Goal: Task Accomplishment & Management: Manage account settings

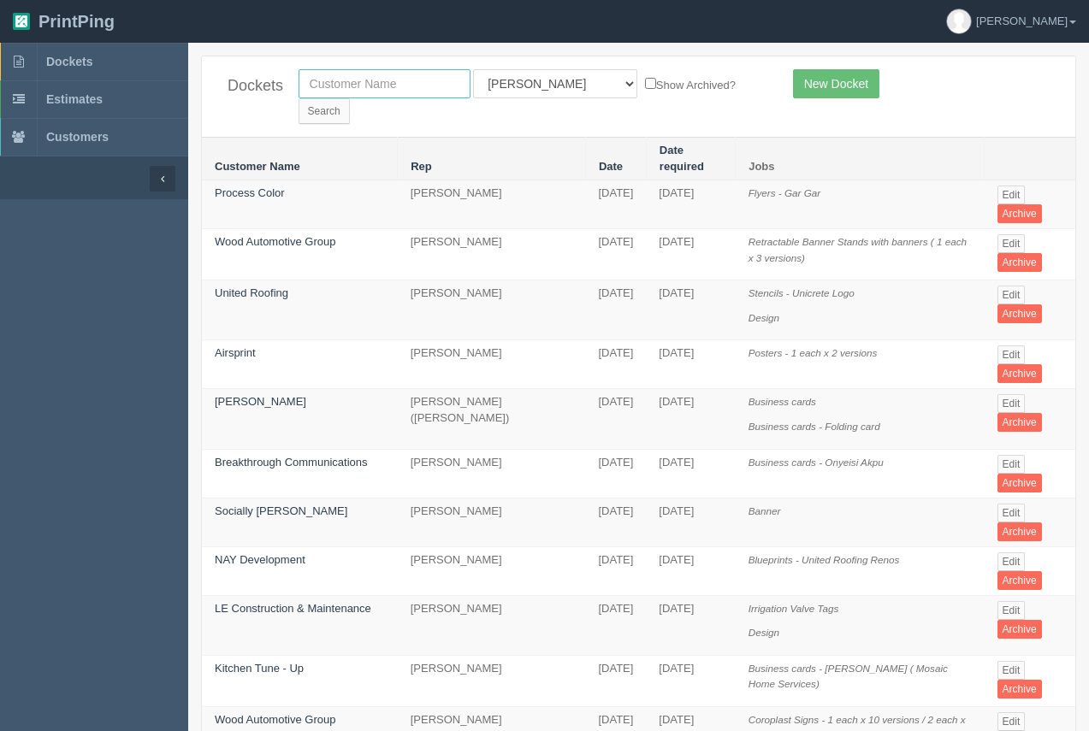
click at [394, 95] on input "text" at bounding box center [385, 83] width 172 height 29
type input "calgary health foundation"
click at [350, 98] on input "Search" at bounding box center [324, 111] width 51 height 26
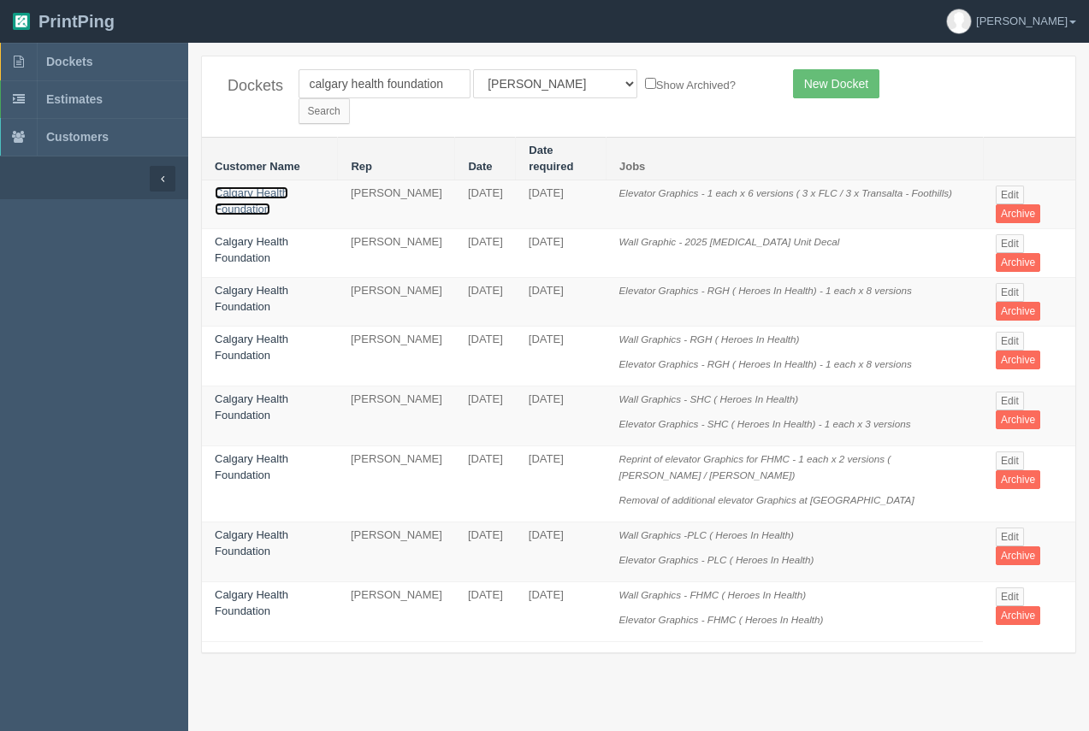
click at [269, 187] on link "Calgary Health Foundation" at bounding box center [252, 201] width 74 height 29
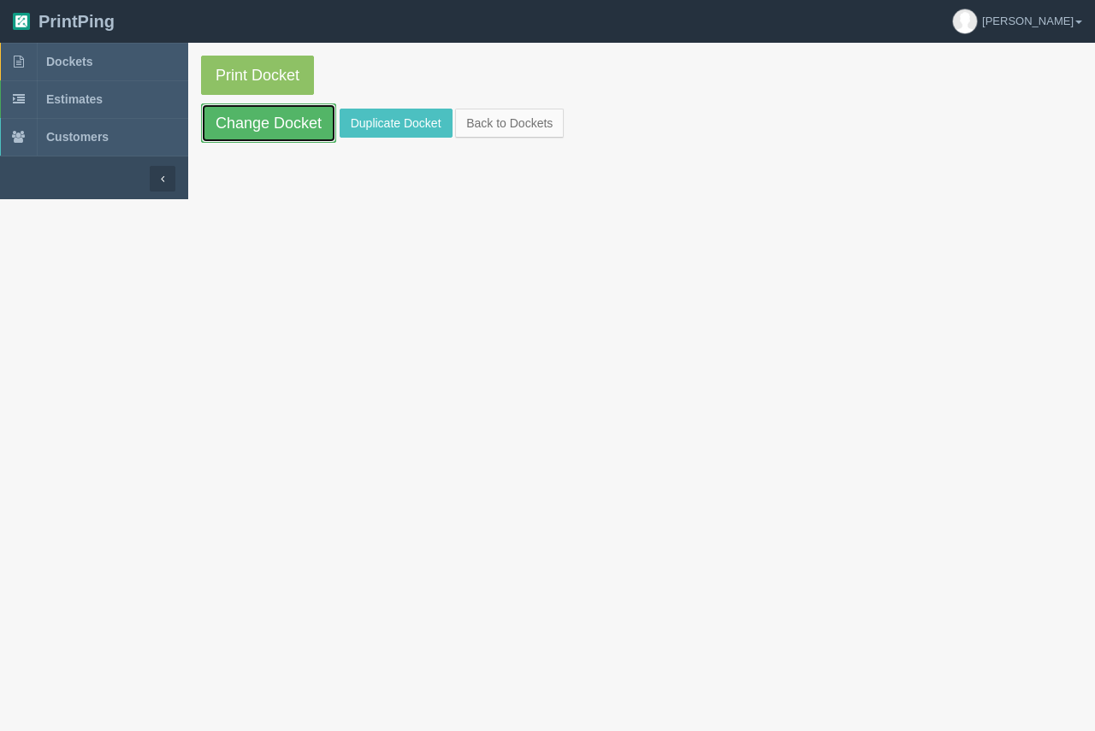
click at [305, 110] on link "Change Docket" at bounding box center [268, 123] width 135 height 39
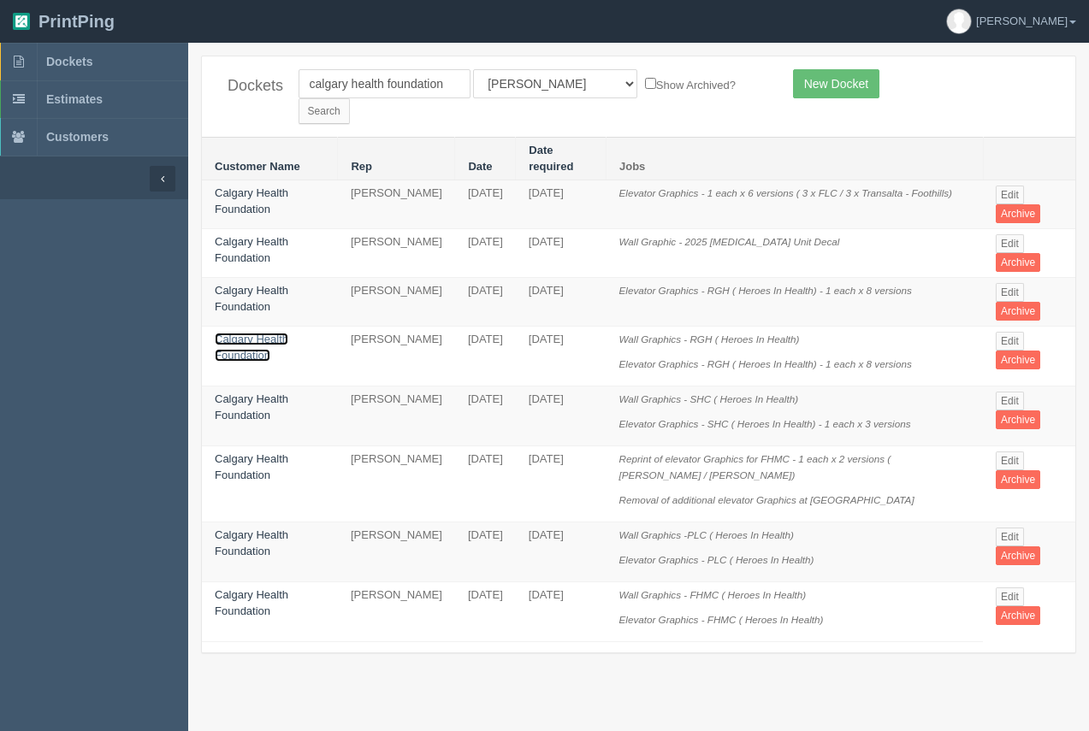
click at [238, 333] on link "Calgary Health Foundation" at bounding box center [252, 347] width 74 height 29
drag, startPoint x: 239, startPoint y: 308, endPoint x: 250, endPoint y: 240, distance: 68.5
click at [241, 333] on link "Calgary Health Foundation" at bounding box center [252, 347] width 74 height 29
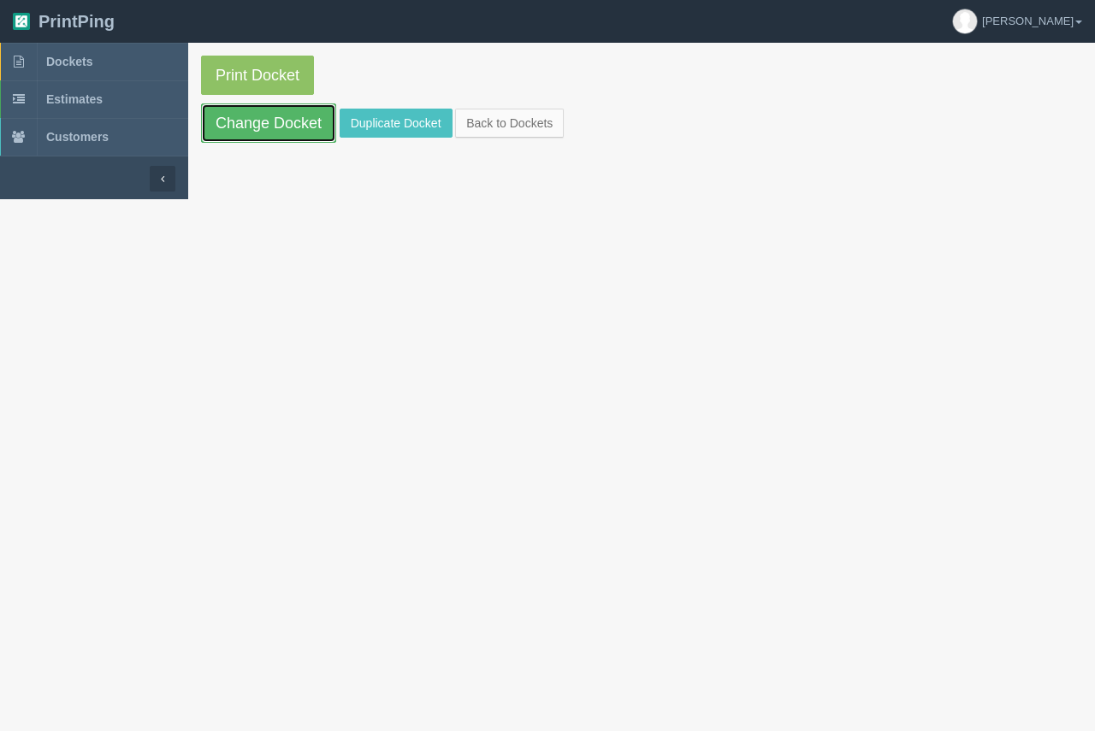
click at [274, 121] on link "Change Docket" at bounding box center [268, 123] width 135 height 39
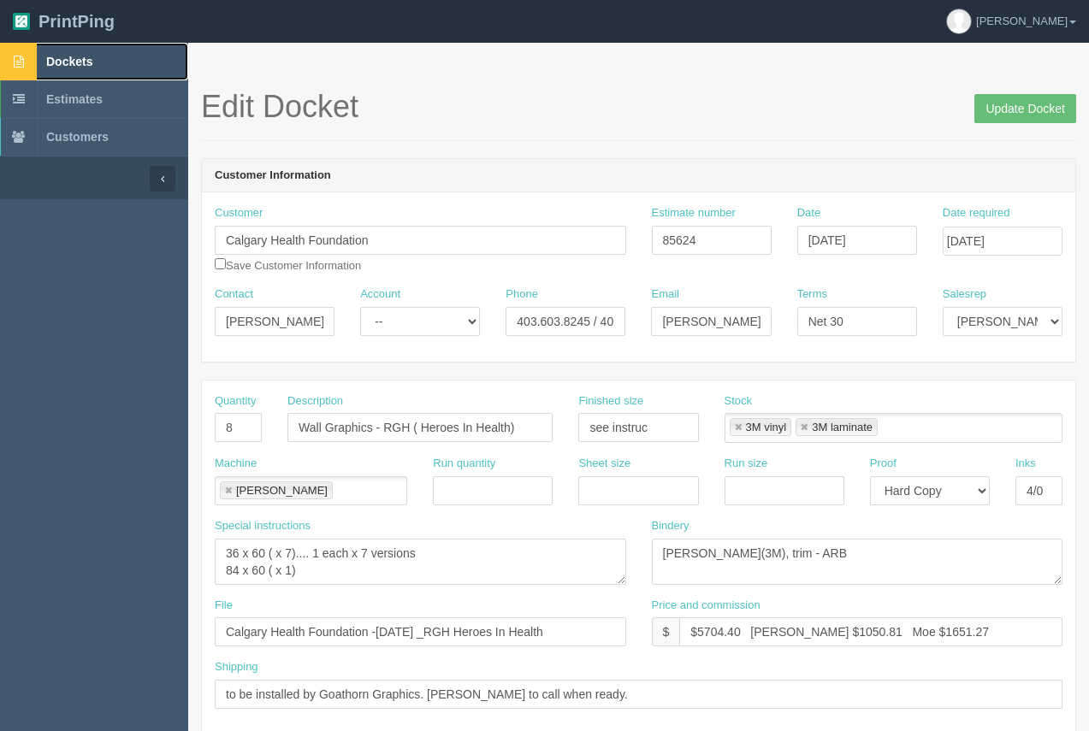
click at [85, 55] on link "Dockets" at bounding box center [94, 62] width 188 height 38
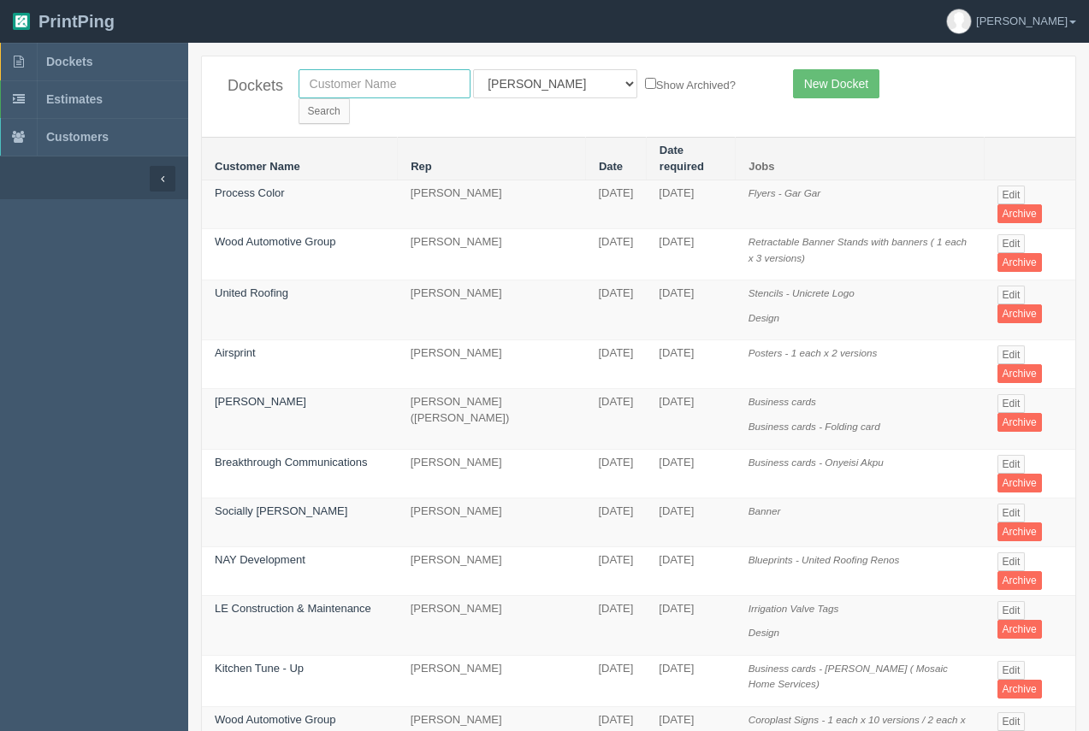
click at [428, 86] on input "text" at bounding box center [385, 83] width 172 height 29
type input "kin-dr"
click at [350, 98] on input "Search" at bounding box center [324, 111] width 51 height 26
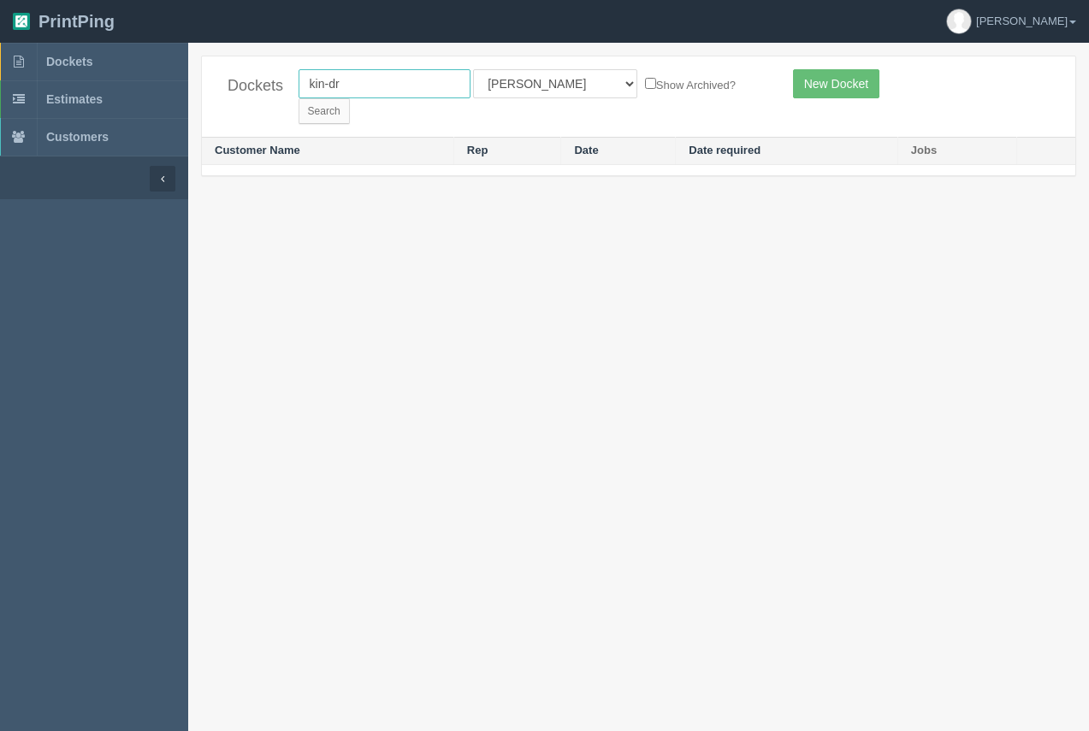
click at [382, 85] on input "kin-dr" at bounding box center [385, 83] width 172 height 29
type input "kin"
click at [350, 98] on input "Search" at bounding box center [324, 111] width 51 height 26
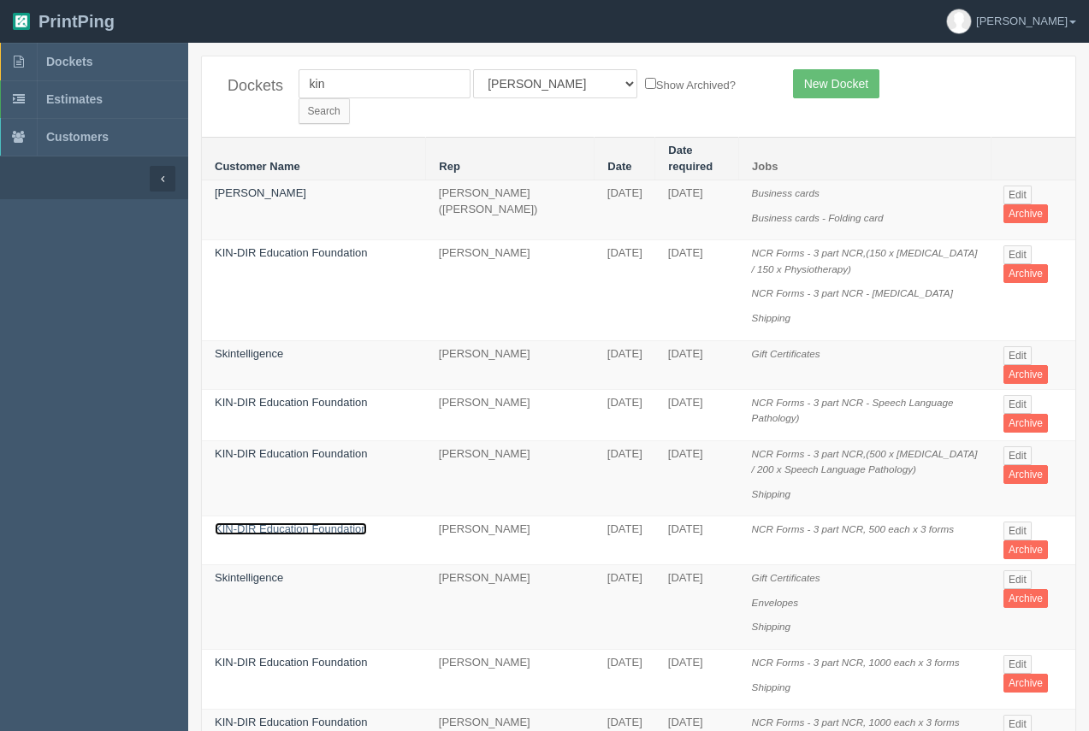
click at [318, 523] on link "KIN-DIR Education Foundation" at bounding box center [291, 529] width 152 height 13
drag, startPoint x: 318, startPoint y: 489, endPoint x: 318, endPoint y: 471, distance: 18.0
click at [318, 523] on link "KIN-DIR Education Foundation" at bounding box center [291, 529] width 152 height 13
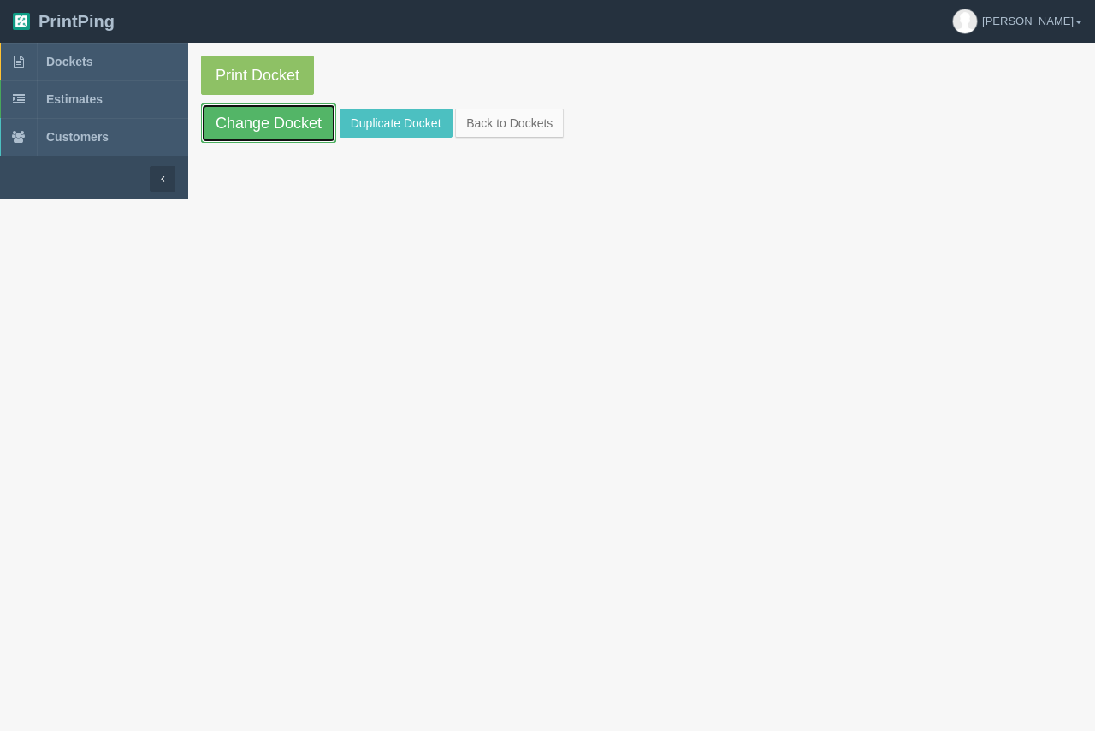
click at [316, 133] on link "Change Docket" at bounding box center [268, 123] width 135 height 39
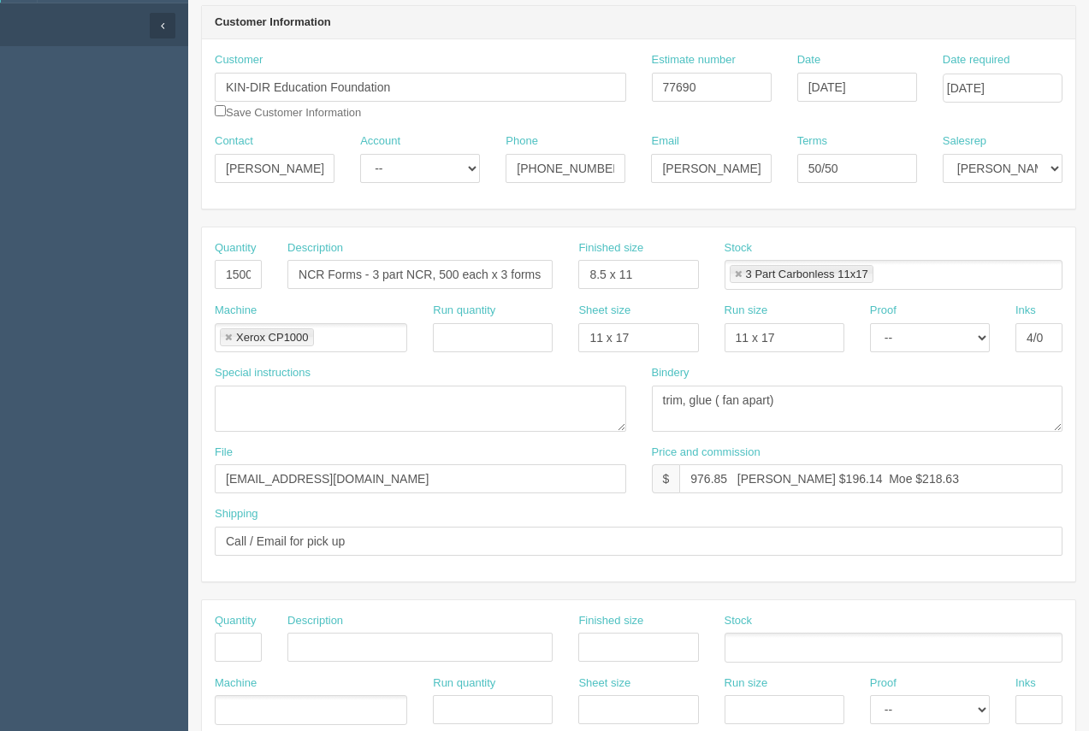
scroll to position [157, 0]
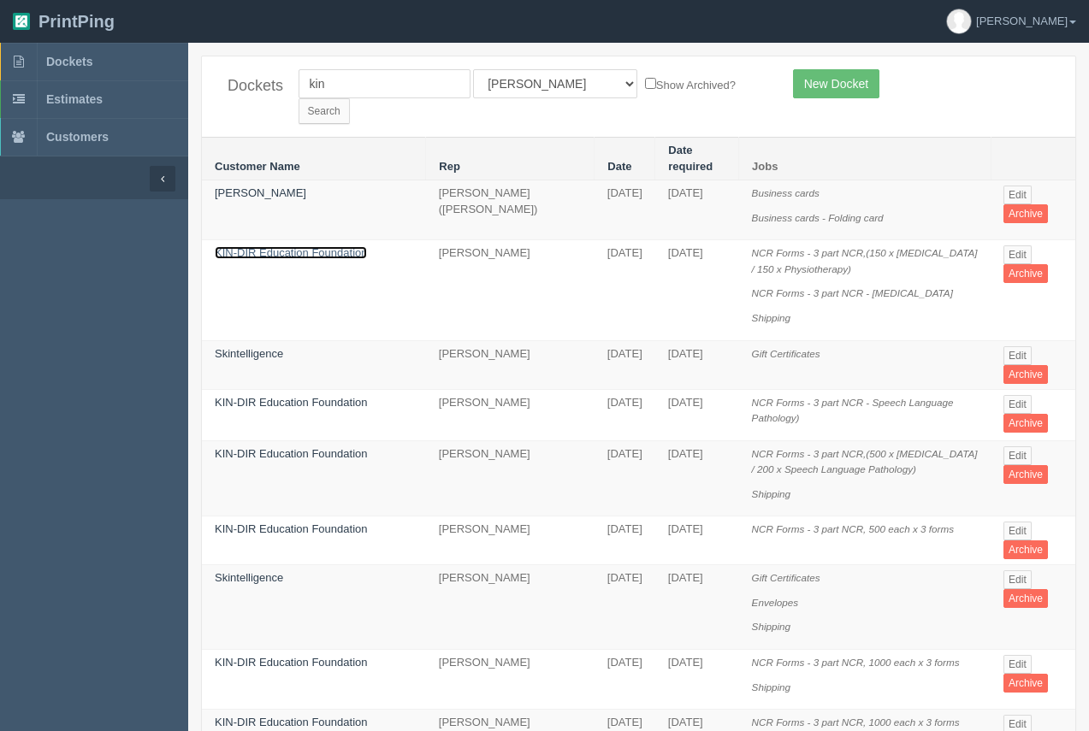
click at [352, 246] on link "KIN-DIR Education Foundation" at bounding box center [291, 252] width 152 height 13
drag, startPoint x: 352, startPoint y: 221, endPoint x: 337, endPoint y: 210, distance: 19.0
click at [352, 246] on link "KIN-DIR Education Foundation" at bounding box center [291, 252] width 152 height 13
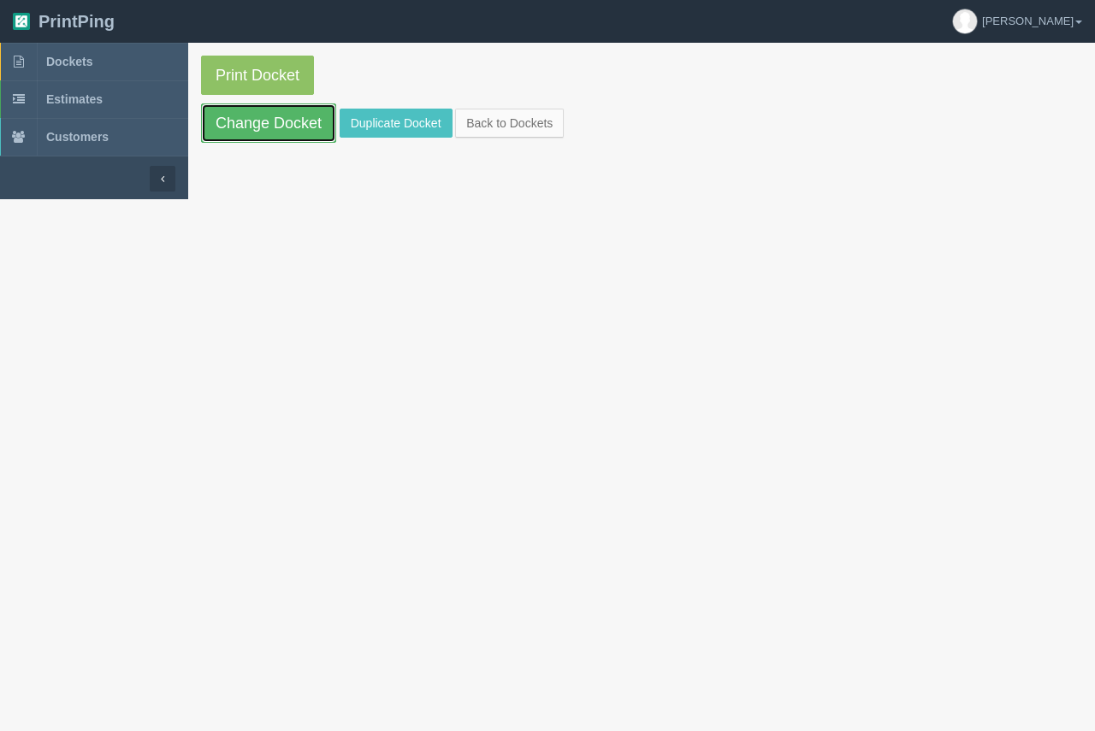
click at [304, 129] on link "Change Docket" at bounding box center [268, 123] width 135 height 39
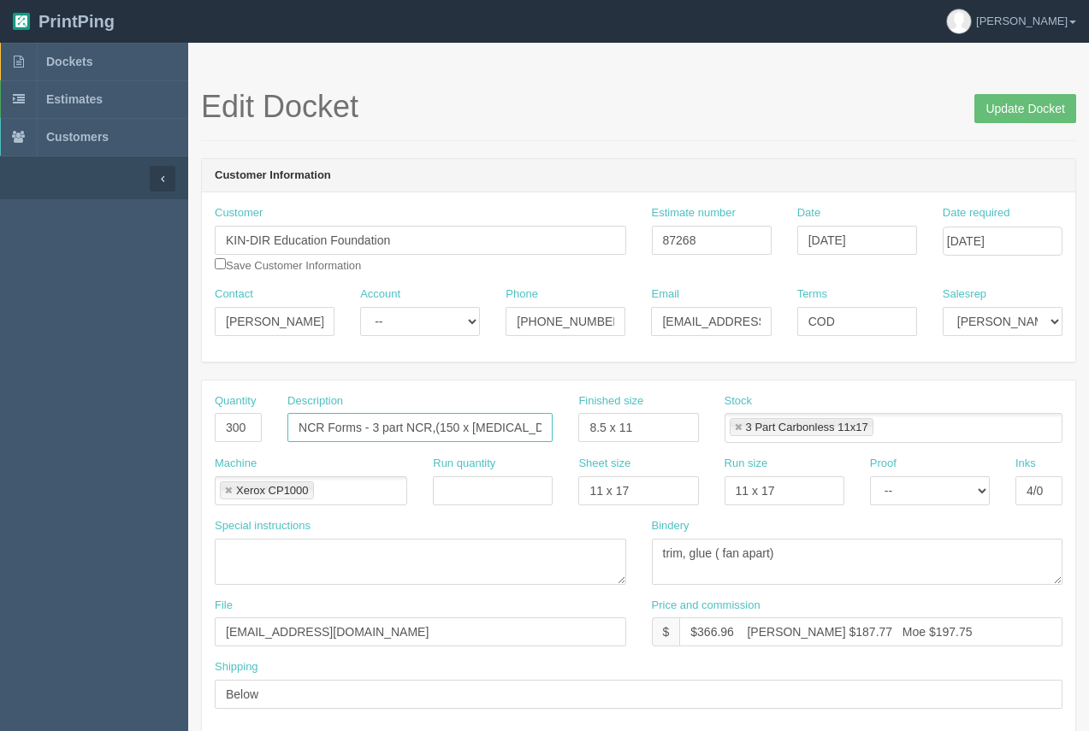
click at [524, 433] on input "NCR Forms - 3 part NCR,(150 x occupational Therapy / 150 x Physiotherapy)" at bounding box center [419, 427] width 265 height 29
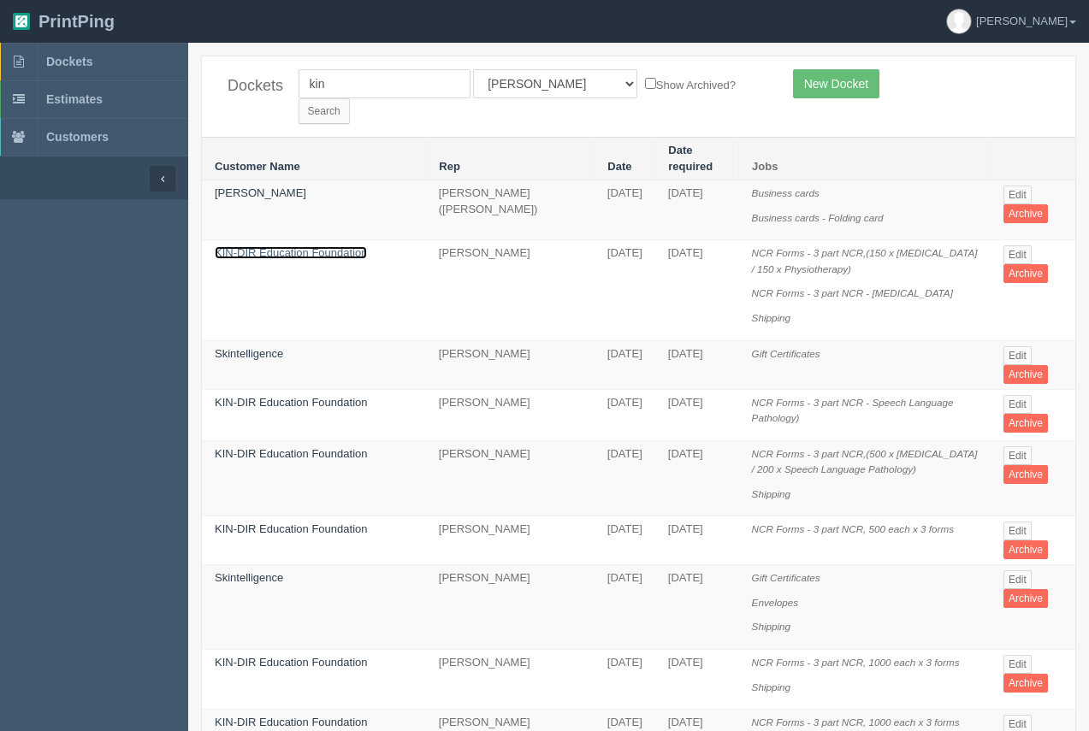
click at [299, 246] on link "KIN-DIR Education Foundation" at bounding box center [291, 252] width 152 height 13
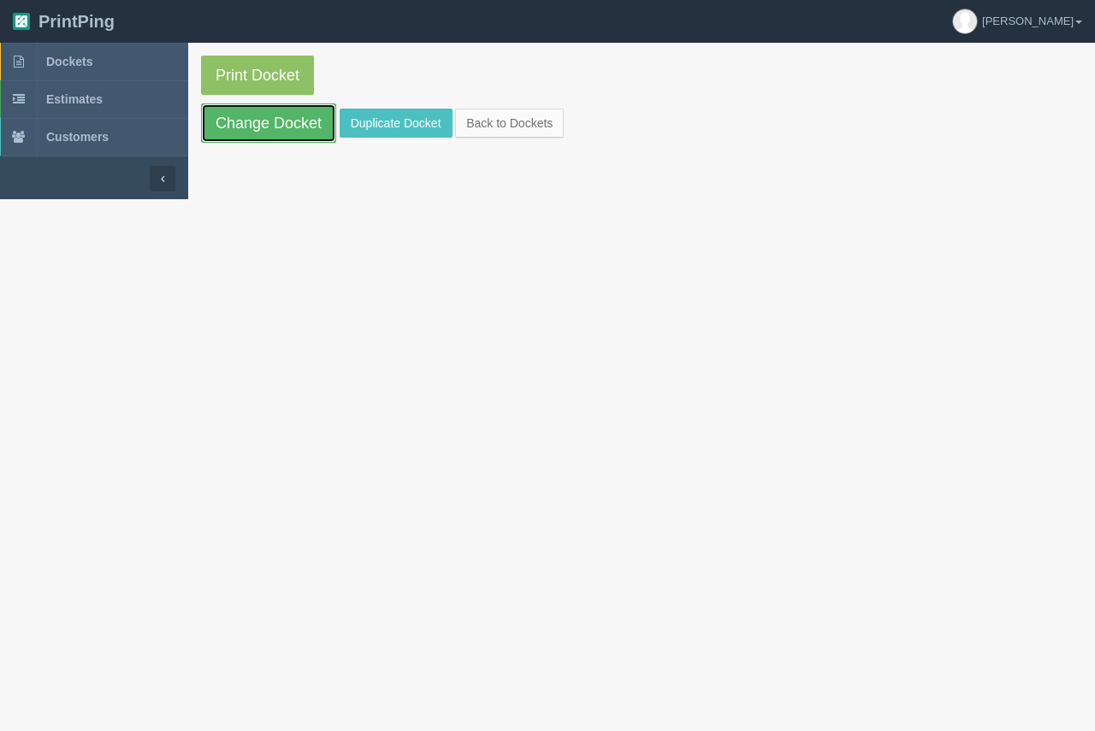
drag, startPoint x: 278, startPoint y: 123, endPoint x: 288, endPoint y: 163, distance: 41.5
click at [278, 122] on link "Change Docket" at bounding box center [268, 123] width 135 height 39
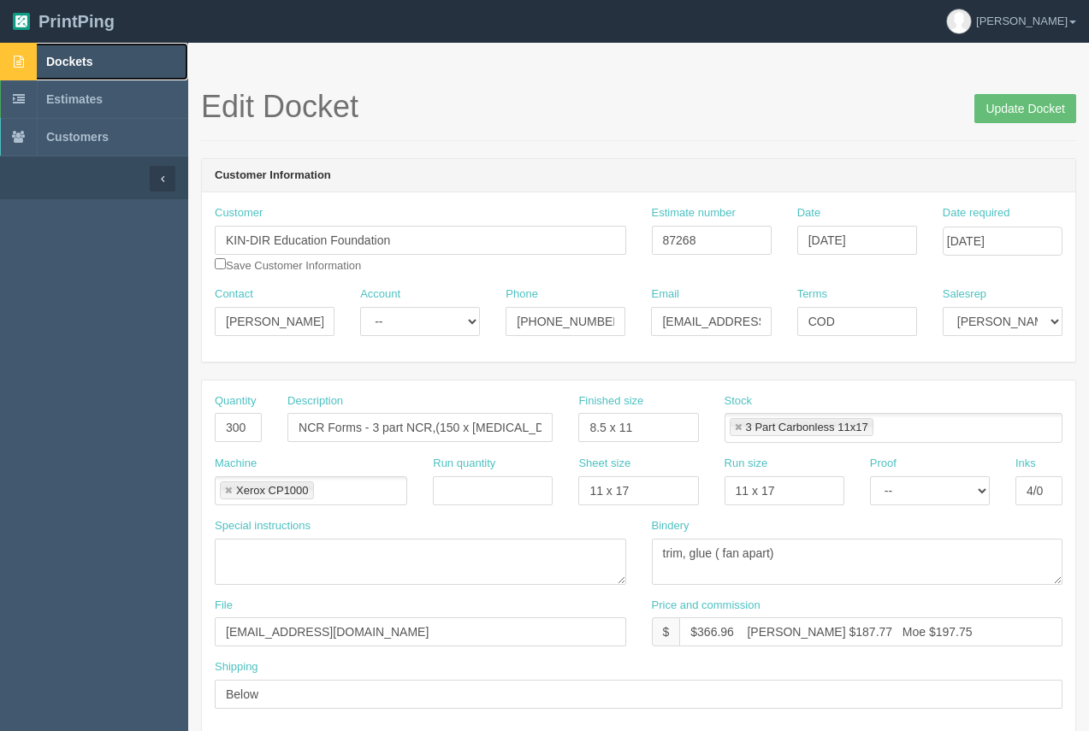
click at [71, 60] on span "Dockets" at bounding box center [69, 62] width 46 height 14
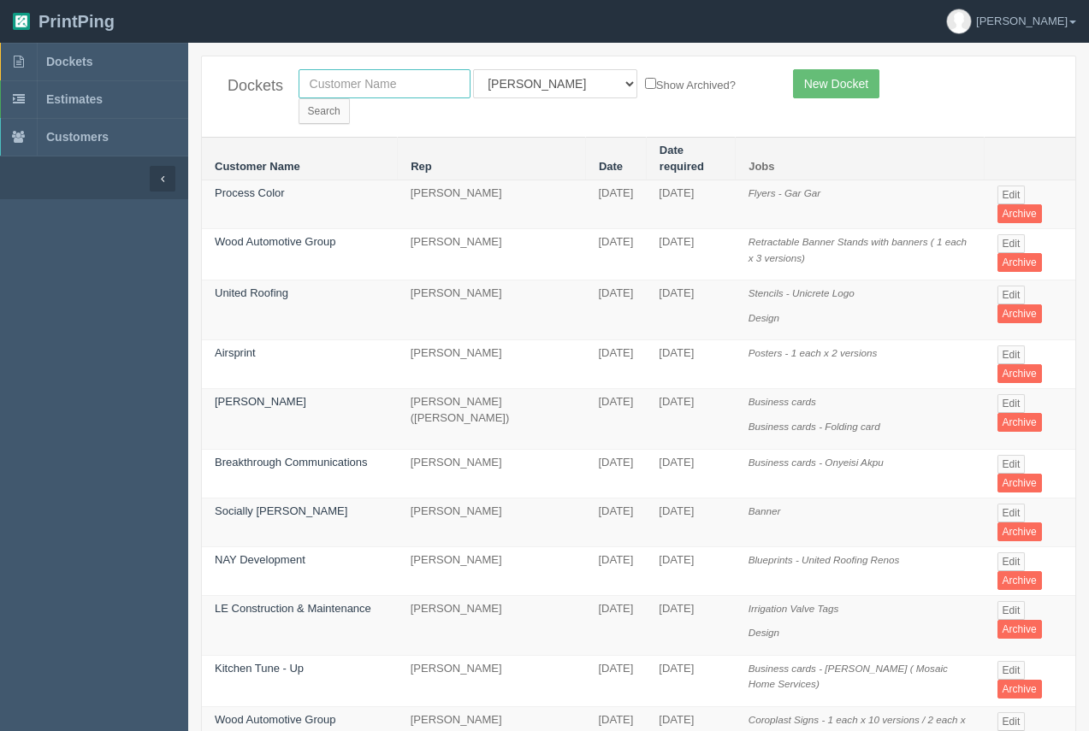
click at [374, 85] on input "text" at bounding box center [385, 83] width 172 height 29
type input "e=mc2"
click at [350, 98] on input "Search" at bounding box center [324, 111] width 51 height 26
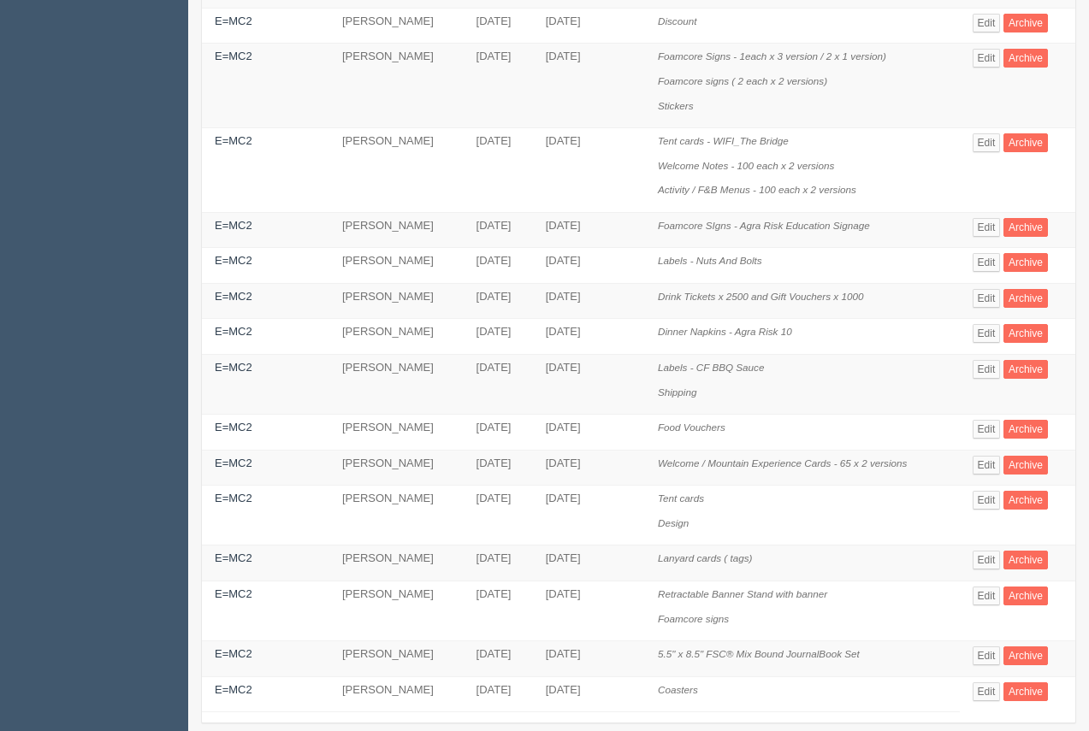
scroll to position [285, 0]
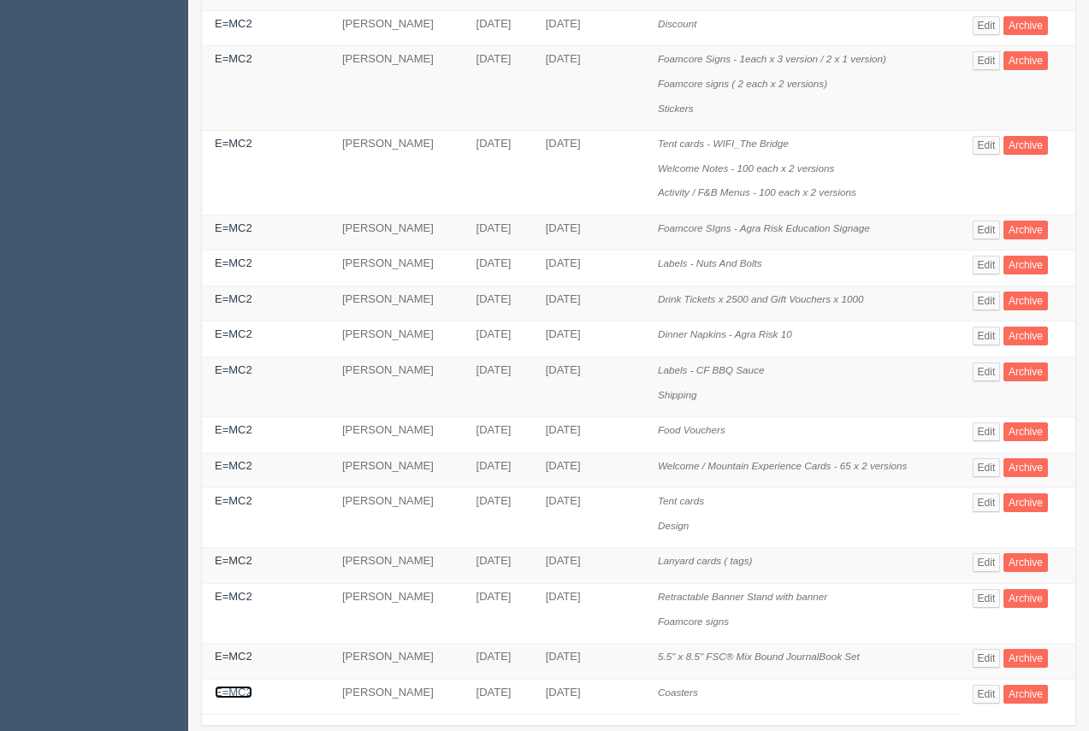
click at [229, 686] on link "E=MC2" at bounding box center [234, 692] width 38 height 13
drag, startPoint x: 229, startPoint y: 668, endPoint x: 224, endPoint y: 604, distance: 64.4
click at [227, 686] on link "E=MC2" at bounding box center [234, 692] width 38 height 13
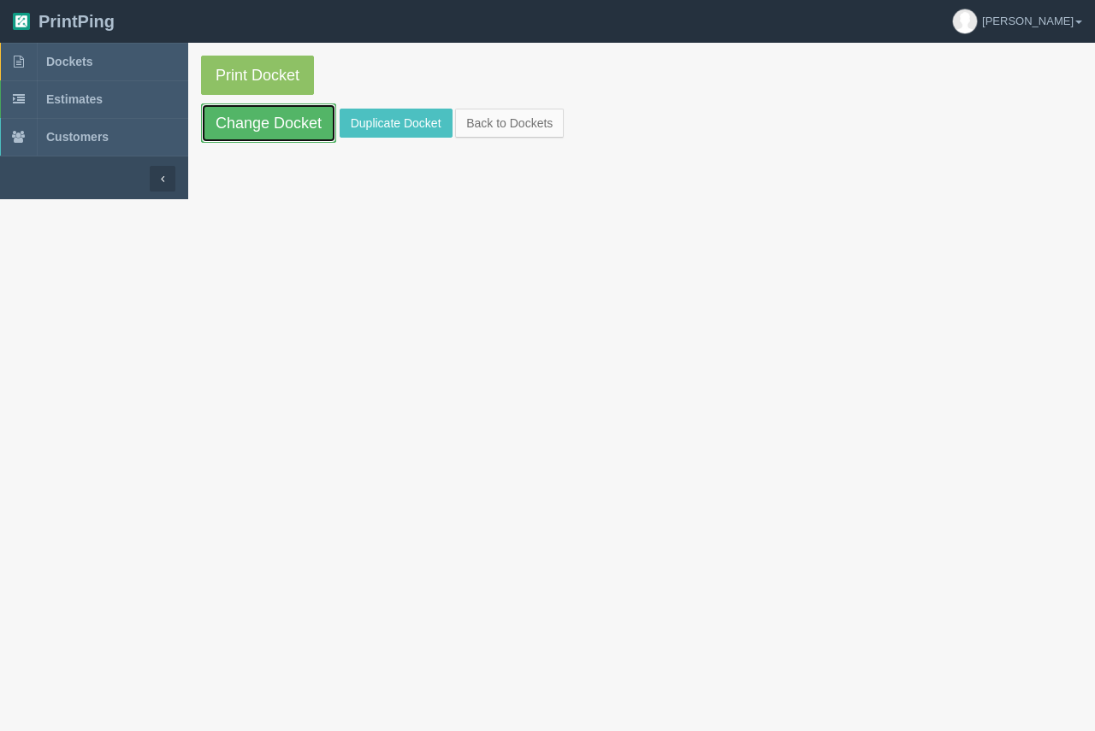
click at [267, 128] on link "Change Docket" at bounding box center [268, 123] width 135 height 39
click at [380, 131] on link "Duplicate Docket" at bounding box center [396, 123] width 113 height 29
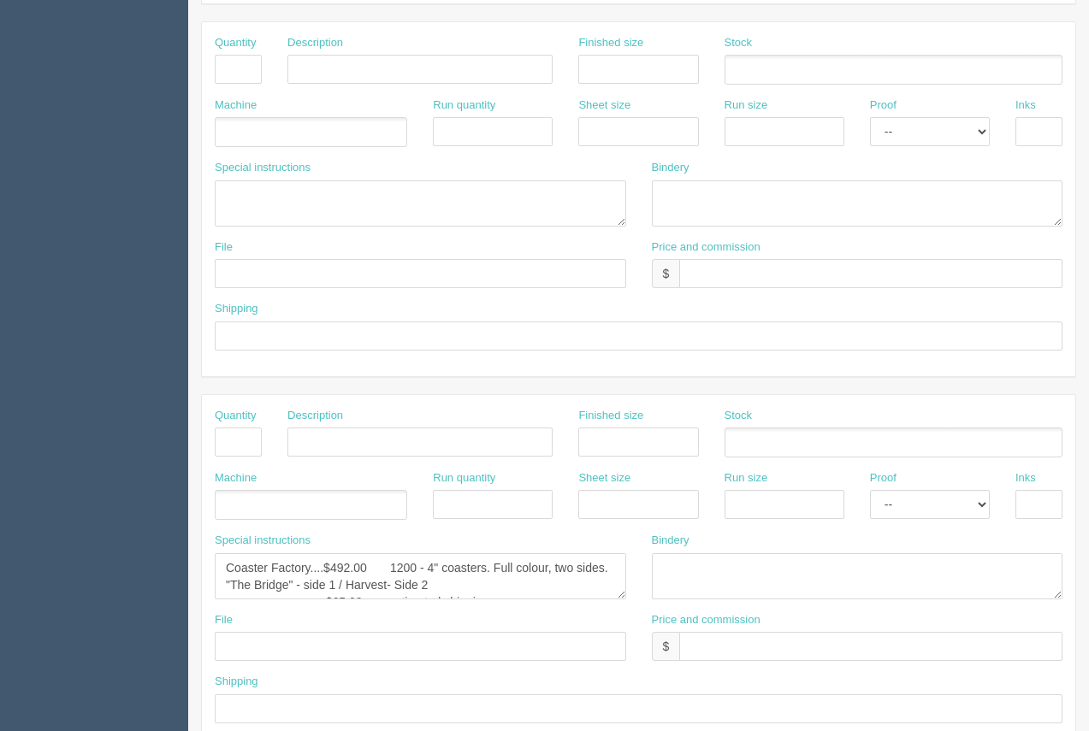
scroll to position [822, 0]
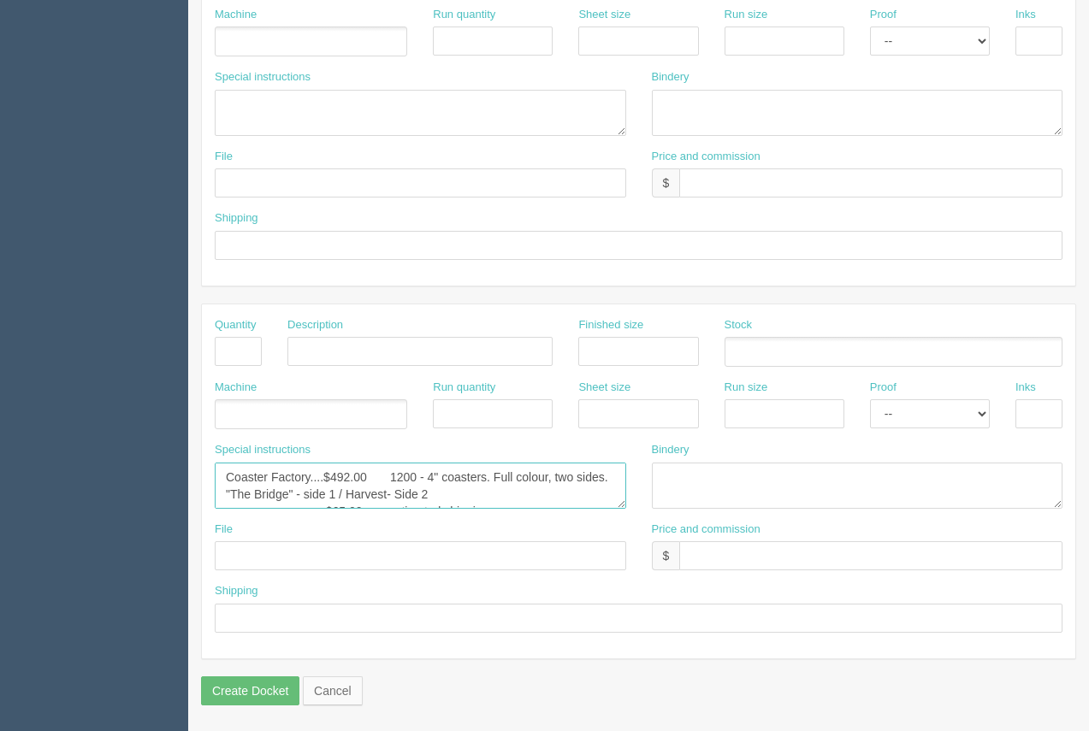
click at [366, 478] on textarea "Coaster Factory....$492.00 1200 - 4" coasters. Full colour, two sides. "The Bri…" at bounding box center [421, 486] width 412 height 46
click at [352, 479] on textarea "Coaster Factory....$492.00 1200 - 4" coasters. Full colour, two sides. "The Bri…" at bounding box center [421, 486] width 412 height 46
click at [416, 477] on textarea "Coaster Factory....$492.00 1200 - 4" coasters. Full colour, two sides. "The Bri…" at bounding box center [421, 486] width 412 height 46
drag, startPoint x: 603, startPoint y: 479, endPoint x: 492, endPoint y: 464, distance: 112.3
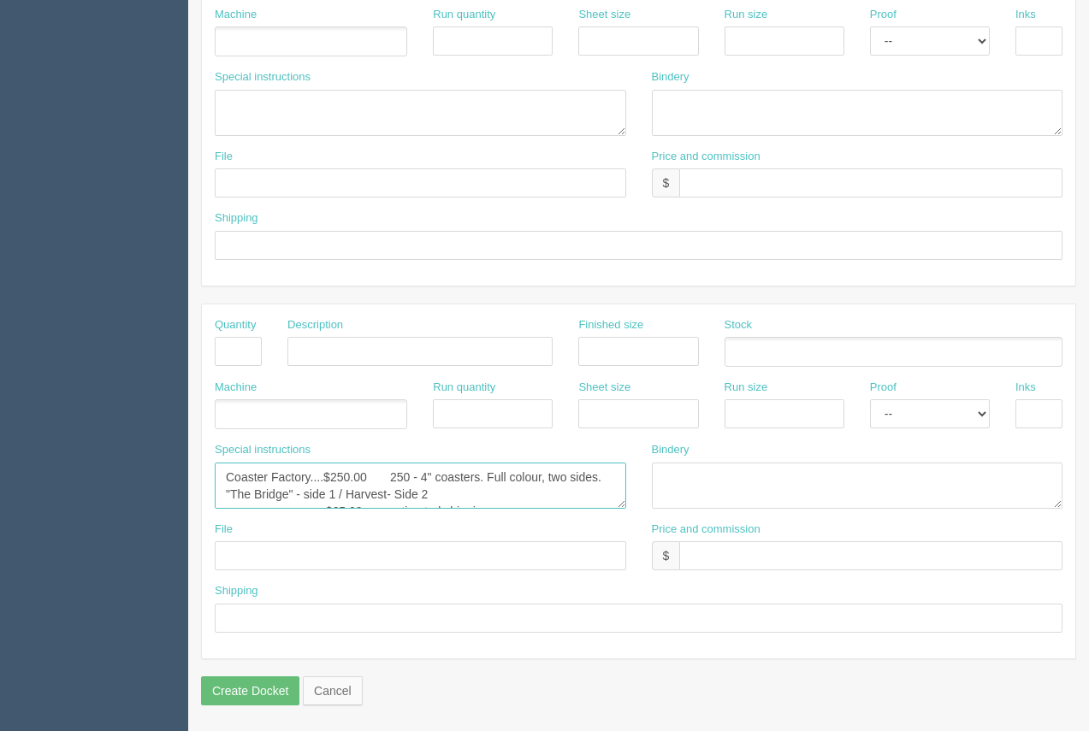
click at [489, 465] on textarea "Coaster Factory....$492.00 1200 - 4" coasters. Full colour, two sides. "The Bri…" at bounding box center [421, 486] width 412 height 46
click at [547, 481] on textarea "Coaster Factory....$492.00 1200 - 4" coasters. Full colour, two sides. "The Bri…" at bounding box center [421, 486] width 412 height 46
click at [460, 497] on textarea "Coaster Factory....$492.00 1200 - 4" coasters. Full colour, two sides. "The Bri…" at bounding box center [421, 486] width 412 height 46
click at [479, 478] on textarea "Coaster Factory....$492.00 1200 - 4" coasters. Full colour, two sides. "The Bri…" at bounding box center [421, 486] width 412 height 46
click at [514, 479] on textarea "Coaster Factory....$492.00 1200 - 4" coasters. Full colour, two sides. "The Bri…" at bounding box center [421, 486] width 412 height 46
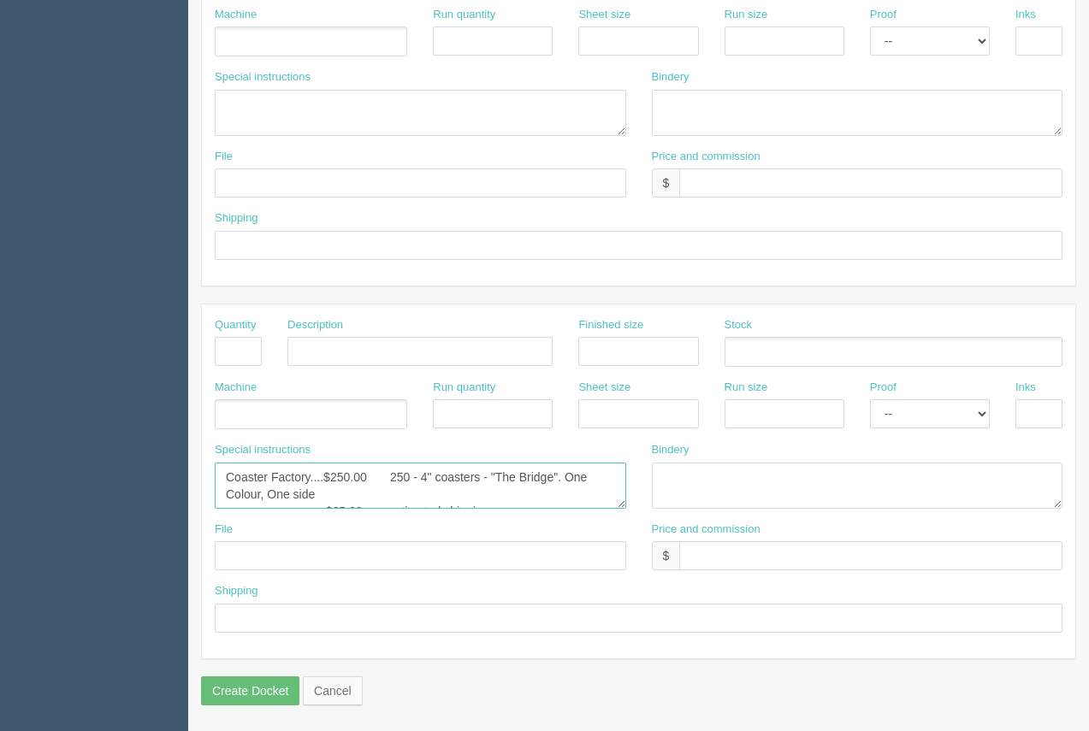
click at [509, 500] on textarea "Coaster Factory....$492.00 1200 - 4" coasters. Full colour, two sides. "The Bri…" at bounding box center [421, 486] width 412 height 46
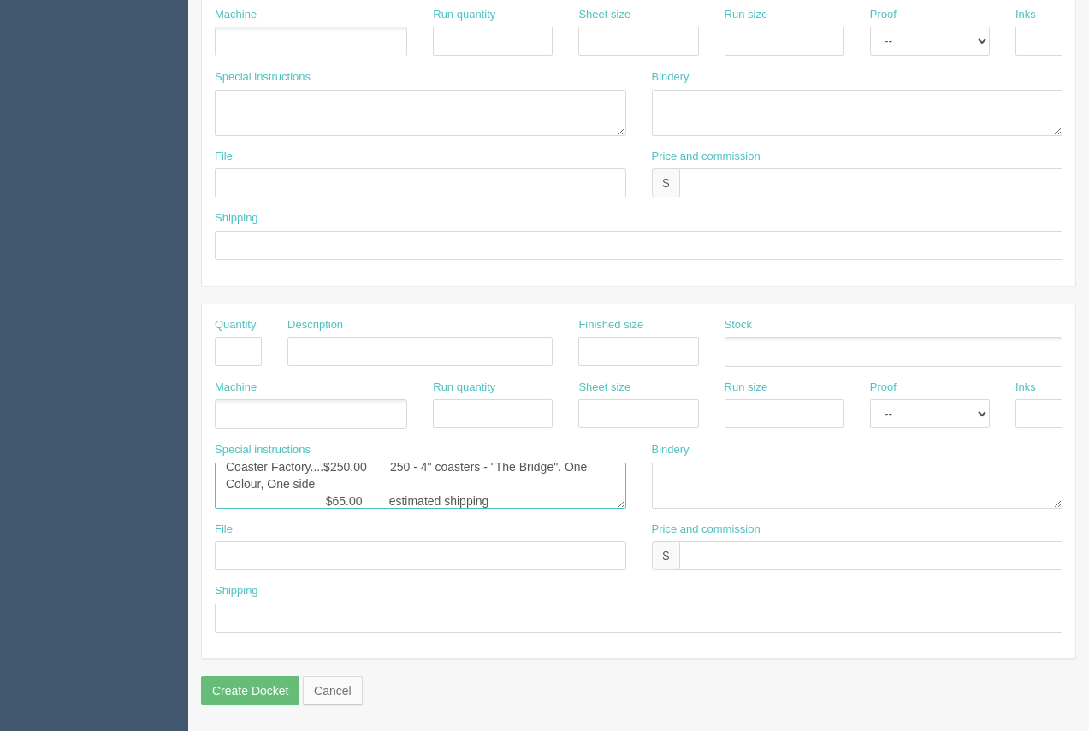
scroll to position [51, 0]
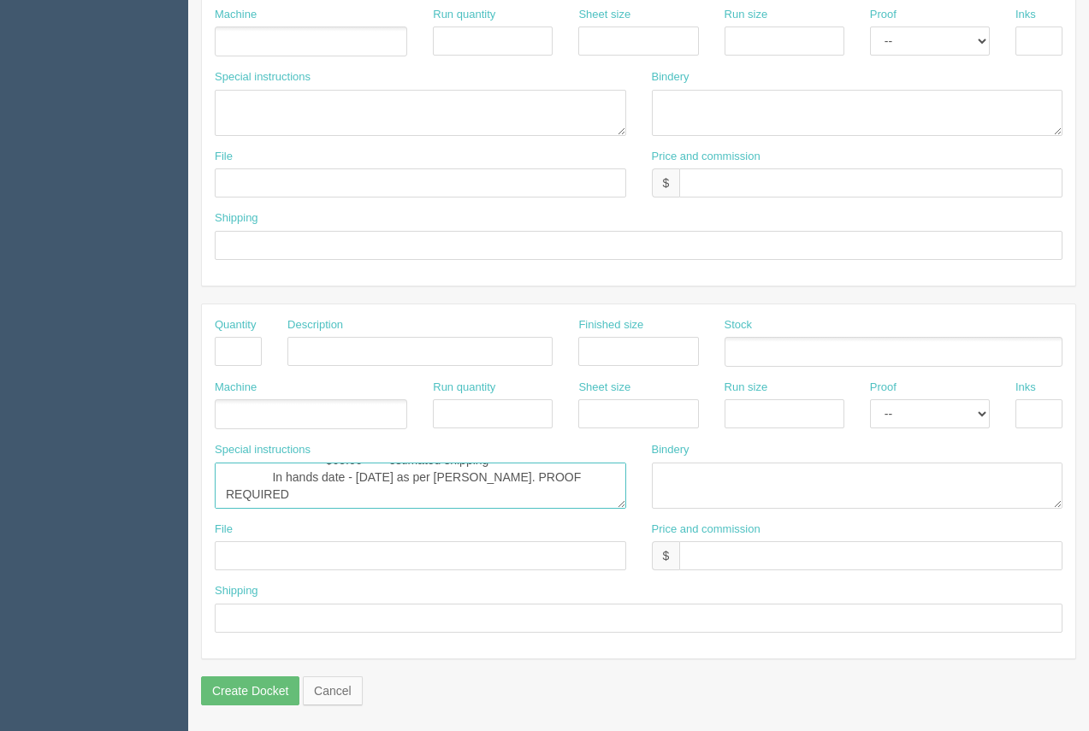
drag, startPoint x: 361, startPoint y: 501, endPoint x: 332, endPoint y: 504, distance: 29.2
click at [330, 504] on textarea "Coaster Factory....$492.00 1200 - 4" coasters. Full colour, two sides. "The Bri…" at bounding box center [421, 486] width 412 height 46
click at [364, 498] on textarea "Coaster Factory....$492.00 1200 - 4" coasters. Full colour, two sides. "The Bri…" at bounding box center [421, 486] width 412 height 46
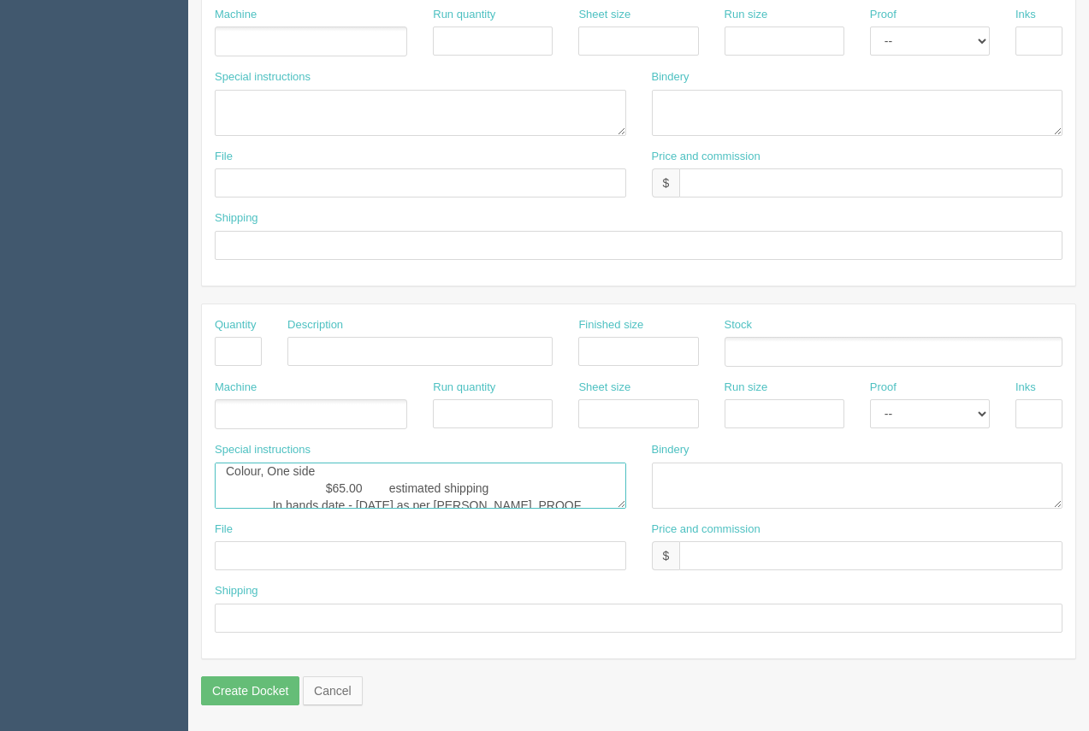
click at [360, 489] on textarea "Coaster Factory....$492.00 1200 - 4" coasters. Full colour, two sides. "The Bri…" at bounding box center [421, 486] width 412 height 46
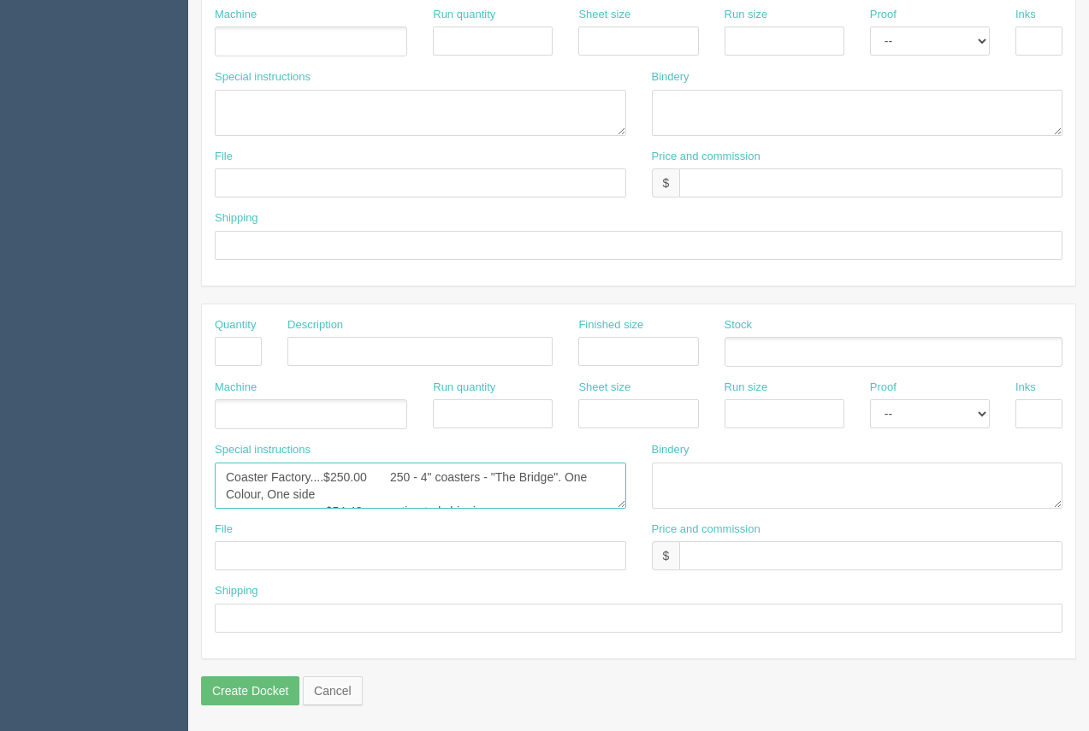
click at [429, 492] on textarea "Coaster Factory....$492.00 1200 - 4" coasters. Full colour, two sides. "The Bri…" at bounding box center [421, 486] width 412 height 46
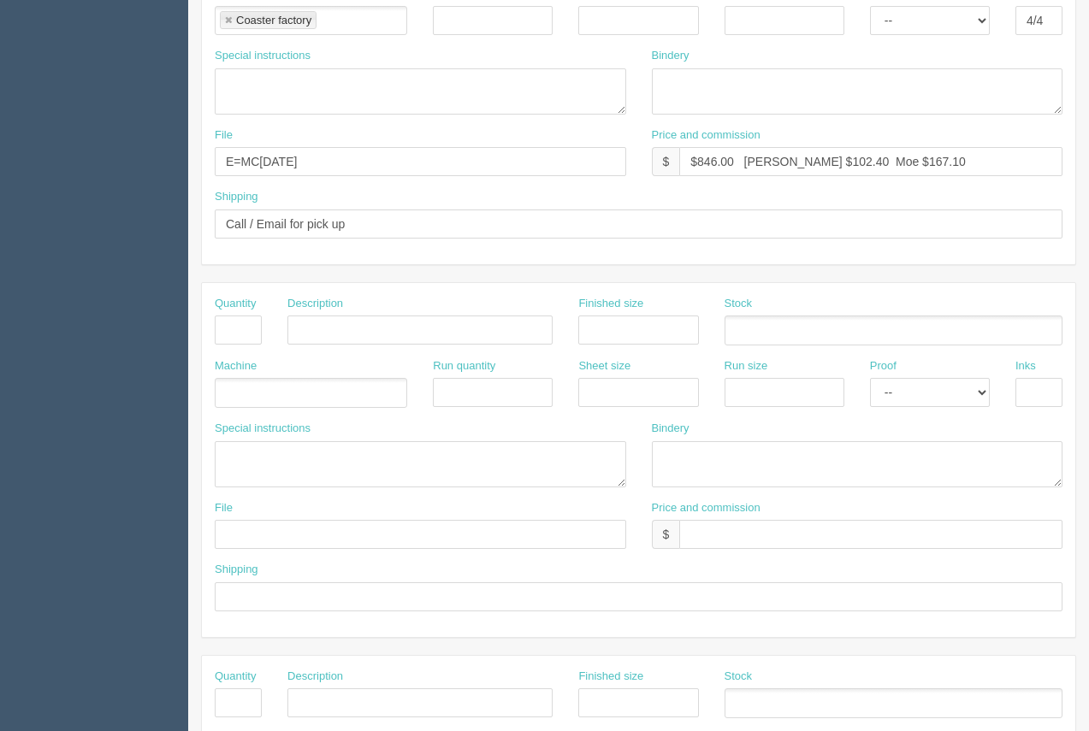
scroll to position [822, 0]
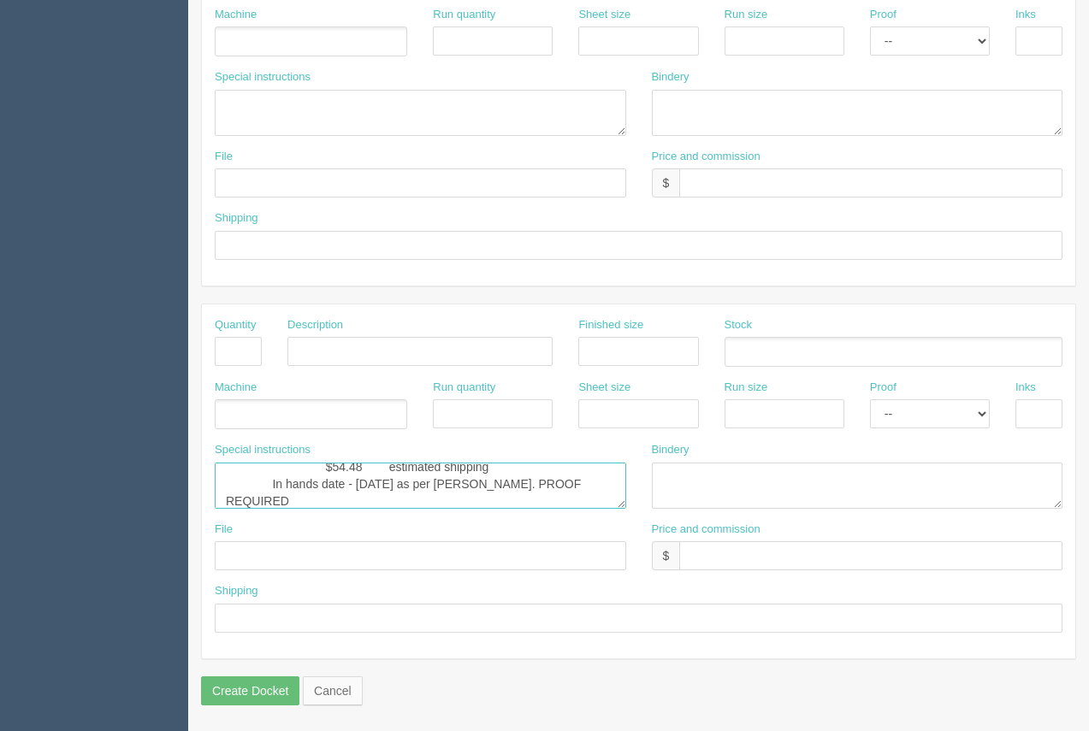
click at [429, 488] on textarea "Coaster Factory....$492.00 1200 - 4" coasters. Full colour, two sides. "The Bri…" at bounding box center [421, 486] width 412 height 46
click at [414, 500] on textarea "Coaster Factory....$492.00 1200 - 4" coasters. Full colour, two sides. "The Bri…" at bounding box center [421, 486] width 412 height 46
click at [503, 483] on textarea "Coaster Factory....$492.00 1200 - 4" coasters. Full colour, two sides. "The Bri…" at bounding box center [421, 486] width 412 height 46
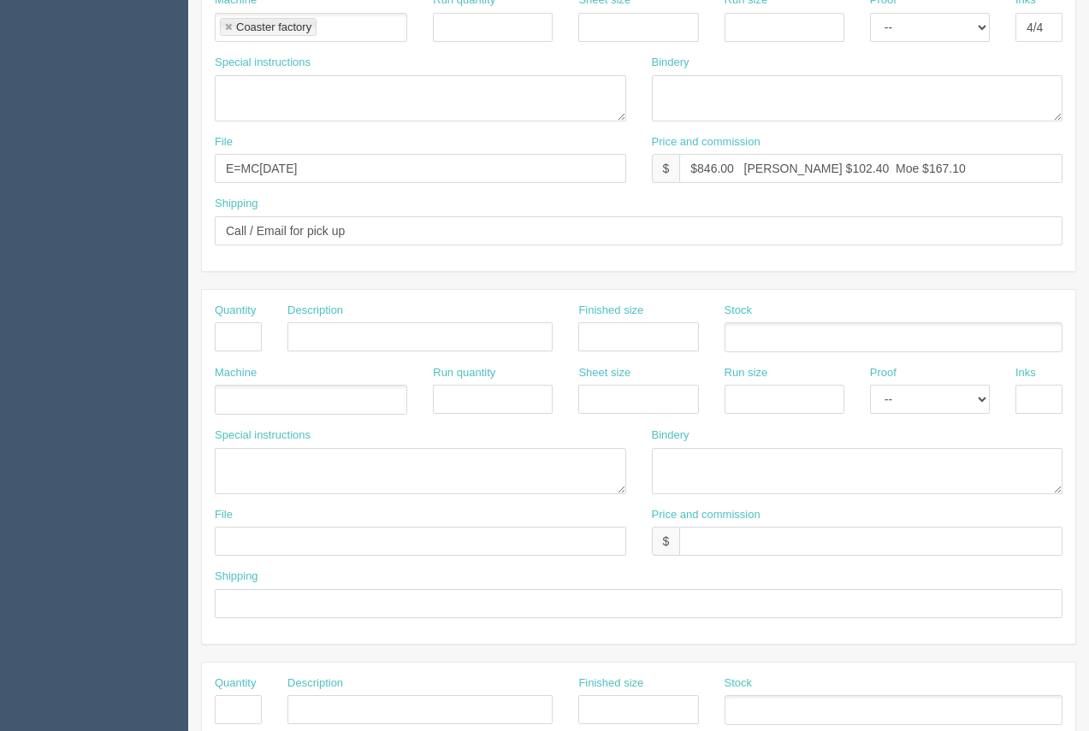
scroll to position [518, 0]
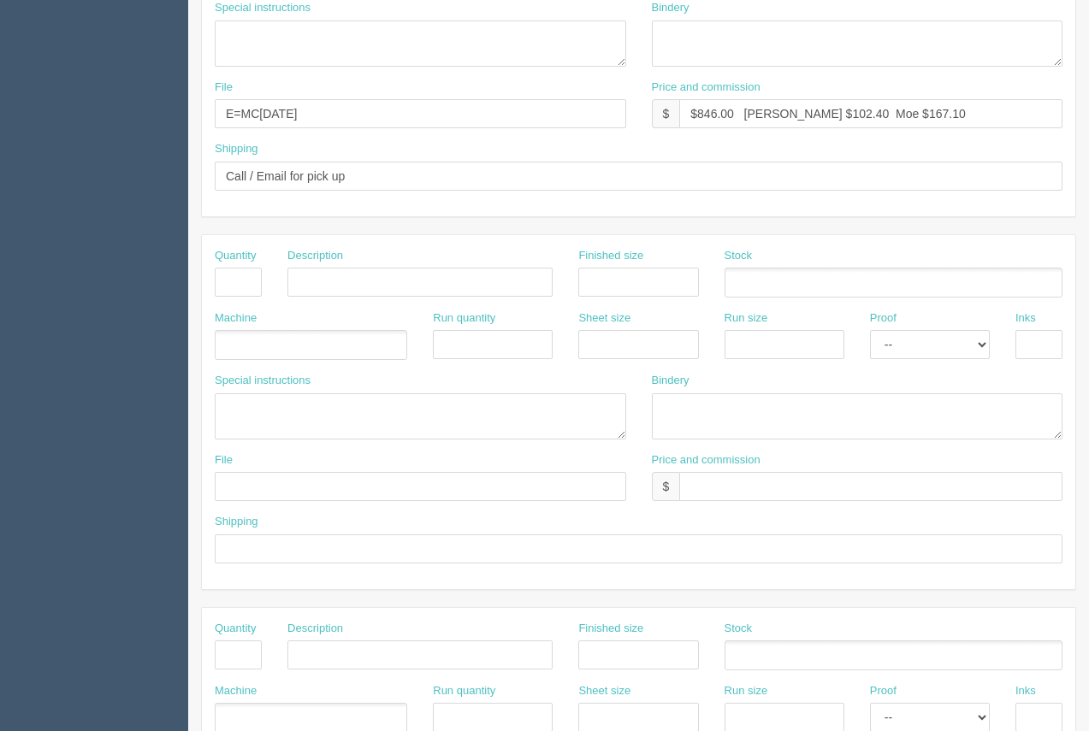
type textarea "Coaster Factory....$250.00 250 - 4" coasters - "The Bridge". One Colour, One si…"
drag, startPoint x: 733, startPoint y: 115, endPoint x: 707, endPoint y: 124, distance: 28.1
click at [705, 122] on input "$846.00 Arif $102.40 Moe $167.10" at bounding box center [870, 113] width 383 height 29
click at [704, 115] on input "$8534.36 Arif $102.40 Moe $167.10" at bounding box center [870, 113] width 383 height 29
drag, startPoint x: 806, startPoint y: 113, endPoint x: 779, endPoint y: 113, distance: 26.5
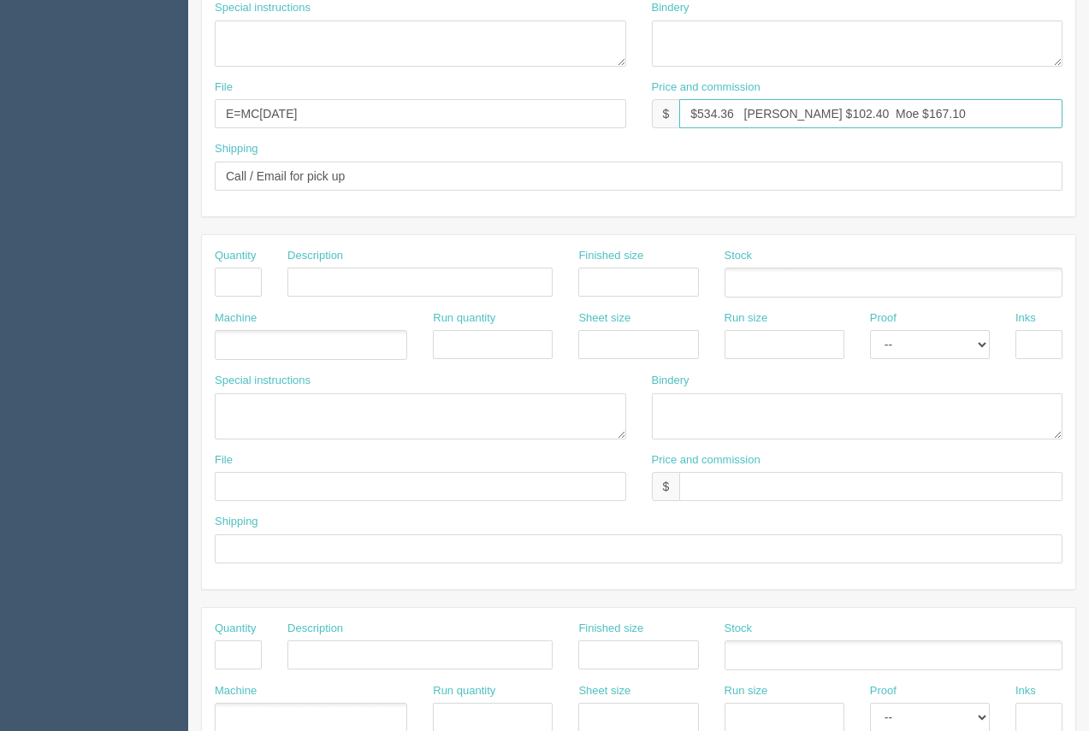
click at [779, 113] on input "$534.36 Arif $102.40 Moe $167.10" at bounding box center [870, 113] width 383 height 29
click at [846, 112] on input "$534.36 Arif $60.90 Moe $167.10" at bounding box center [870, 113] width 383 height 29
type input "$534.36 Arif $60.90 Moe $146.15"
drag, startPoint x: 377, startPoint y: 115, endPoint x: 278, endPoint y: 111, distance: 99.3
click at [278, 111] on input "E=MC2 - August 2023" at bounding box center [421, 113] width 412 height 29
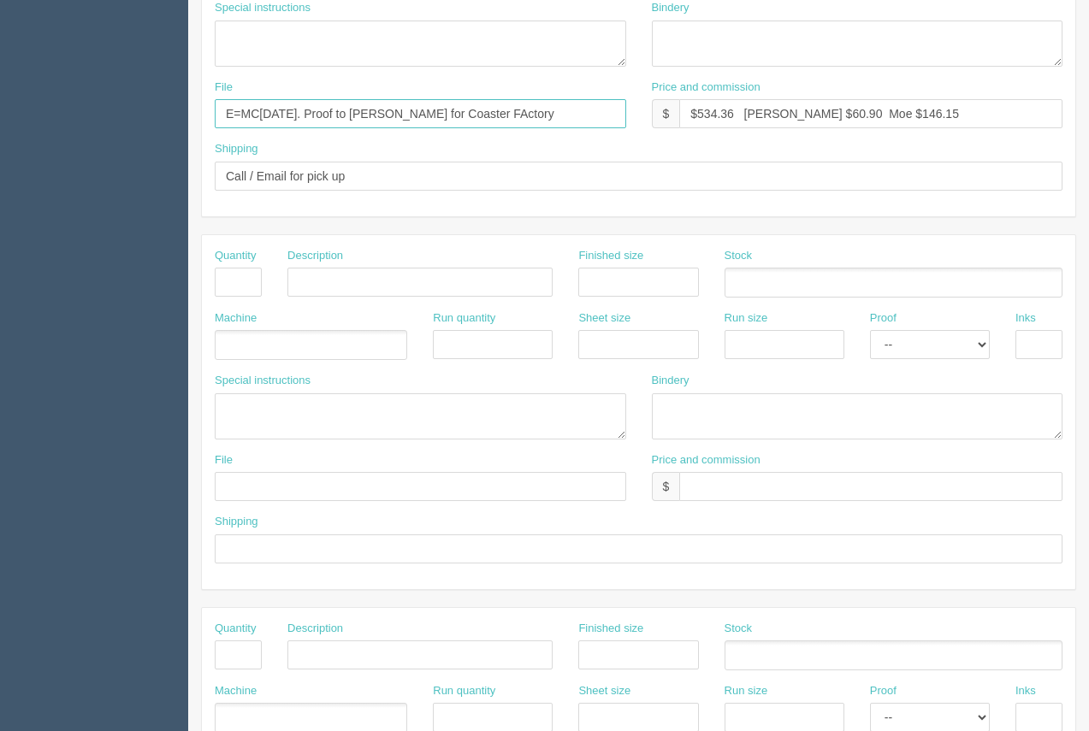
click at [517, 113] on input "E=MC2 - August 2025. Proof to comer for Coaster FActory" at bounding box center [421, 113] width 412 height 29
click at [509, 114] on input "E=MC2 - August 2025. Proof to comer for Coaster FActory" at bounding box center [421, 113] width 412 height 29
click at [346, 116] on input "E=MC2 - August 2025. Proof to comer for Coaster Factory" at bounding box center [421, 113] width 412 height 29
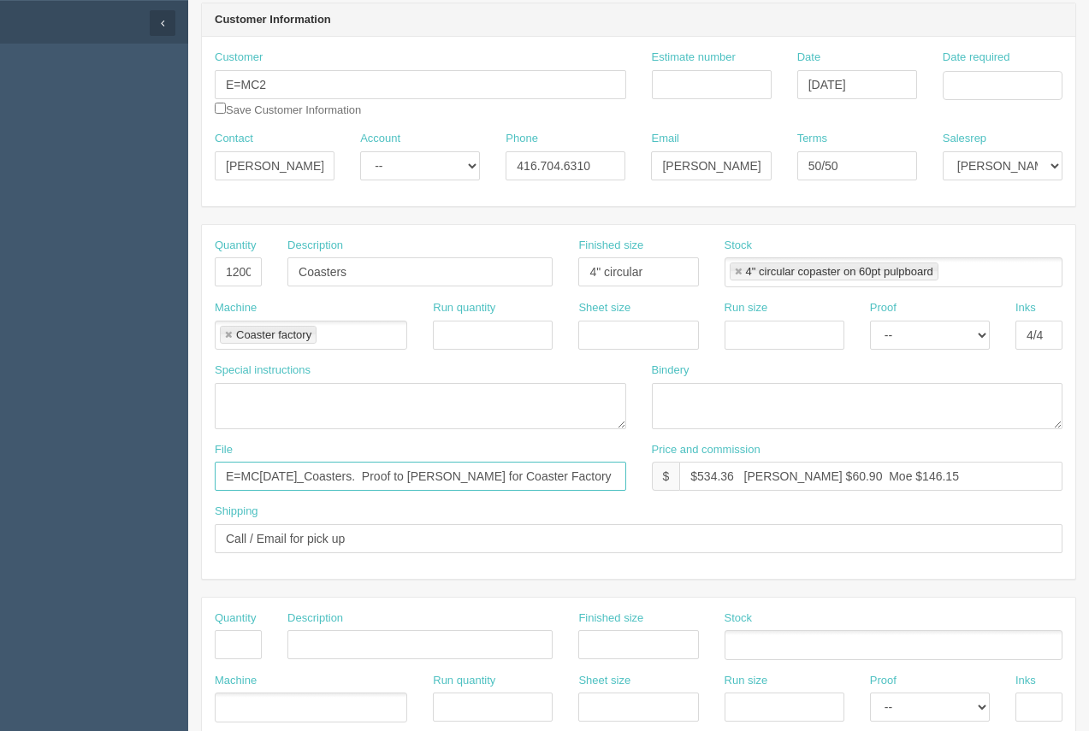
scroll to position [158, 0]
type input "E=MC2 - August 2025_Coasters. Proof to comer for Coaster Factory"
click at [993, 87] on input "Date required" at bounding box center [1003, 82] width 120 height 29
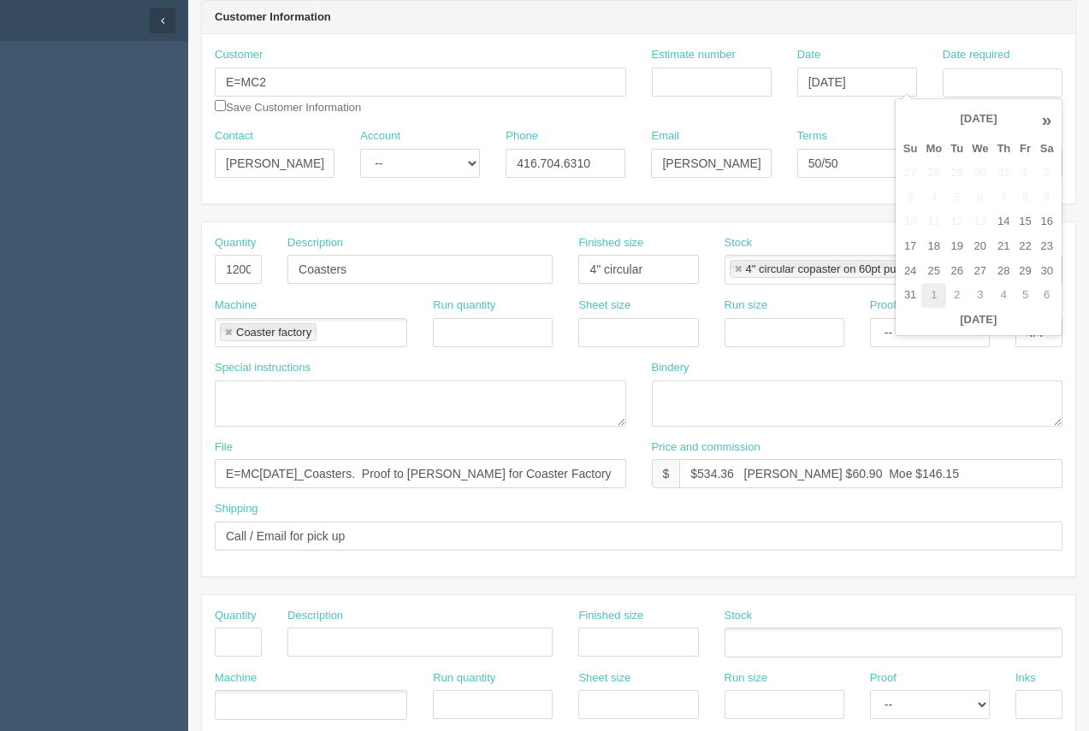
click at [940, 292] on td "1" at bounding box center [933, 295] width 25 height 25
type input "September 1, 2025"
click at [498, 219] on form "New Docket Create Docket Customer Information Customer E=MC2 Save Customer Info…" at bounding box center [638, 651] width 875 height 1438
click at [222, 270] on input "1200" at bounding box center [238, 269] width 47 height 29
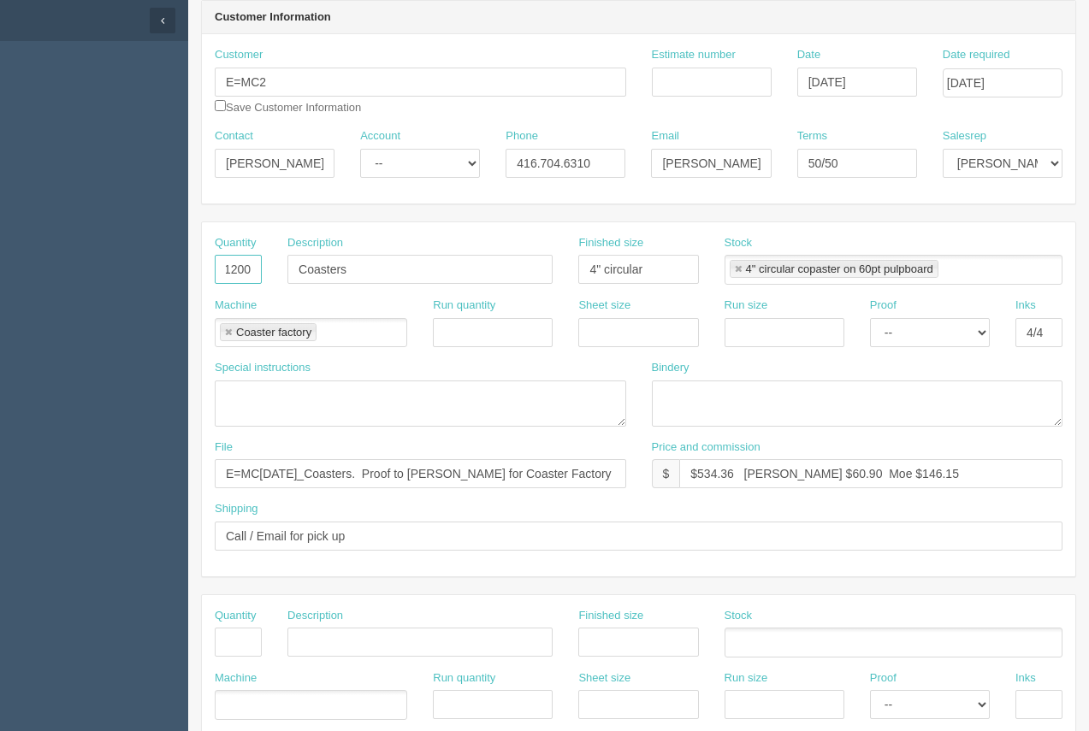
drag, startPoint x: 250, startPoint y: 268, endPoint x: 281, endPoint y: 264, distance: 31.1
click at [281, 264] on div "Quantity 1200 Description Coasters Finished size 4" circular Stock 4" circular …" at bounding box center [639, 266] width 874 height 62
type input "250"
click at [344, 256] on input "Coasters" at bounding box center [419, 269] width 265 height 29
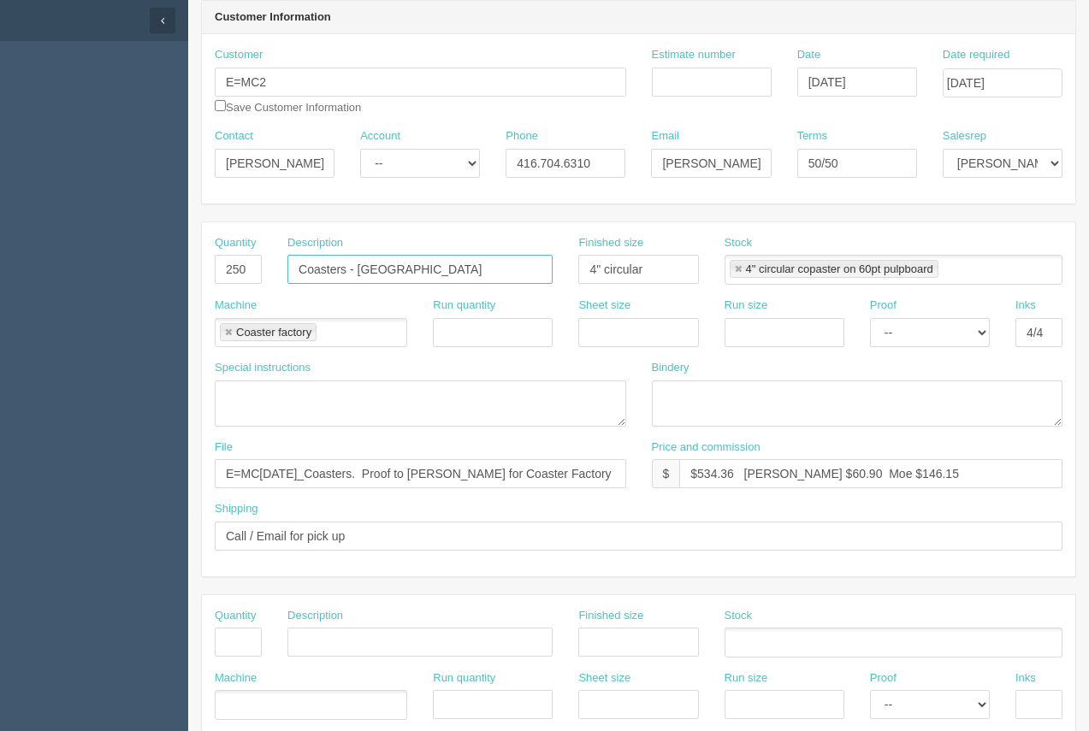
type input "Coasters - The Bridge"
drag, startPoint x: 1053, startPoint y: 326, endPoint x: 999, endPoint y: 333, distance: 54.3
click at [999, 333] on div "Machine Coaster factory Coaster factory Run quantity Sheet size Run size Proof …" at bounding box center [639, 329] width 874 height 62
type input "1/0- black"
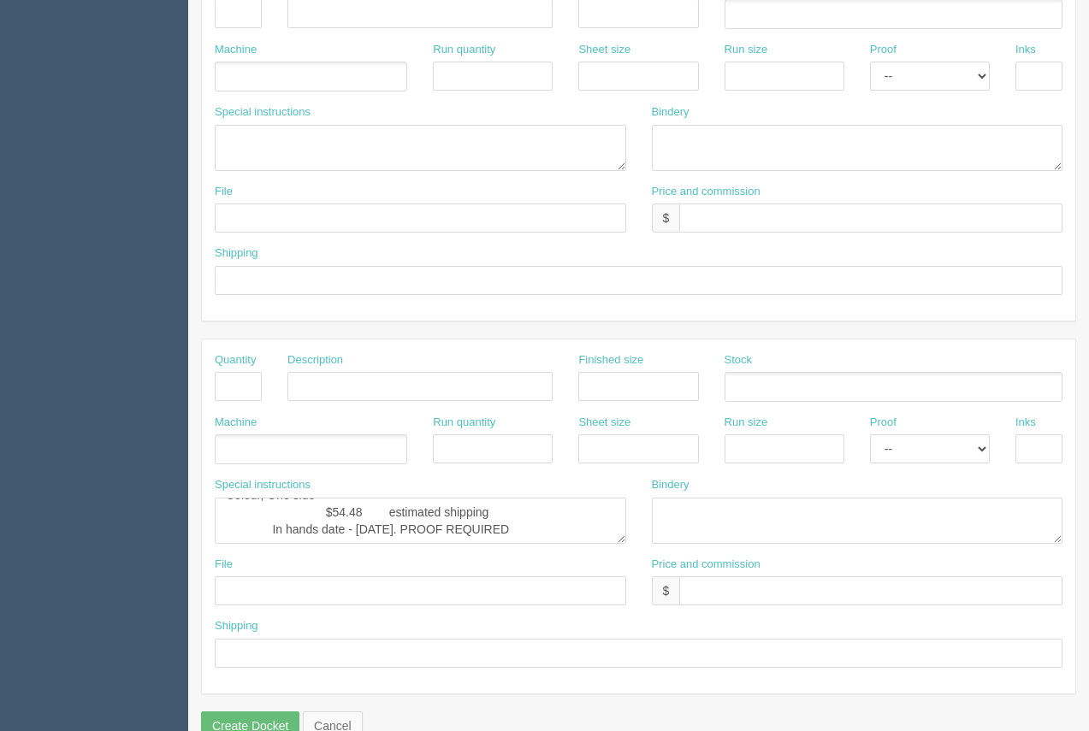
scroll to position [822, 0]
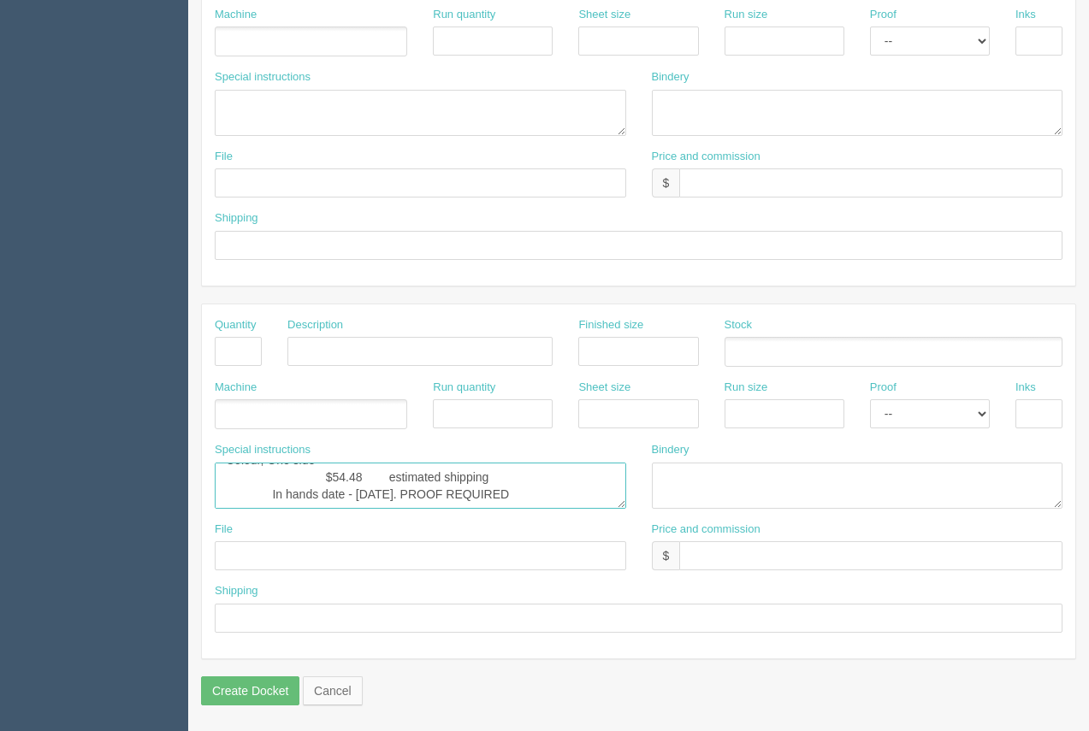
click at [511, 491] on textarea "Coaster Factory....$492.00 1200 - 4" coasters. Full colour, two sides. "The Bri…" at bounding box center [421, 486] width 412 height 46
click at [366, 489] on textarea "Coaster Factory....$492.00 1200 - 4" coasters. Full colour, two sides. "The Bri…" at bounding box center [421, 486] width 412 height 46
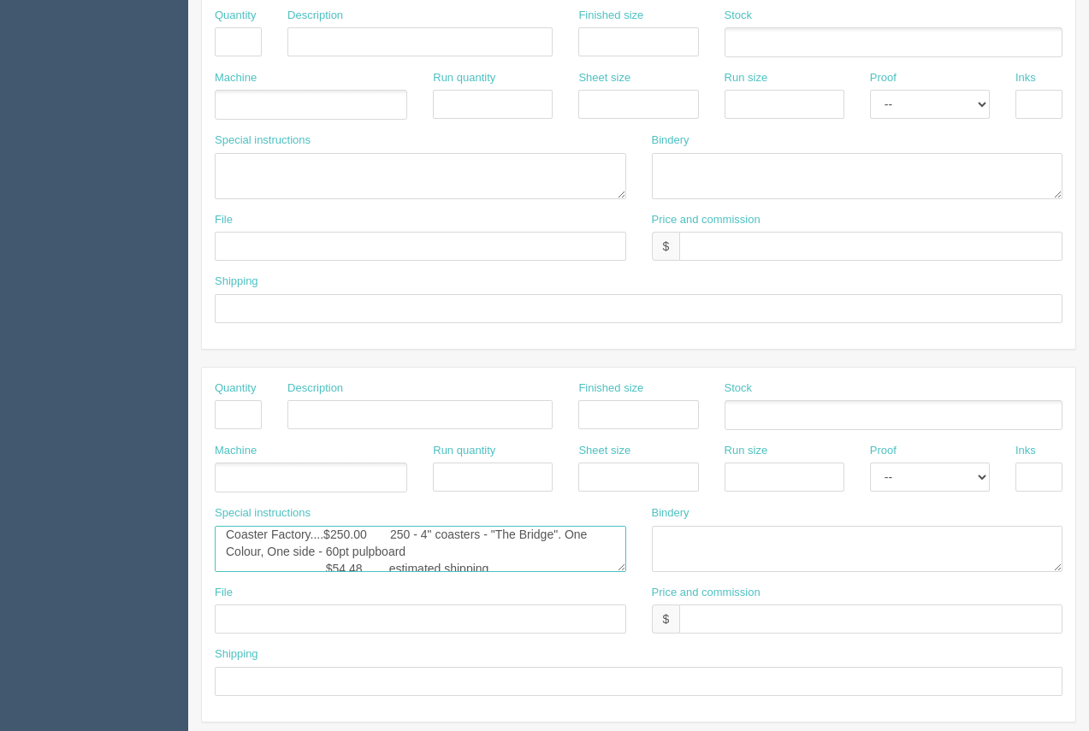
scroll to position [0, 0]
click at [440, 534] on textarea "Coaster Factory....$492.00 1200 - 4" coasters. Full colour, two sides. "The Bri…" at bounding box center [421, 549] width 412 height 46
drag, startPoint x: 433, startPoint y: 542, endPoint x: 445, endPoint y: 542, distance: 12.0
click at [435, 542] on textarea "Coaster Factory....$492.00 1200 - 4" coasters. Full colour, two sides. "The Bri…" at bounding box center [421, 549] width 412 height 46
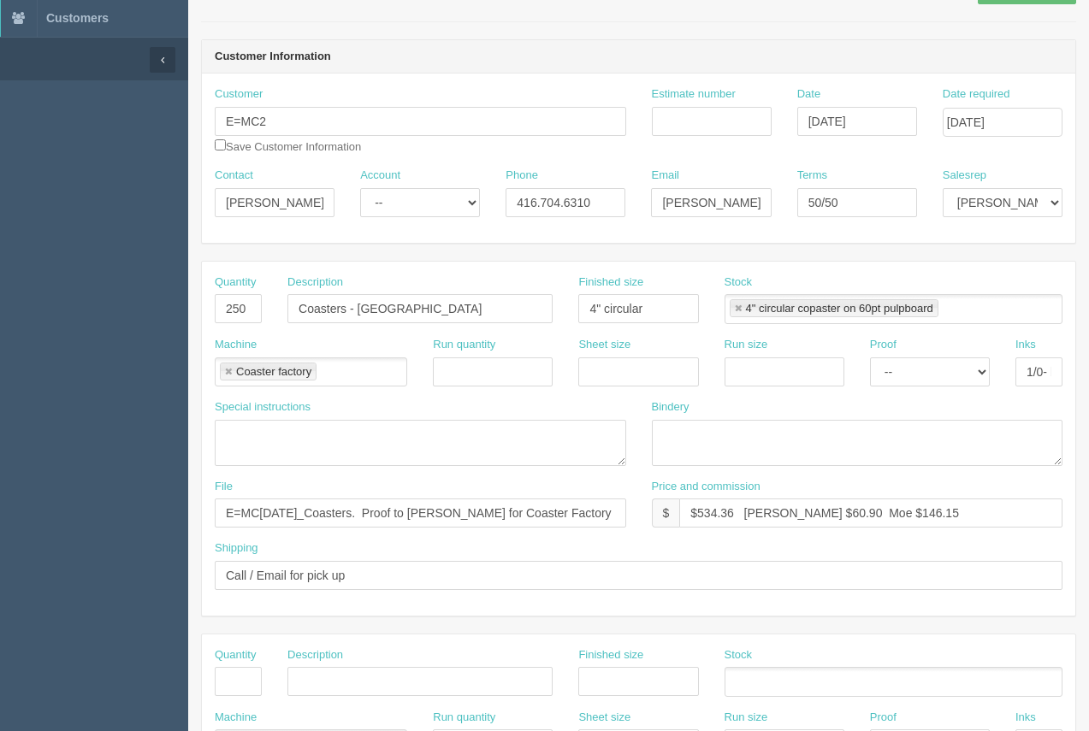
scroll to position [9, 0]
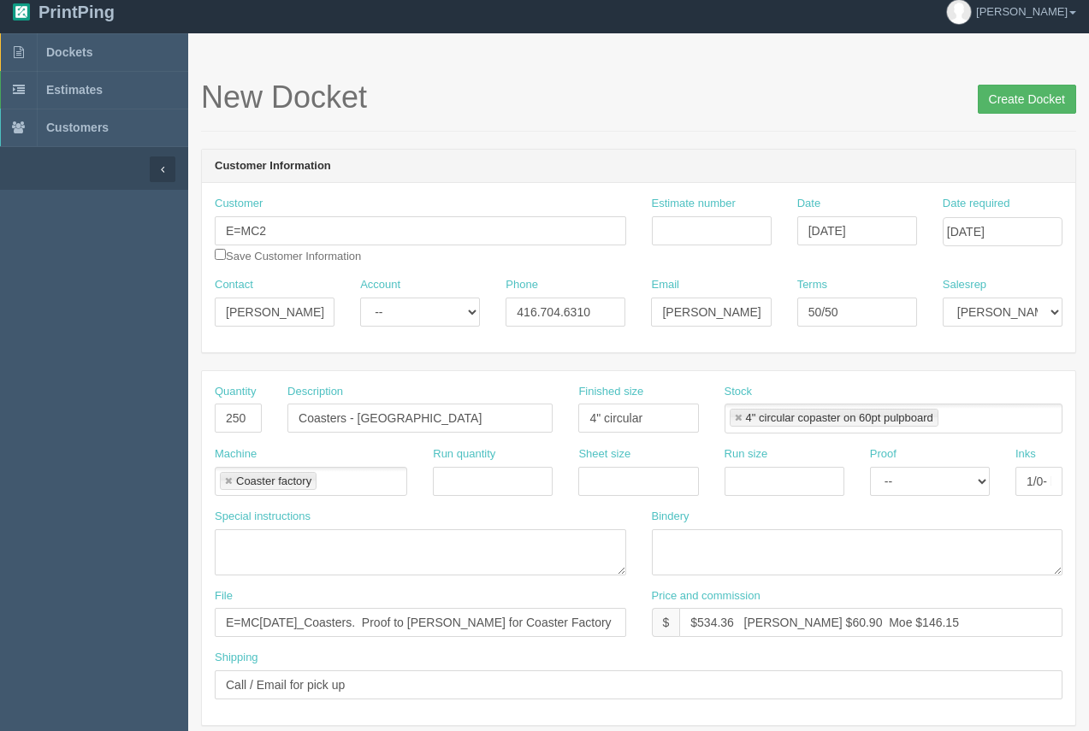
type textarea "Coaster Factory....$250.00 250 - 4" circular coasters - "The Bridge". One Colou…"
click at [1029, 109] on input "Create Docket" at bounding box center [1027, 99] width 98 height 29
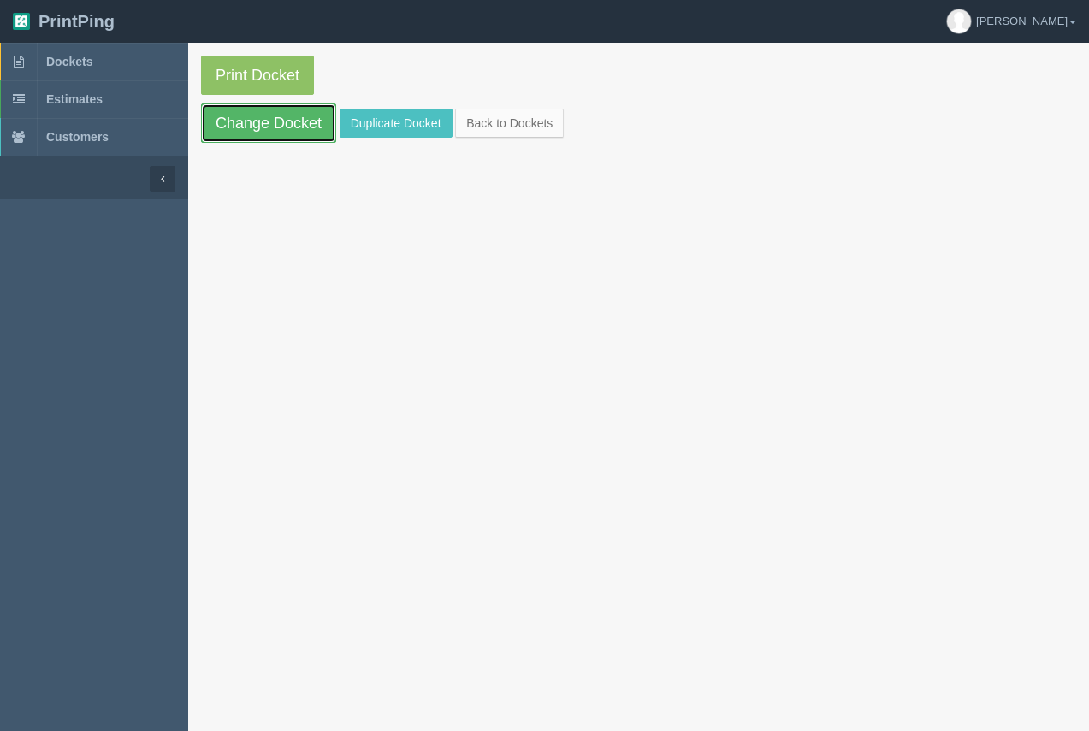
click at [246, 123] on link "Change Docket" at bounding box center [268, 123] width 135 height 39
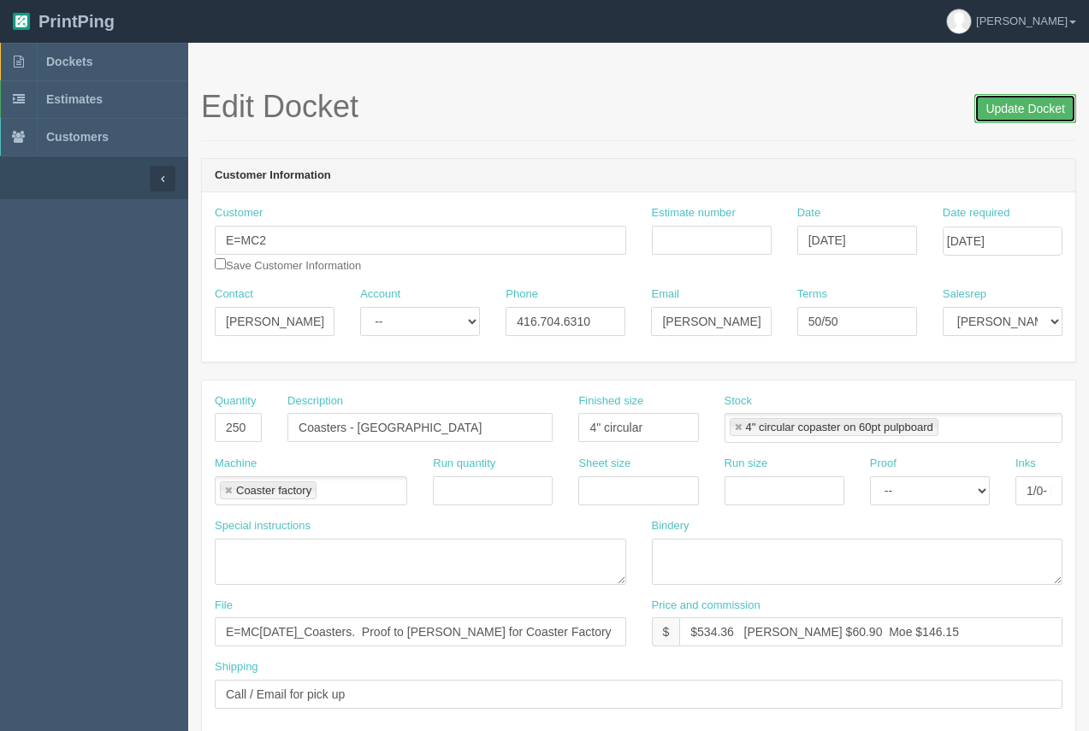
click at [996, 112] on input "Update Docket" at bounding box center [1025, 108] width 102 height 29
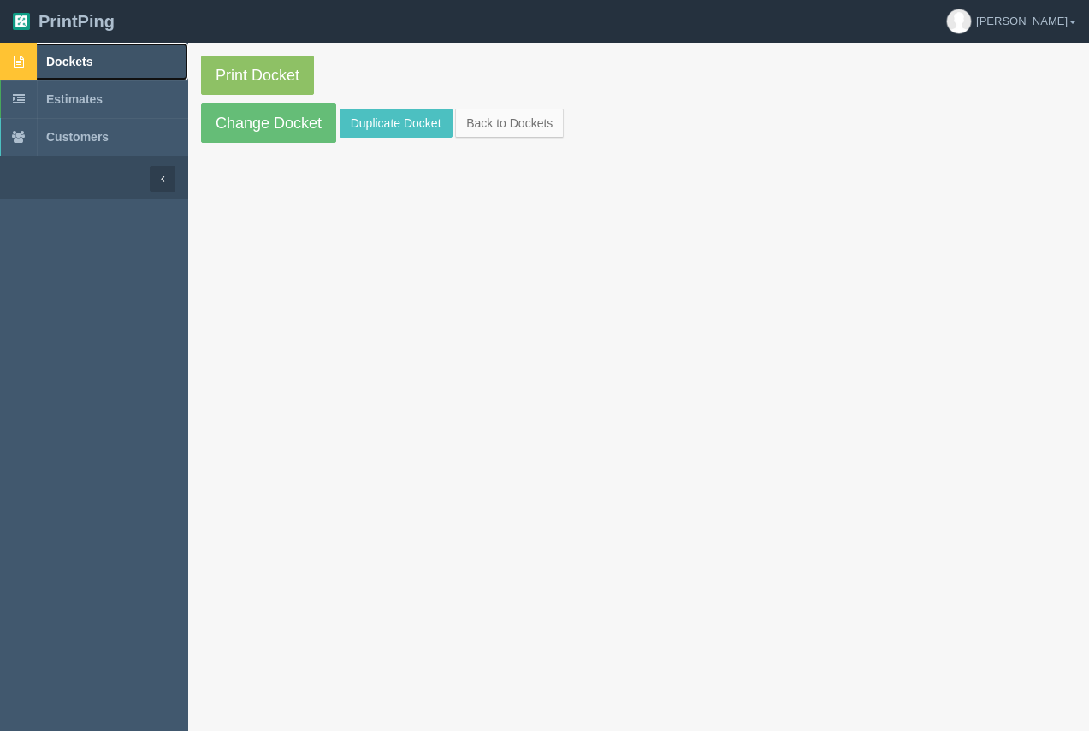
click at [70, 68] on span "Dockets" at bounding box center [69, 62] width 46 height 14
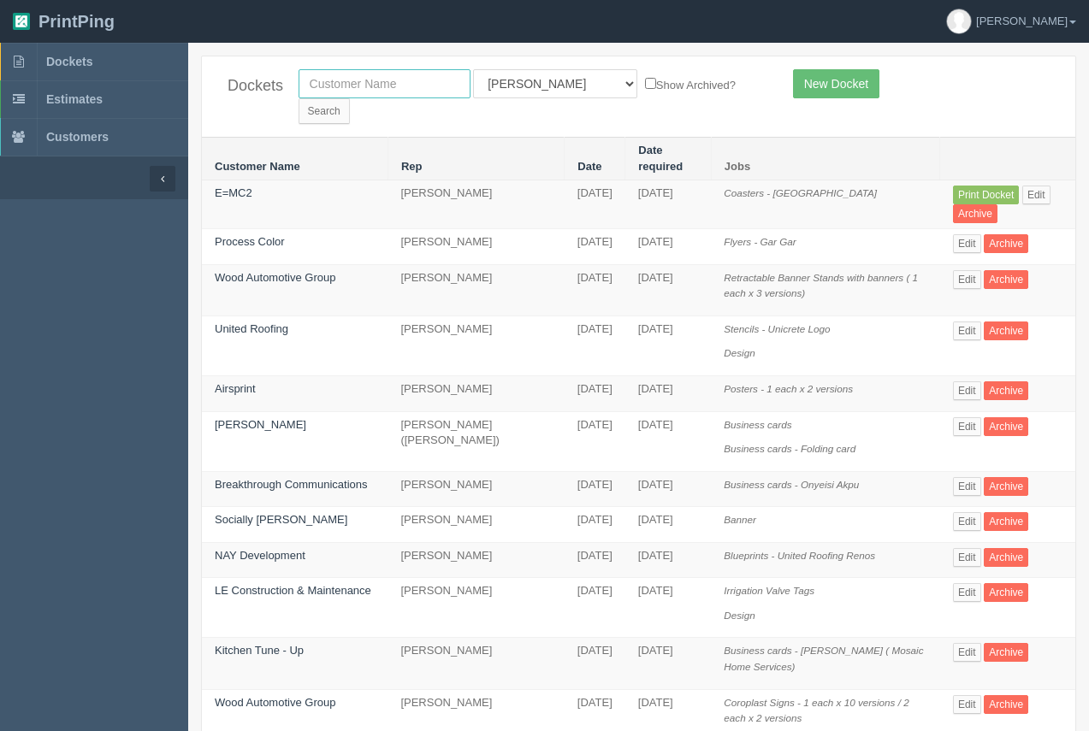
click at [409, 90] on input "text" at bounding box center [385, 83] width 172 height 29
type input "calgary health foundation"
click at [350, 98] on input "Search" at bounding box center [324, 111] width 51 height 26
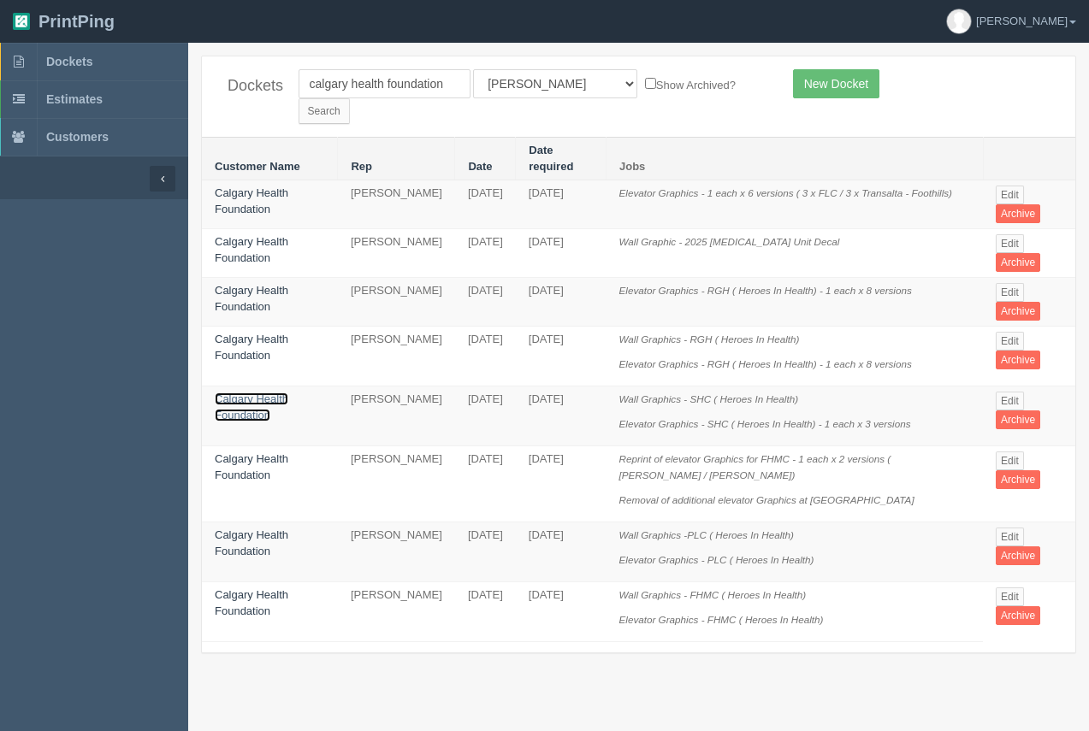
click at [278, 393] on link "Calgary Health Foundation" at bounding box center [252, 407] width 74 height 29
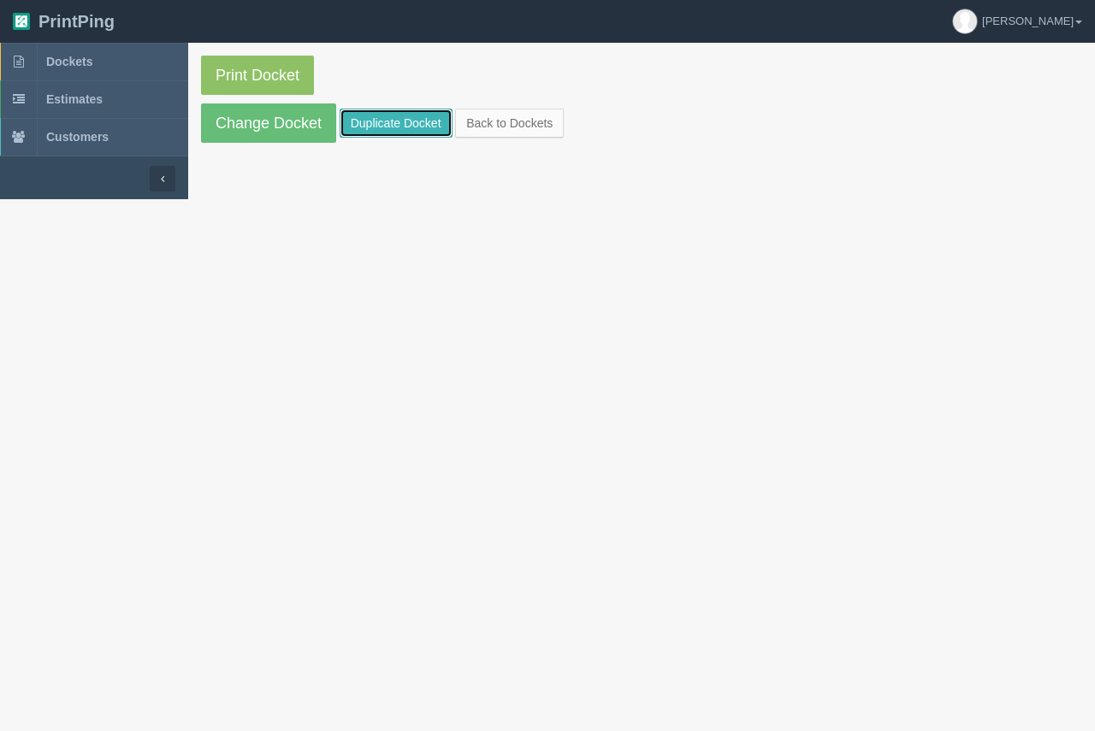
click at [370, 117] on link "Duplicate Docket" at bounding box center [396, 123] width 113 height 29
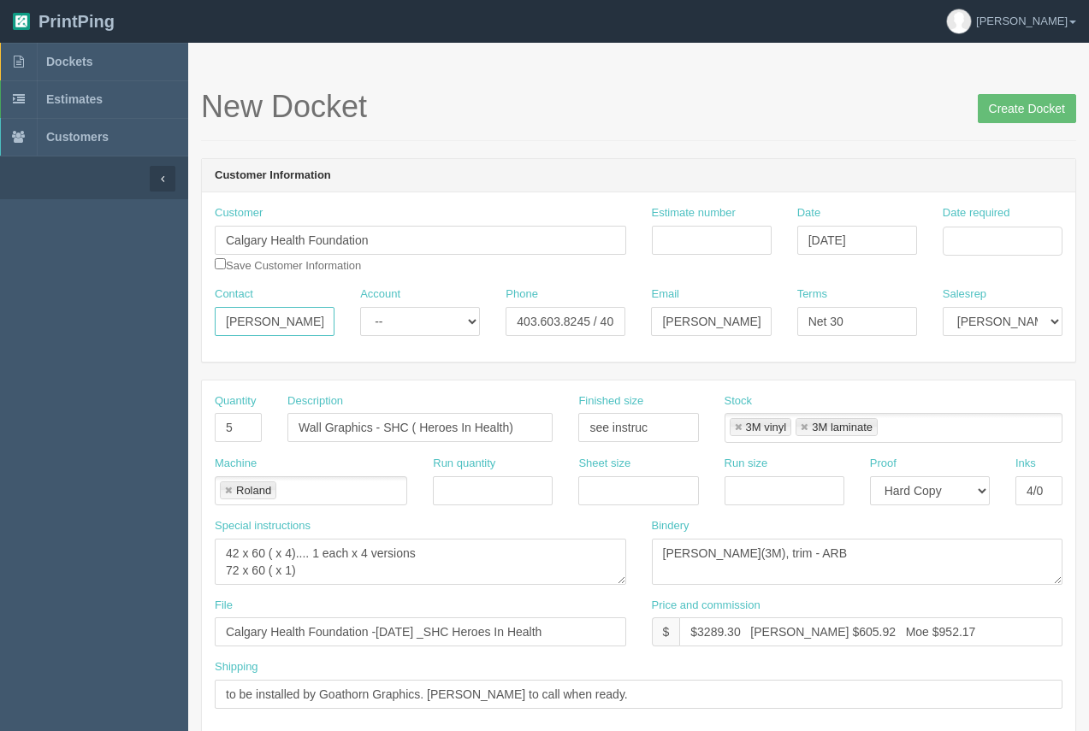
drag, startPoint x: 323, startPoint y: 318, endPoint x: 219, endPoint y: 327, distance: 104.7
click at [219, 327] on input "[PERSON_NAME]" at bounding box center [275, 321] width 120 height 29
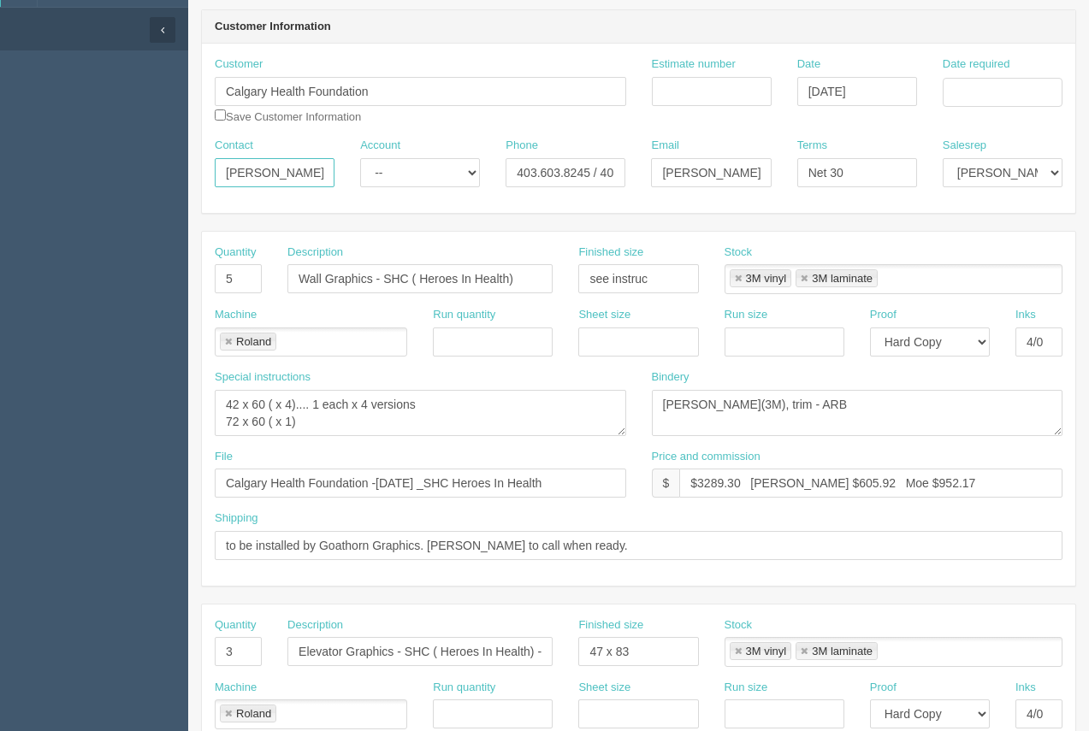
scroll to position [151, 0]
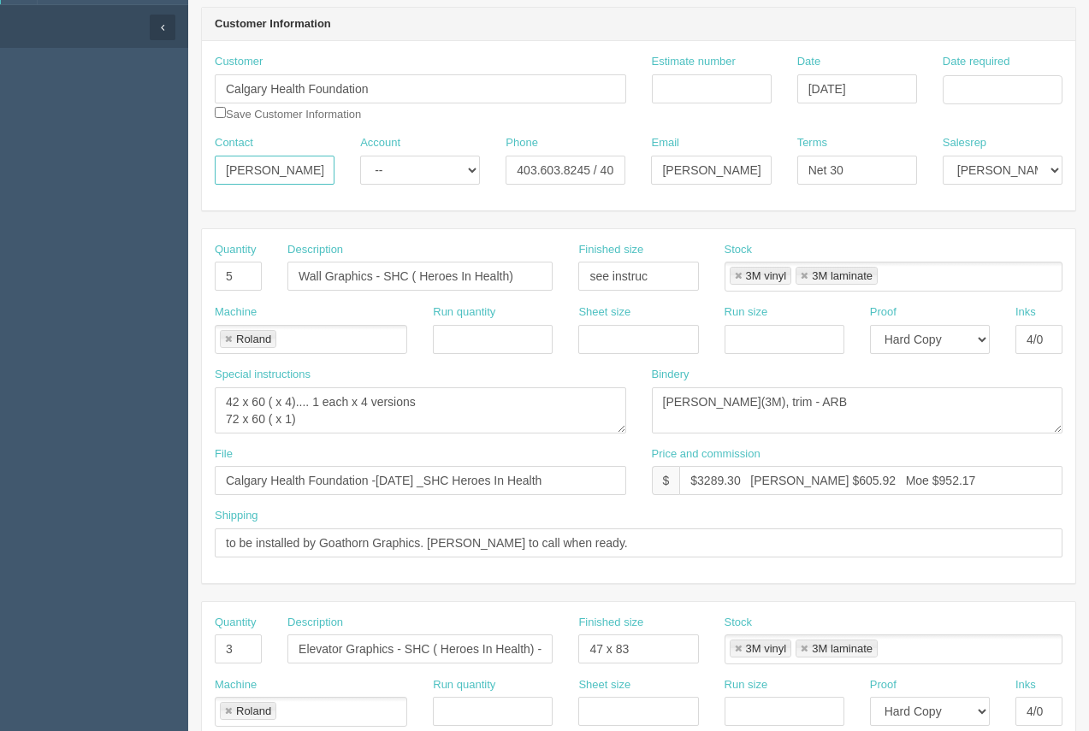
type input "[PERSON_NAME]"
drag, startPoint x: 650, startPoint y: 281, endPoint x: 583, endPoint y: 281, distance: 67.6
click at [583, 281] on input "see instruc" at bounding box center [638, 276] width 120 height 29
type input "see instruc"
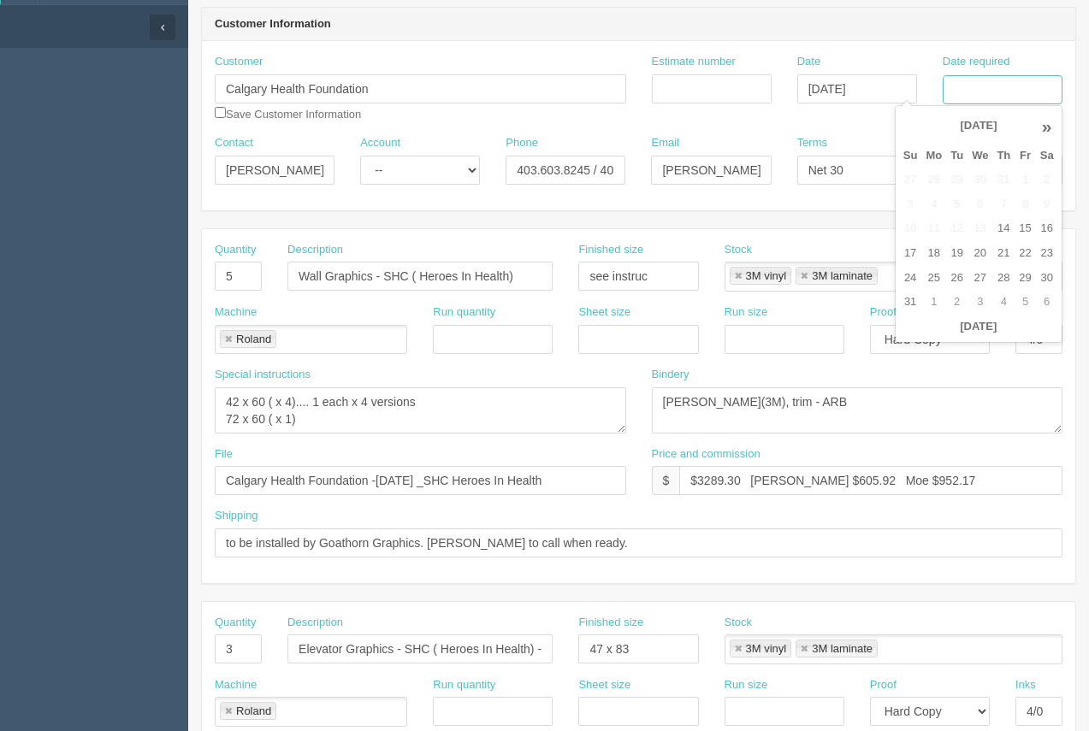
click at [962, 92] on input "Date required" at bounding box center [1003, 89] width 120 height 29
click at [927, 272] on td "25" at bounding box center [933, 278] width 25 height 25
type input "[DATE]"
drag, startPoint x: 898, startPoint y: 51, endPoint x: 891, endPoint y: 59, distance: 10.3
click at [898, 52] on div "Customer Calgary Health Foundation Save Customer Information Estimate number Da…" at bounding box center [639, 125] width 874 height 169
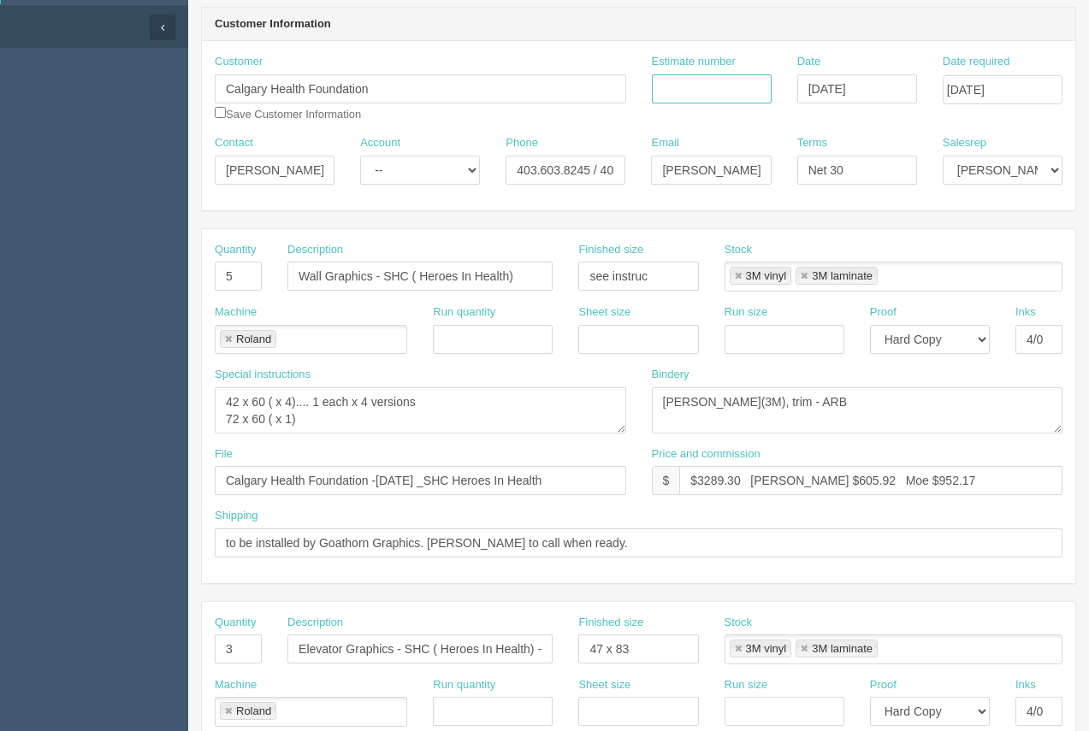
click at [693, 95] on input "Estimate number" at bounding box center [712, 88] width 120 height 29
type input "92132"
drag, startPoint x: 743, startPoint y: 481, endPoint x: 696, endPoint y: 479, distance: 47.1
click at [696, 479] on input "$3289.30 [PERSON_NAME] $605.92 Moe $952.17" at bounding box center [870, 480] width 383 height 29
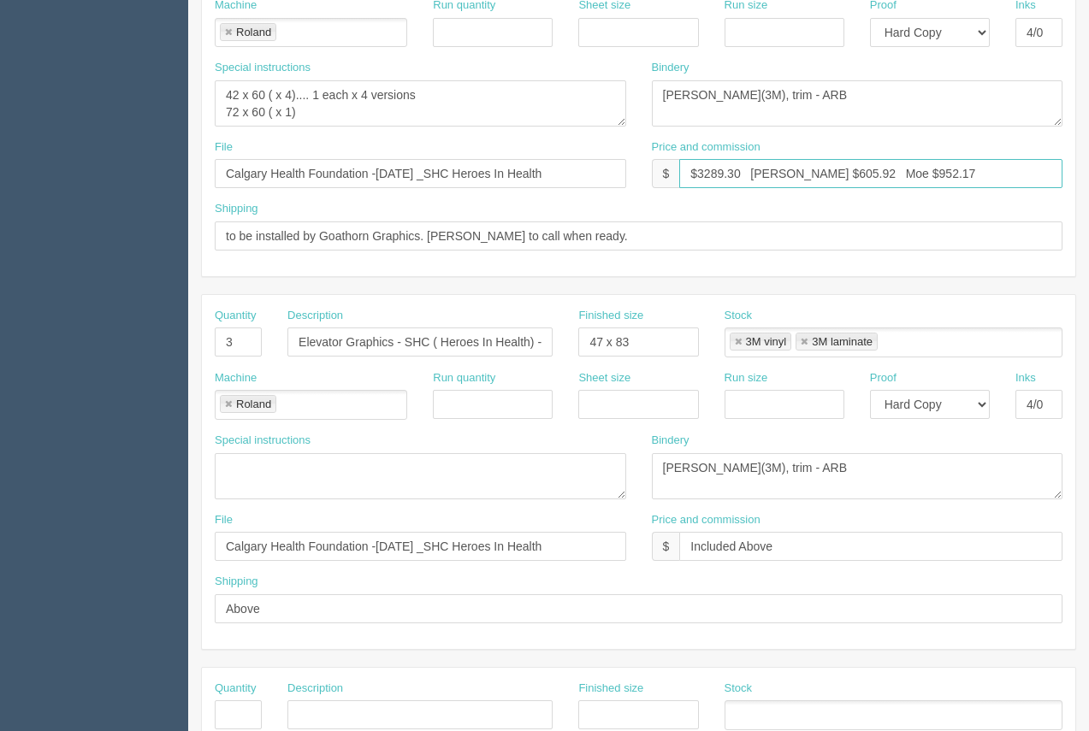
scroll to position [462, 0]
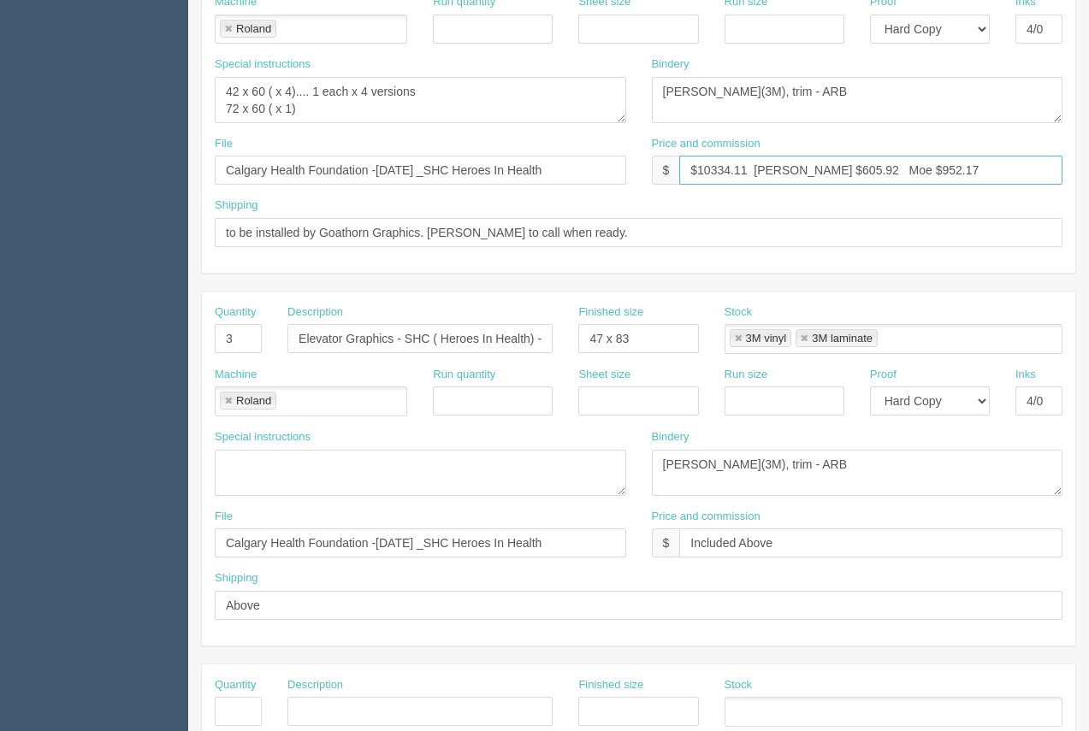
type input "$10334.11 [PERSON_NAME] $605.92 Moe $952.17"
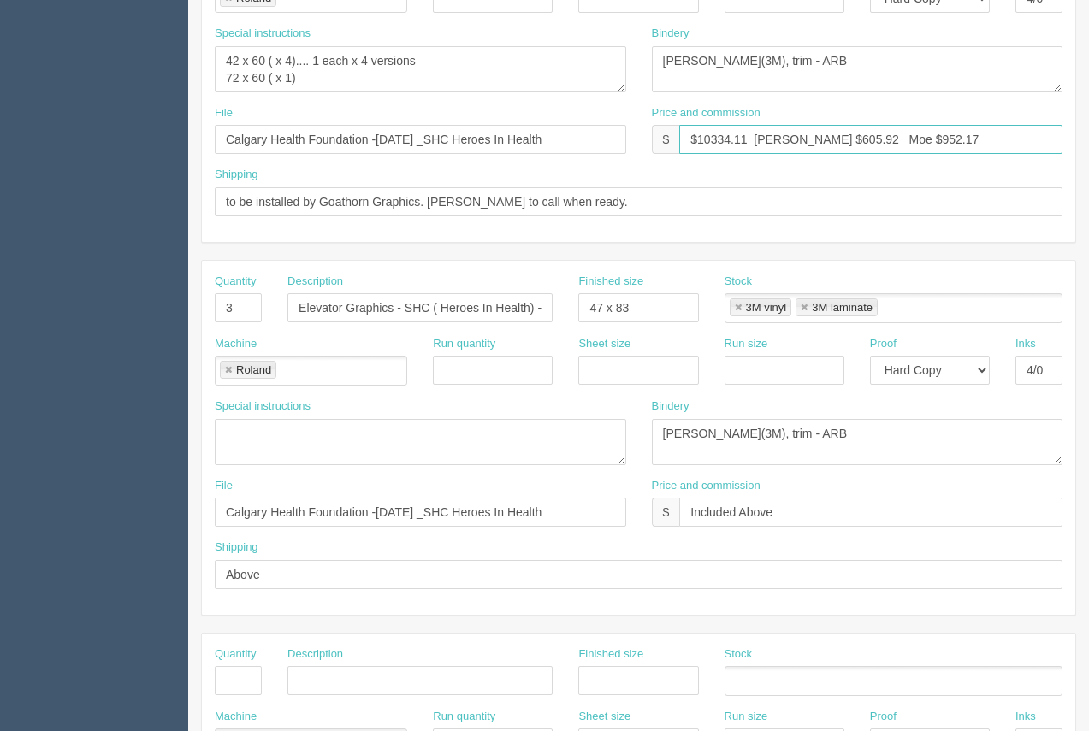
scroll to position [482, 0]
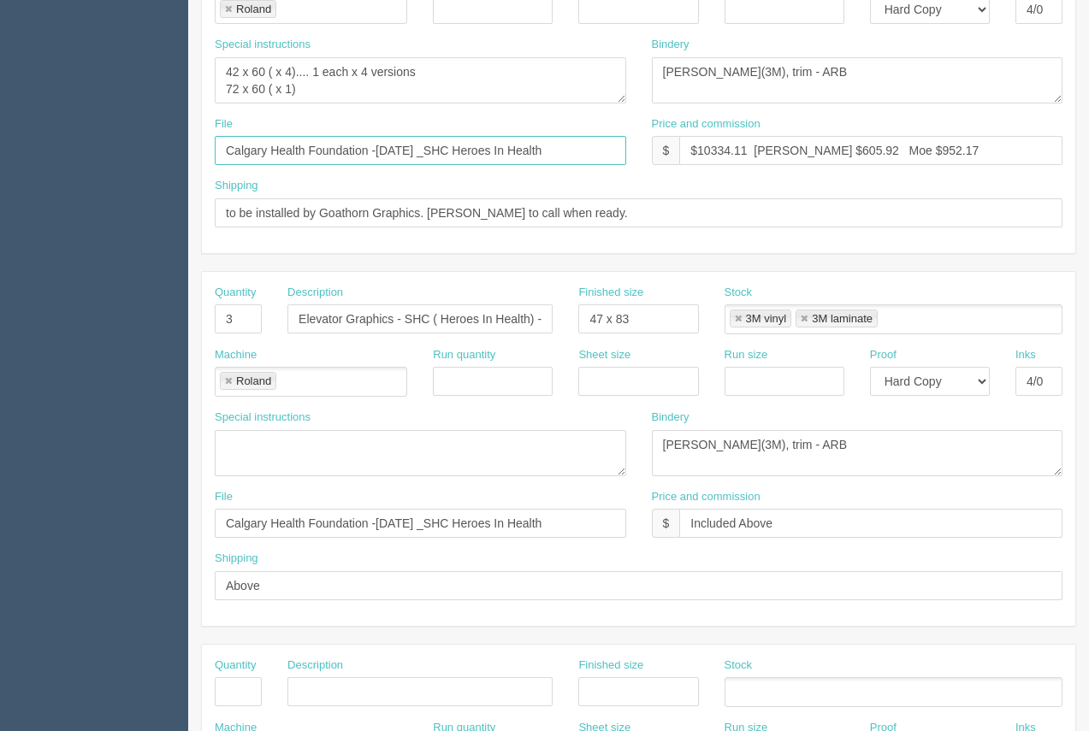
drag, startPoint x: 567, startPoint y: 152, endPoint x: 388, endPoint y: 149, distance: 179.7
click at [378, 146] on input "Calgary Health Foundation -March 2024 _SHC Heroes In Health" at bounding box center [421, 150] width 412 height 29
drag, startPoint x: 604, startPoint y: 151, endPoint x: 222, endPoint y: 155, distance: 381.6
click at [216, 154] on input "Calgary Health Foundation -[DATE] - SHC_South Health Campus" at bounding box center [421, 150] width 412 height 29
type input "Calgary Health Foundation -[DATE] - SHC_South Health Campus"
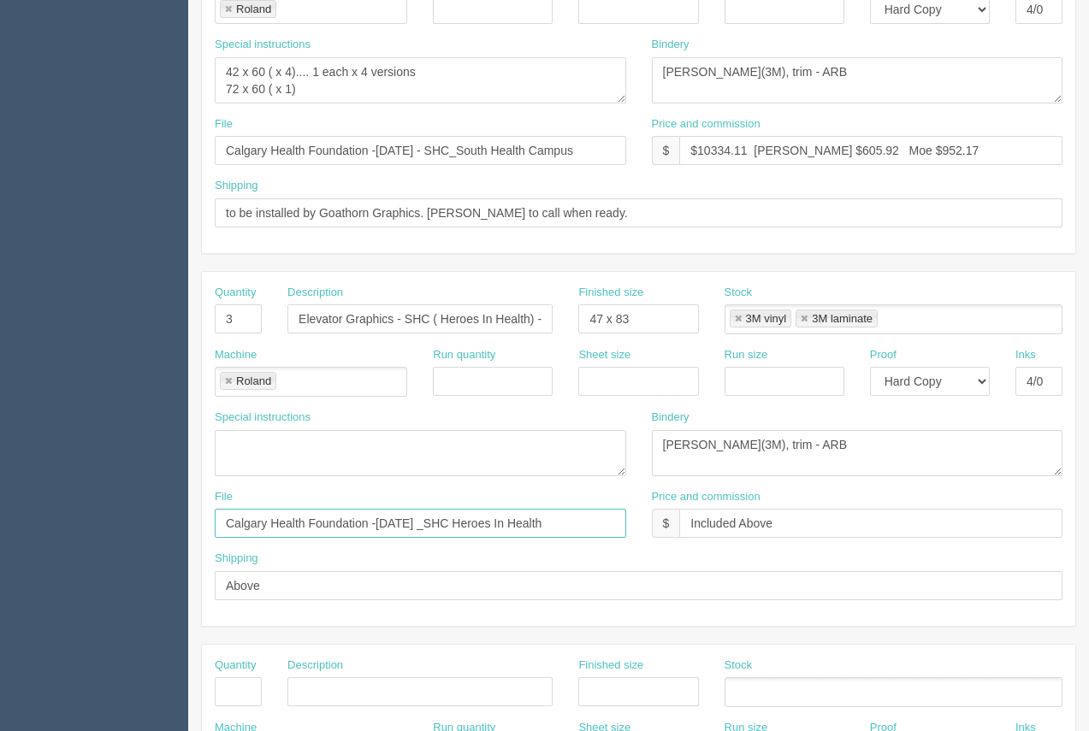
drag, startPoint x: 358, startPoint y: 513, endPoint x: 226, endPoint y: 529, distance: 132.7
click at [217, 518] on input "Calgary Health Foundation -March 2024 _SHC Heroes In Health" at bounding box center [421, 523] width 412 height 29
paste input "August 2025 - SHC_South Health Campus"
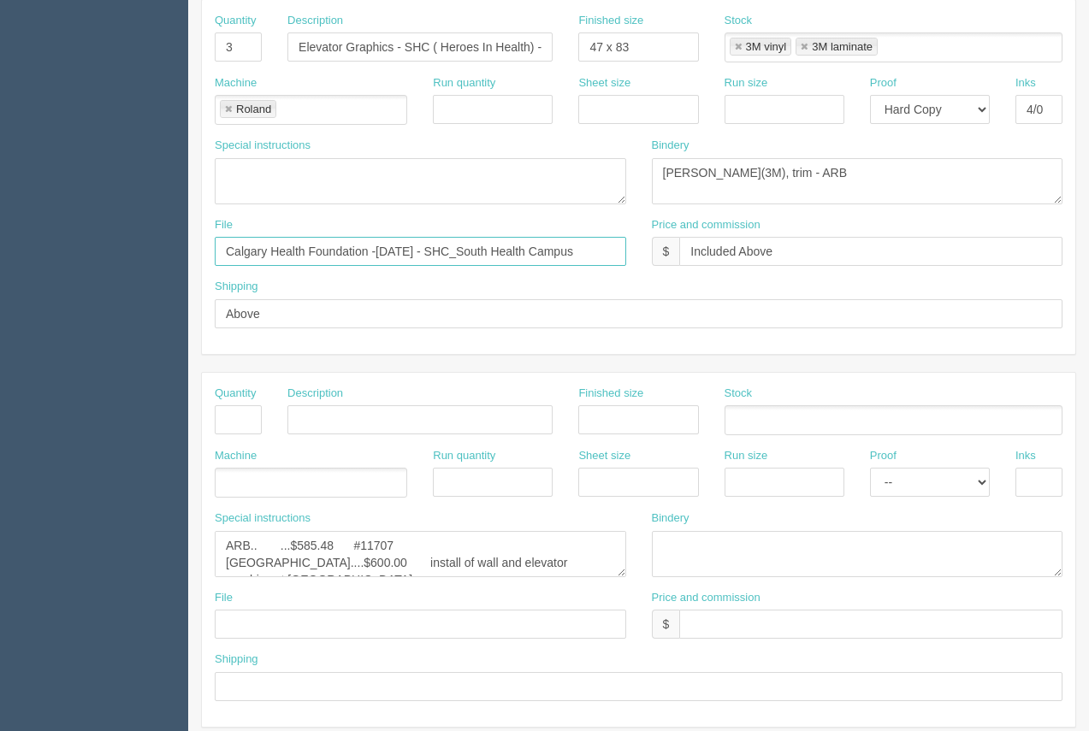
scroll to position [755, 0]
type input "Calgary Health Foundation -[DATE] - SHC_South Health Campus"
click at [418, 549] on textarea "ARB.. ...$585.48 #11707 Goathorn....$600.00 install of wall and elevator graphi…" at bounding box center [421, 553] width 412 height 46
click at [333, 544] on textarea "ARB.. ...$585.48 #11707 Goathorn....$600.00 install of wall and elevator graphi…" at bounding box center [421, 553] width 412 height 46
type textarea "ARB.. ...$ #12584 Goathorn....$600.00 install of wall and elevator graphics at …"
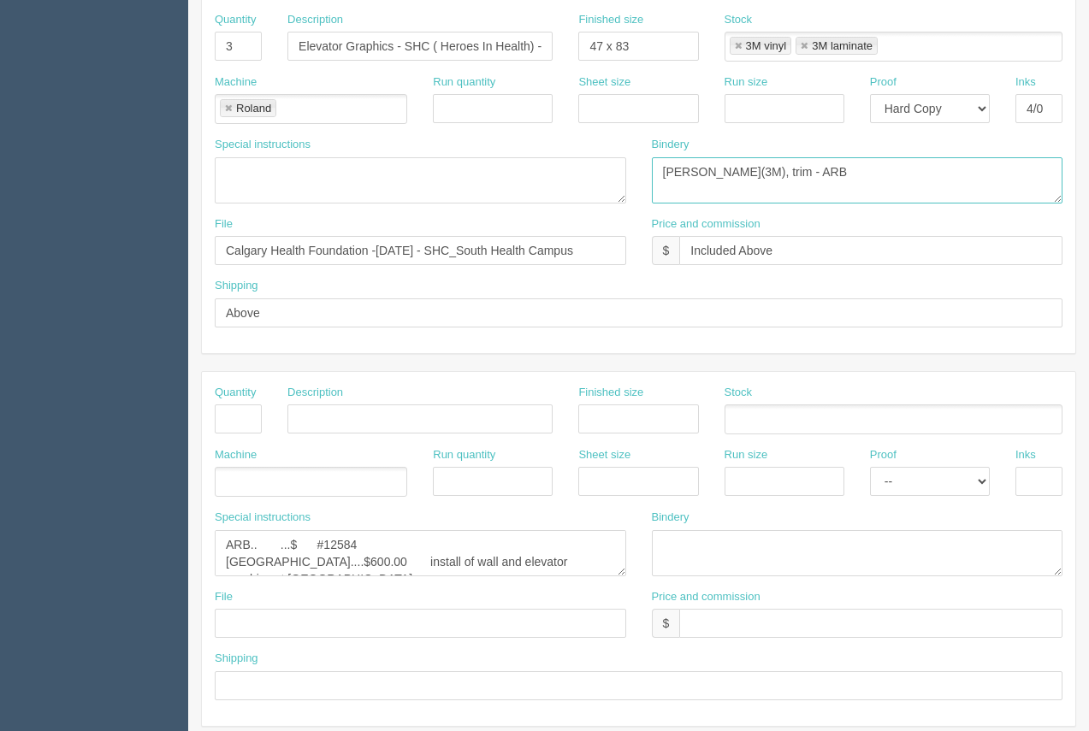
click at [688, 174] on textarea "lam(3M), trim - ARB" at bounding box center [858, 180] width 412 height 46
click at [662, 173] on textarea "lam(3M), trim - ARB" at bounding box center [858, 180] width 412 height 46
click at [701, 177] on textarea "lam(3M), trim - ARB" at bounding box center [858, 180] width 412 height 46
click at [685, 169] on textarea "lam(3M), trim - ARB" at bounding box center [858, 180] width 412 height 46
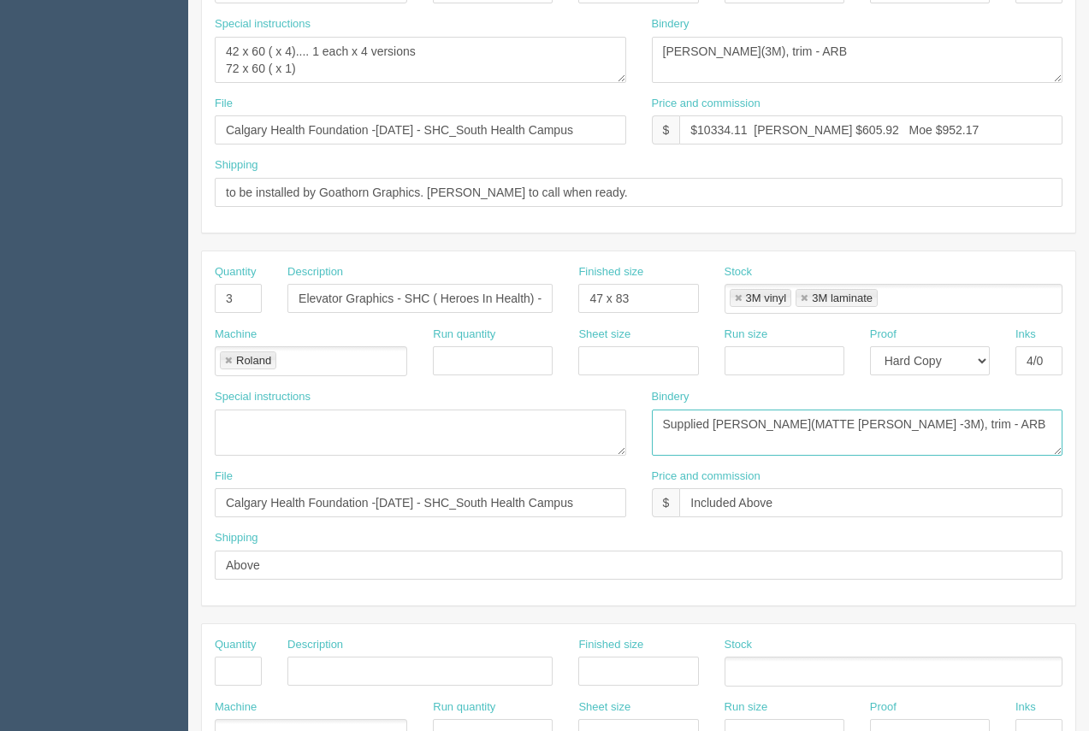
scroll to position [524, 0]
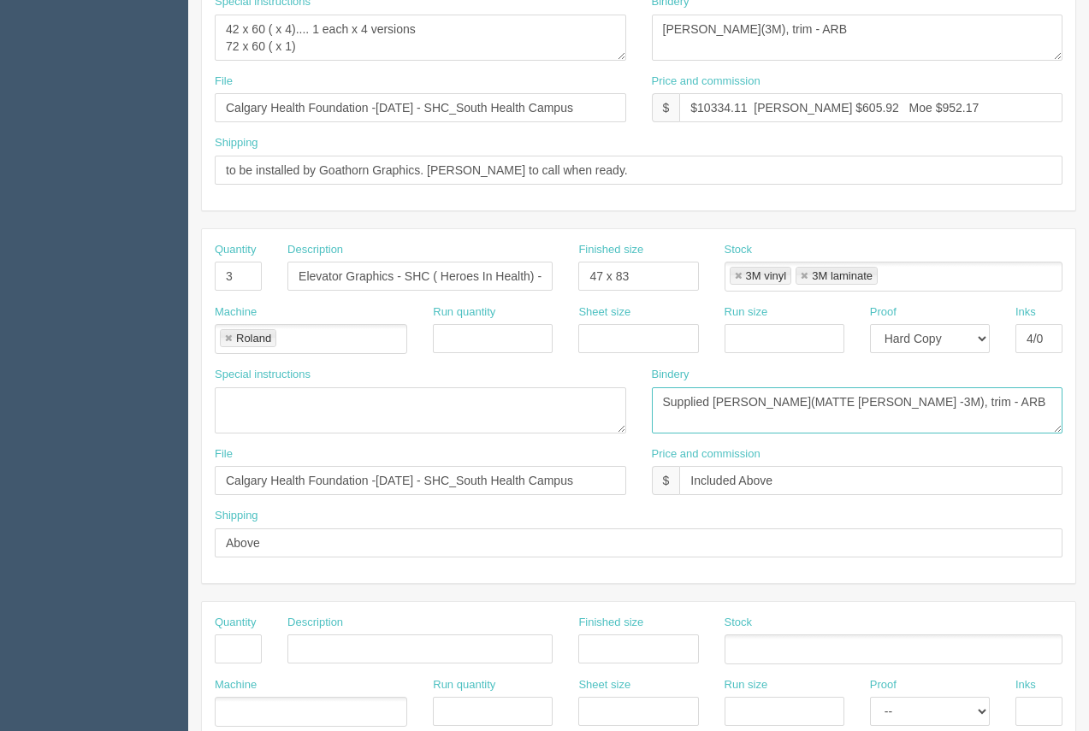
drag, startPoint x: 903, startPoint y: 402, endPoint x: 654, endPoint y: 400, distance: 249.0
click at [653, 399] on textarea "[PERSON_NAME](3M), trim - ARB" at bounding box center [858, 411] width 412 height 46
type textarea "Supplied [PERSON_NAME](MATTE [PERSON_NAME] -3M), trim - ARB"
drag, startPoint x: 785, startPoint y: 38, endPoint x: 649, endPoint y: 38, distance: 136.0
click at [637, 40] on div "Special instructions 42 x 60 ( x 4).... 1 each x 4 versions 72 x 60 ( x 1) Bind…" at bounding box center [639, 34] width 874 height 80
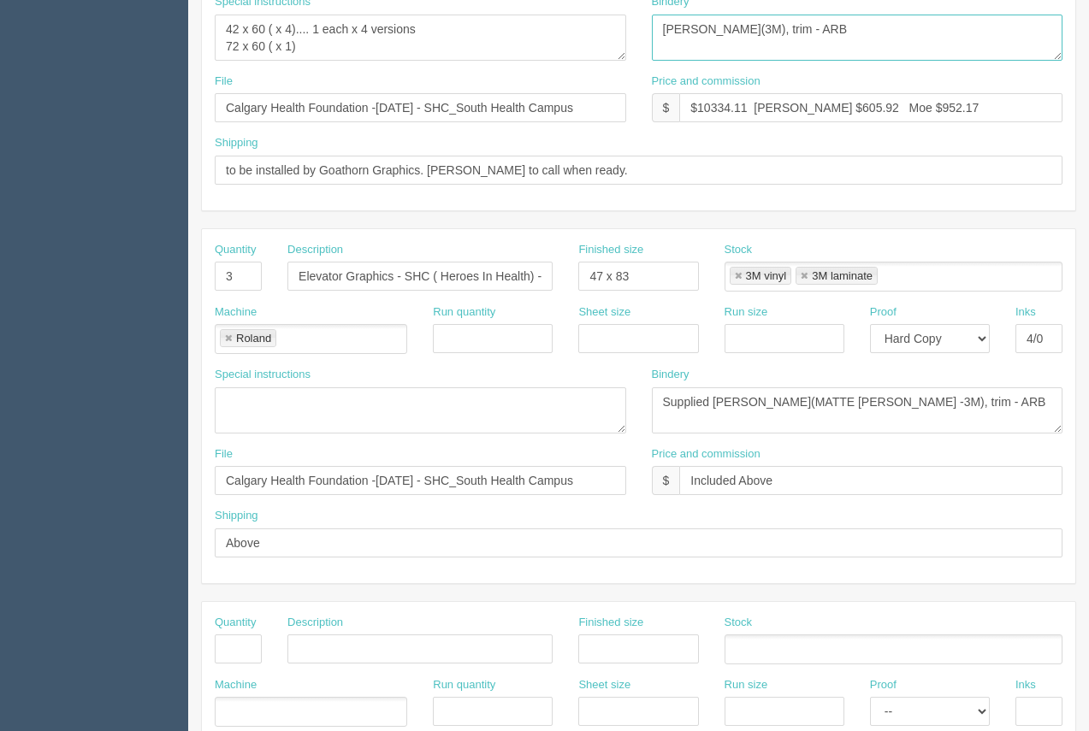
paste textarea "Supplied lam(MATTE LAM -"
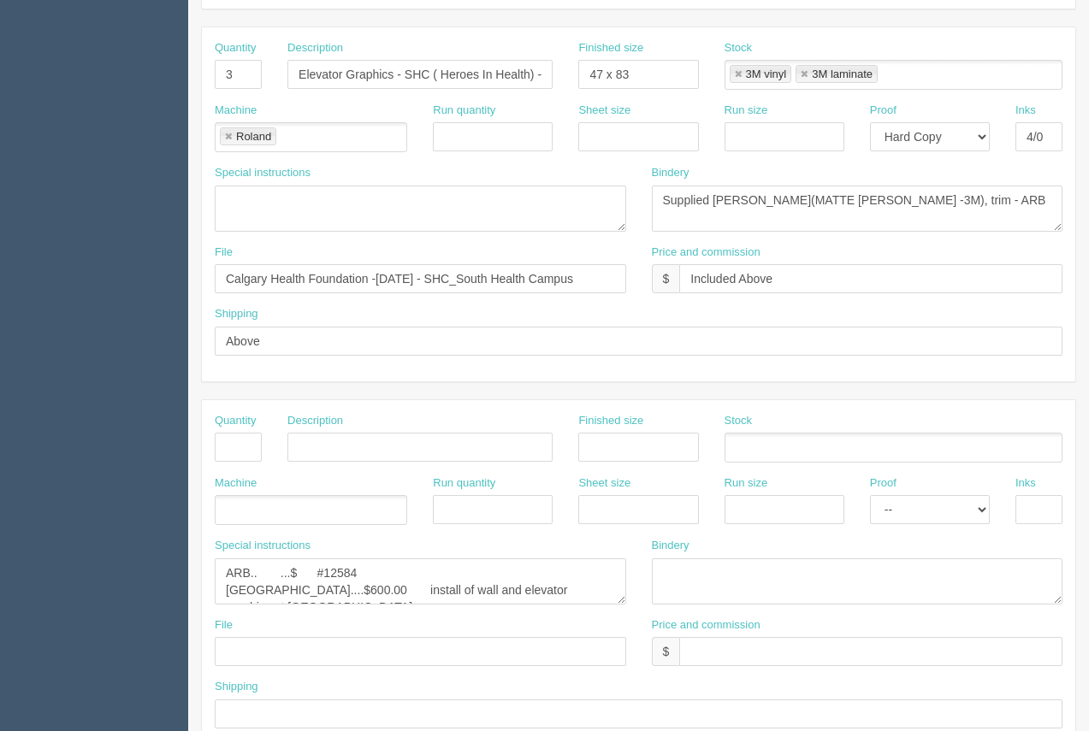
scroll to position [782, 0]
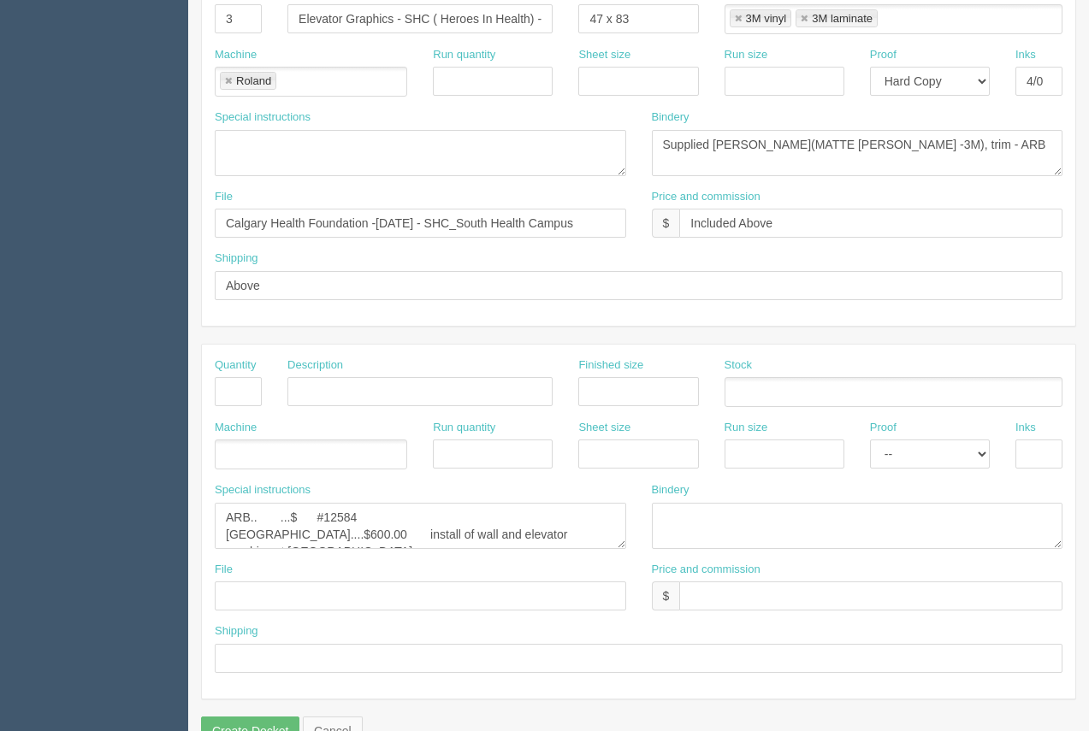
type textarea "Supplied [PERSON_NAME](MATTE [PERSON_NAME] -3M), trim - ARB"
click at [298, 521] on textarea "ARB.. ...$585.48 #11707 Goathorn....$600.00 install of wall and elevator graphi…" at bounding box center [421, 526] width 412 height 46
click at [333, 522] on textarea "ARB.. ...$585.48 #11707 Goathorn....$600.00 install of wall and elevator graphi…" at bounding box center [421, 526] width 412 height 46
drag, startPoint x: 341, startPoint y: 536, endPoint x: 304, endPoint y: 537, distance: 36.8
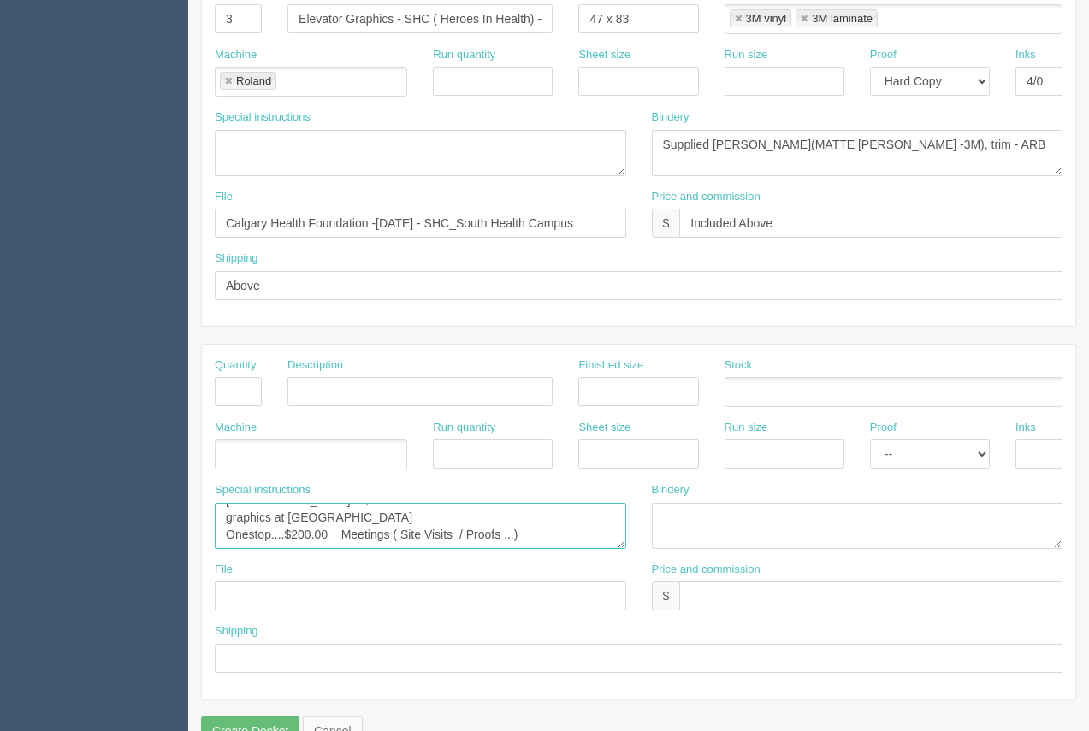
click at [304, 537] on textarea "ARB.. ...$585.48 #11707 Goathorn....$600.00 install of wall and elevator graphi…" at bounding box center [421, 526] width 412 height 46
click at [473, 536] on textarea "ARB.. ...$585.48 #11707 Goathorn....$600.00 install of wall and elevator graphi…" at bounding box center [421, 526] width 412 height 46
click at [305, 536] on textarea "ARB.. ...$585.48 #11707 Goathorn....$600.00 install of wall and elevator graphi…" at bounding box center [421, 526] width 412 height 46
click at [329, 548] on textarea "ARB.. ...$585.48 #11707 Goathorn....$600.00 install of wall and elevator graphi…" at bounding box center [421, 526] width 412 height 46
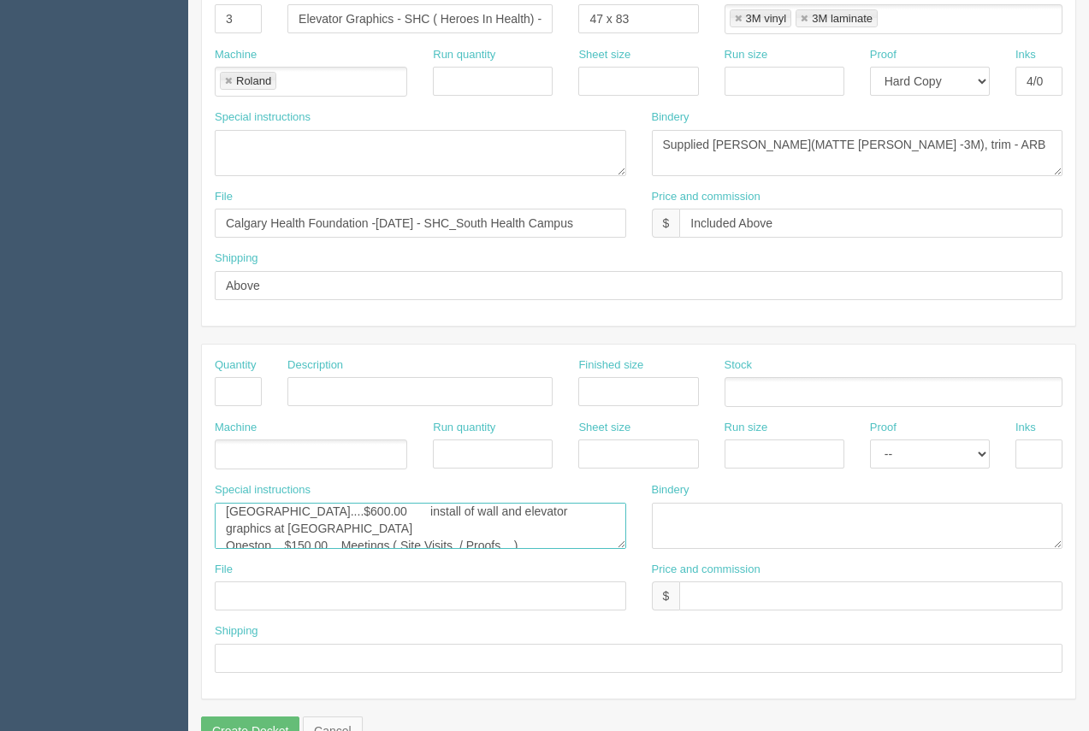
click at [313, 515] on textarea "ARB.. ...$585.48 #11707 Goathorn....$600.00 install of wall and elevator graphi…" at bounding box center [421, 526] width 412 height 46
click at [338, 511] on textarea "ARB.. ...$585.48 #11707 Goathorn....$600.00 install of wall and elevator graphi…" at bounding box center [421, 526] width 412 height 46
click at [347, 530] on textarea "ARB.. ...$585.48 #11707 Goathorn....$600.00 install of wall and elevator graphi…" at bounding box center [421, 526] width 412 height 46
click at [281, 515] on textarea "ARB.. ...$585.48 #11707 Goathorn....$600.00 install of wall and elevator graphi…" at bounding box center [421, 526] width 412 height 46
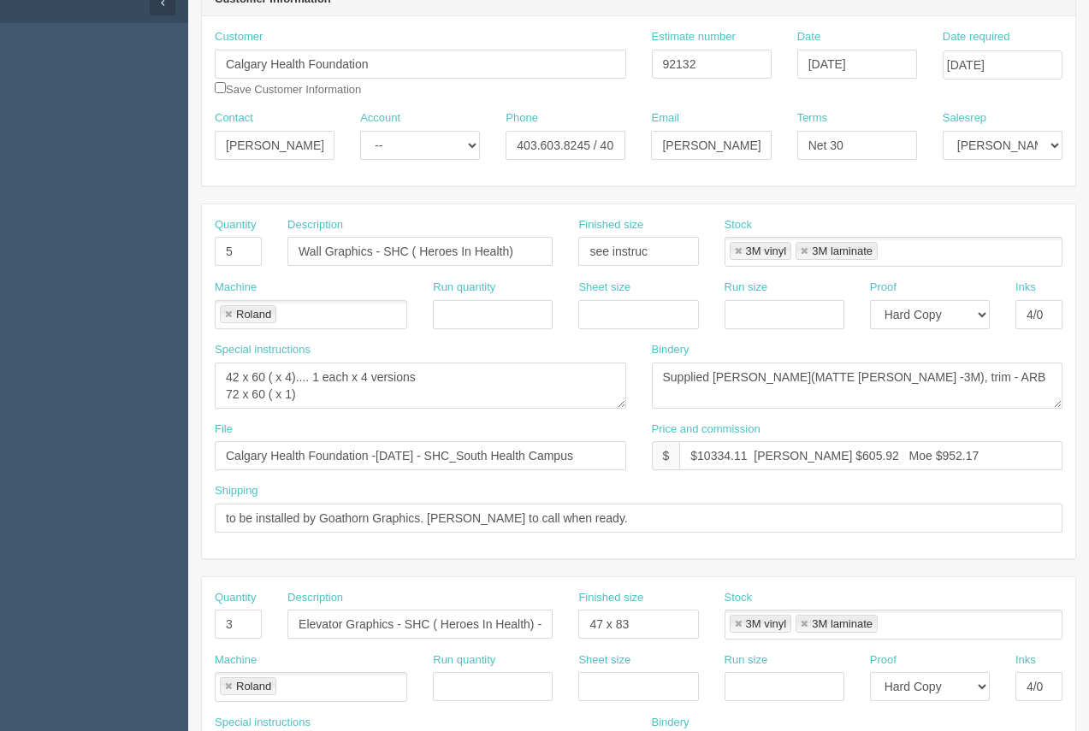
scroll to position [169, 0]
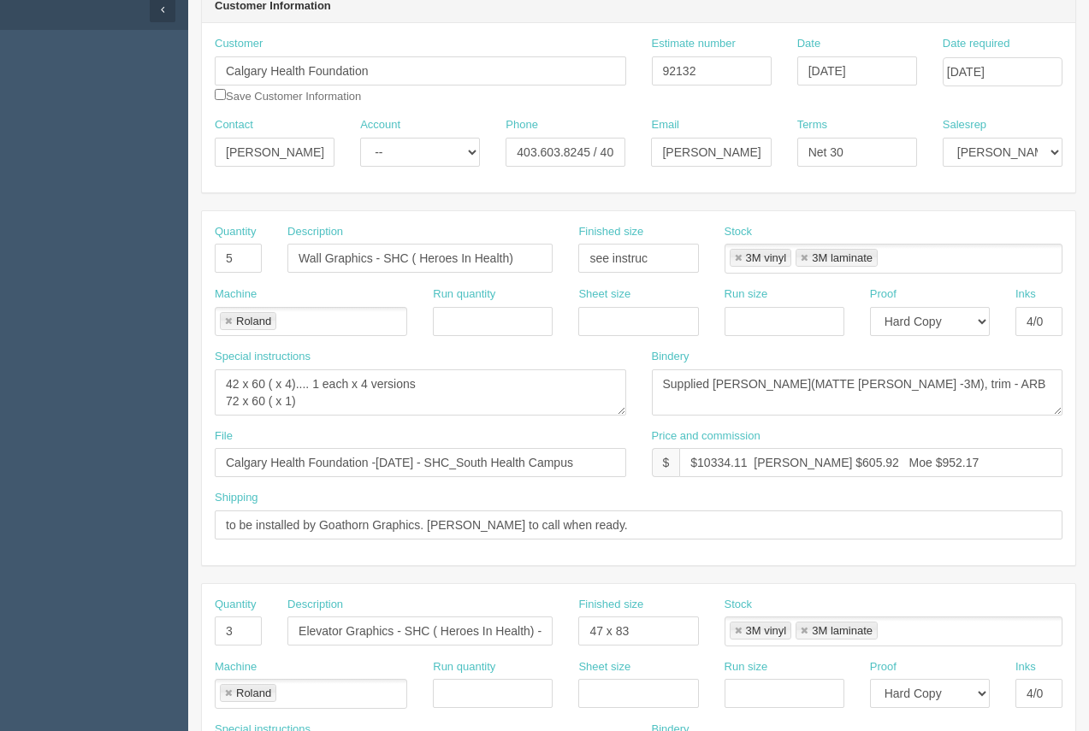
type textarea "ARB..............$767.75 #12584 [GEOGRAPHIC_DATA]....$2030.62 install of wall a…"
drag, startPoint x: 820, startPoint y: 463, endPoint x: 780, endPoint y: 460, distance: 40.3
click at [780, 460] on input "$10334.11 Arif $605.92 Moe $952.17" at bounding box center [870, 462] width 383 height 29
click at [921, 465] on input "$10334.11 Arif $1861.31 Moe $952.17" at bounding box center [870, 462] width 383 height 29
drag, startPoint x: 928, startPoint y: 464, endPoint x: 871, endPoint y: 463, distance: 57.3
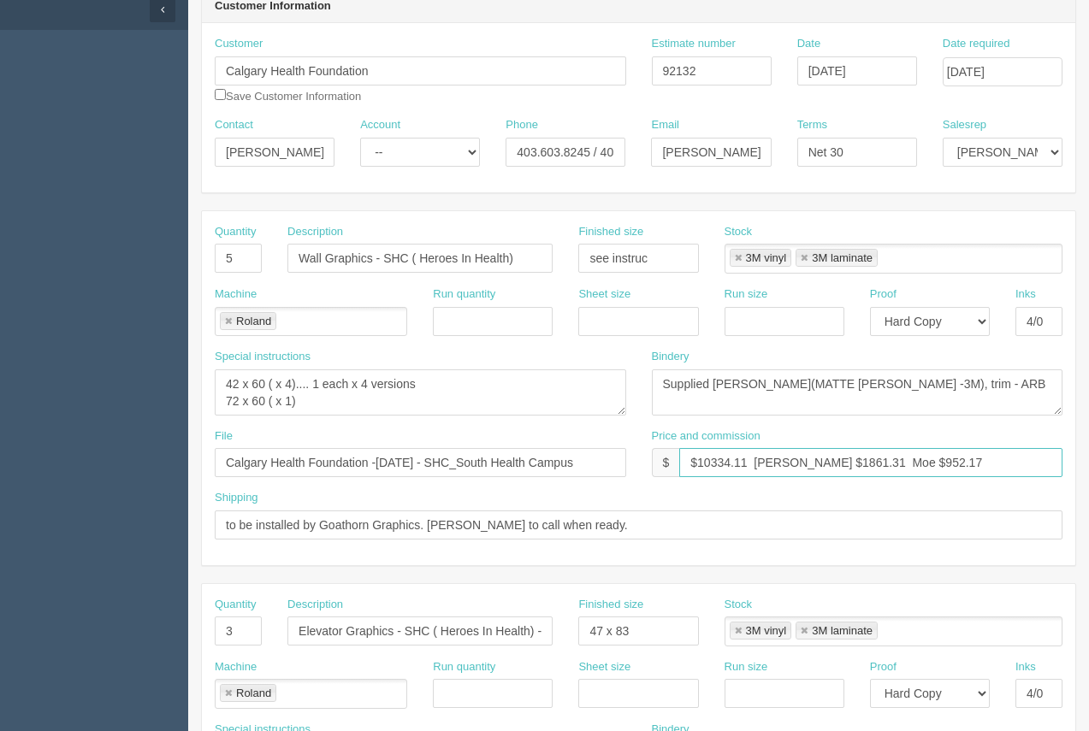
click at [872, 462] on input "$10334.11 Arif $1861.31 Moe $952.17" at bounding box center [870, 462] width 383 height 29
type input "$10334.11 [PERSON_NAME] $1861.31 Moe $3154.78"
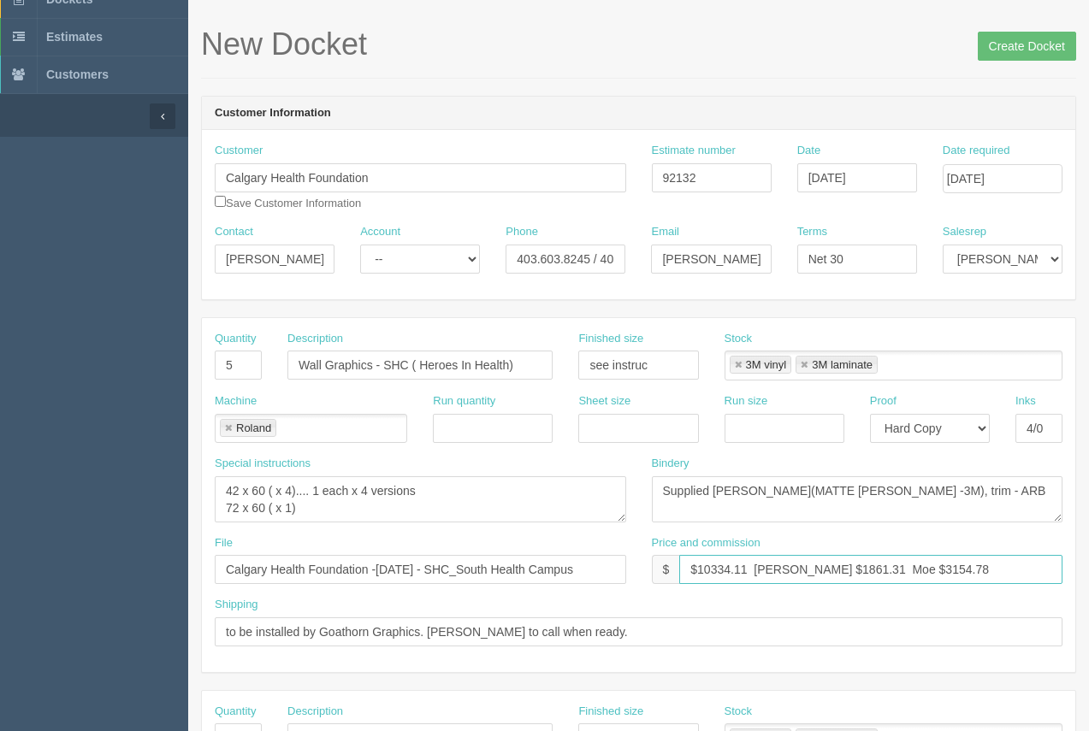
scroll to position [0, 0]
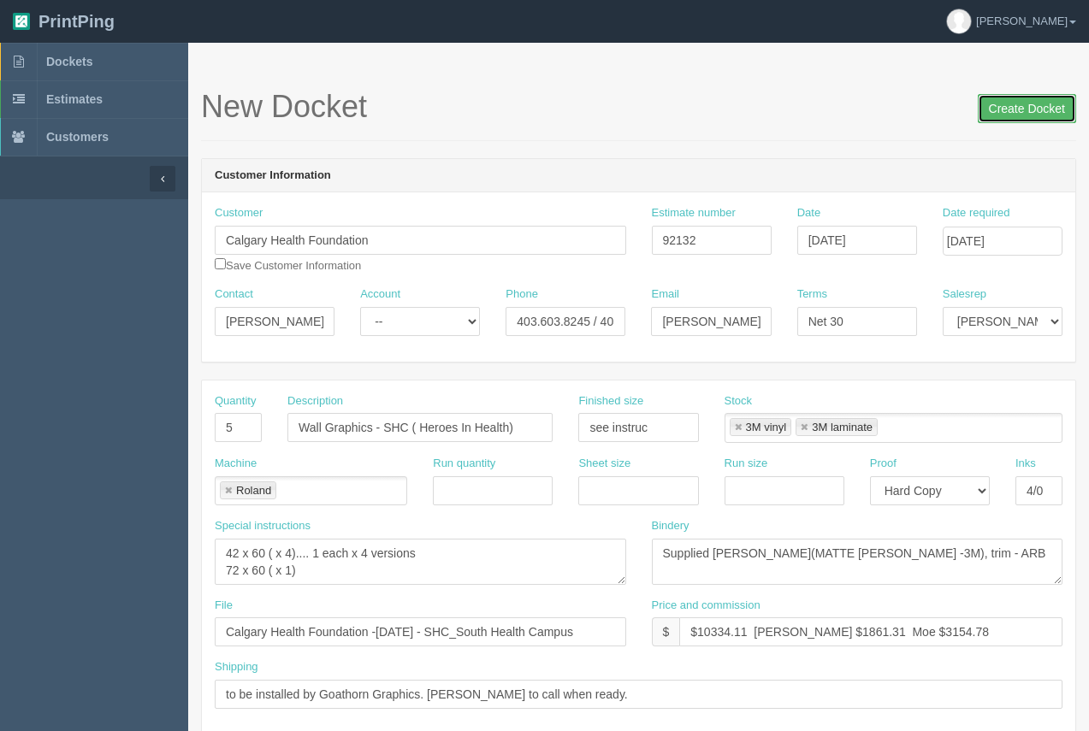
click at [1034, 99] on input "Create Docket" at bounding box center [1027, 108] width 98 height 29
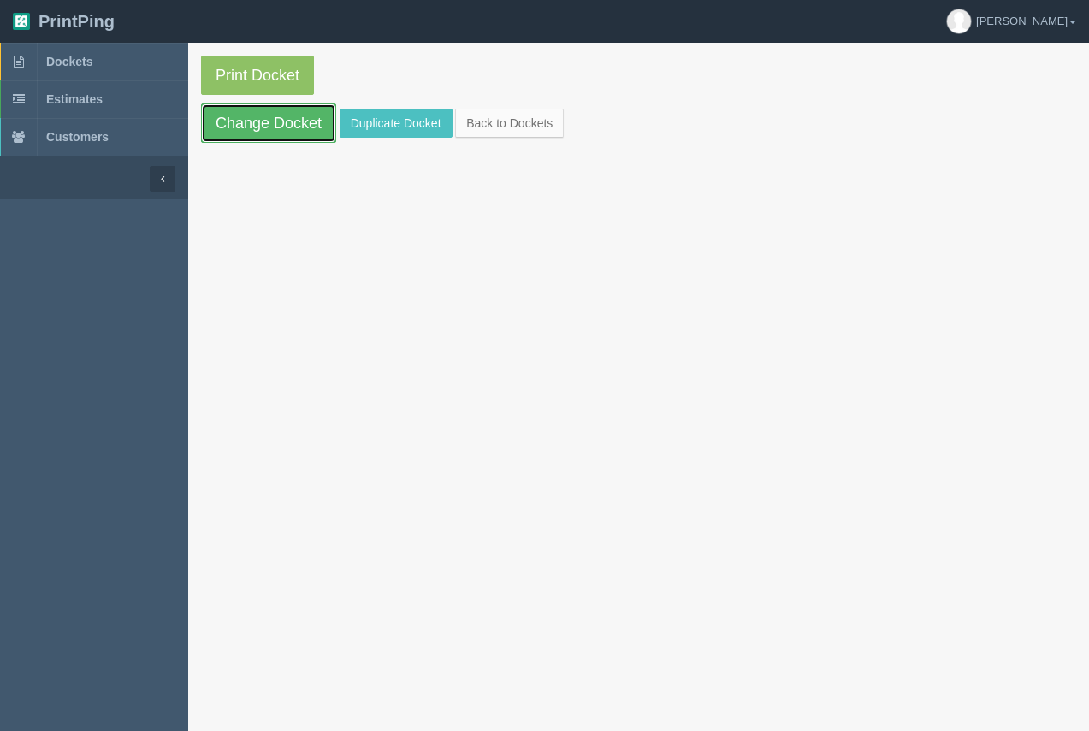
click at [290, 123] on link "Change Docket" at bounding box center [268, 123] width 135 height 39
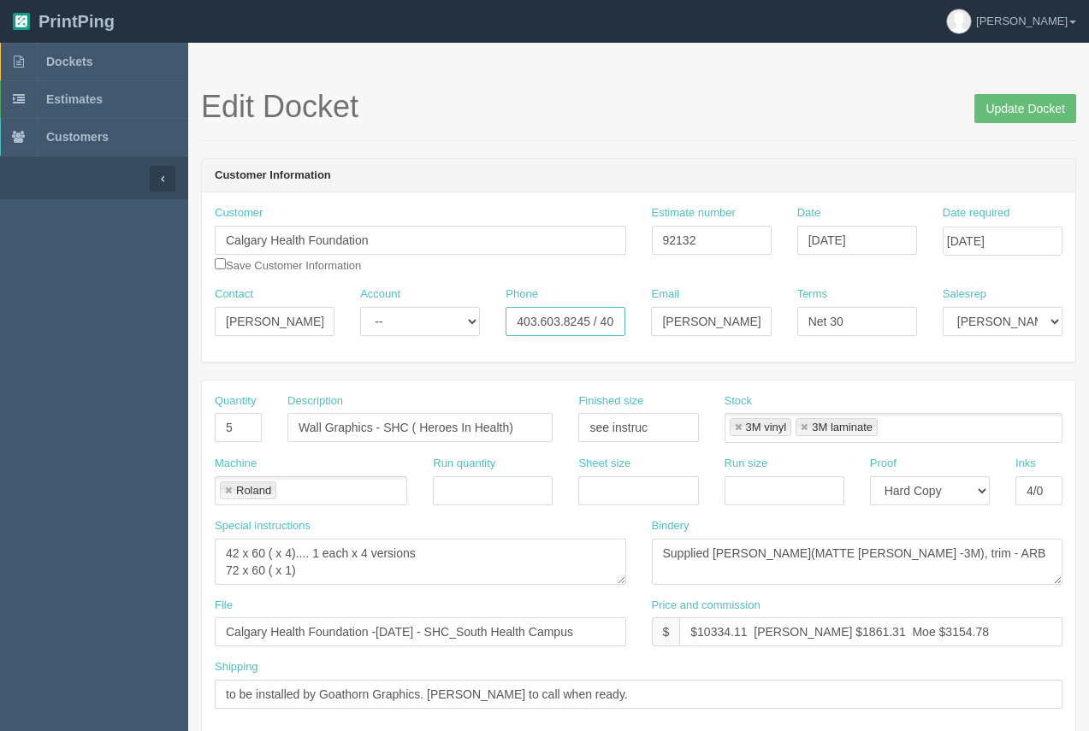
scroll to position [0, 59]
drag, startPoint x: 512, startPoint y: 323, endPoint x: 616, endPoint y: 321, distance: 103.6
click at [634, 315] on div "Phone [PHONE_NUMBER] / [PHONE_NUMBER]" at bounding box center [565, 318] width 145 height 62
paste input "472.9573"
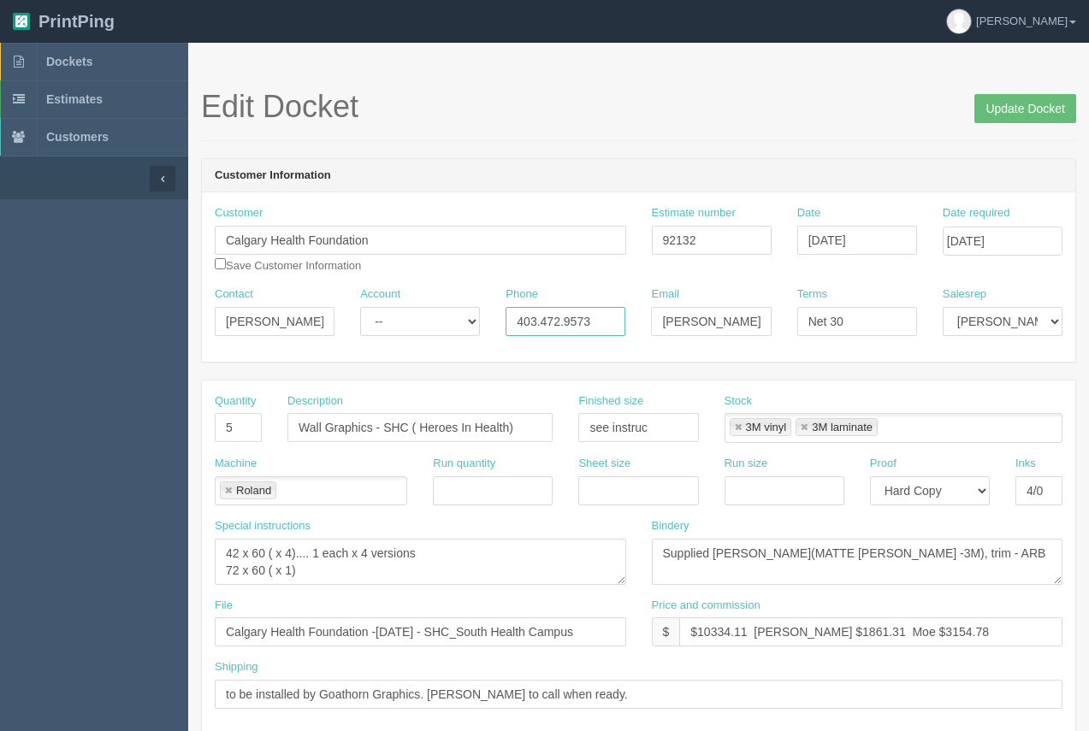
type input "403.472.9573"
drag, startPoint x: 660, startPoint y: 319, endPoint x: 820, endPoint y: 334, distance: 161.5
click at [833, 334] on div "Contact [PERSON_NAME] Account -- Existing Client Allrush Client Rep Client Phon…" at bounding box center [639, 318] width 874 height 62
paste input "[PERSON_NAME].MacMillan"
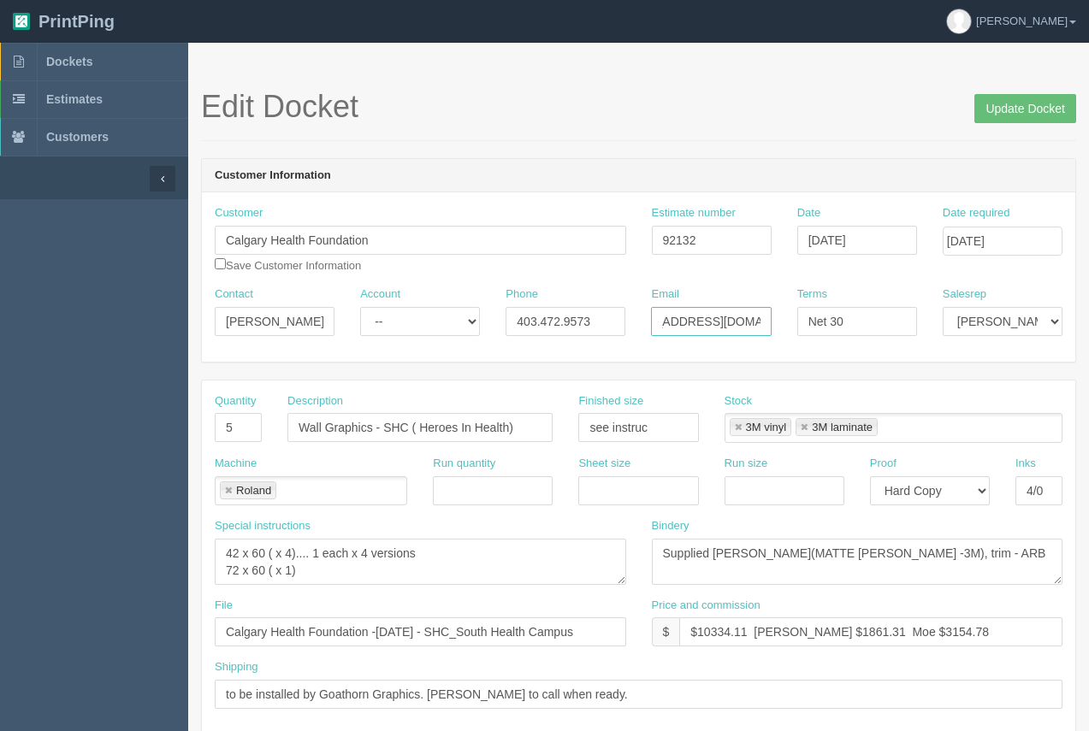
scroll to position [0, 163]
type input "[PERSON_NAME][EMAIL_ADDRESS][DOMAIN_NAME]"
click at [1033, 121] on input "Update Docket" at bounding box center [1025, 108] width 102 height 29
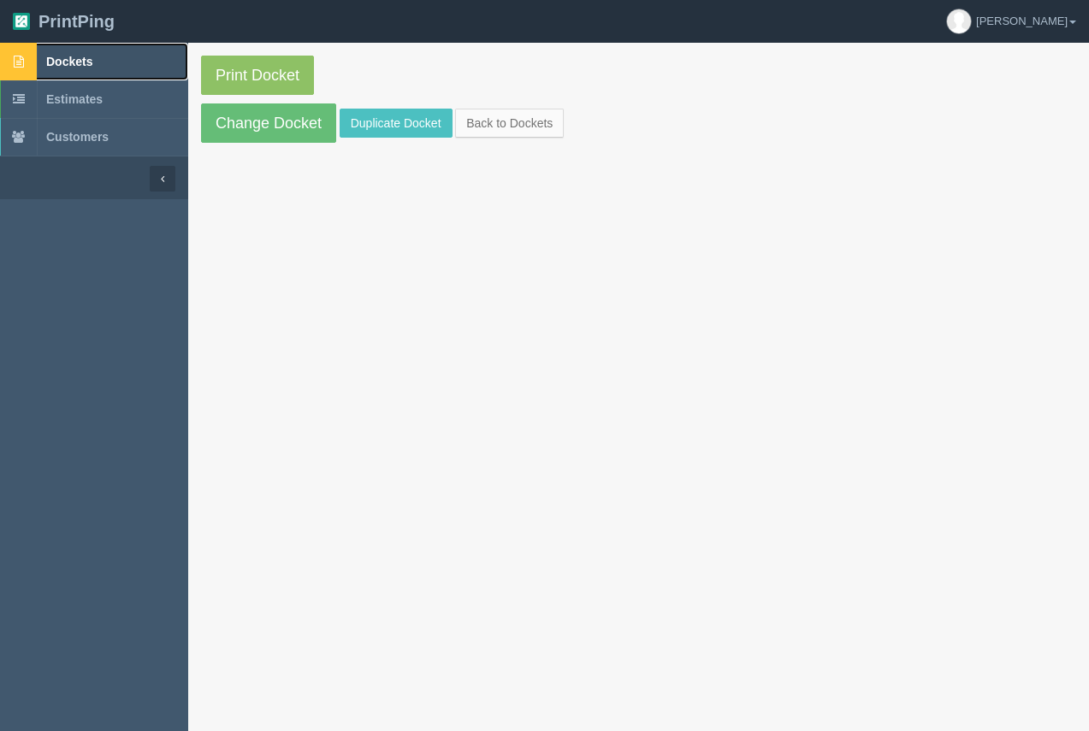
click at [80, 63] on span "Dockets" at bounding box center [69, 62] width 46 height 14
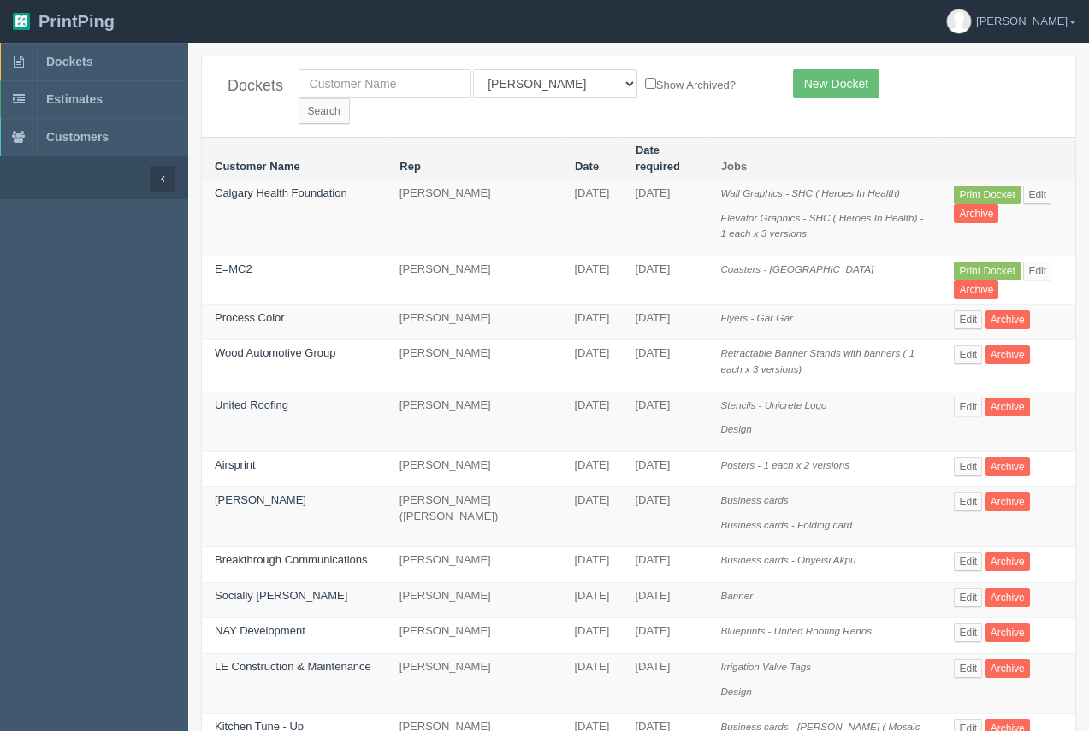
drag, startPoint x: 348, startPoint y: 63, endPoint x: 349, endPoint y: 75, distance: 12.0
click at [348, 65] on div "Dockets All Users Ali Ali Test 1 Aly Amy Ankit Arif Brandon Dan France Greg Jim…" at bounding box center [639, 96] width 874 height 80
click at [349, 80] on input "text" at bounding box center [385, 83] width 172 height 29
type input "calgary health foundation"
click at [350, 98] on input "Search" at bounding box center [324, 111] width 51 height 26
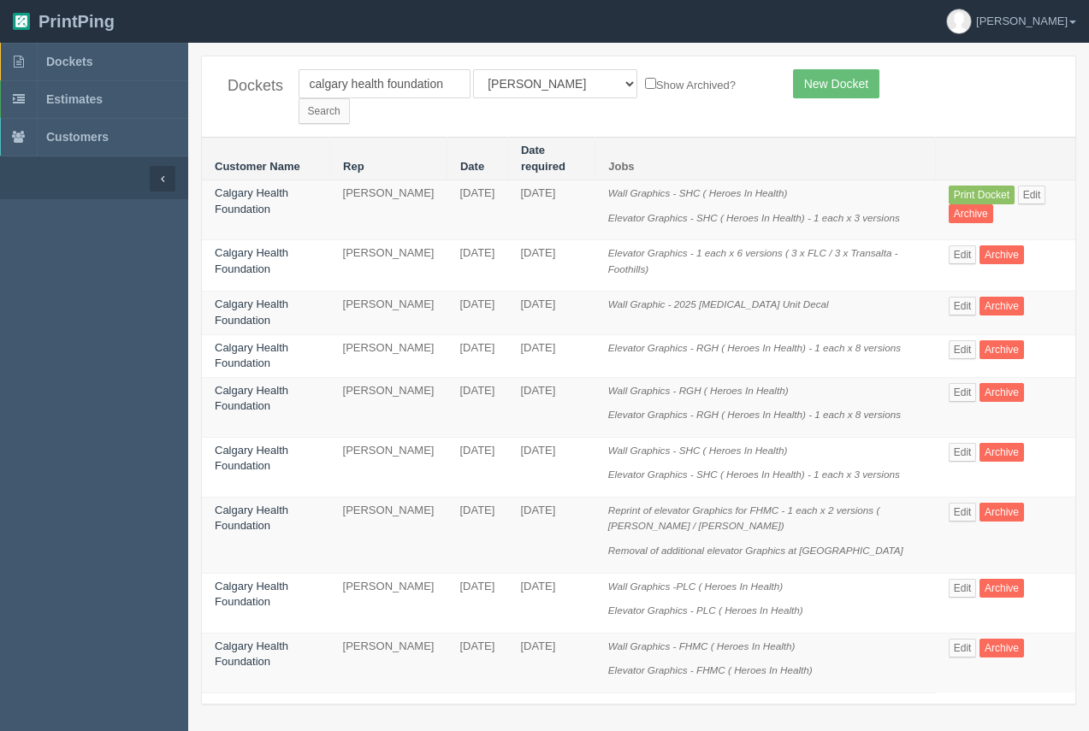
scroll to position [43, 0]
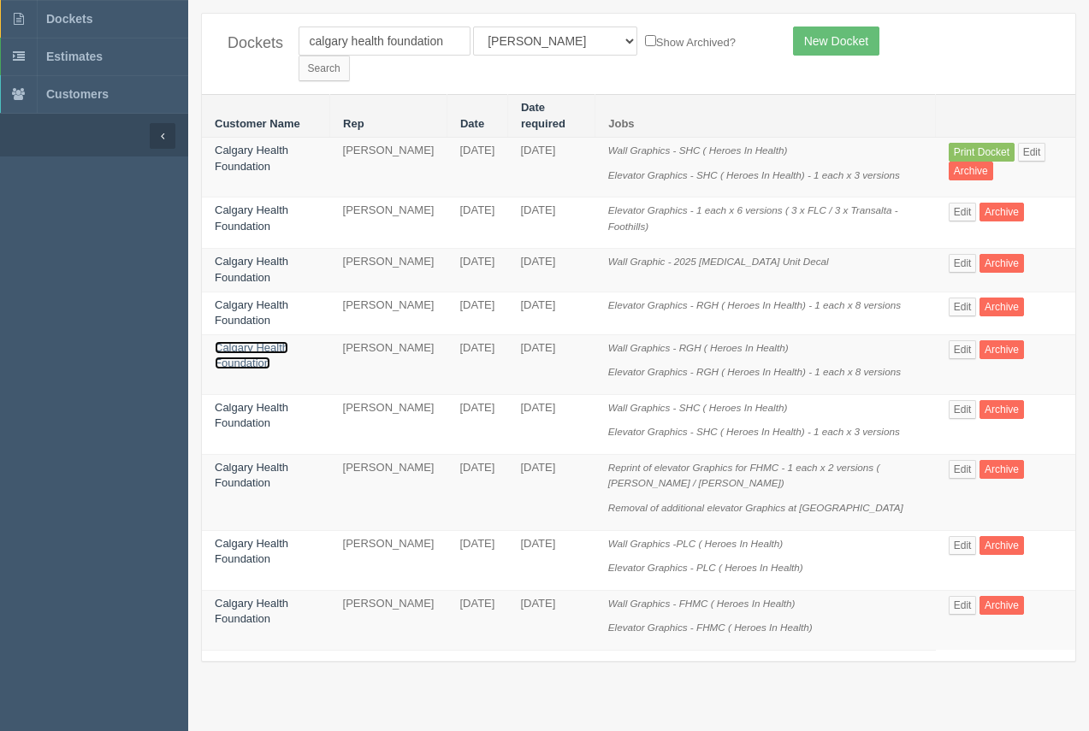
click at [275, 341] on link "Calgary Health Foundation" at bounding box center [252, 355] width 74 height 29
drag, startPoint x: 275, startPoint y: 331, endPoint x: 281, endPoint y: 241, distance: 90.0
click at [275, 341] on link "Calgary Health Foundation" at bounding box center [252, 355] width 74 height 29
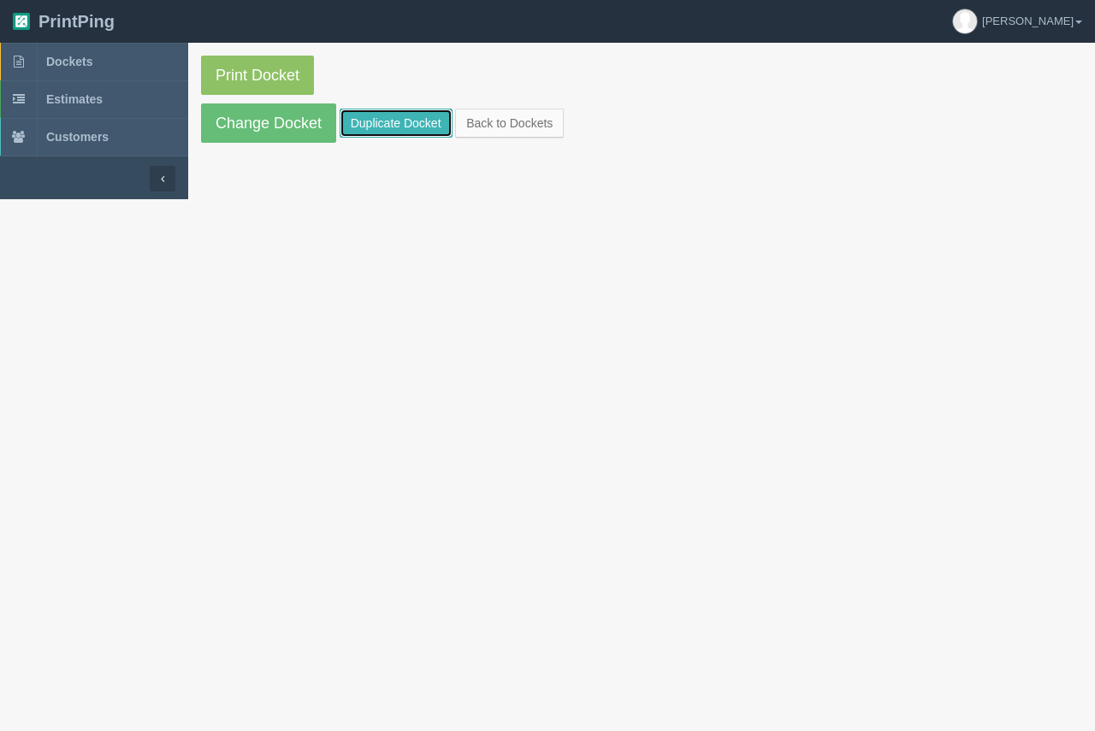
drag, startPoint x: 372, startPoint y: 127, endPoint x: 366, endPoint y: 120, distance: 9.8
click at [370, 126] on link "Duplicate Docket" at bounding box center [396, 123] width 113 height 29
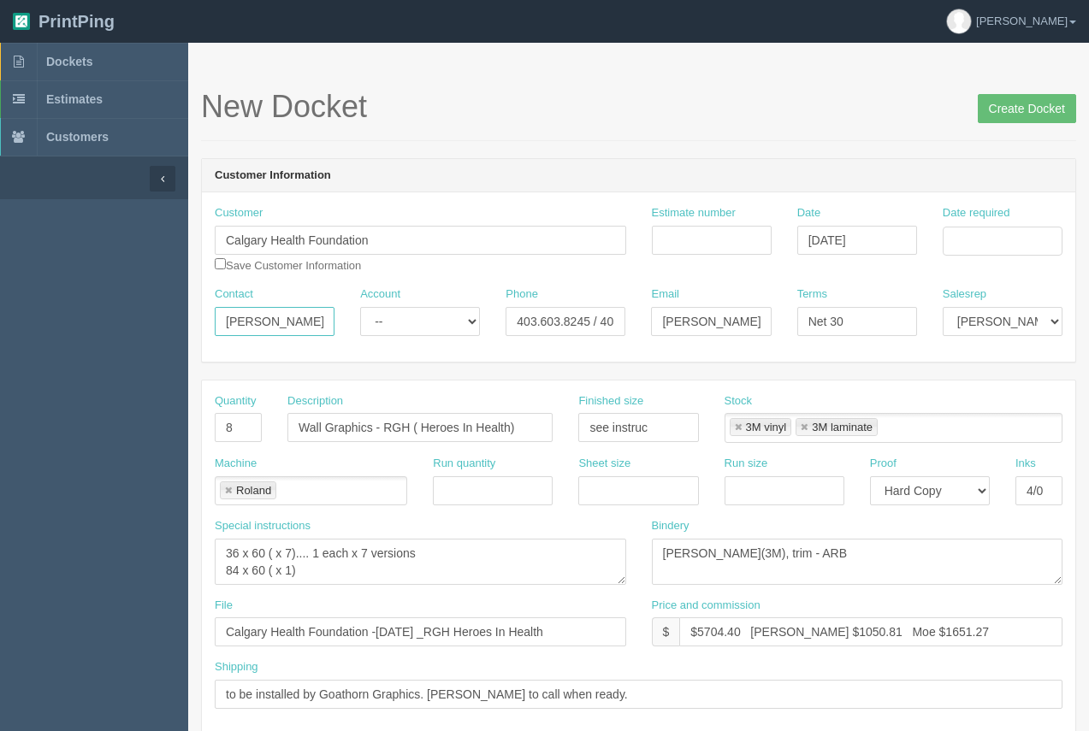
drag, startPoint x: 302, startPoint y: 318, endPoint x: 228, endPoint y: 324, distance: 73.8
click at [225, 310] on input "Kendra Horosko" at bounding box center [275, 321] width 120 height 29
paste input "[PERSON_NAME]"
type input "[PERSON_NAME]"
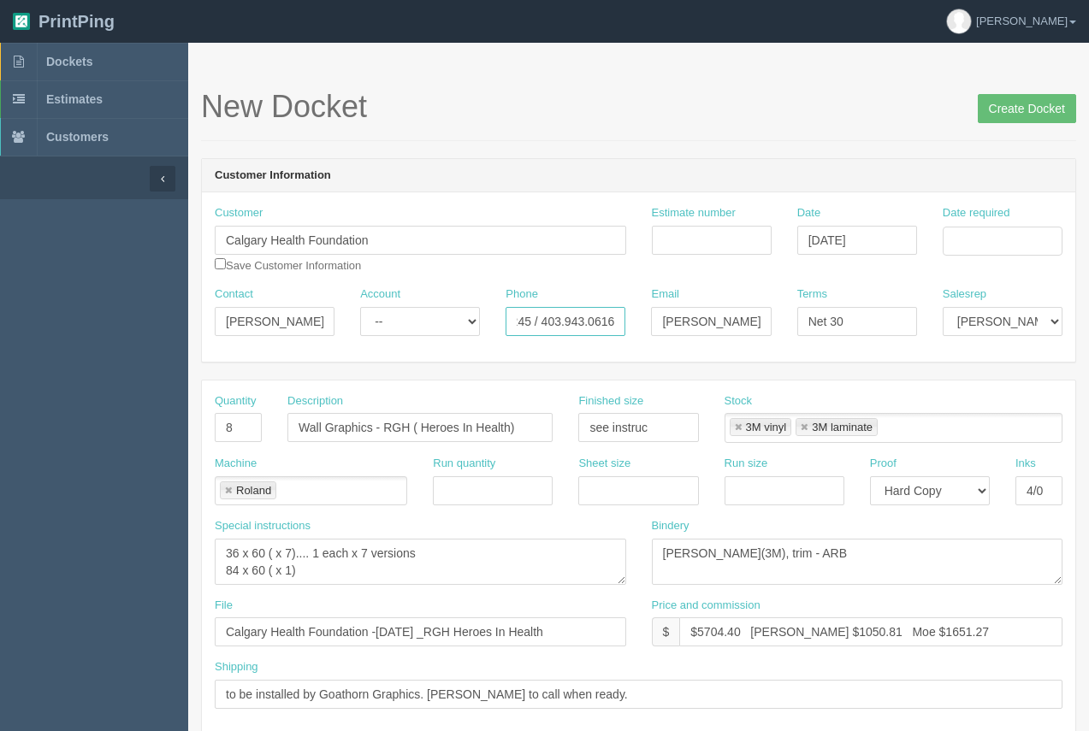
drag, startPoint x: 518, startPoint y: 321, endPoint x: 607, endPoint y: 323, distance: 89.9
click at [625, 318] on input "403.603.8245 / 403.943.0616" at bounding box center [566, 321] width 120 height 29
paste input "472.9573"
type input "403.472.9573"
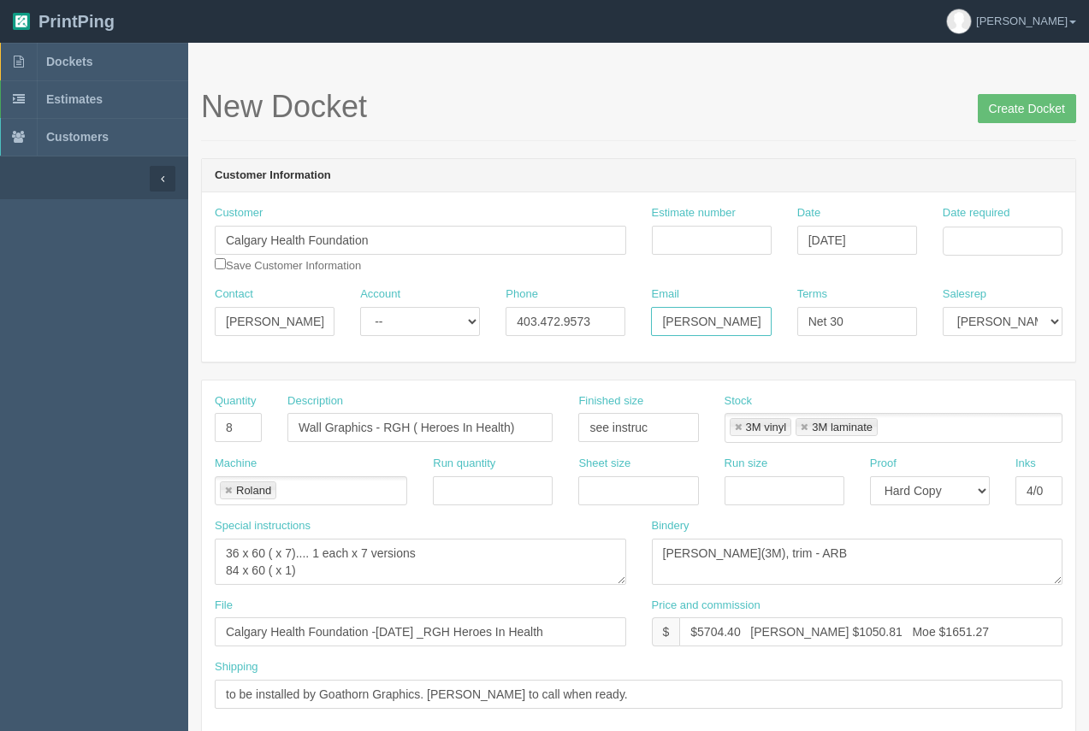
scroll to position [0, 145]
drag, startPoint x: 653, startPoint y: 328, endPoint x: 780, endPoint y: 335, distance: 127.7
click at [785, 336] on div "Contact Shannon Account -- Existing Client Allrush Client Rep Client Phone 403.…" at bounding box center [639, 318] width 874 height 62
paste input "Shannon.MacMillan"
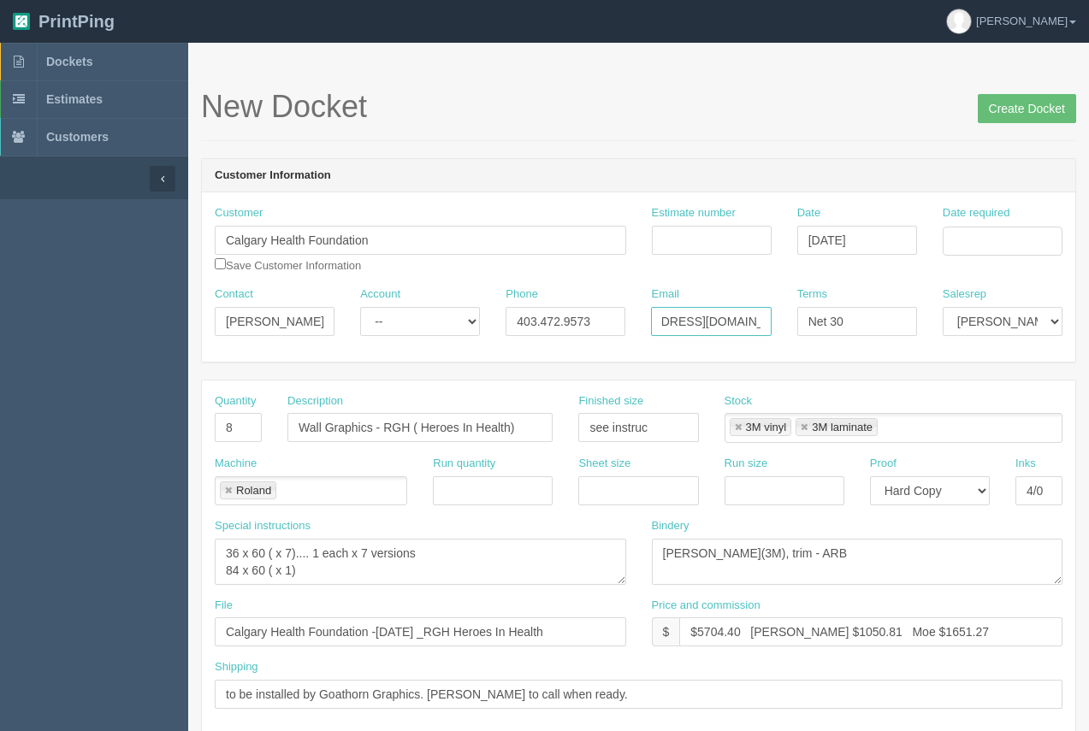
type input "[PERSON_NAME][EMAIL_ADDRESS][DOMAIN_NAME]"
click at [1002, 239] on input "Date required" at bounding box center [1003, 241] width 120 height 29
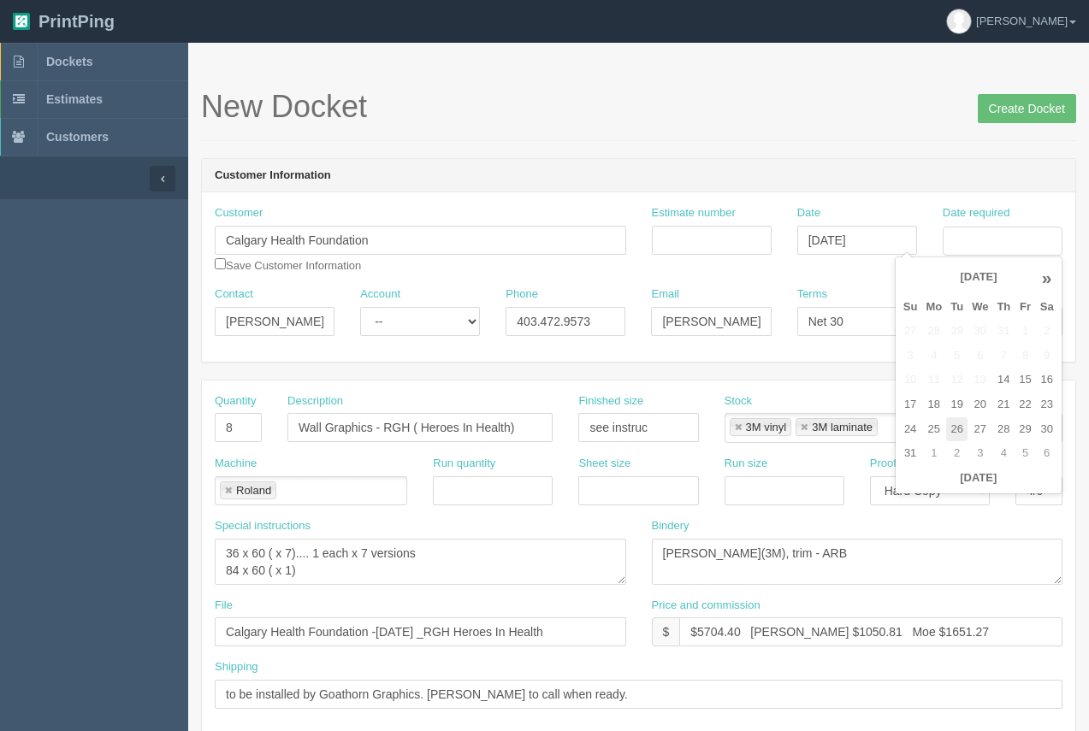
click at [946, 428] on td "26" at bounding box center [956, 430] width 21 height 25
click at [933, 431] on td "25" at bounding box center [933, 430] width 25 height 25
type input "[DATE]"
click at [856, 130] on div "New Docket Create Docket" at bounding box center [638, 115] width 875 height 51
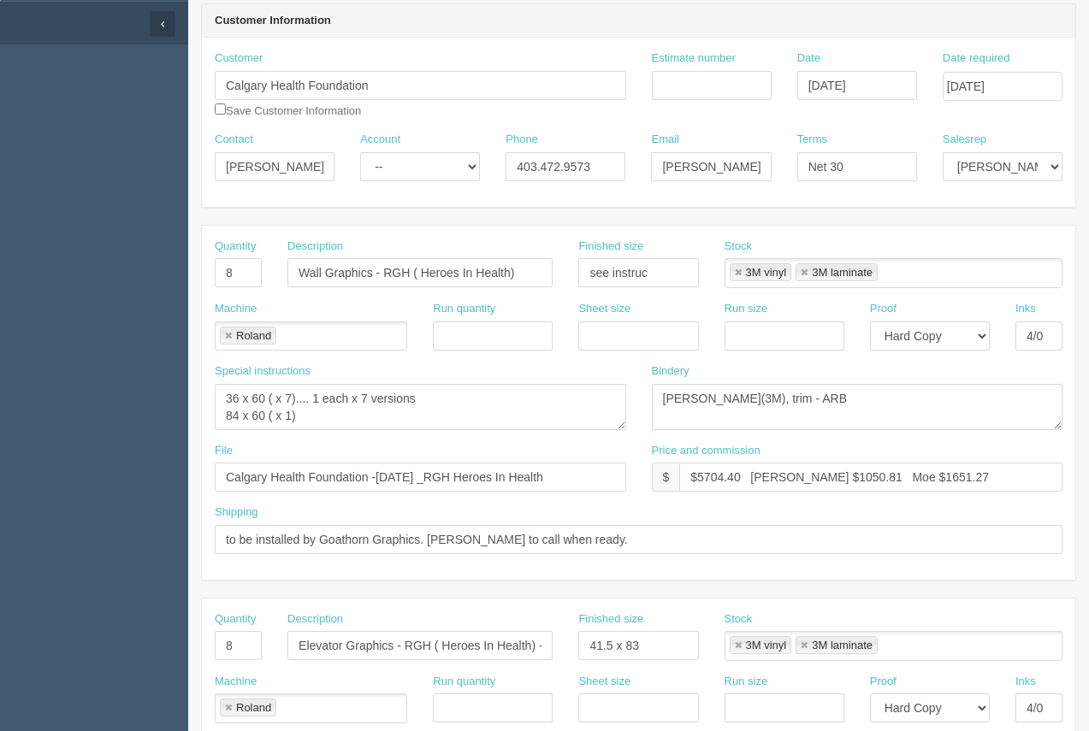
scroll to position [157, 0]
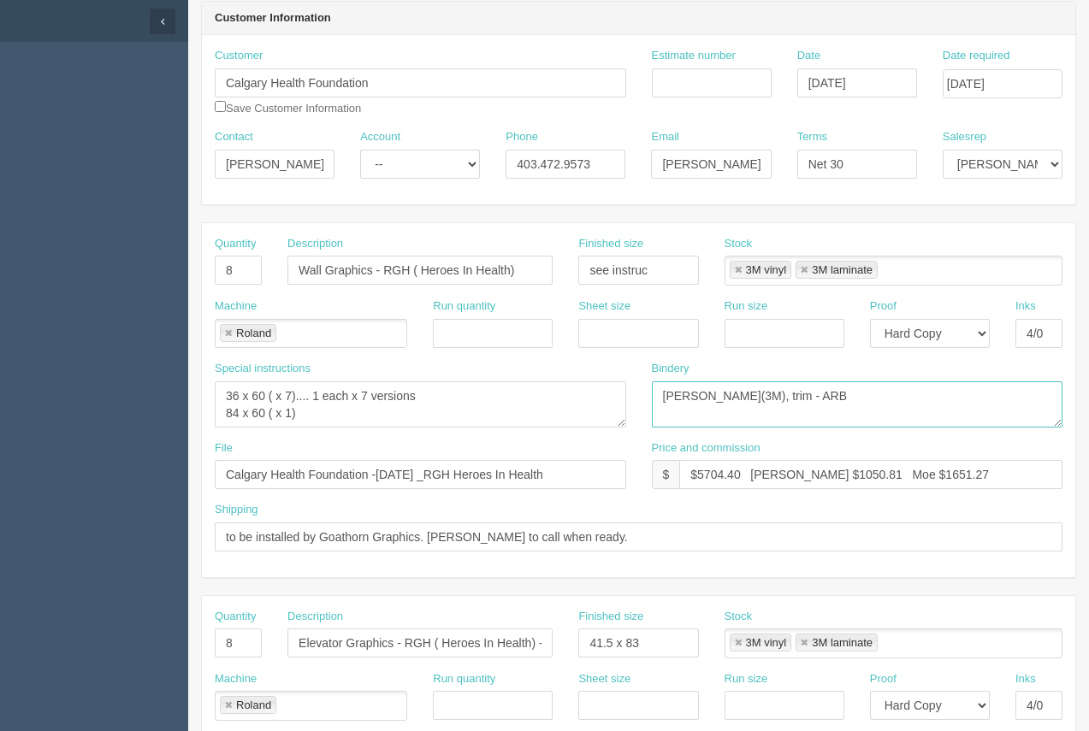
drag, startPoint x: 820, startPoint y: 410, endPoint x: 653, endPoint y: 410, distance: 167.7
click at [637, 409] on div "Special instructions 36 x 60 ( x 7).... 1 each x 7 versions 84 x 60 ( x 1) Bind…" at bounding box center [639, 401] width 874 height 80
paste textarea "Supplied lam(MATTE LAM -"
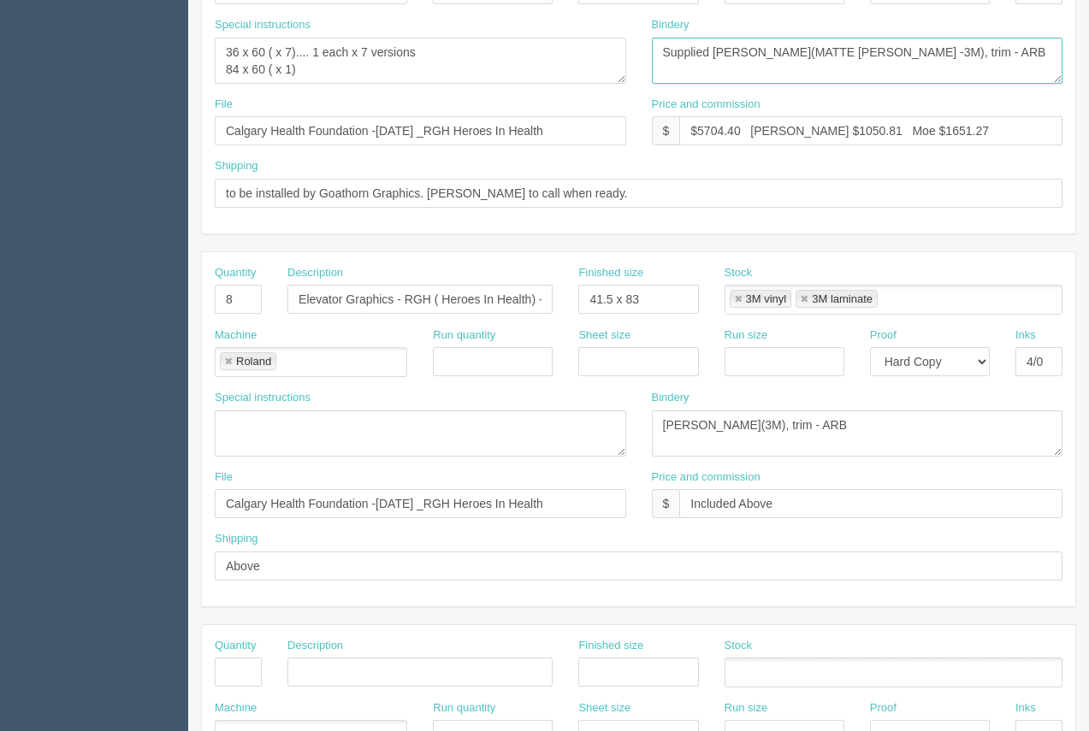
scroll to position [509, 0]
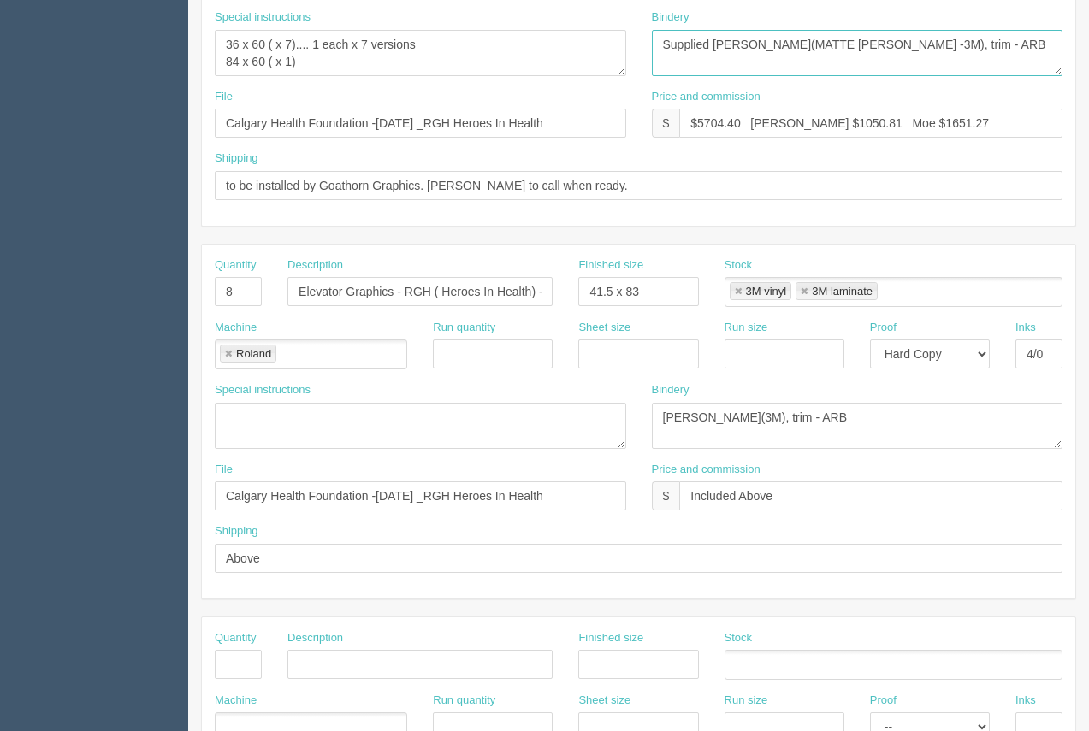
type textarea "Supplied lam(MATTE LAM -3M), trim - ARB"
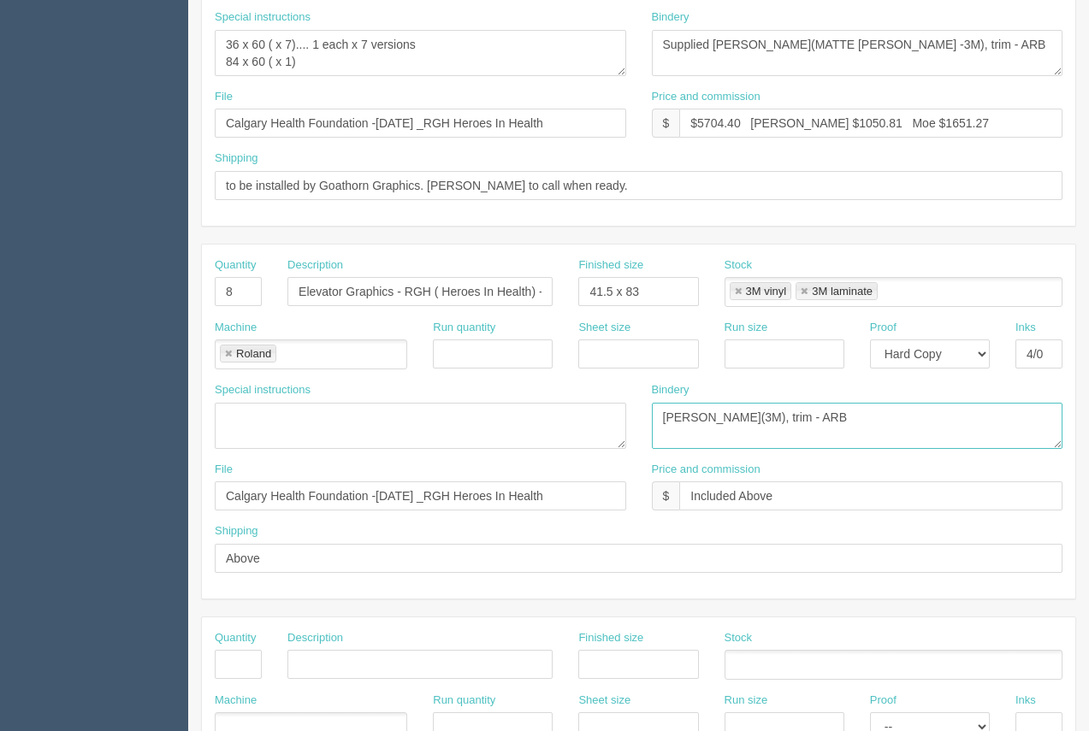
drag, startPoint x: 762, startPoint y: 420, endPoint x: 653, endPoint y: 426, distance: 109.7
click at [645, 423] on div "Bindery lam(3M), trim - ARB" at bounding box center [857, 422] width 437 height 80
paste textarea "Supplied lam(MATTE LAM -"
type textarea "Supplied lam(MATTE LAM -3M), trim - ARB"
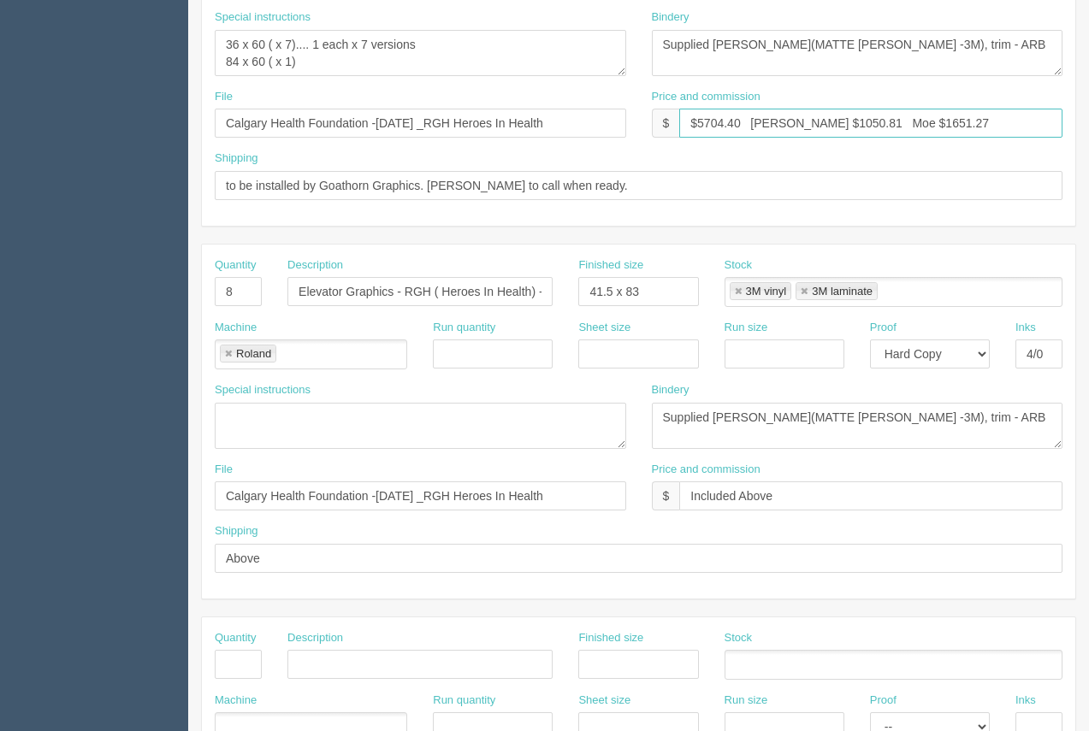
drag, startPoint x: 968, startPoint y: 115, endPoint x: 607, endPoint y: 134, distance: 361.6
click at [607, 134] on div "File Calgary Health Foundation -March 2024 _RGH Heroes In Health Price and comm…" at bounding box center [639, 120] width 874 height 62
type input "See attached"
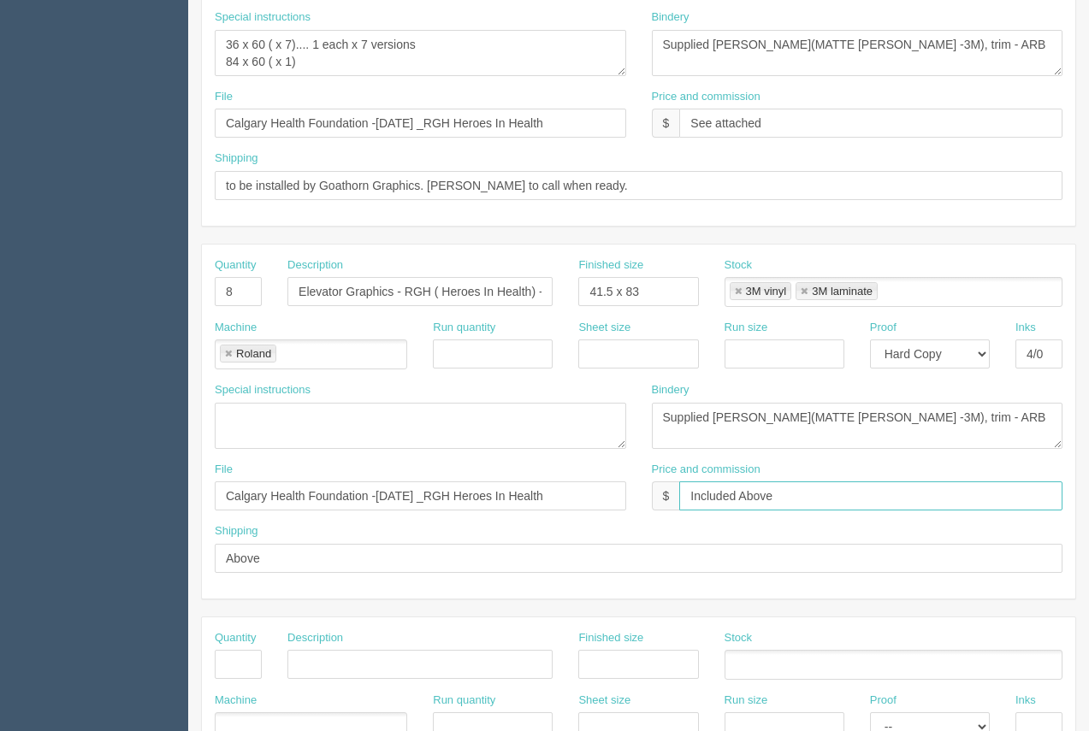
drag, startPoint x: 792, startPoint y: 493, endPoint x: 624, endPoint y: 500, distance: 168.7
click at [624, 500] on div "File Calgary Health Foundation -March 2024 _RGH Heroes In Health Price and comm…" at bounding box center [639, 493] width 874 height 62
type input "see attached"
drag, startPoint x: 577, startPoint y: 117, endPoint x: 388, endPoint y: 131, distance: 190.4
click at [383, 122] on input "Calgary Health Foundation -March 2024 _RGH Heroes In Health" at bounding box center [421, 123] width 412 height 29
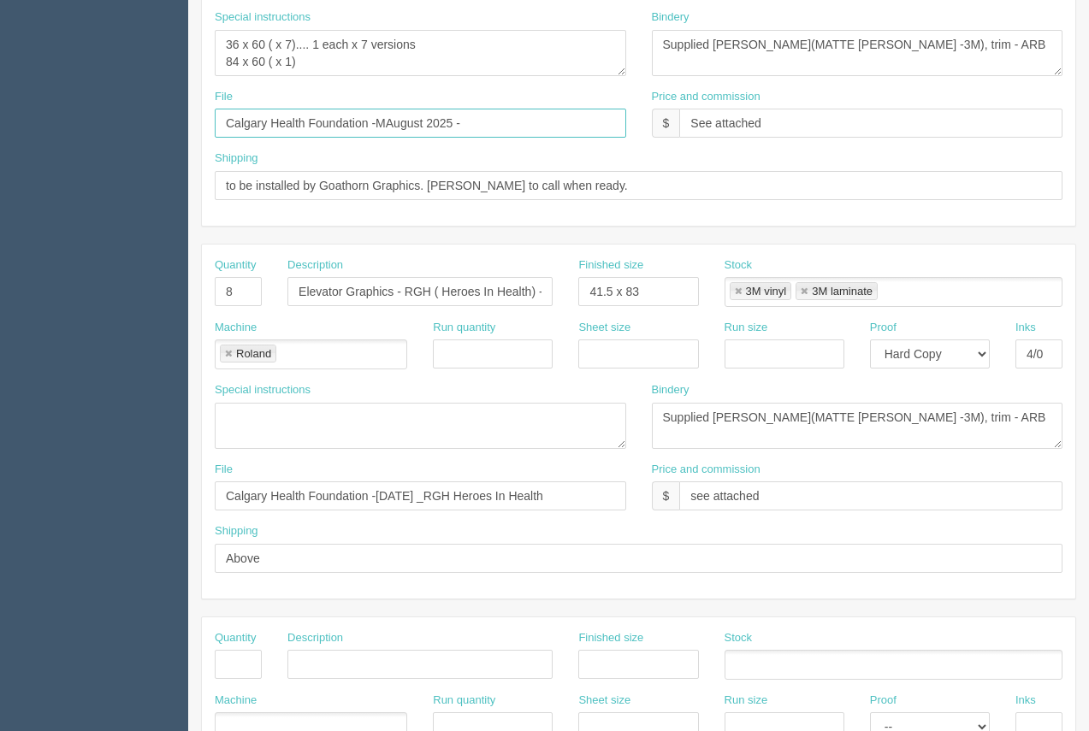
click at [381, 121] on input "Calgary Health Foundation -MAugust 2025 -" at bounding box center [421, 123] width 412 height 29
click at [536, 130] on input "Calgary Health Foundation -August 2025 -" at bounding box center [421, 123] width 412 height 29
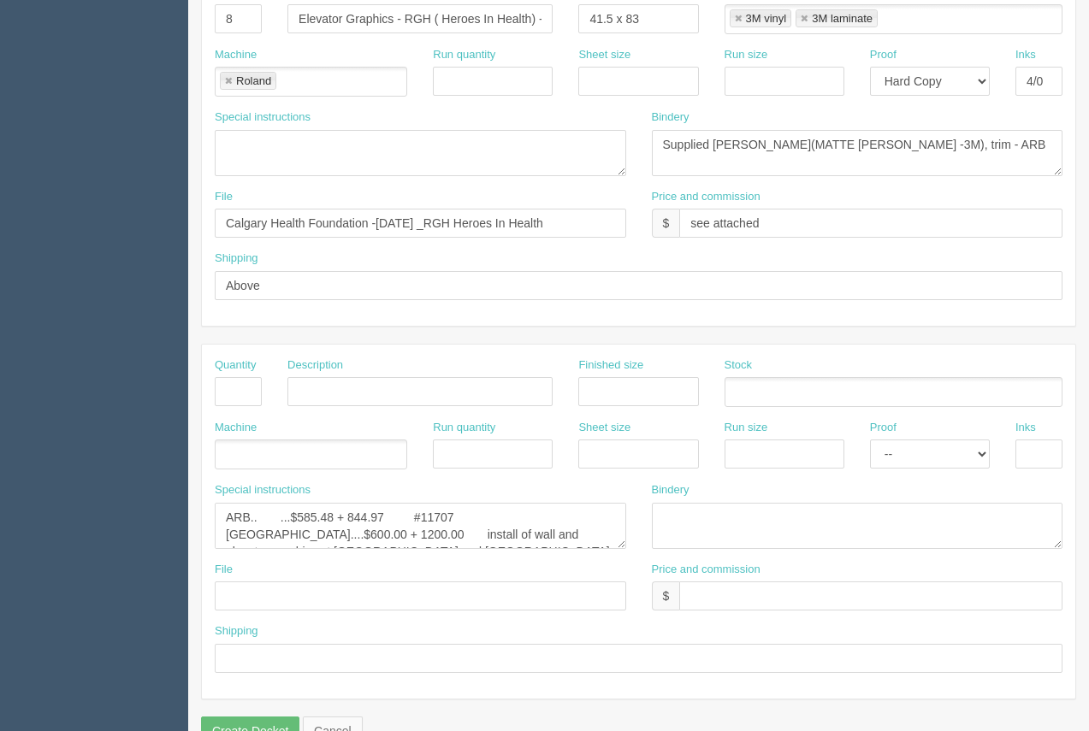
scroll to position [822, 0]
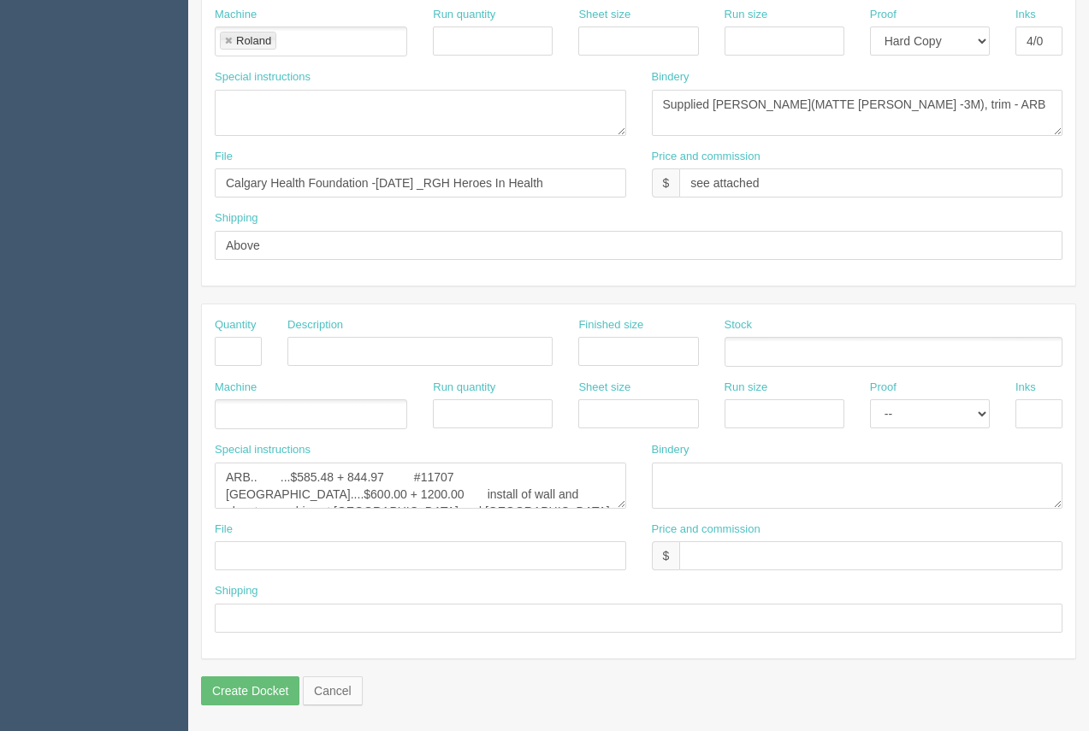
type input "Calgary Health Foundation -August 2025 - RGH_Rocky View General Hospital"
drag, startPoint x: 221, startPoint y: 475, endPoint x: 672, endPoint y: 572, distance: 461.3
click at [672, 572] on div "Quantity Description Finished size Stock Machine Run quantity Sheet size Run si…" at bounding box center [639, 482] width 874 height 354
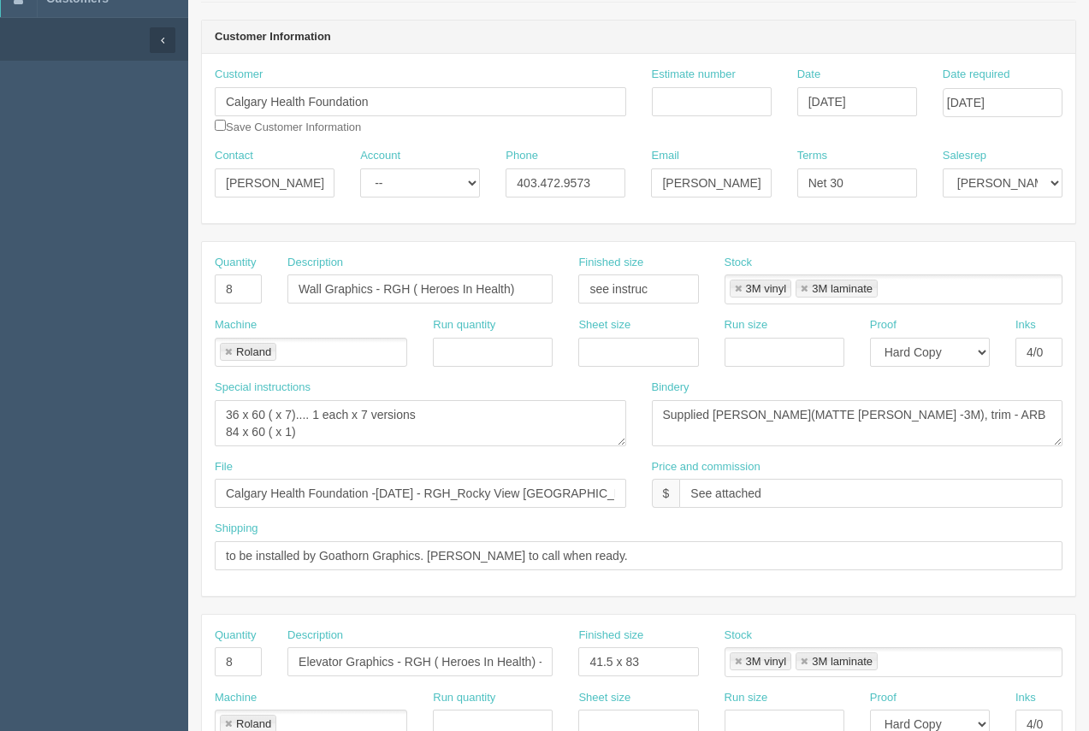
scroll to position [131, 0]
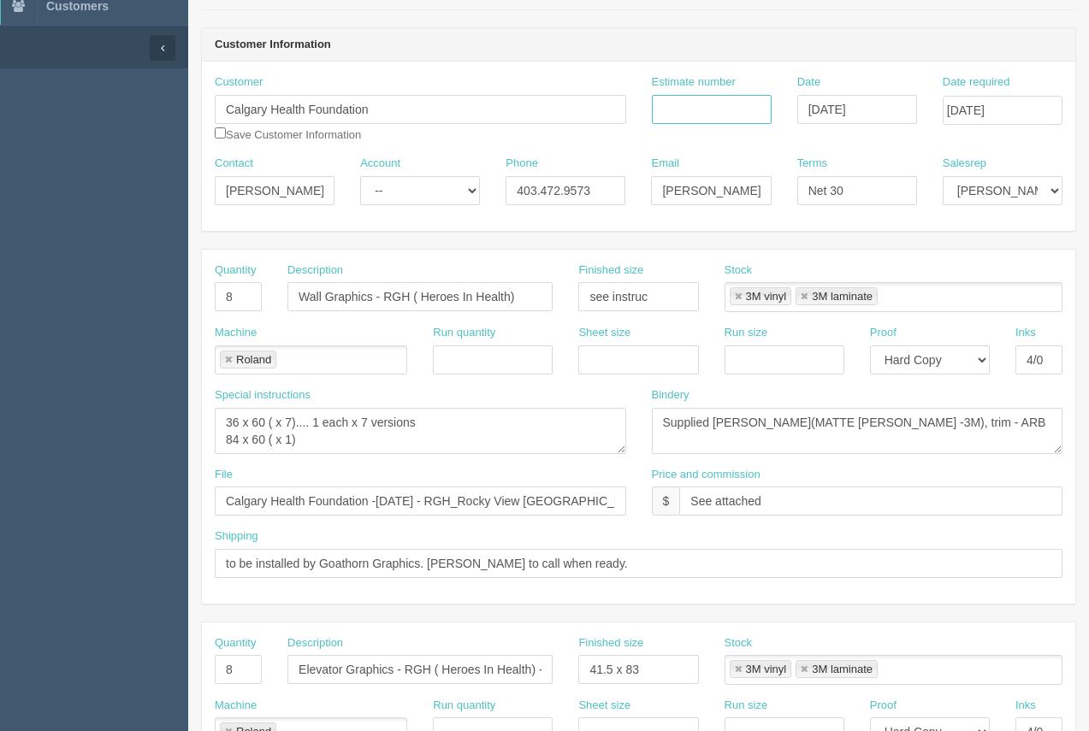
click at [723, 117] on input "Estimate number" at bounding box center [712, 109] width 120 height 29
type input "92132"
drag, startPoint x: 1092, startPoint y: 230, endPoint x: 1091, endPoint y: 240, distance: 9.4
click at [1088, 268] on html "PrintPing Arif Edit account ( arif@allrush.ca ) Logout Dockets Estimates" at bounding box center [544, 646] width 1089 height 1554
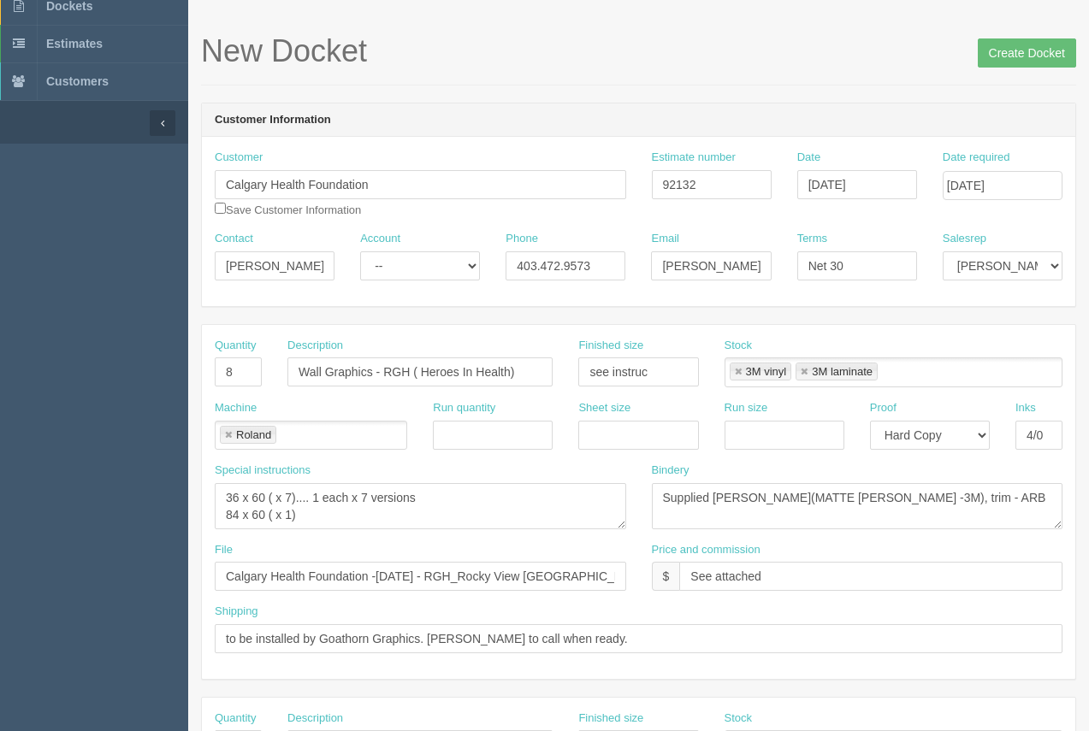
scroll to position [86, 0]
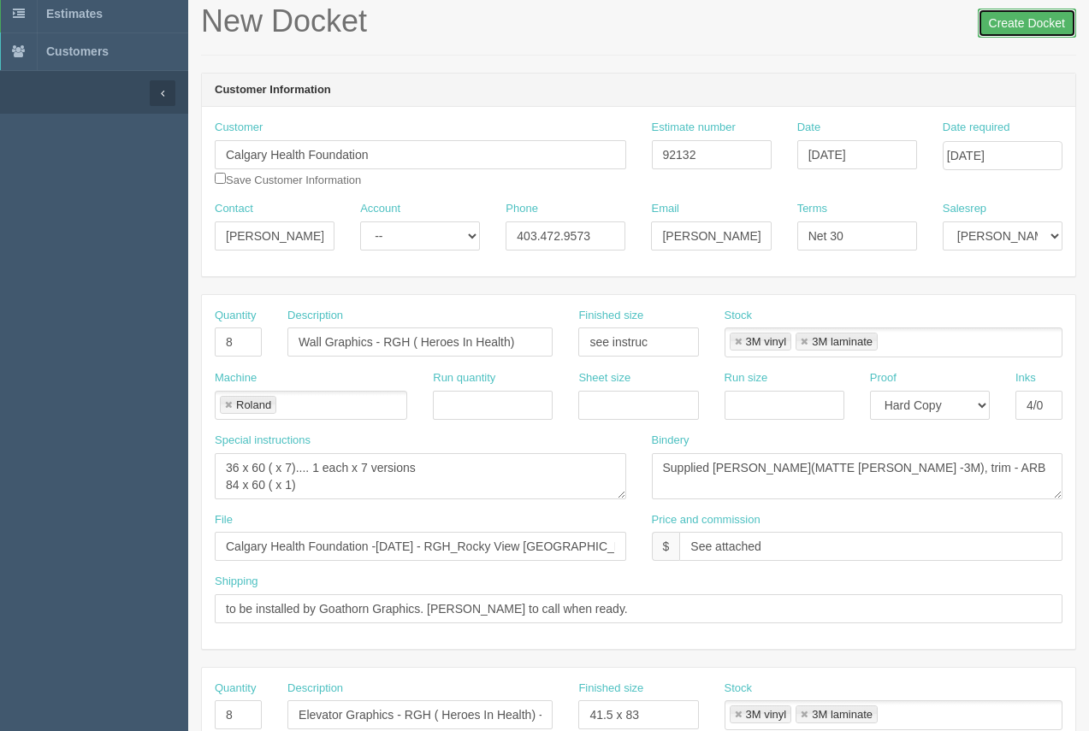
click at [1018, 20] on input "Create Docket" at bounding box center [1027, 23] width 98 height 29
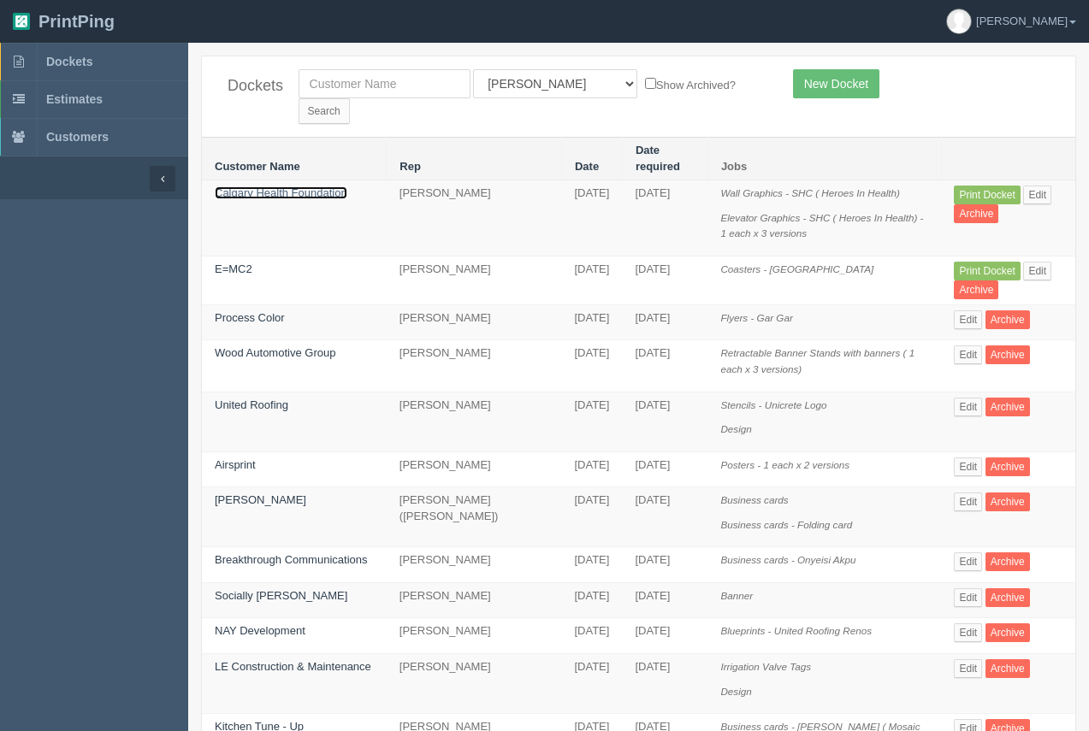
click at [293, 187] on link "Calgary Health Foundation" at bounding box center [281, 193] width 133 height 13
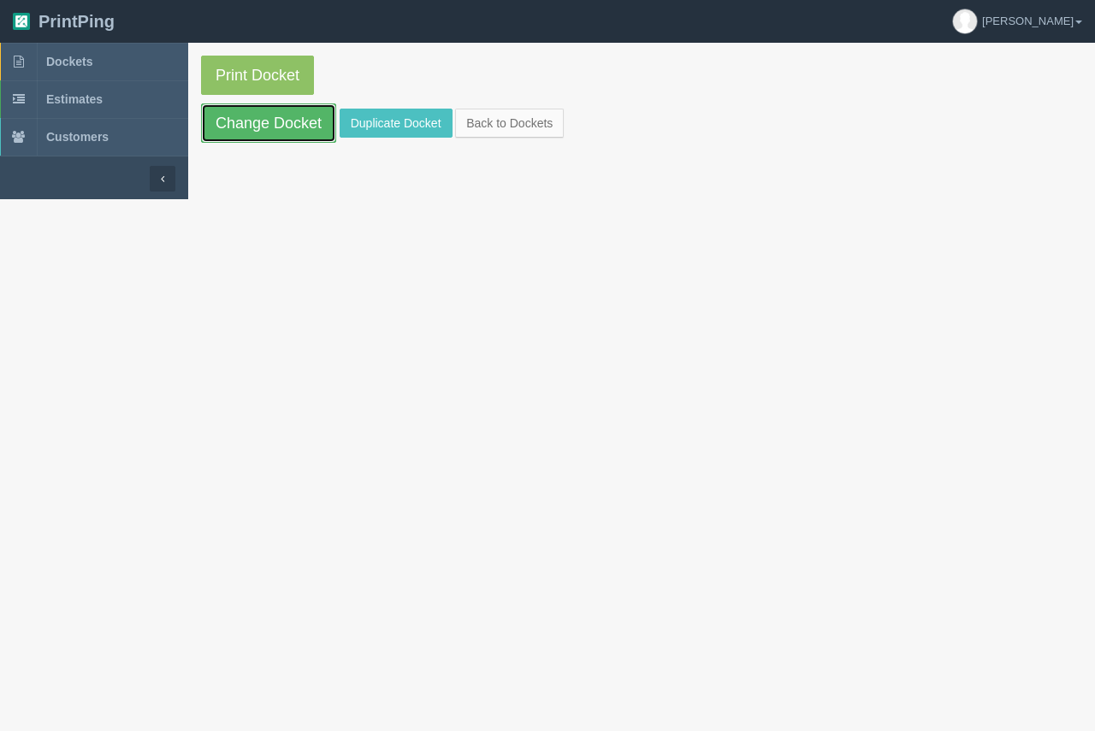
click at [286, 130] on link "Change Docket" at bounding box center [268, 123] width 135 height 39
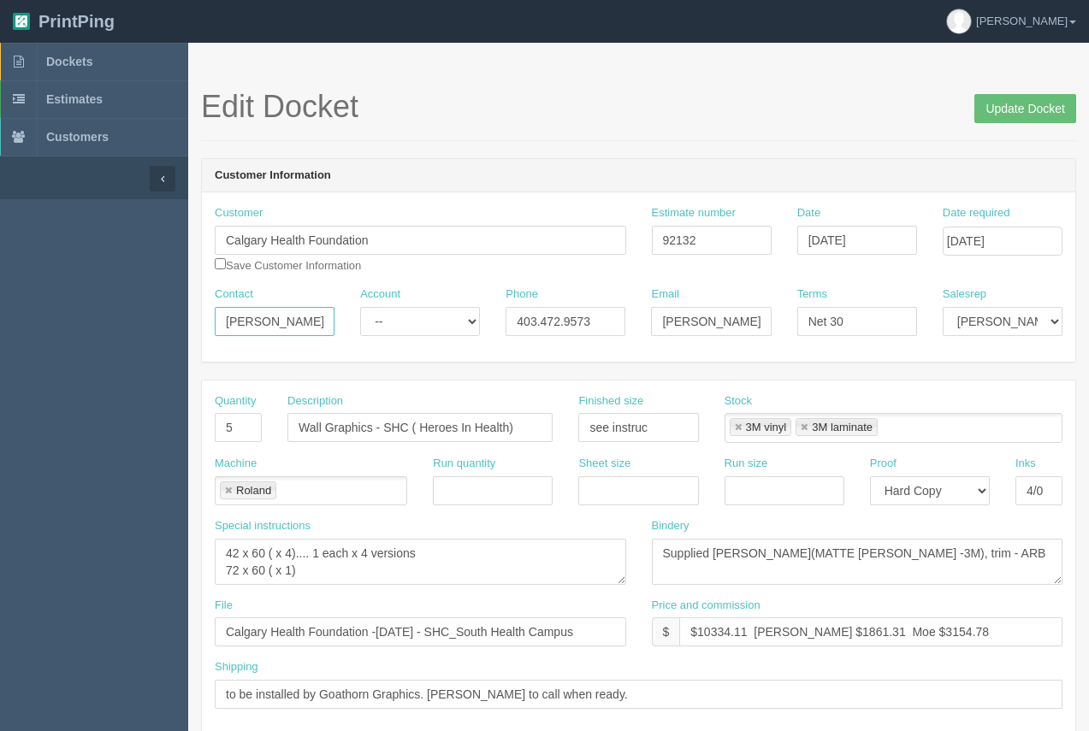
drag, startPoint x: 287, startPoint y: 324, endPoint x: 210, endPoint y: 314, distance: 78.5
click at [204, 316] on div "Contact [PERSON_NAME]" at bounding box center [274, 318] width 145 height 62
drag, startPoint x: 509, startPoint y: 319, endPoint x: 596, endPoint y: 331, distance: 88.1
click at [614, 336] on div "Phone [PHONE_NUMBER]" at bounding box center [565, 318] width 145 height 62
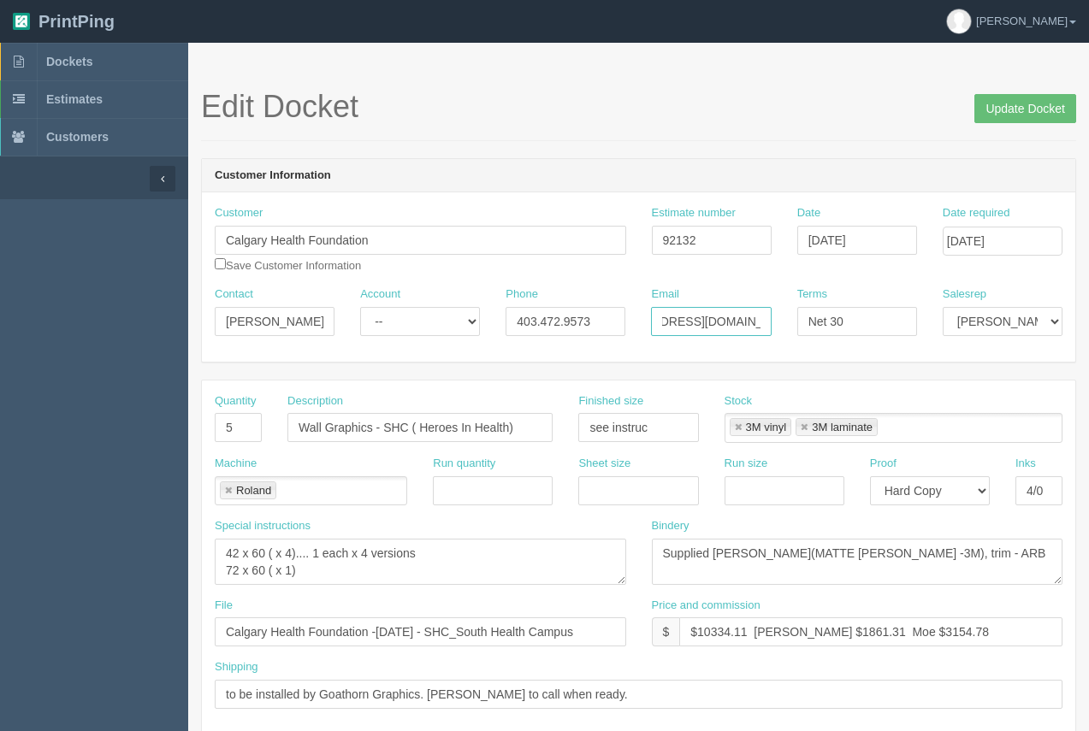
drag, startPoint x: 657, startPoint y: 312, endPoint x: 791, endPoint y: 323, distance: 133.9
click at [791, 323] on div "Contact Shannon Account -- Existing Client Allrush Client Rep Client Phone 403.…" at bounding box center [639, 318] width 874 height 62
drag, startPoint x: 785, startPoint y: 554, endPoint x: 660, endPoint y: 560, distance: 125.1
click at [613, 565] on div "Special instructions 42 x 60 ( x 4).... 1 each x 4 versions 72 x 60 ( x 1) Bind…" at bounding box center [639, 558] width 874 height 80
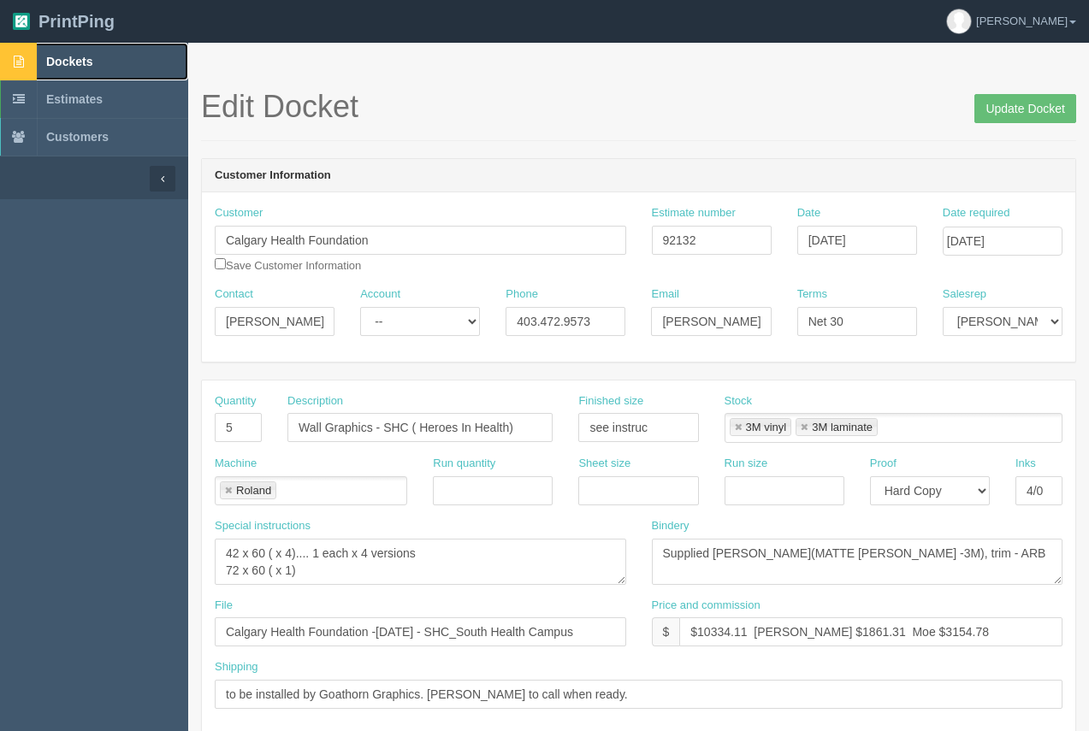
click at [74, 60] on span "Dockets" at bounding box center [69, 62] width 46 height 14
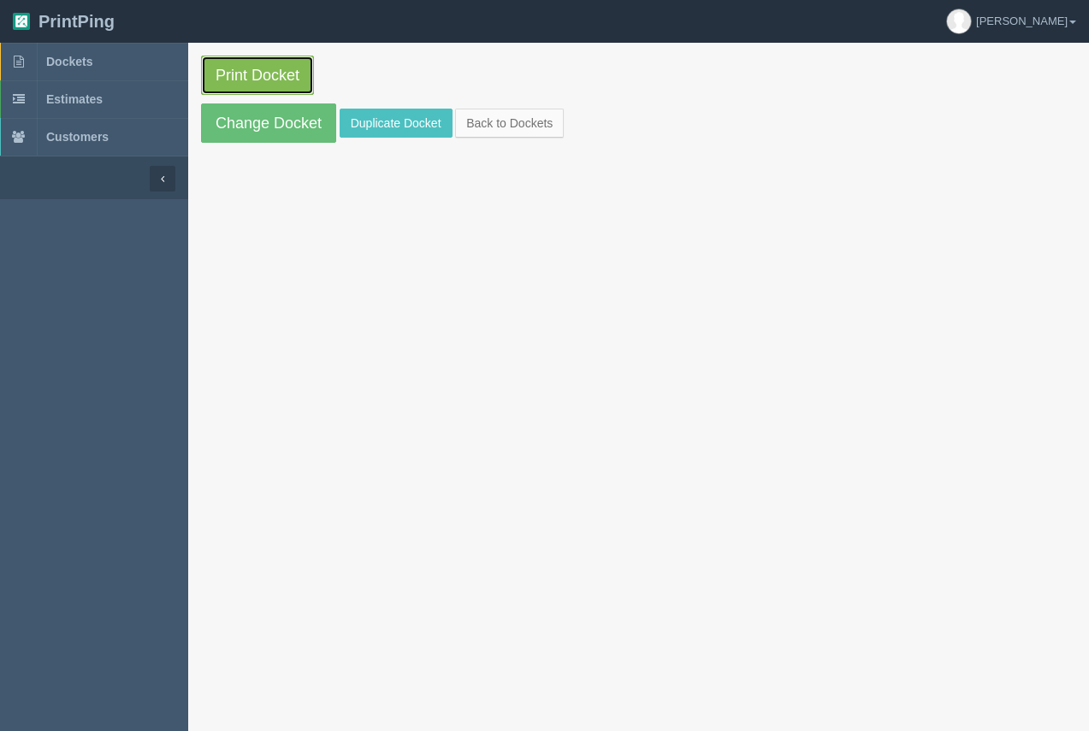
click at [285, 64] on link "Print Docket" at bounding box center [257, 75] width 113 height 39
click at [81, 65] on span "Dockets" at bounding box center [69, 62] width 46 height 14
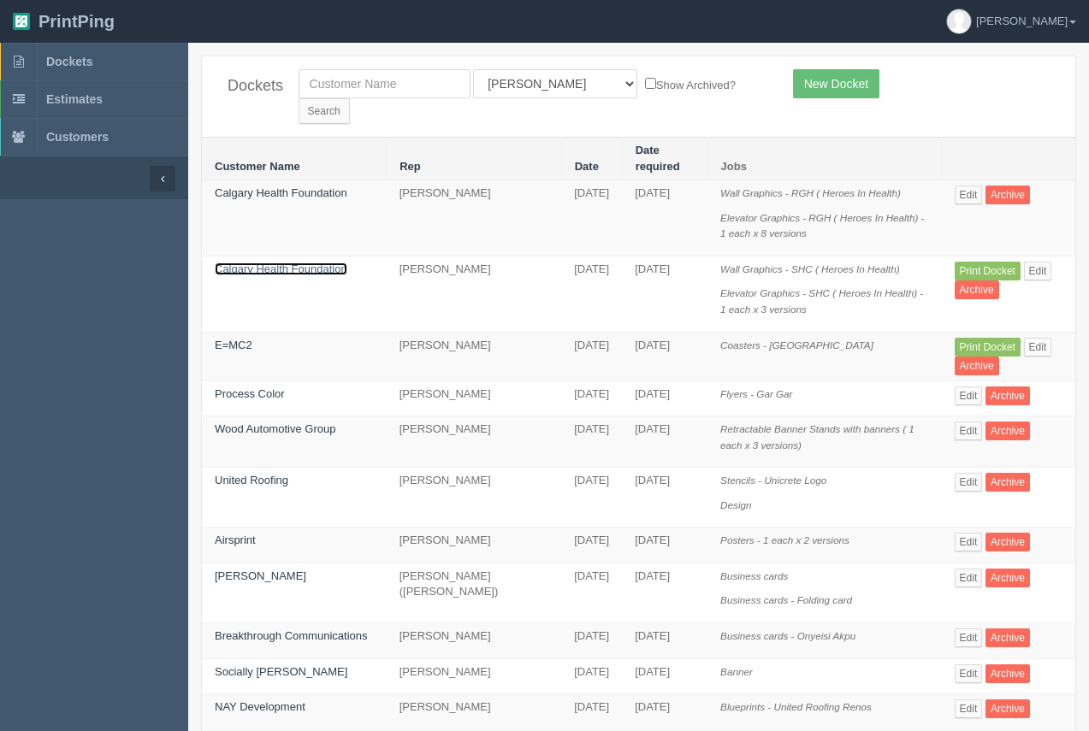
click at [323, 263] on link "Calgary Health Foundation" at bounding box center [281, 269] width 133 height 13
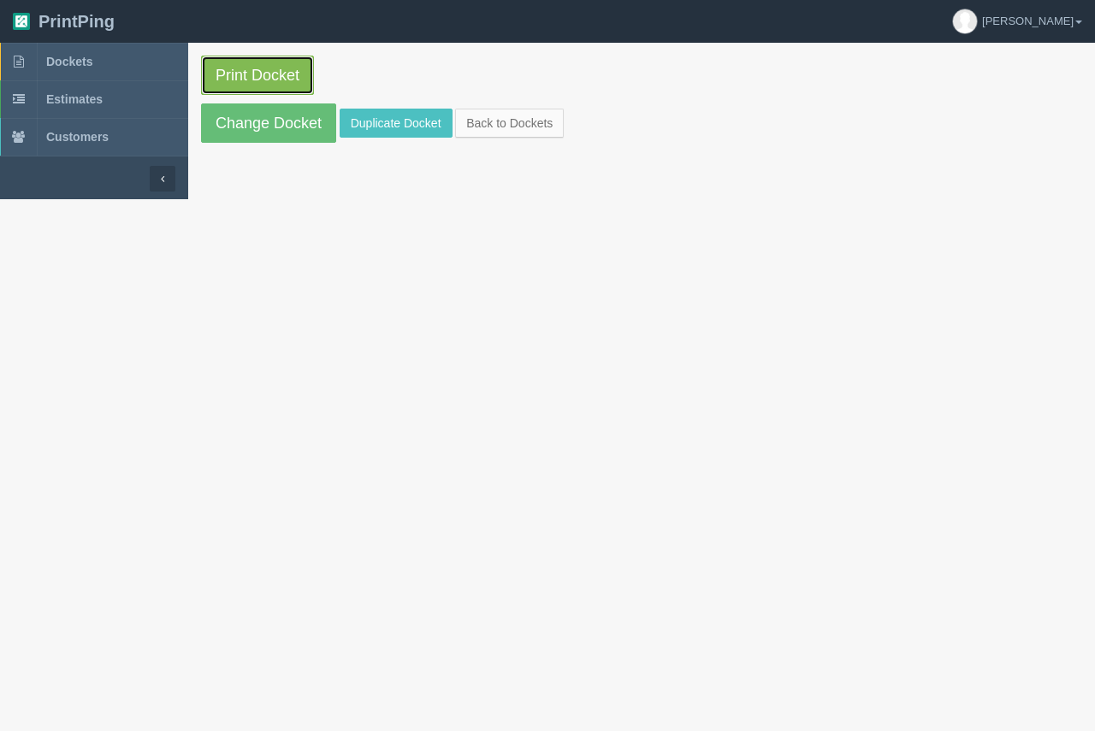
click at [262, 55] on section "Print Docket Change Docket Duplicate Docket Back to Dockets" at bounding box center [641, 99] width 907 height 113
click at [264, 69] on link "Print Docket" at bounding box center [257, 75] width 113 height 39
click at [81, 59] on span "Dockets" at bounding box center [69, 62] width 46 height 14
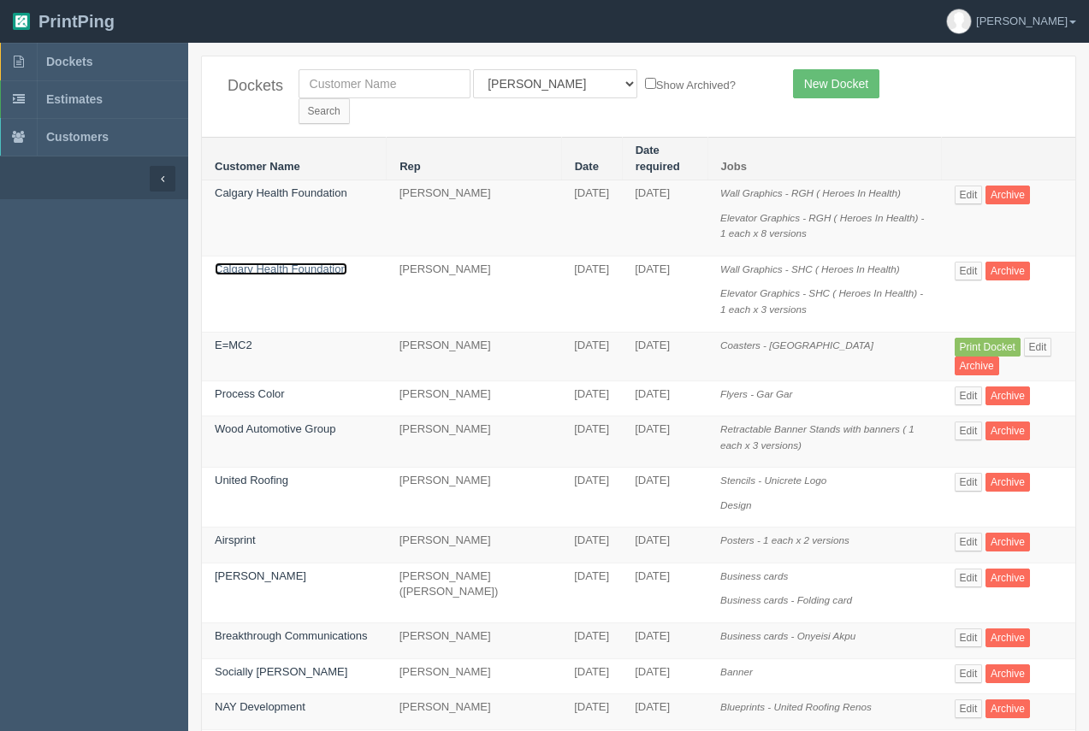
click at [269, 263] on link "Calgary Health Foundation" at bounding box center [281, 269] width 133 height 13
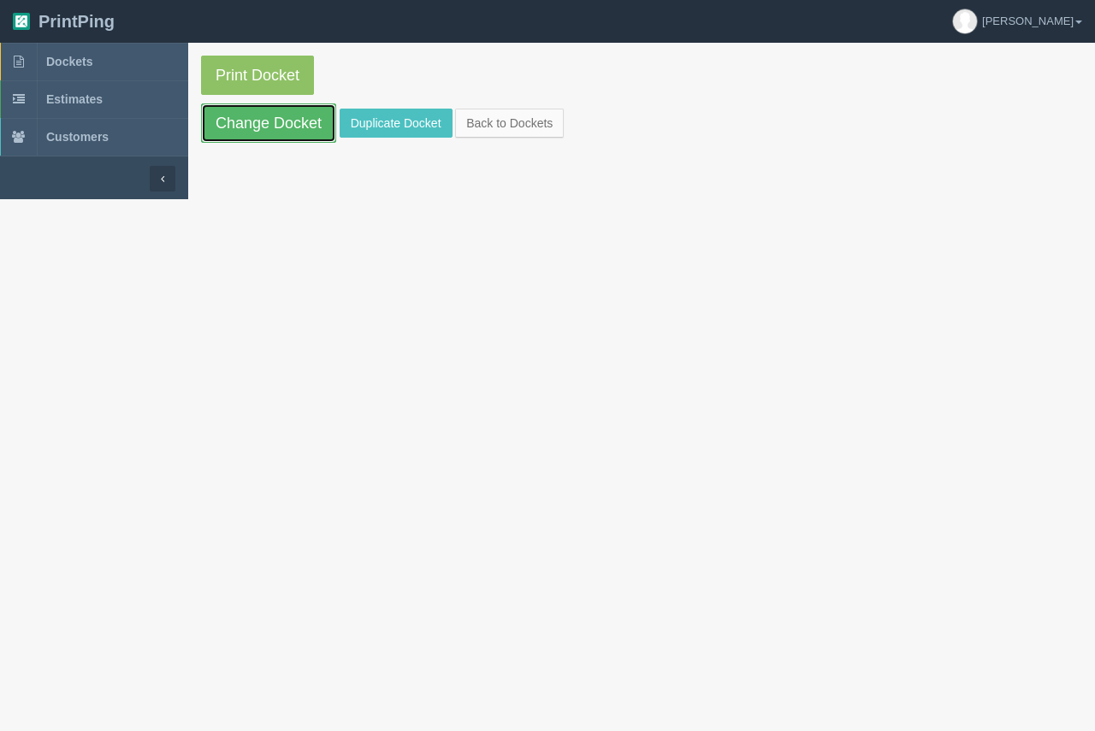
click at [267, 139] on link "Change Docket" at bounding box center [268, 123] width 135 height 39
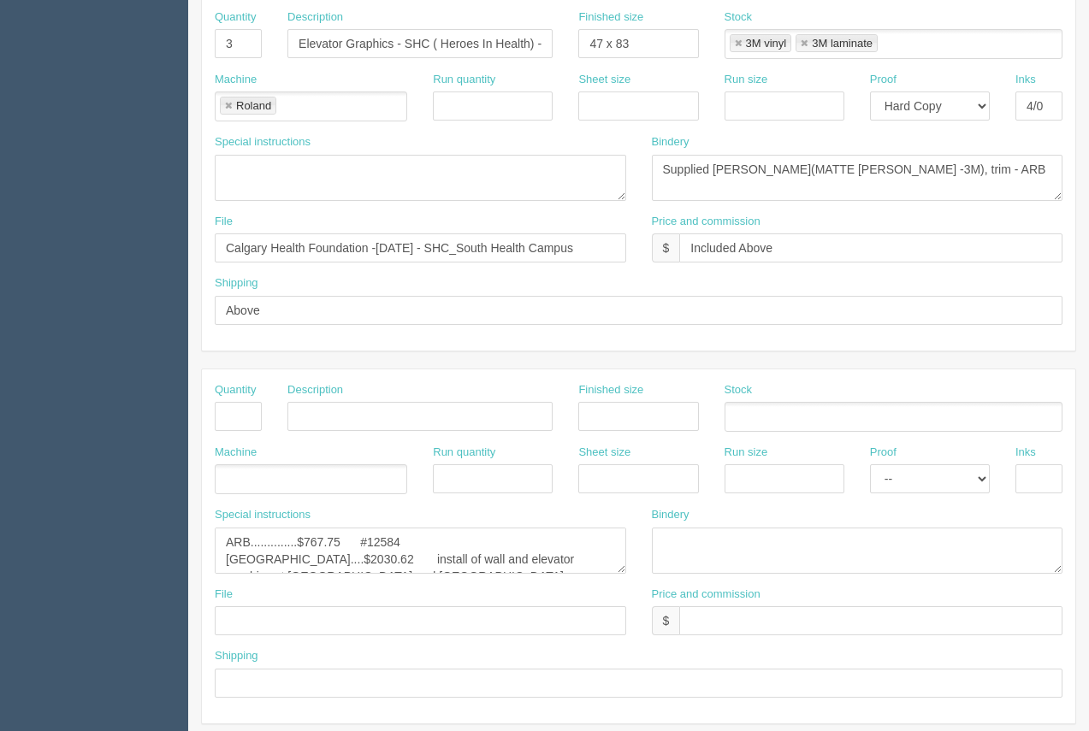
scroll to position [822, 0]
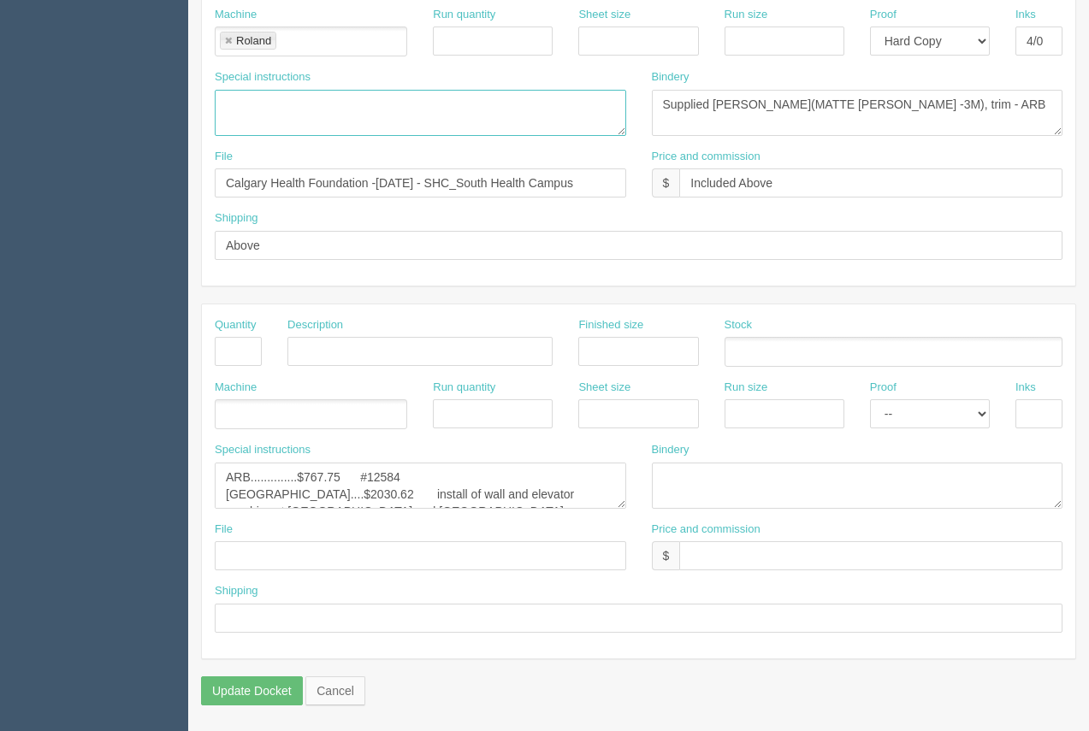
click at [240, 115] on textarea at bounding box center [421, 113] width 412 height 46
click at [332, 104] on textarea "ND Graphics...." at bounding box center [421, 113] width 412 height 46
click at [315, 111] on textarea "ND Graphics....#1123.85 65 yds of 3M matte lam - 8520" at bounding box center [421, 113] width 412 height 46
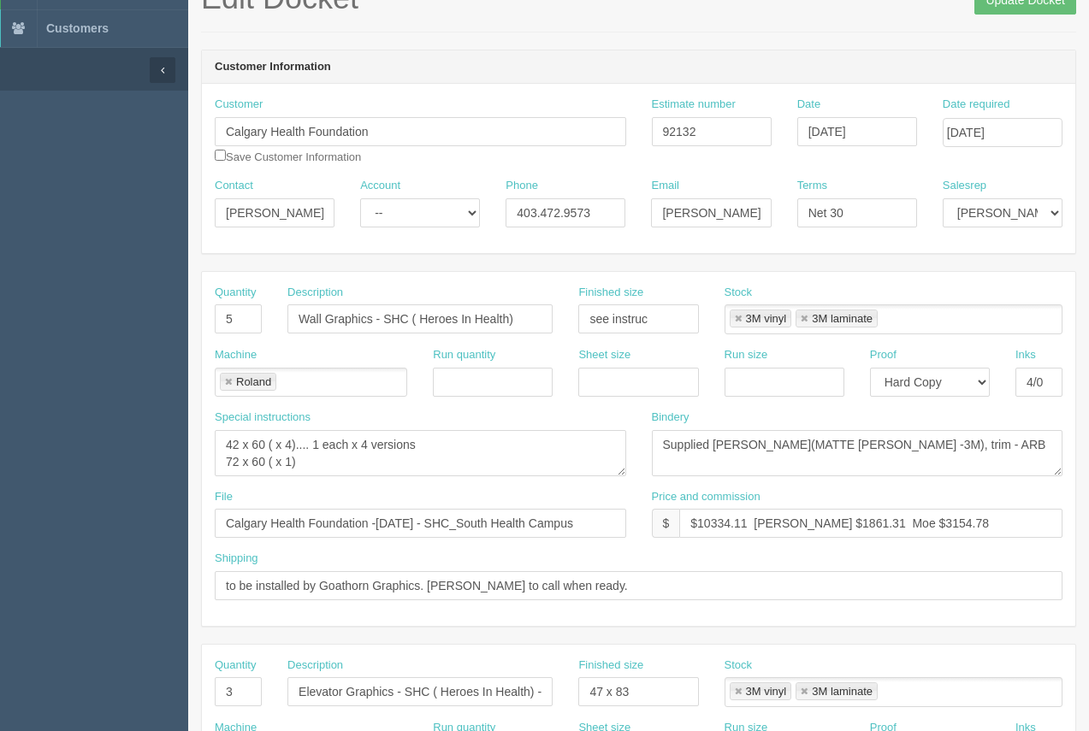
scroll to position [13, 0]
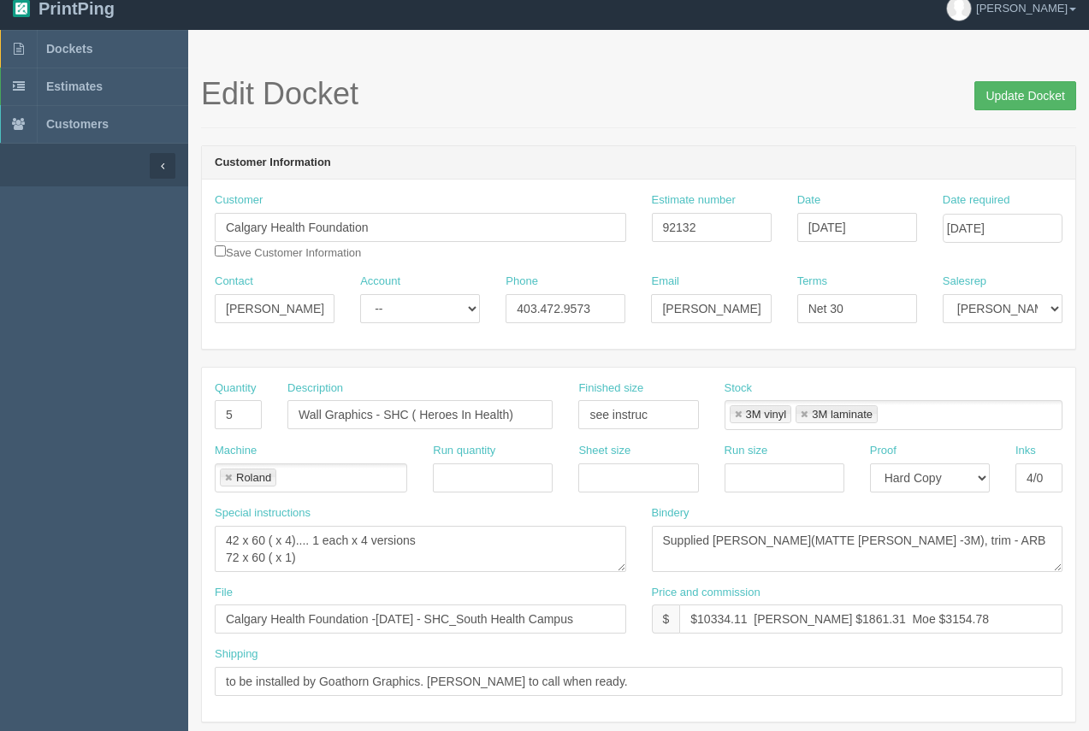
type textarea "ND Graphics....$1123.85 65 yds of 3M matte lam - 8520"
click at [1049, 86] on input "Update Docket" at bounding box center [1025, 95] width 102 height 29
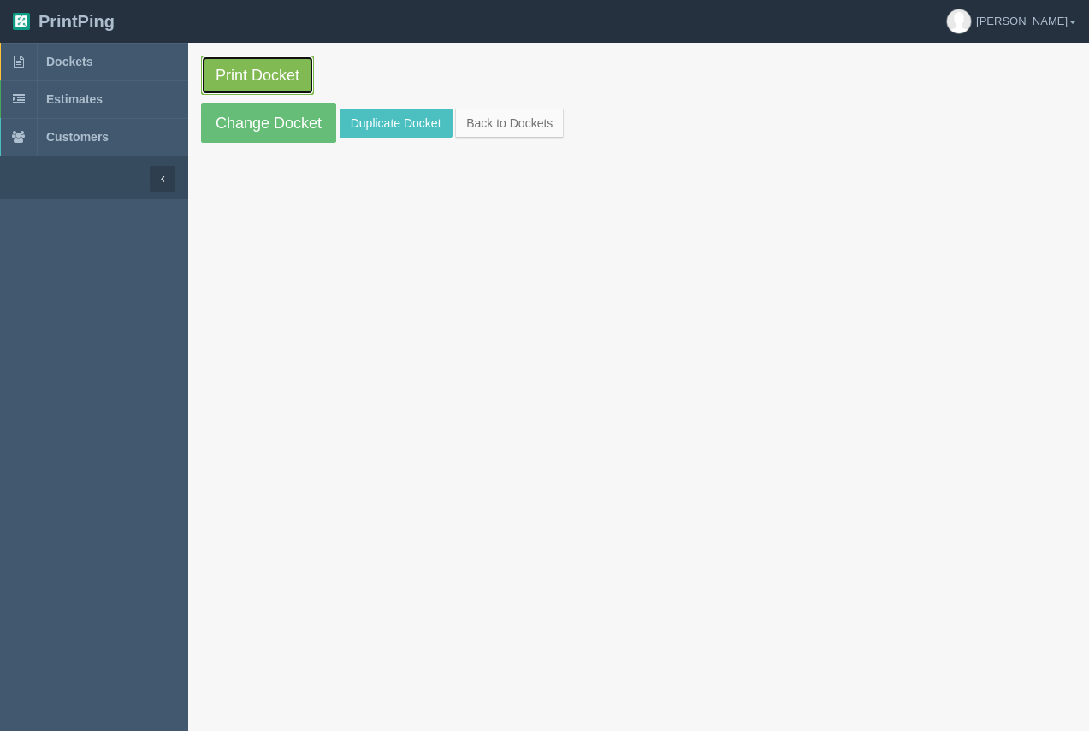
click at [228, 61] on link "Print Docket" at bounding box center [257, 75] width 113 height 39
click at [78, 59] on span "Dockets" at bounding box center [69, 62] width 46 height 14
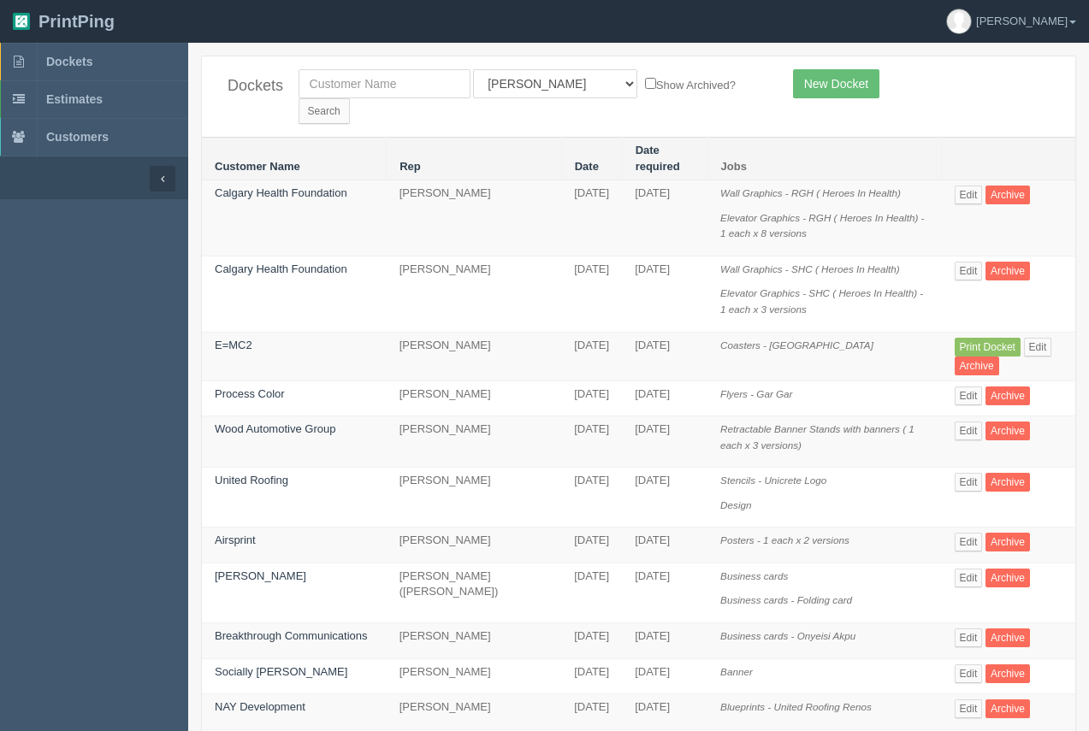
click at [286, 80] on div "All Users Ali Ali Test 1 Aly Amy Ankit Arif Brandon Dan France Greg Jim Mark Ma…" at bounding box center [533, 96] width 495 height 55
click at [334, 80] on input "text" at bounding box center [385, 83] width 172 height 29
type input "samaritans"
drag, startPoint x: 684, startPoint y: 77, endPoint x: 248, endPoint y: 229, distance: 461.3
click at [350, 98] on input "Search" at bounding box center [324, 111] width 51 height 26
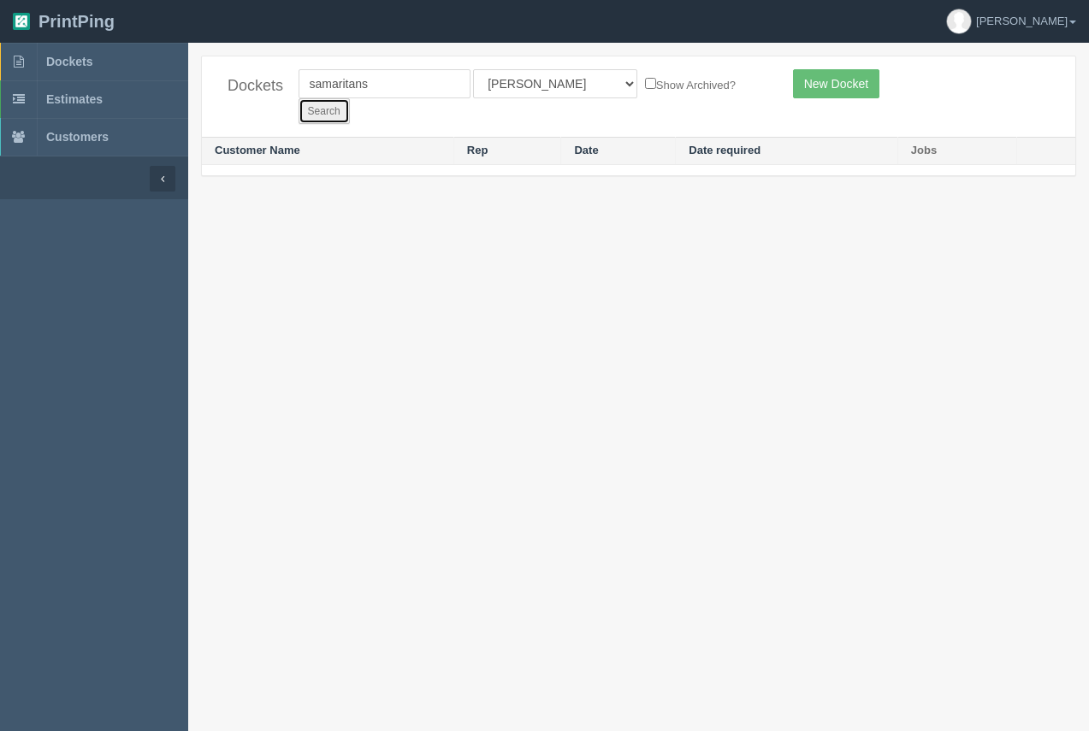
click at [350, 98] on input "Search" at bounding box center [324, 111] width 51 height 26
click at [406, 84] on input "samaritans" at bounding box center [385, 83] width 172 height 29
type input "samaritan"
click at [350, 98] on input "Search" at bounding box center [324, 111] width 51 height 26
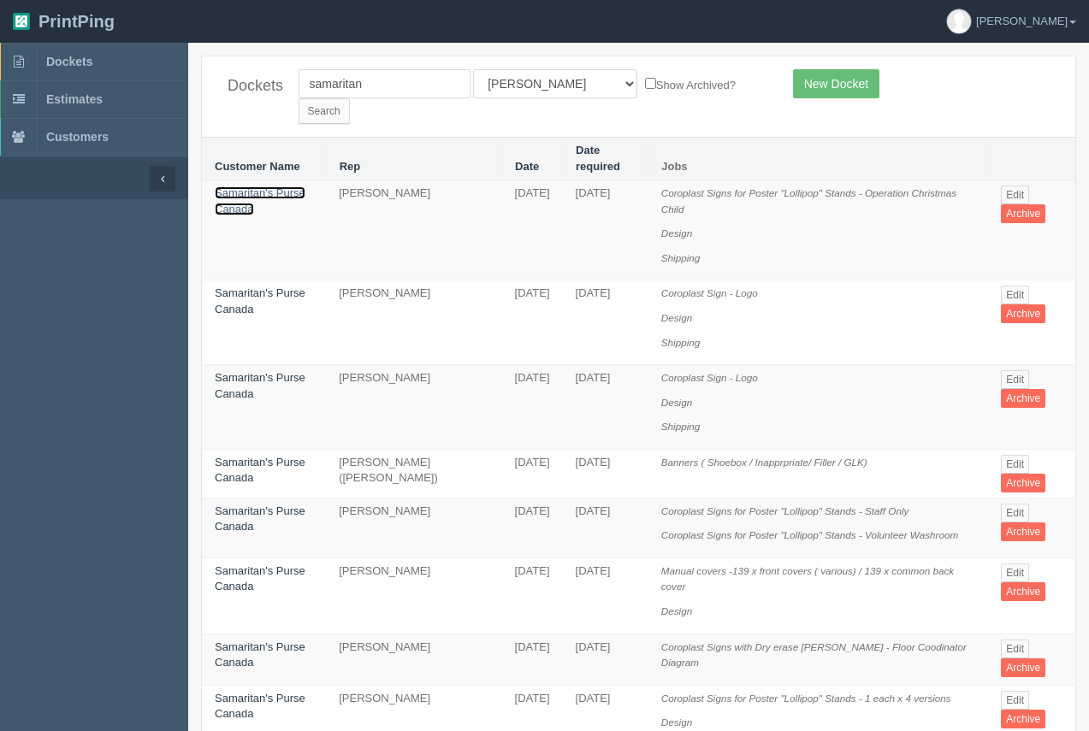
click at [256, 181] on td "Samaritan's Purse Canada" at bounding box center [264, 231] width 124 height 100
click at [242, 187] on link "Samaritan's Purse Canada" at bounding box center [260, 201] width 91 height 29
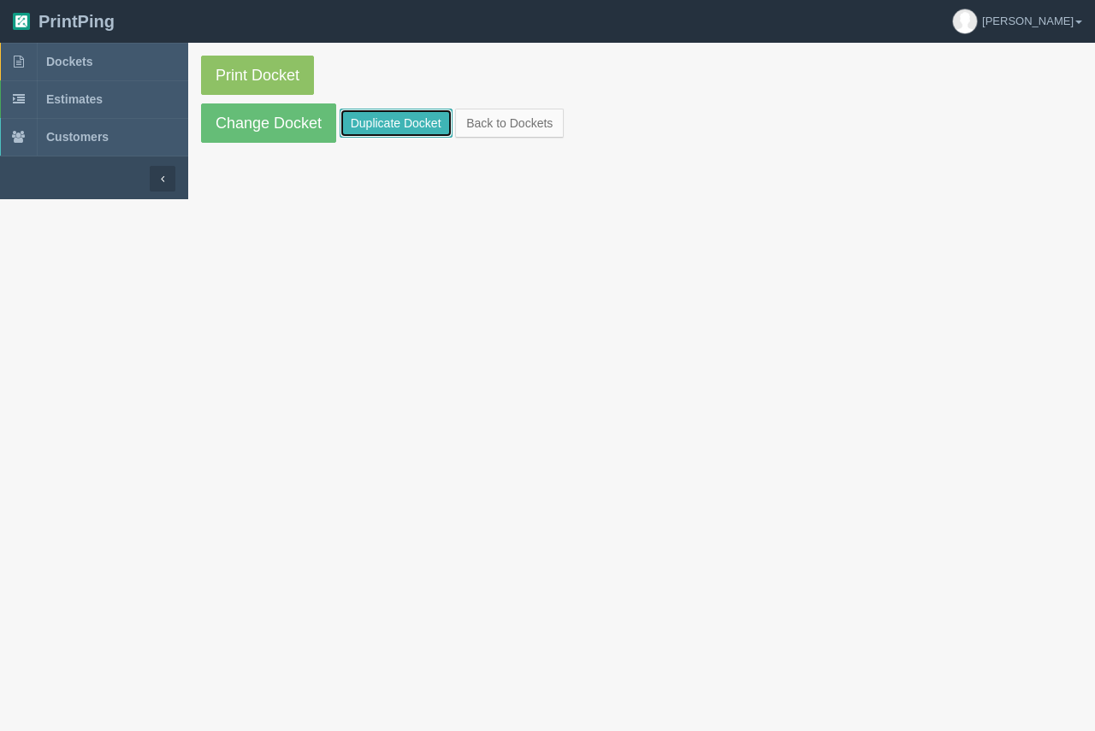
click at [416, 124] on link "Duplicate Docket" at bounding box center [396, 123] width 113 height 29
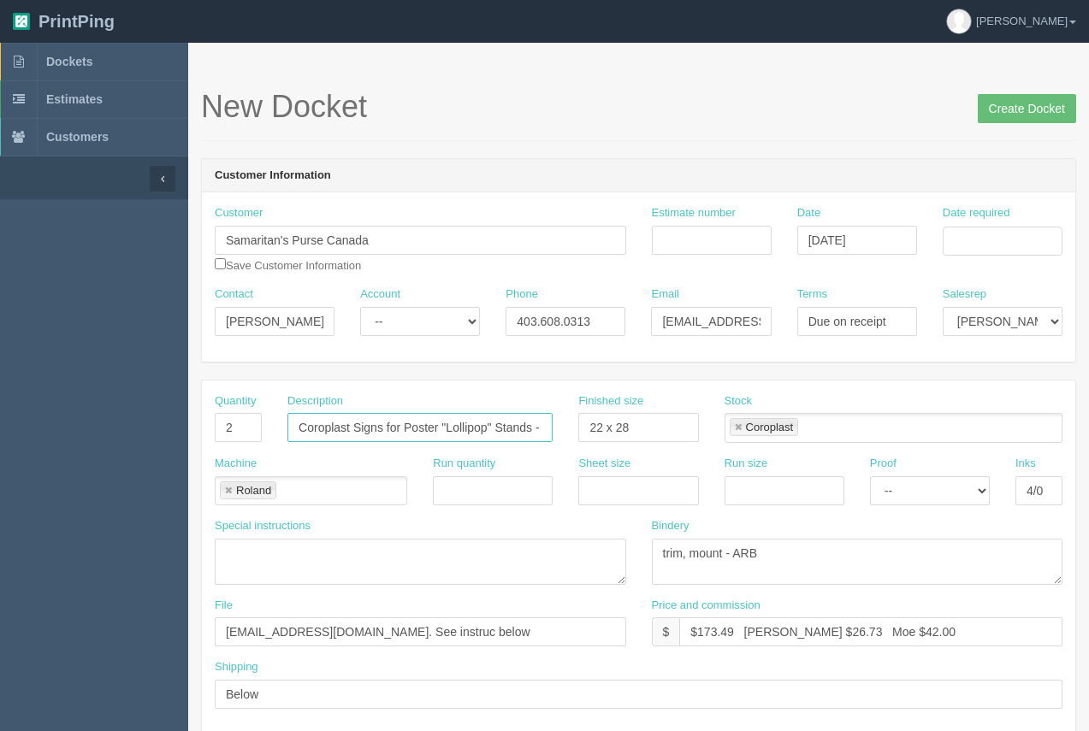
scroll to position [0, 142]
drag, startPoint x: 384, startPoint y: 428, endPoint x: 633, endPoint y: 412, distance: 249.4
click at [632, 411] on div "Quantity 2 Description Coroplast Signs for Poster "Lollipop" Stands - Operation…" at bounding box center [639, 425] width 874 height 62
type input "Coroplast Signs - 1 each x 3 versions"
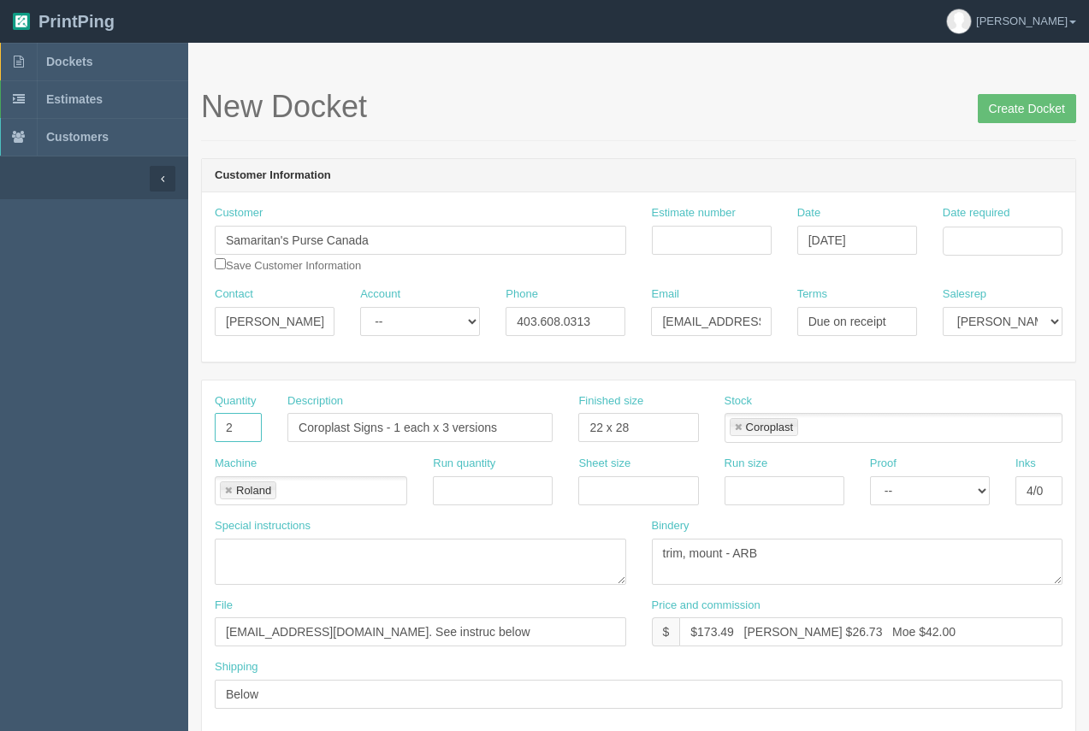
drag, startPoint x: 234, startPoint y: 427, endPoint x: 218, endPoint y: 427, distance: 16.3
click at [218, 427] on input "2" at bounding box center [238, 427] width 47 height 29
type input "3"
click at [580, 435] on input "22 x 28" at bounding box center [638, 427] width 120 height 29
type input "18 x 24"
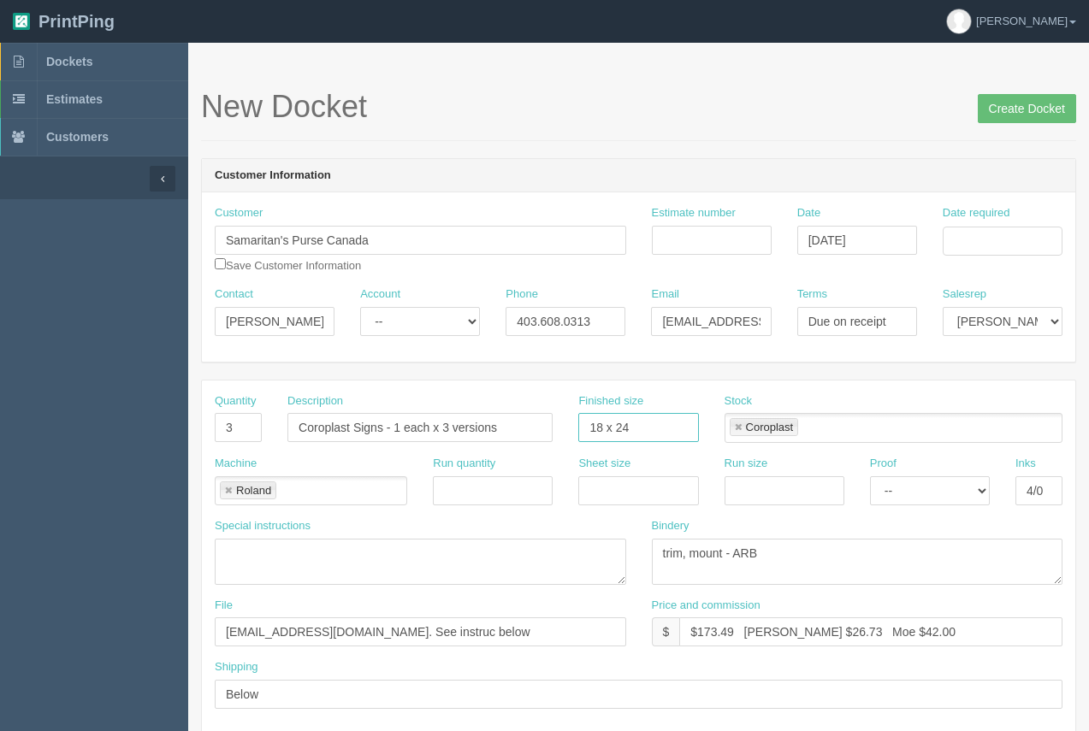
click at [743, 423] on link at bounding box center [738, 428] width 10 height 11
type input "18 x 24"
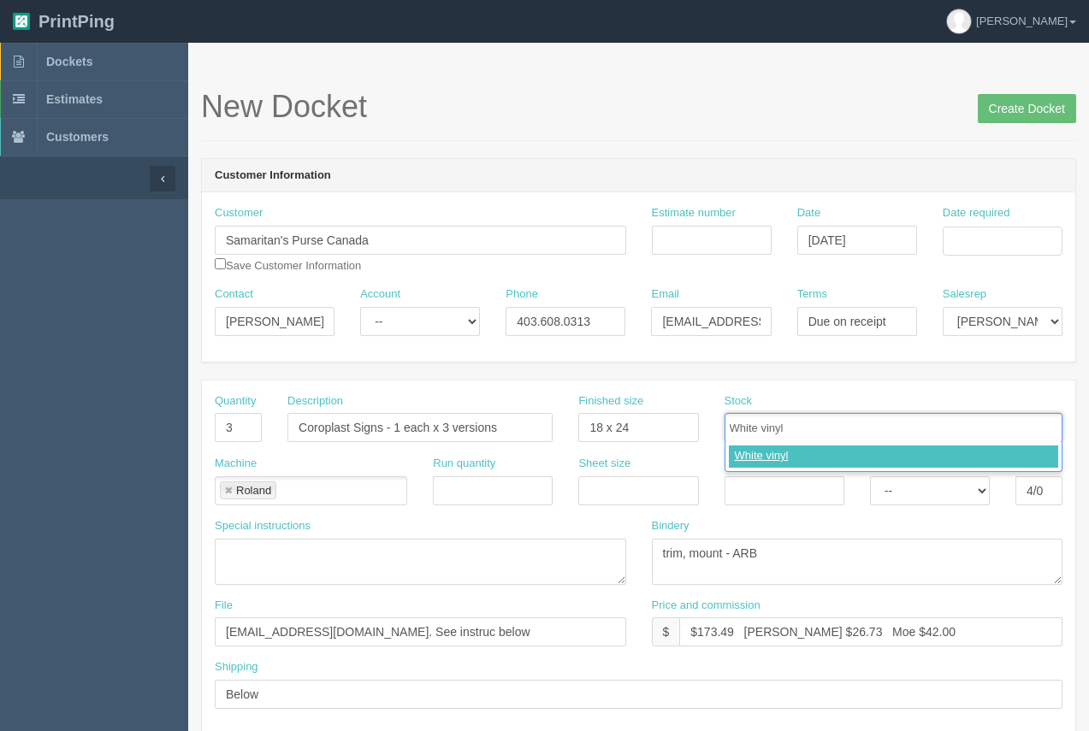
type input "White vinyl"
type input "Coroplast"
type input "White vinyl,Coroplast"
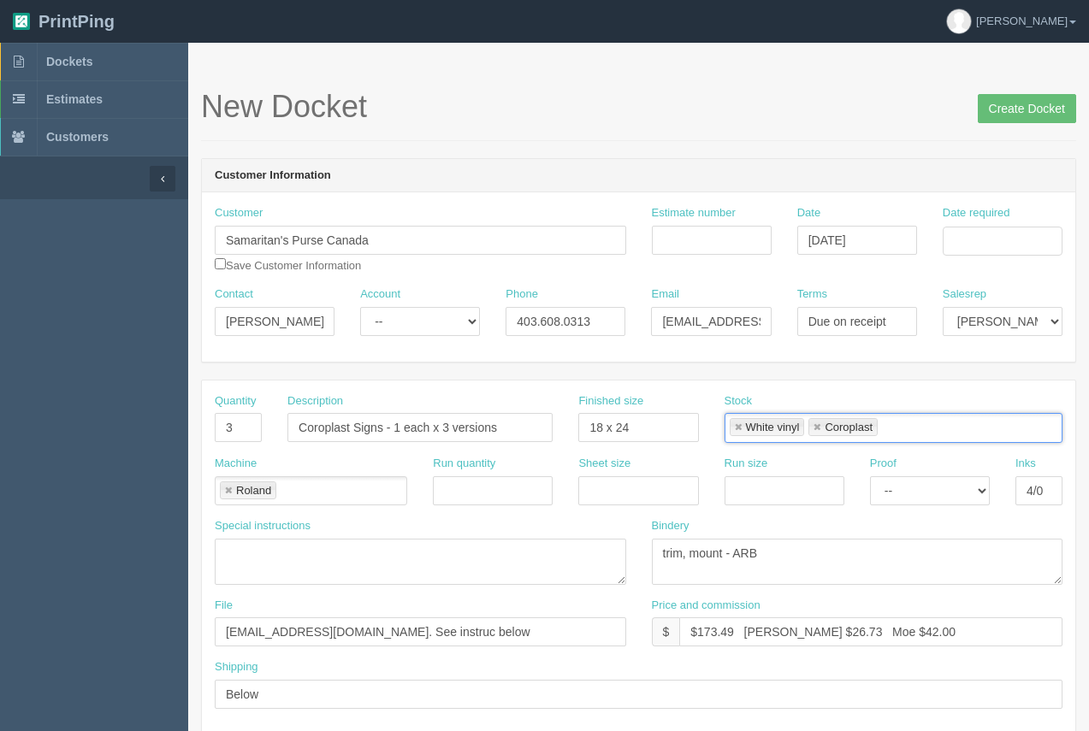
scroll to position [78, 0]
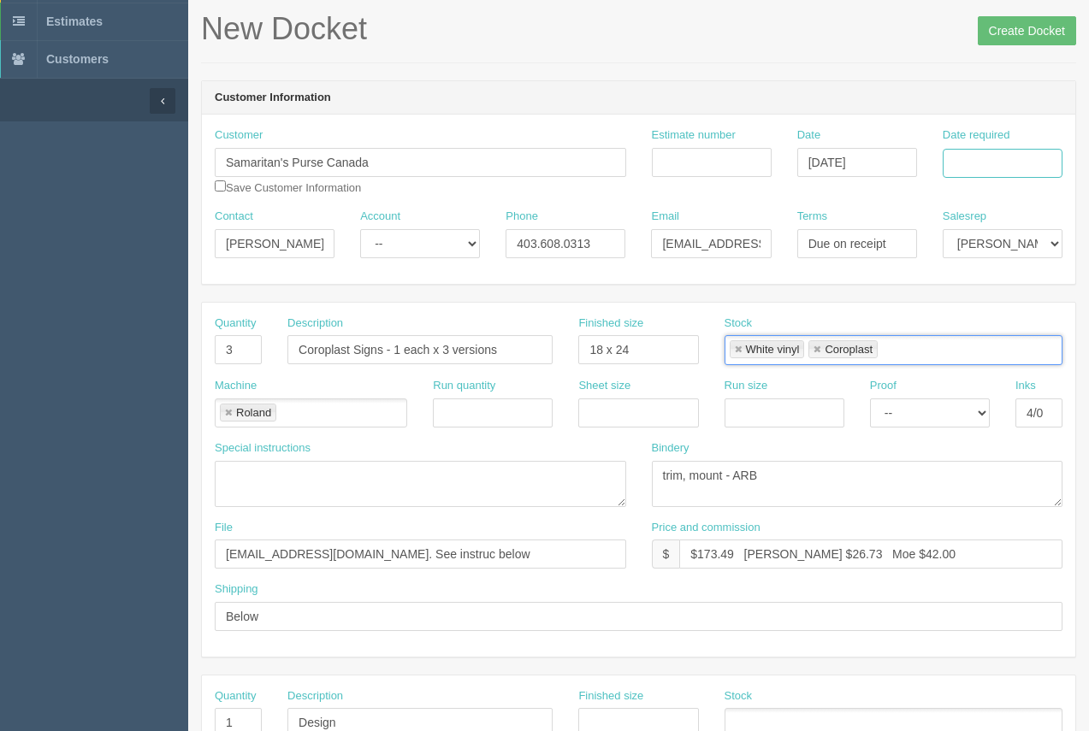
click at [998, 157] on input "Date required" at bounding box center [1003, 163] width 120 height 29
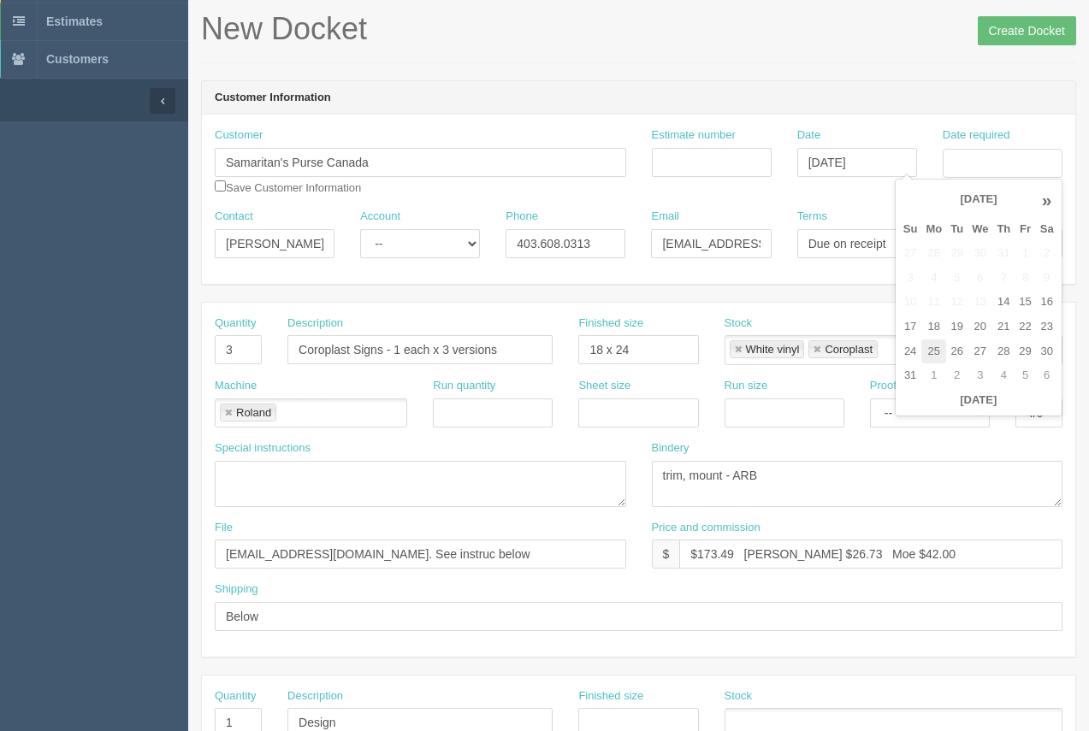
click at [928, 340] on td "25" at bounding box center [933, 352] width 25 height 25
click at [1027, 332] on td "22" at bounding box center [1025, 327] width 21 height 25
type input "August 22, 2025"
click at [1024, 328] on td "22" at bounding box center [1025, 327] width 21 height 25
click at [707, 170] on input "Estimate number" at bounding box center [712, 162] width 120 height 29
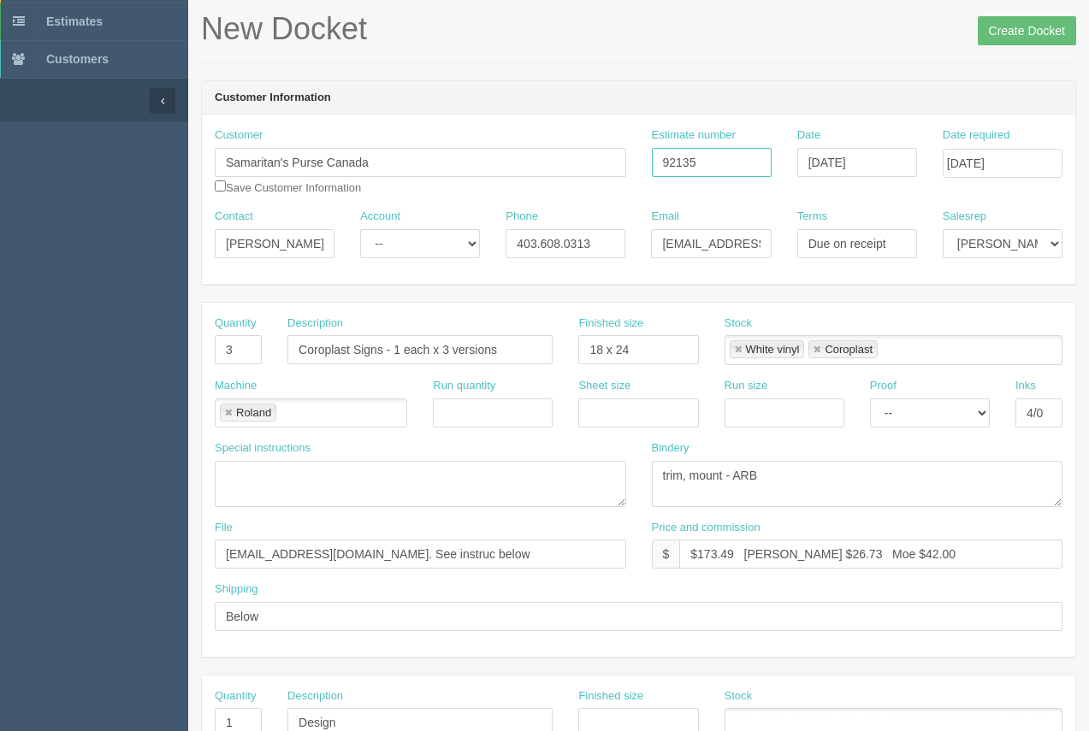
type input "92135"
drag, startPoint x: 903, startPoint y: 245, endPoint x: 791, endPoint y: 249, distance: 112.2
click at [791, 249] on div "Terms Due on receipt" at bounding box center [857, 240] width 145 height 62
type input "COD"
drag, startPoint x: 583, startPoint y: 240, endPoint x: 512, endPoint y: 248, distance: 70.6
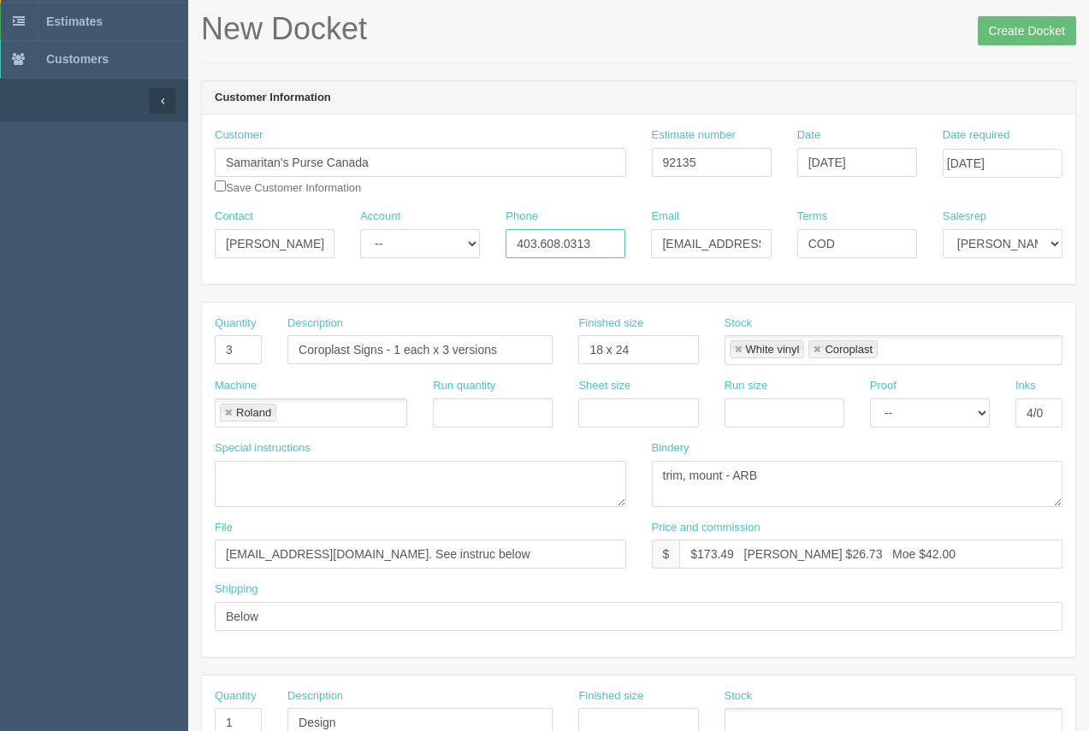
click at [504, 248] on div "Phone 403.608.0313" at bounding box center [565, 240] width 145 height 62
paste input "-250-6565 ext. 8601"
type input "403-250-6565 ext. 8601"
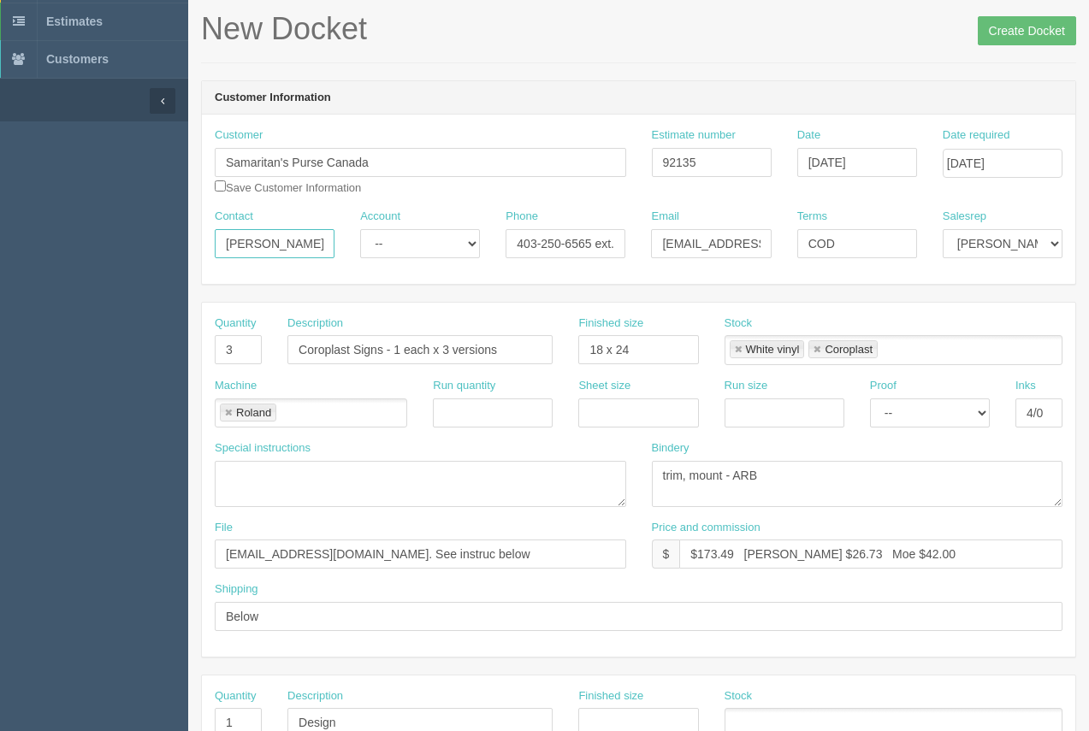
drag, startPoint x: 293, startPoint y: 243, endPoint x: 110, endPoint y: 252, distance: 183.3
click at [110, 252] on section "Dockets Estimates Customers" at bounding box center [544, 720] width 1089 height 1511
type input "Erika"
drag, startPoint x: 654, startPoint y: 246, endPoint x: 767, endPoint y: 245, distance: 112.9
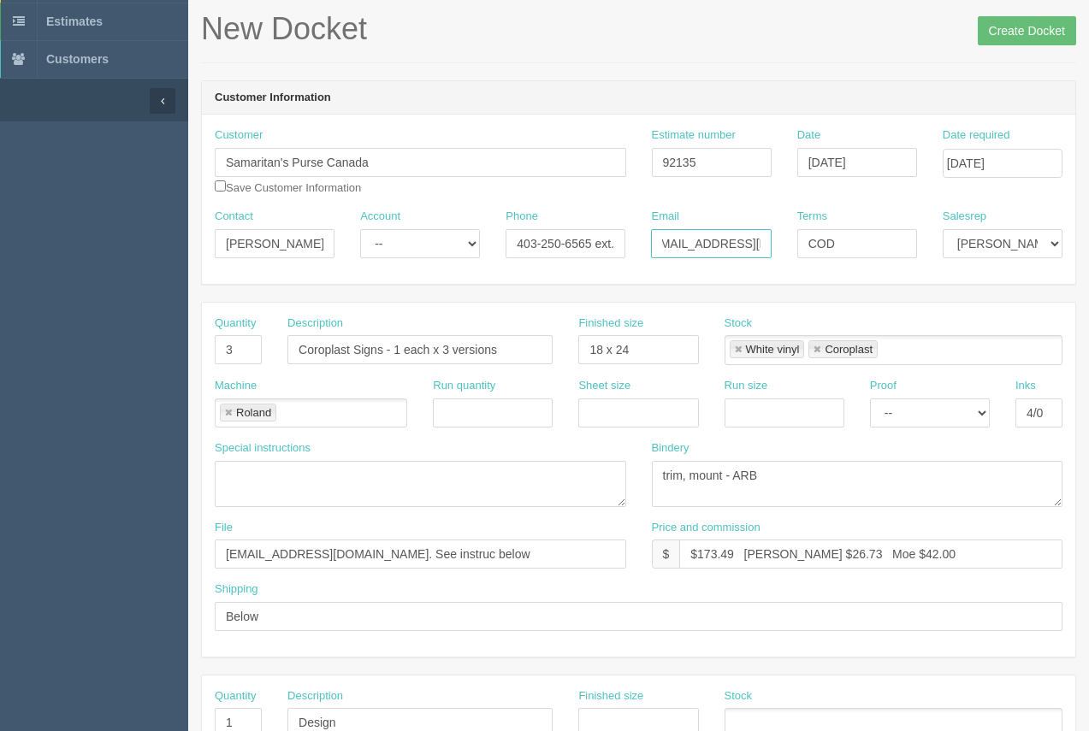
click at [785, 243] on div "Contact Erika Account -- Existing Client Allrush Client Rep Client Phone 403-25…" at bounding box center [639, 240] width 874 height 62
paste input "etallman"
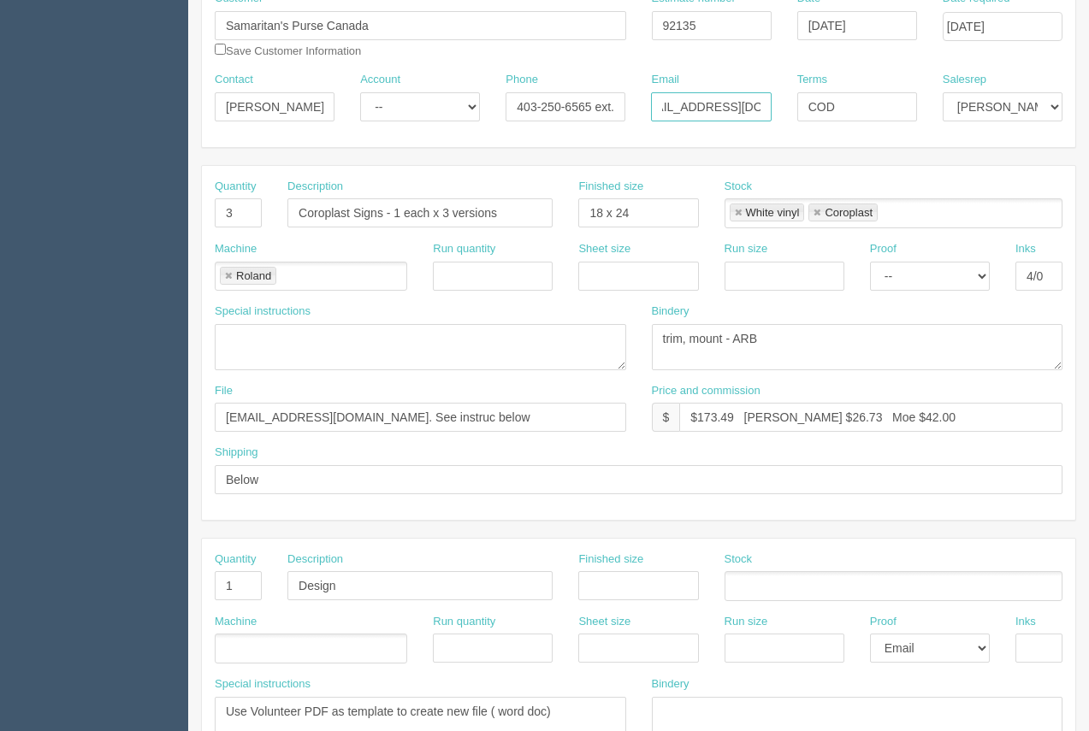
scroll to position [231, 0]
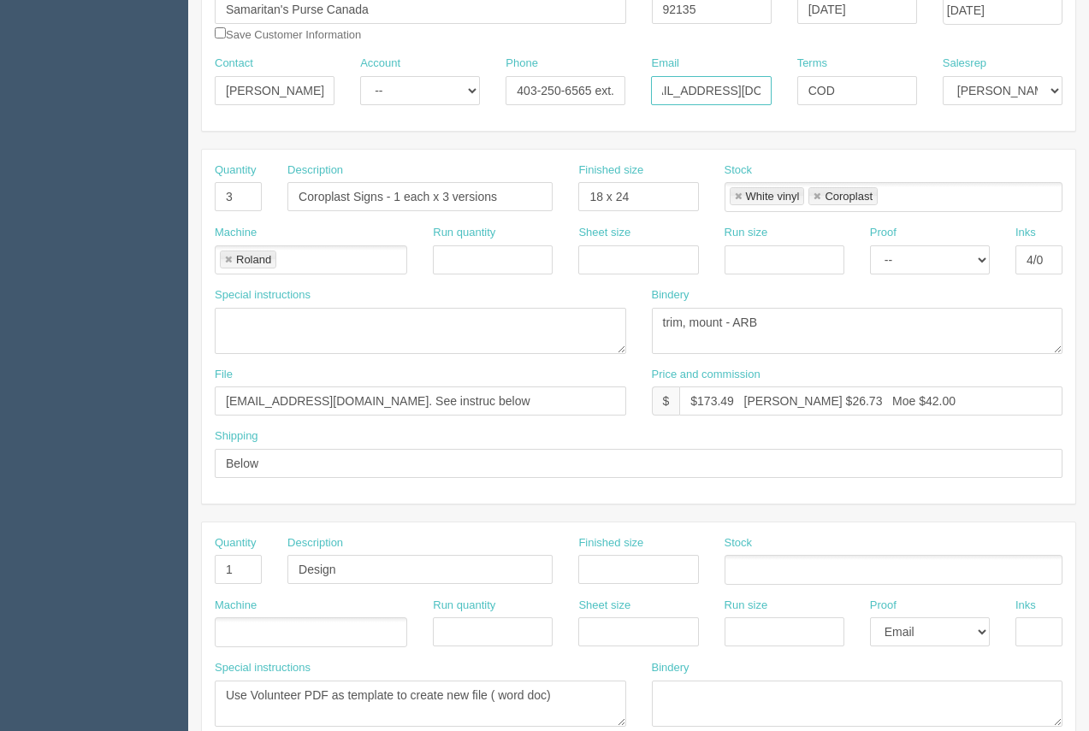
type input "etallman@samaritan.ca"
drag, startPoint x: 438, startPoint y: 401, endPoint x: 328, endPoint y: 402, distance: 110.4
click at [323, 400] on input "files@allrush.ca. See instruc below" at bounding box center [421, 401] width 412 height 29
type input "files@allrush.ca."
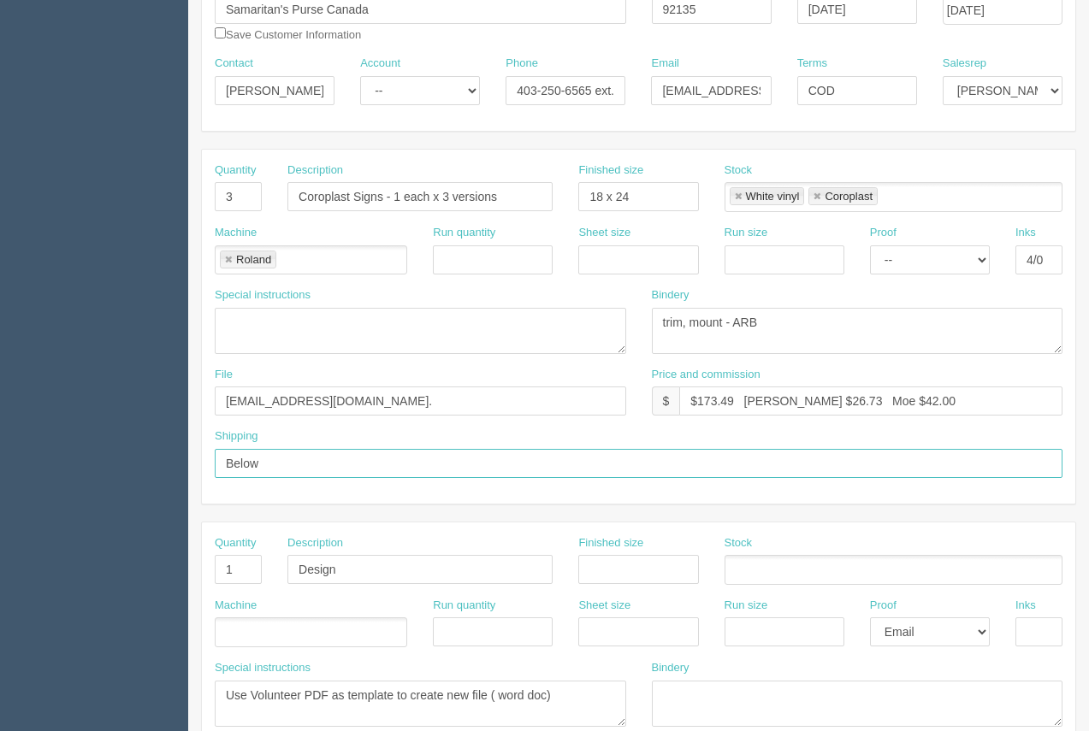
click at [269, 454] on input "Below" at bounding box center [639, 463] width 848 height 29
type input "Call / Email for pick up"
drag, startPoint x: 258, startPoint y: 564, endPoint x: 193, endPoint y: 569, distance: 64.4
click at [202, 577] on div "Quantity 1" at bounding box center [238, 567] width 73 height 62
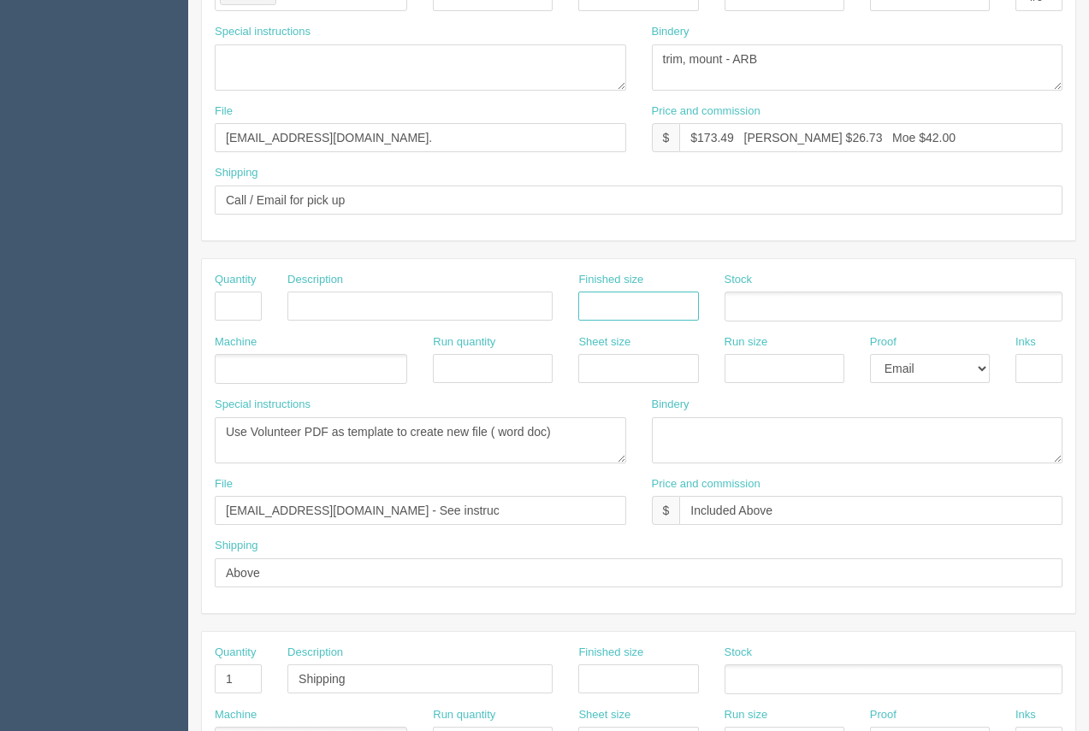
scroll to position [544, 0]
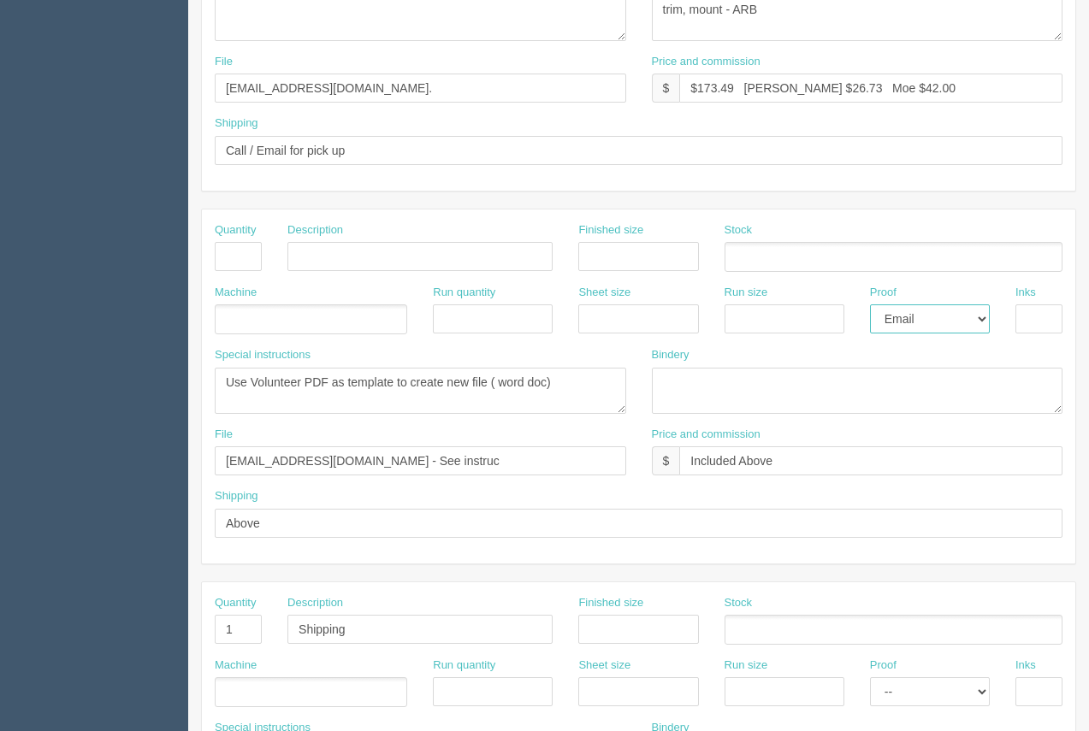
drag, startPoint x: 951, startPoint y: 321, endPoint x: 953, endPoint y: 332, distance: 11.3
click at [952, 322] on select "-- Email Hard Copy" at bounding box center [930, 319] width 120 height 29
select select
click at [870, 305] on select "-- Email Hard Copy" at bounding box center [930, 319] width 120 height 29
drag, startPoint x: 544, startPoint y: 386, endPoint x: 140, endPoint y: 394, distance: 403.9
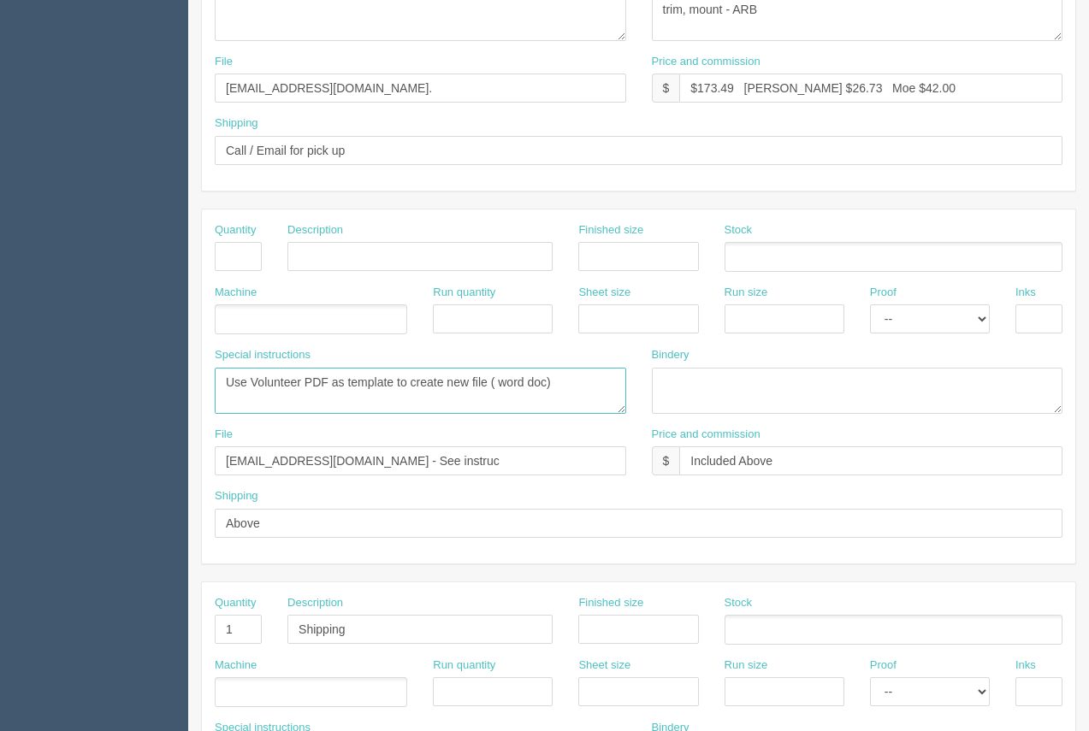
click at [140, 394] on section "Dockets Estimates Customers" at bounding box center [544, 254] width 1089 height 1511
type textarea ")"
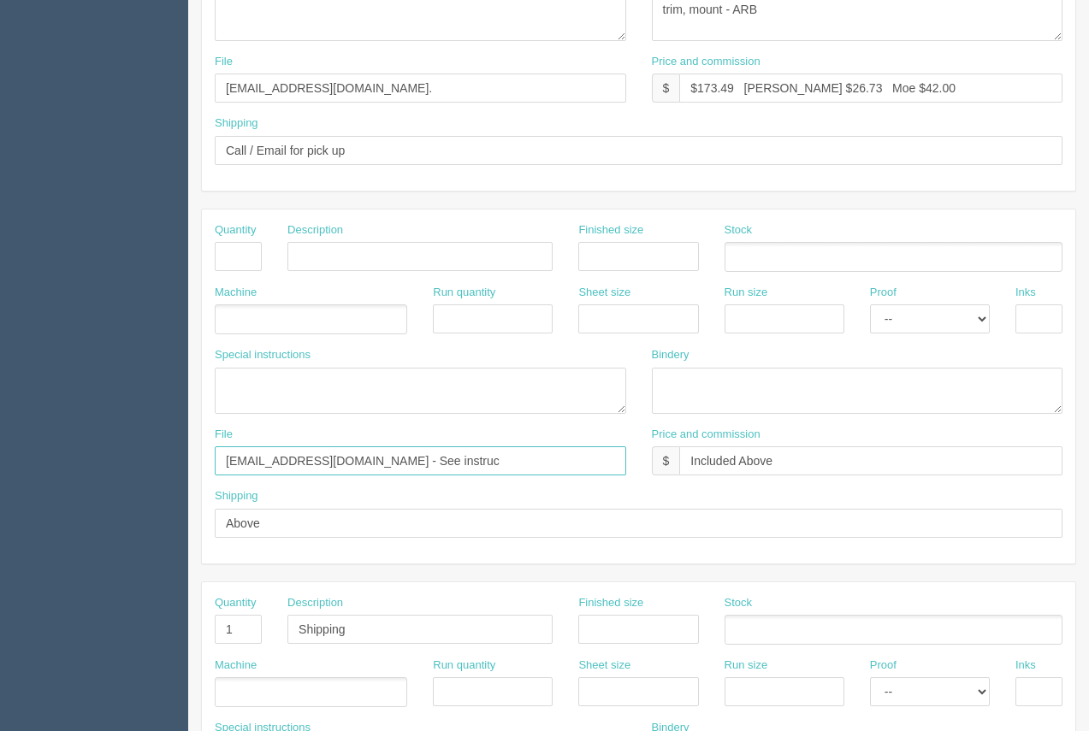
drag, startPoint x: 412, startPoint y: 453, endPoint x: -27, endPoint y: 449, distance: 439.8
click at [0, 449] on html "PrintPing Arif Edit account ( arif@allrush.ca ) Logout Dockets Estimates" at bounding box center [544, 233] width 1089 height 1554
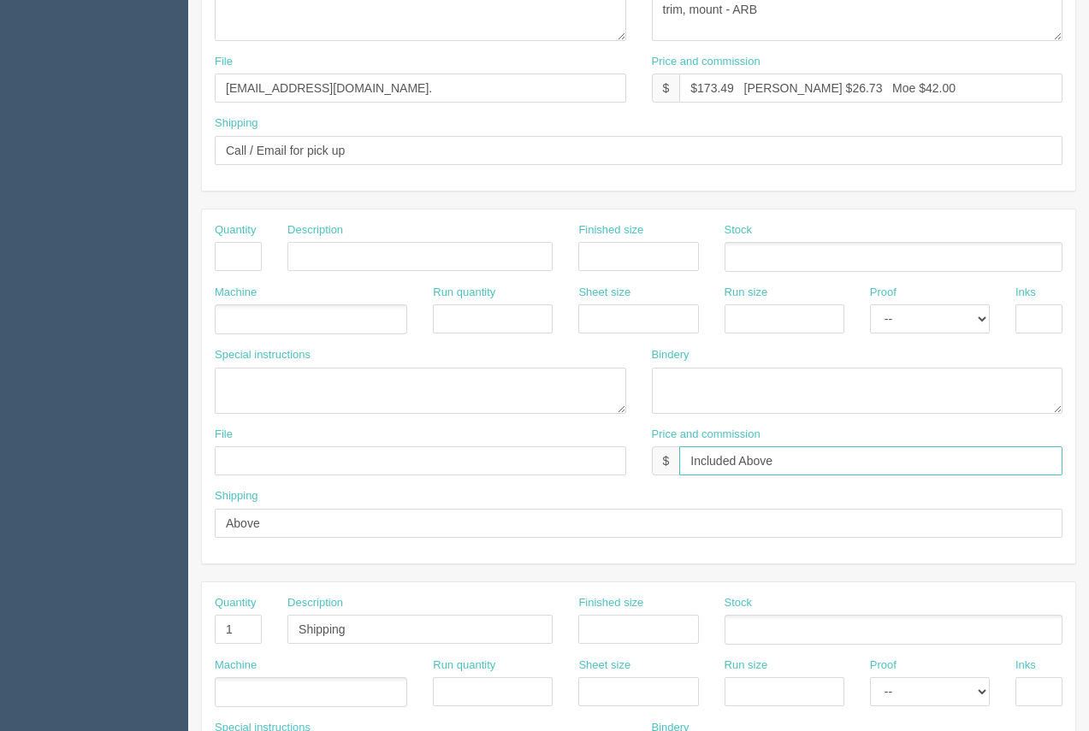
drag, startPoint x: 705, startPoint y: 461, endPoint x: 678, endPoint y: 460, distance: 27.4
click at [678, 460] on div "$ Included Above" at bounding box center [858, 461] width 412 height 29
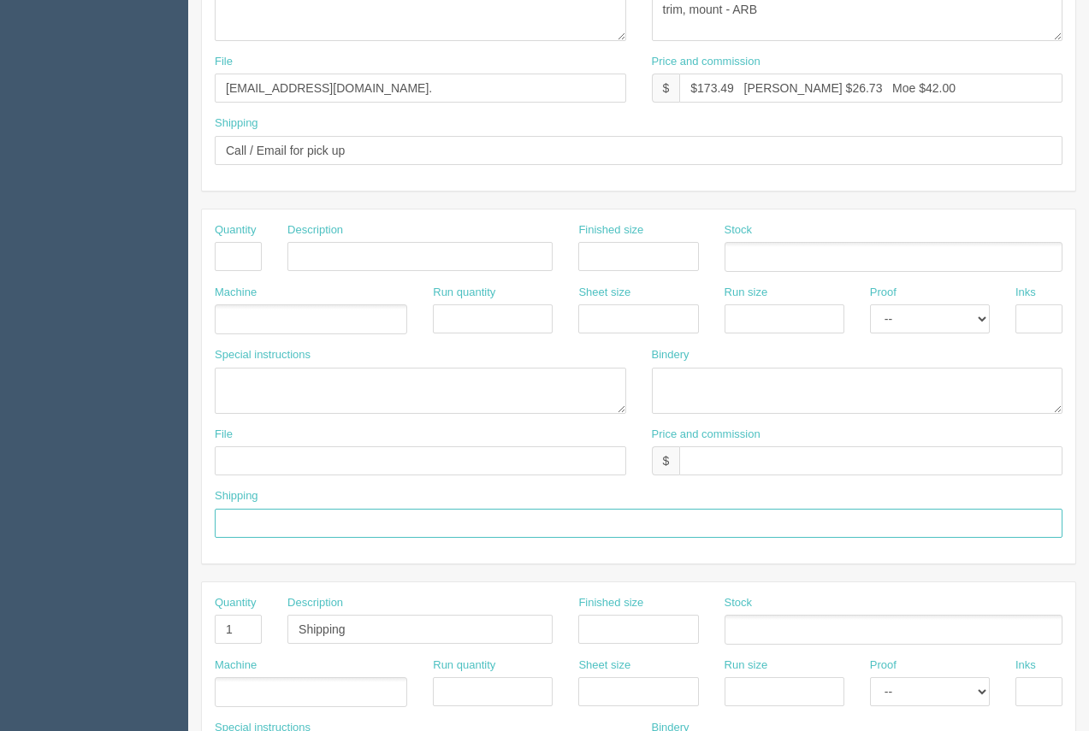
drag, startPoint x: 316, startPoint y: 519, endPoint x: 197, endPoint y: 572, distance: 129.9
click at [127, 520] on section "Dockets Estimates Customers" at bounding box center [544, 254] width 1089 height 1511
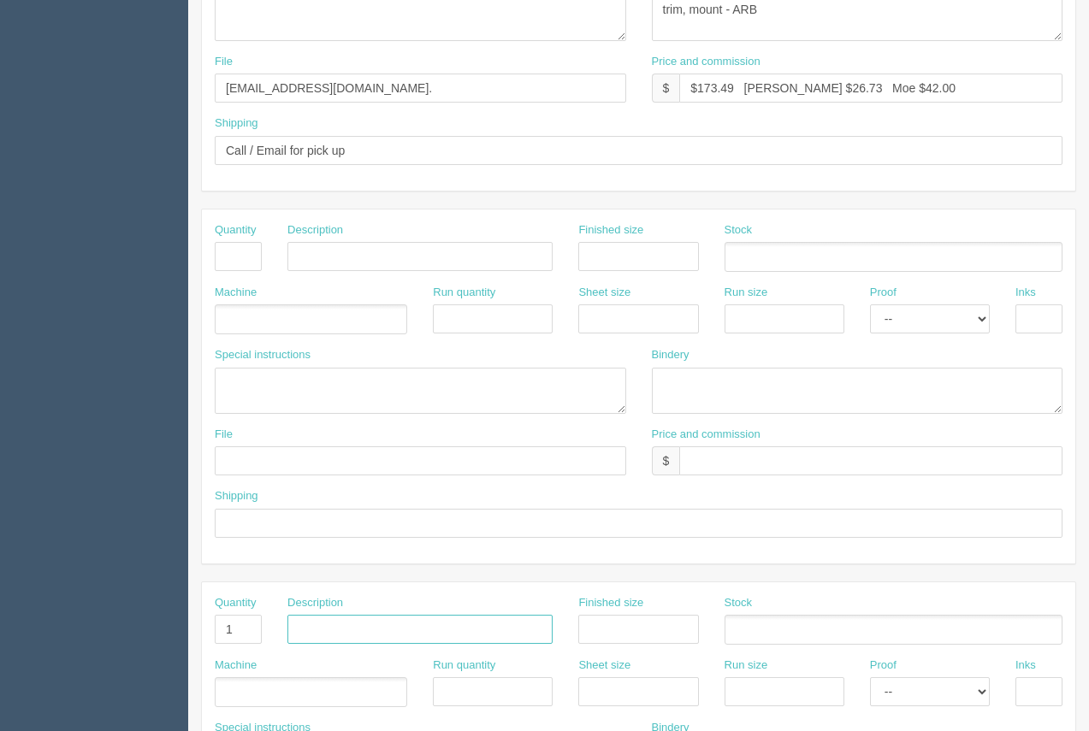
drag, startPoint x: 233, startPoint y: 626, endPoint x: 216, endPoint y: 624, distance: 17.3
click at [216, 624] on div "Quantity 1 Description Finished size Stock" at bounding box center [639, 626] width 874 height 62
drag, startPoint x: 179, startPoint y: 628, endPoint x: 228, endPoint y: 633, distance: 49.9
click at [149, 625] on section "Dockets Estimates Customers" at bounding box center [544, 254] width 1089 height 1511
drag, startPoint x: 239, startPoint y: 634, endPoint x: 216, endPoint y: 628, distance: 23.9
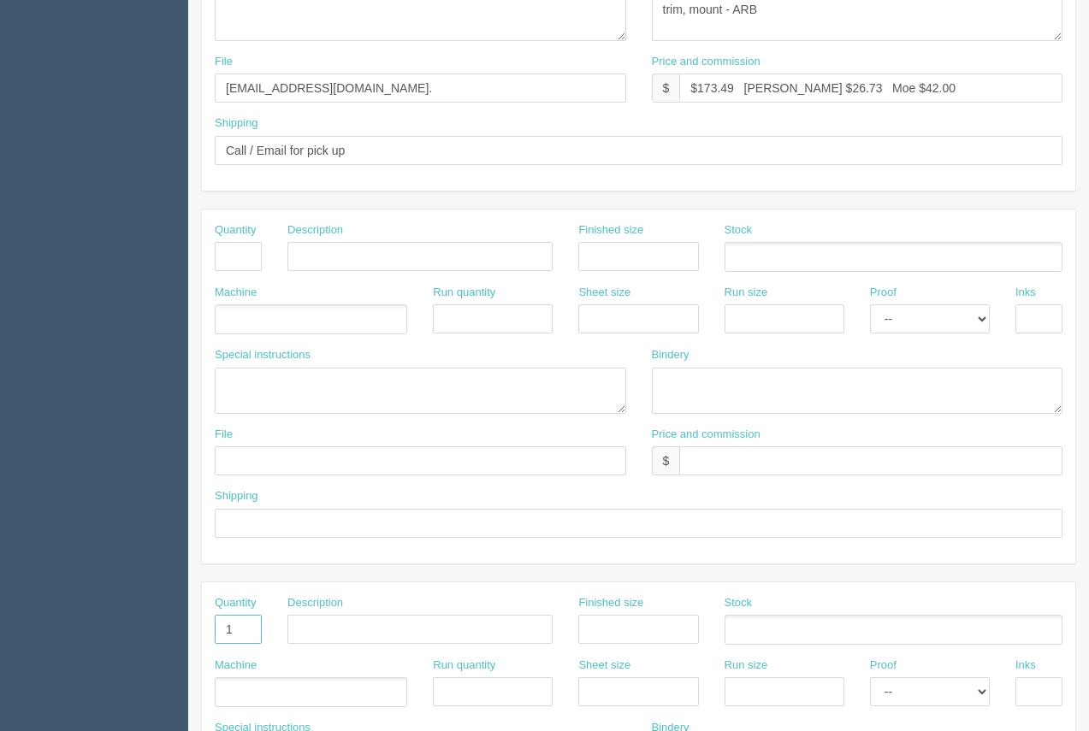
click at [195, 631] on section "New Docket Create Docket Customer Information Customer Samaritan's Purse Canada…" at bounding box center [638, 254] width 901 height 1511
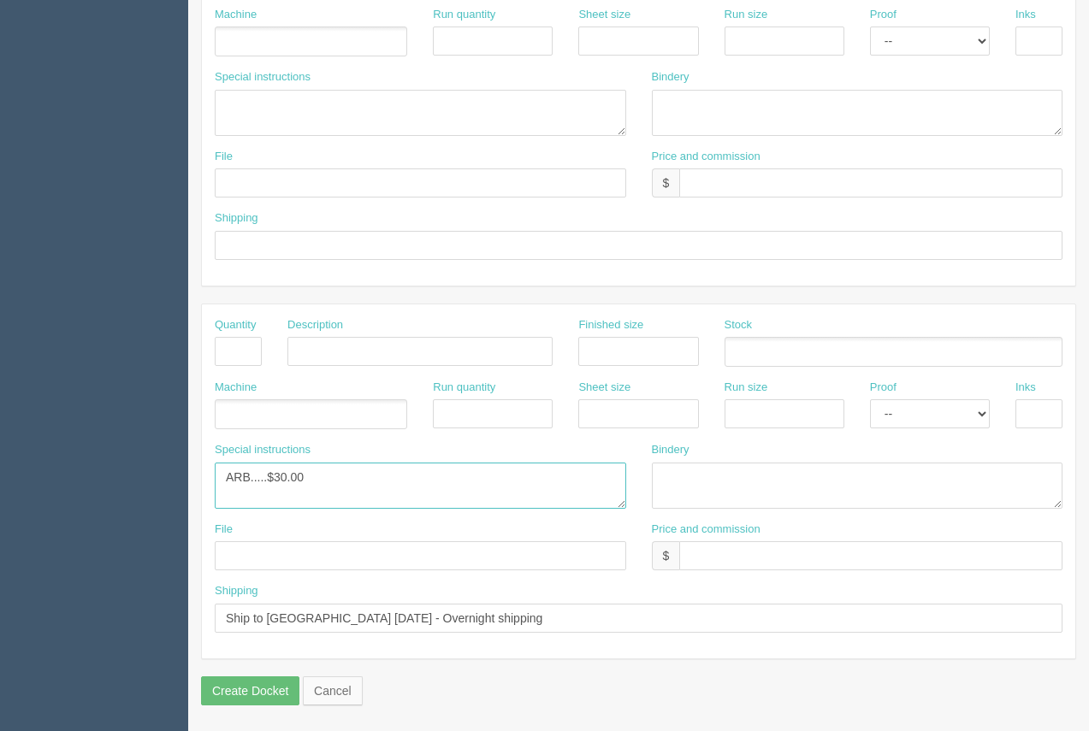
drag, startPoint x: 312, startPoint y: 487, endPoint x: 157, endPoint y: 464, distance: 156.6
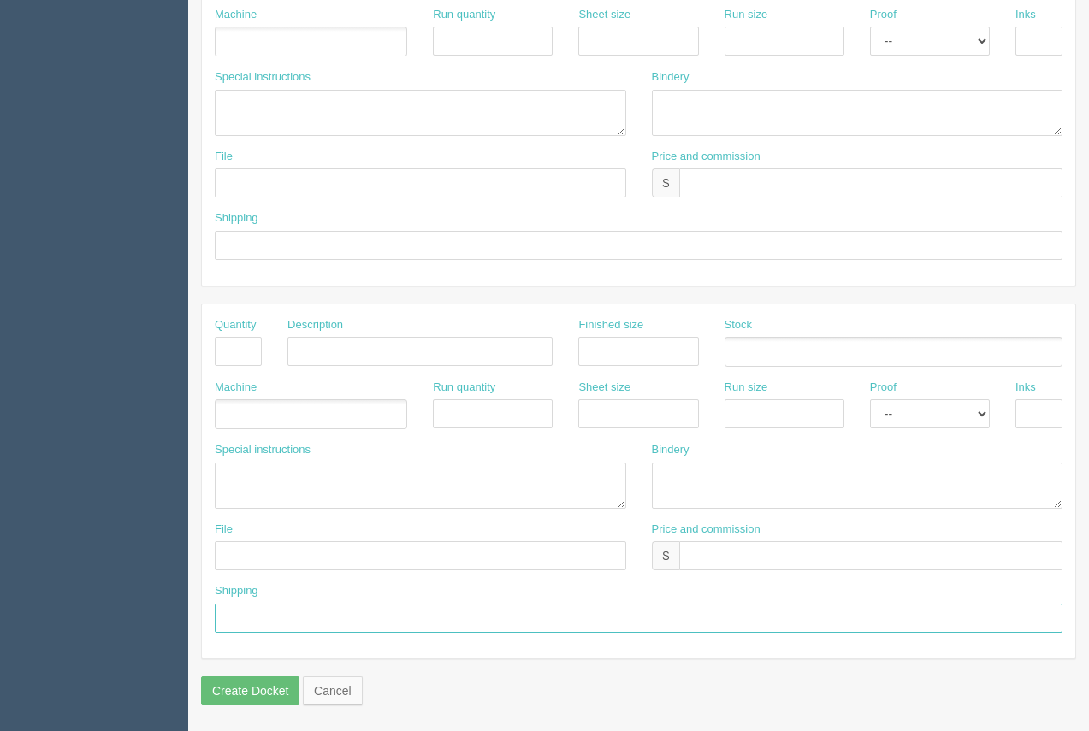
drag, startPoint x: 527, startPoint y: 613, endPoint x: 143, endPoint y: 577, distance: 385.8
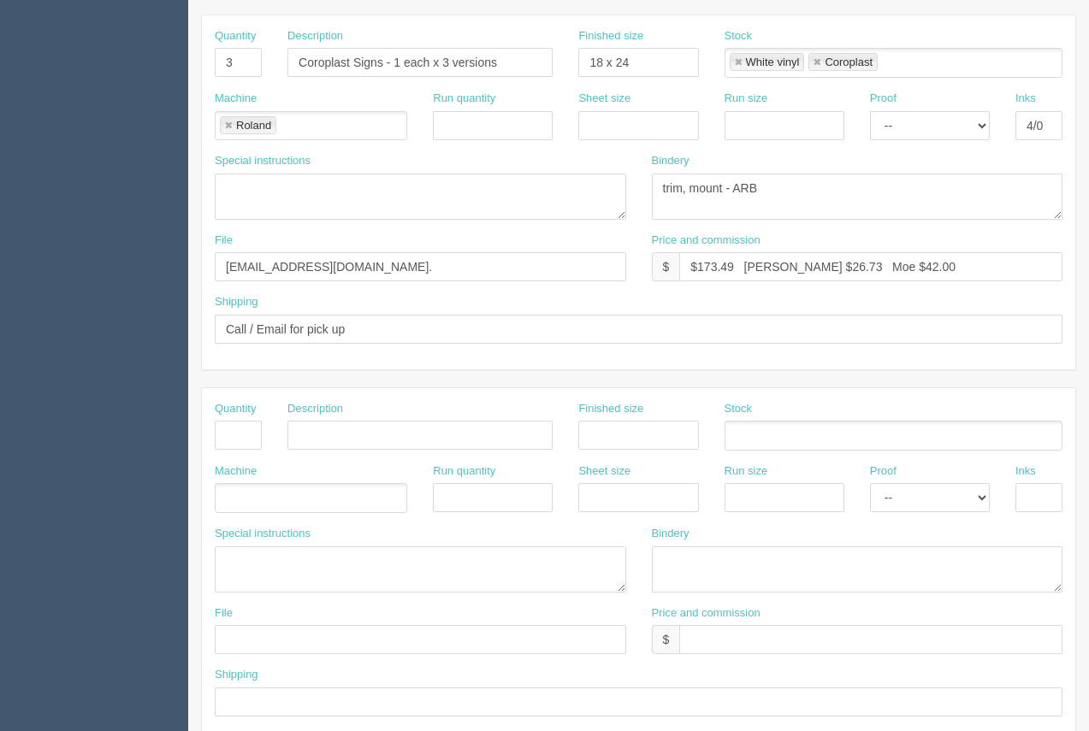
scroll to position [358, 0]
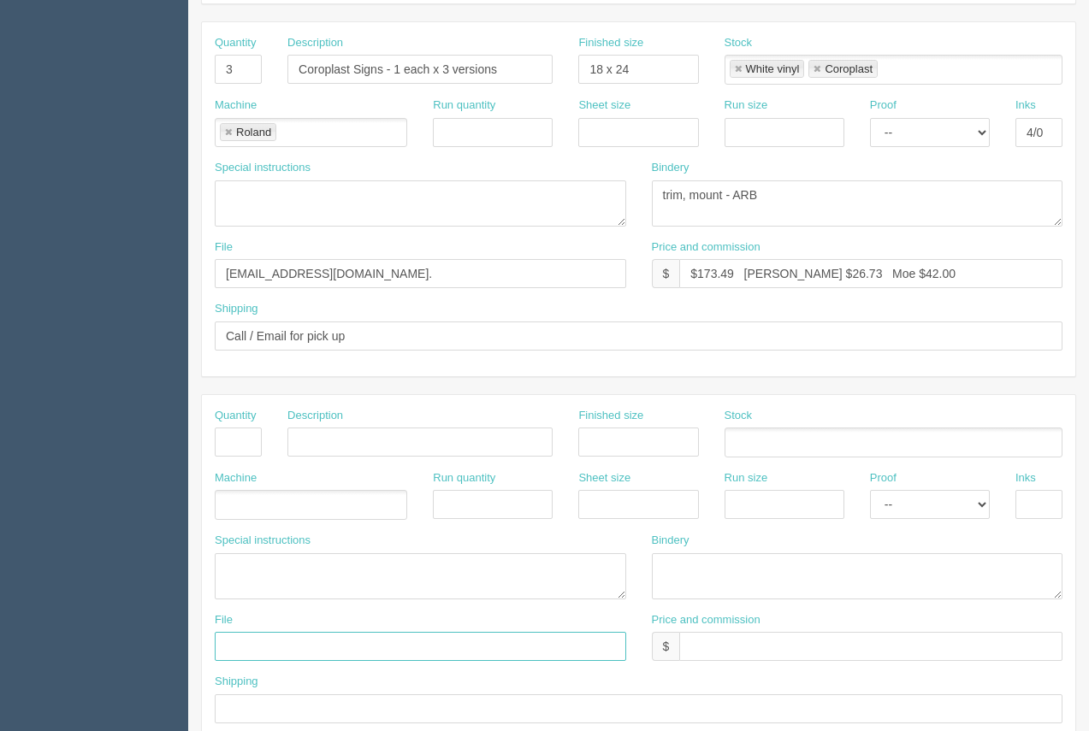
click at [358, 656] on input "text" at bounding box center [421, 646] width 412 height 29
type input "[EMAIL_ADDRESS][DOMAIN_NAME]"
drag, startPoint x: 274, startPoint y: 710, endPoint x: 279, endPoint y: 701, distance: 10.7
click at [275, 708] on input "text" at bounding box center [639, 709] width 848 height 29
type input "Above"
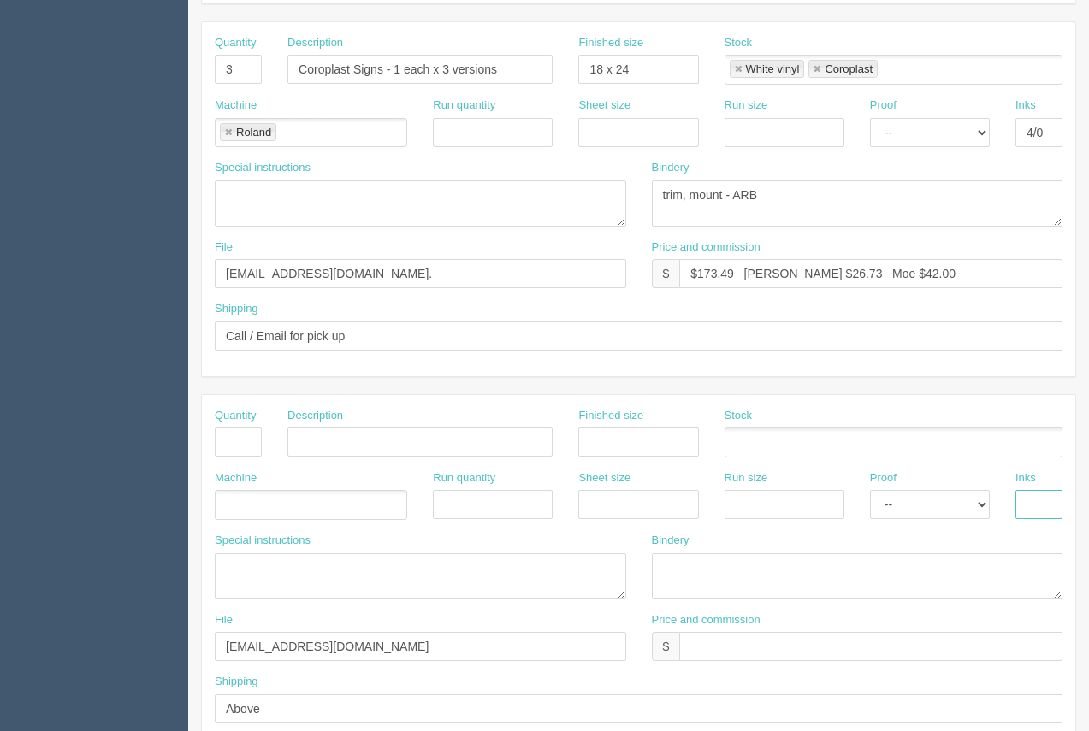
click at [1057, 509] on input "text" at bounding box center [1039, 504] width 47 height 29
type input "4/0"
click at [750, 586] on textarea at bounding box center [858, 577] width 412 height 46
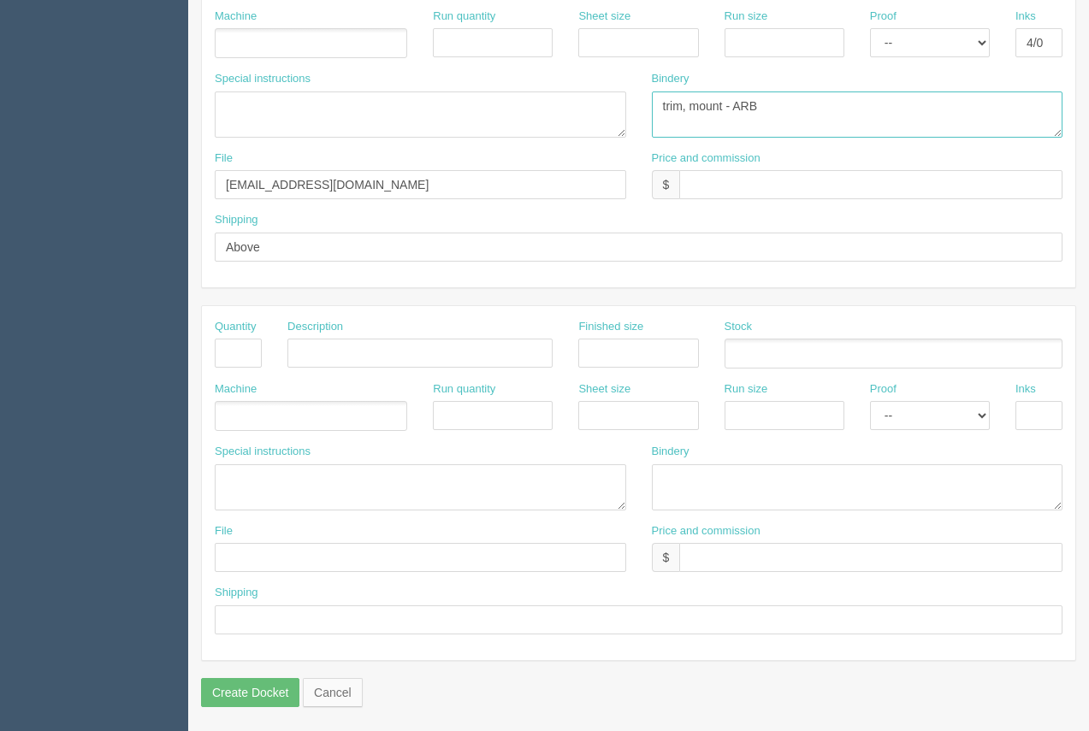
scroll to position [822, 0]
type textarea "trim, mount - ARB"
click at [236, 483] on textarea "ARB.....$30.00" at bounding box center [421, 486] width 412 height 46
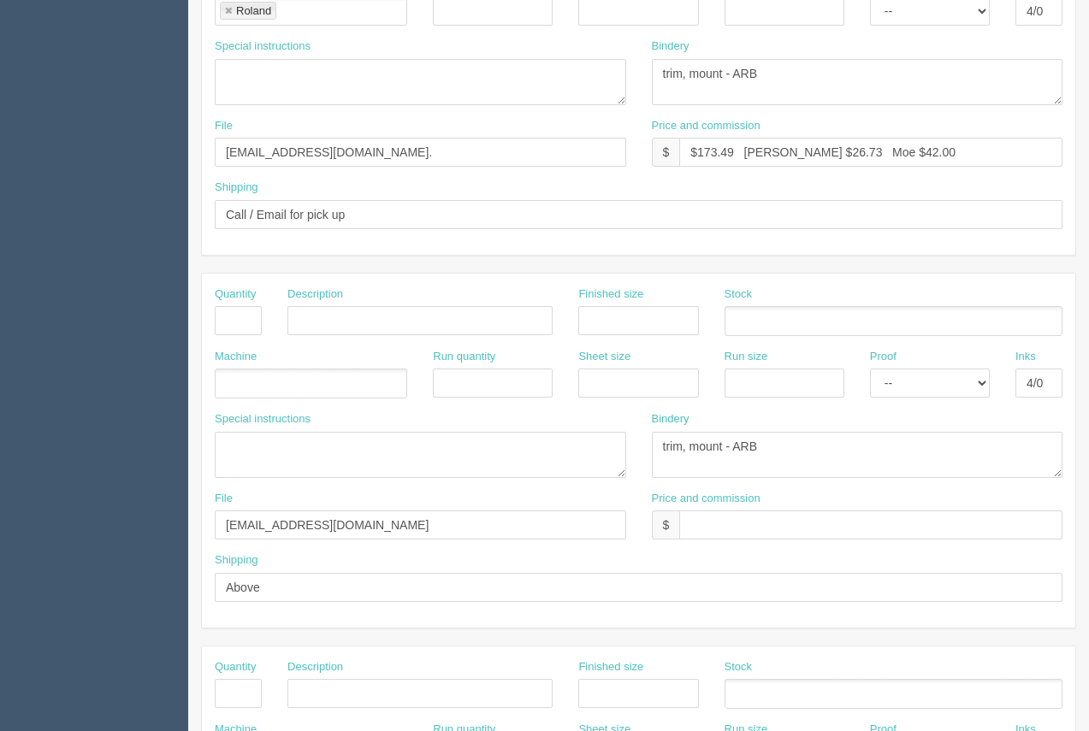
scroll to position [466, 0]
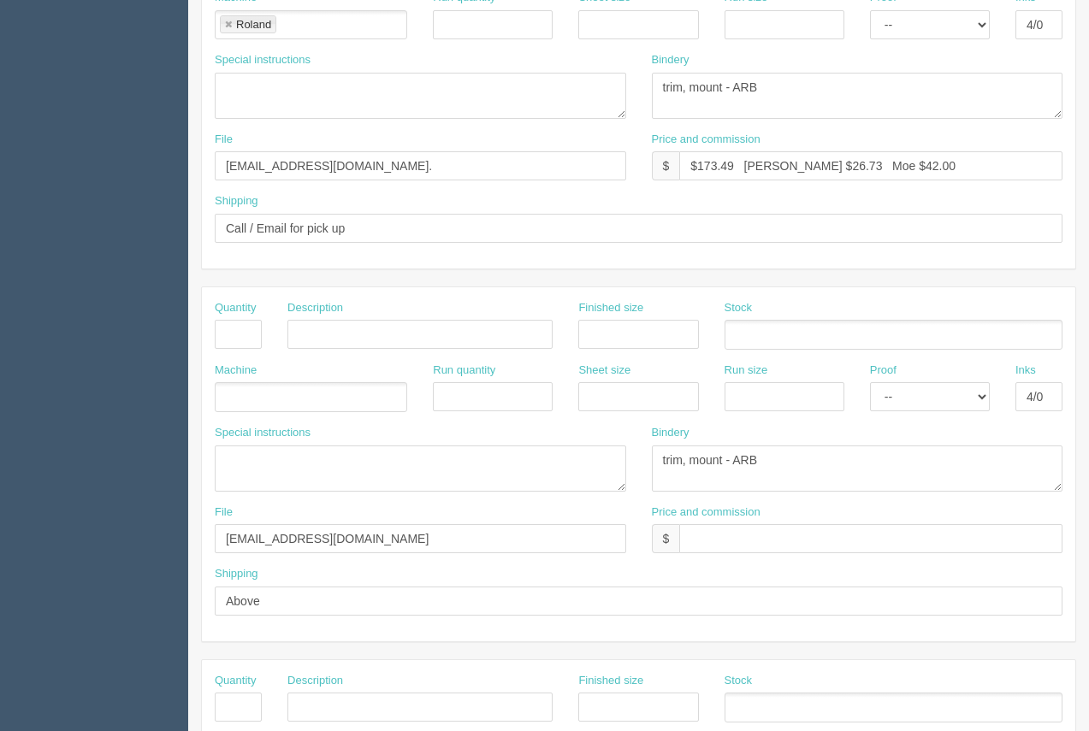
type textarea "ARB.....$30.00"
click at [221, 338] on input "text" at bounding box center [238, 334] width 47 height 29
type input "1"
click at [343, 329] on input "text" at bounding box center [419, 334] width 265 height 29
type input "Coroplast Sign"
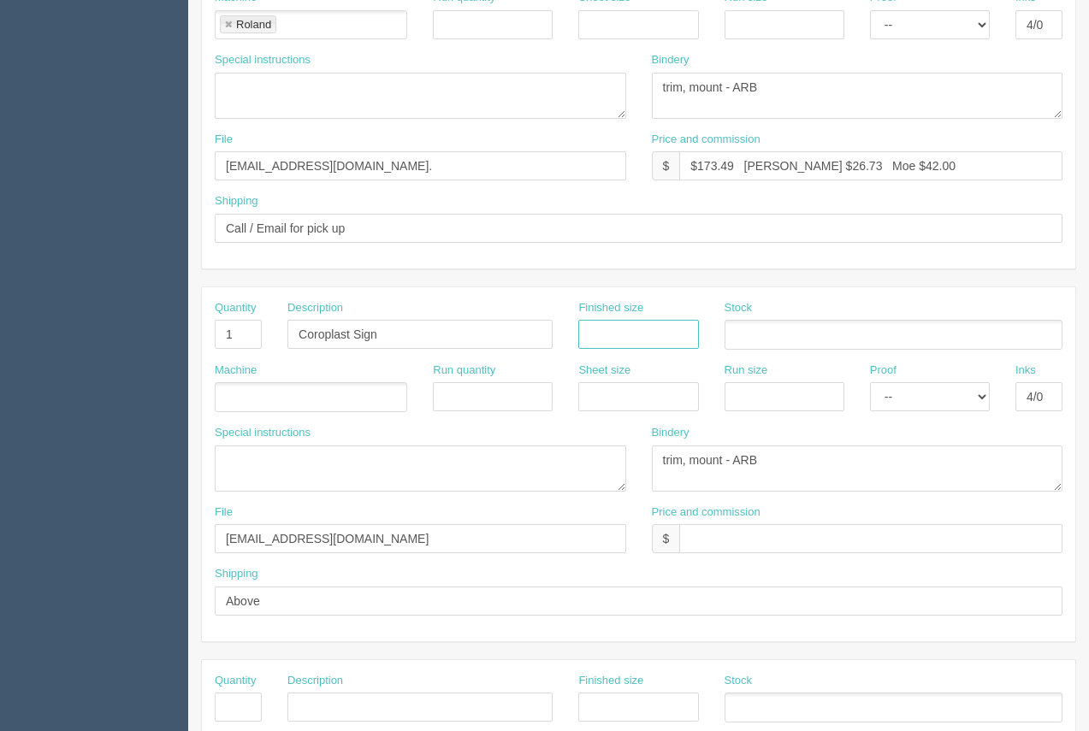
click at [640, 334] on input "text" at bounding box center [638, 334] width 120 height 29
type input "24 x 36"
click at [747, 325] on ul at bounding box center [894, 335] width 338 height 30
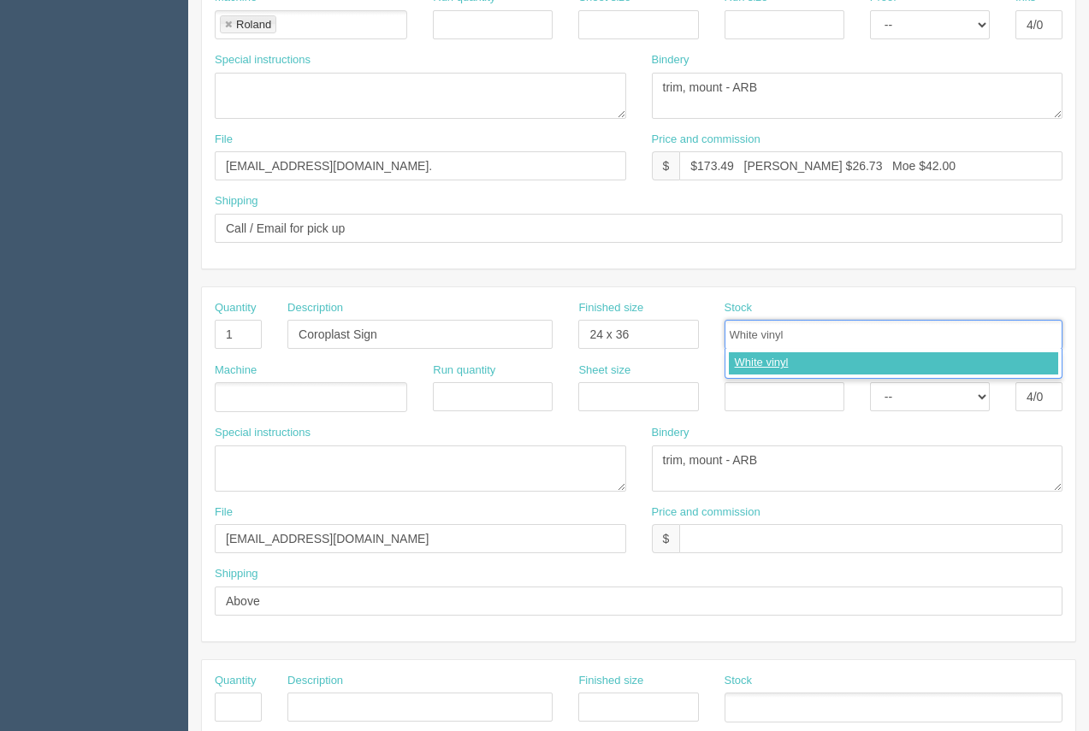
type input "White vinyl"
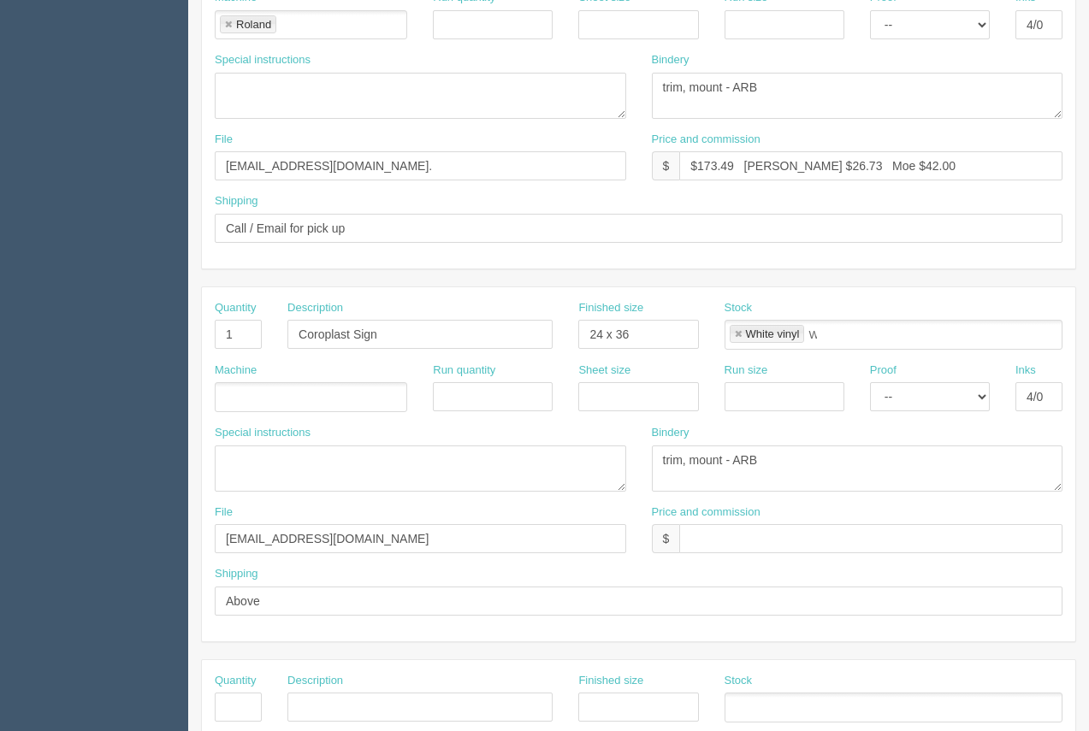
type input "White vinyl"
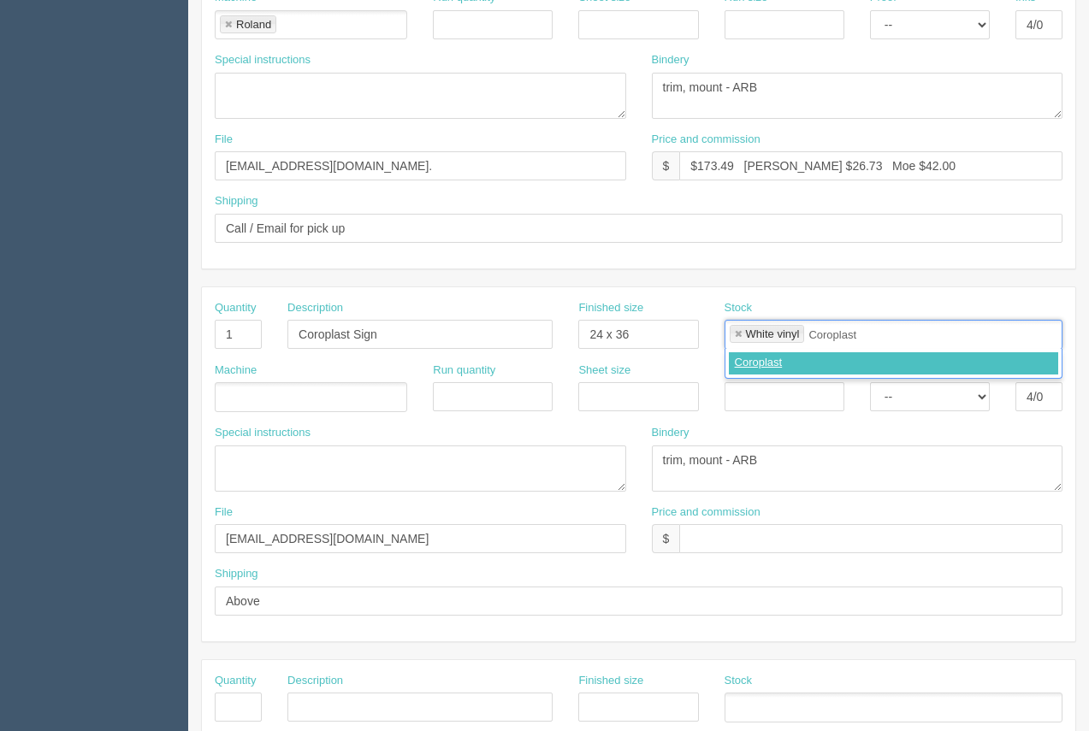
type input "Coroplast"
type input "White vinyl,Coroplast"
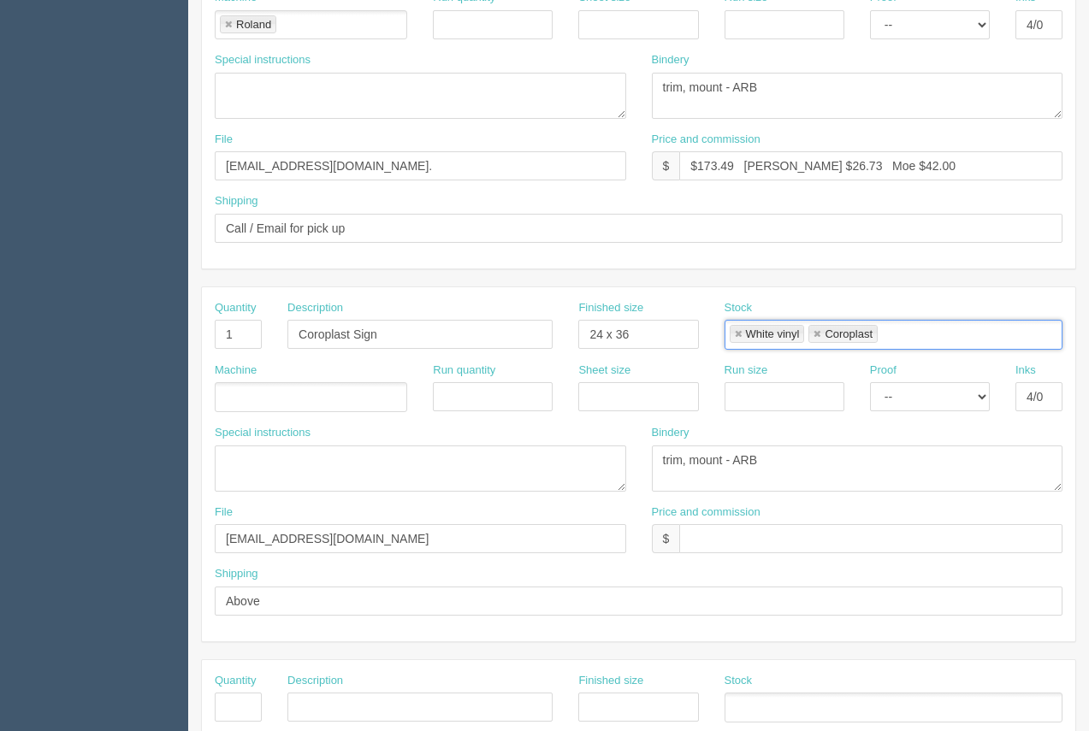
click at [250, 412] on ul at bounding box center [311, 397] width 192 height 30
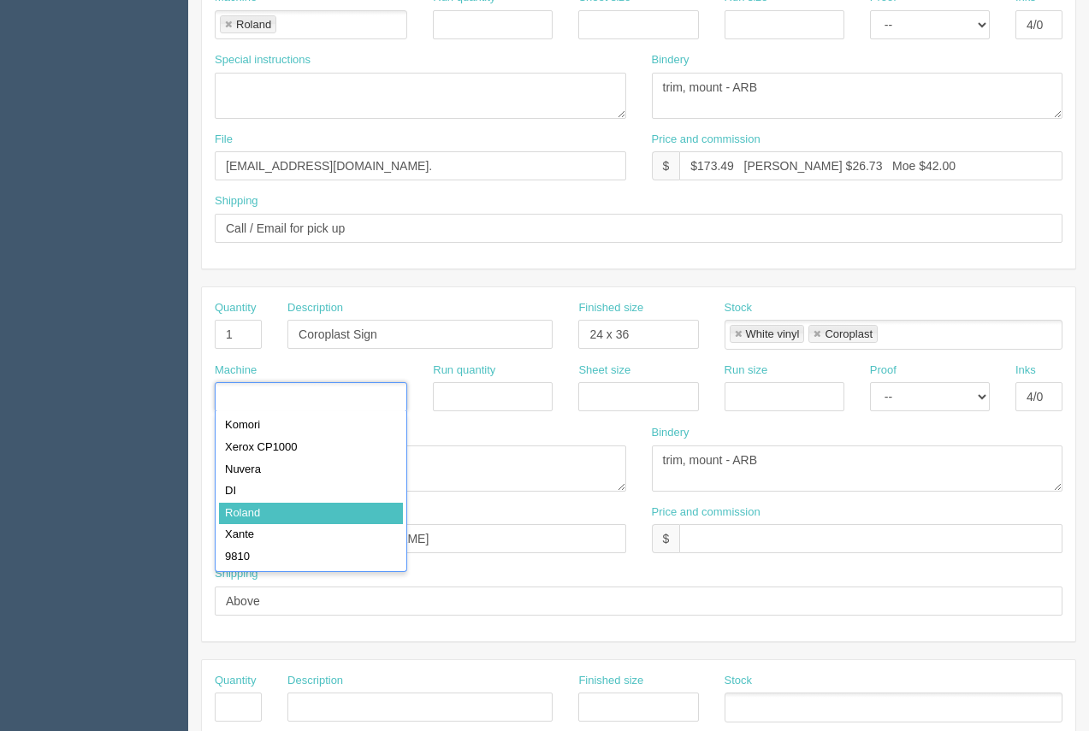
drag, startPoint x: 264, startPoint y: 510, endPoint x: 273, endPoint y: 500, distance: 13.9
type input "Roland"
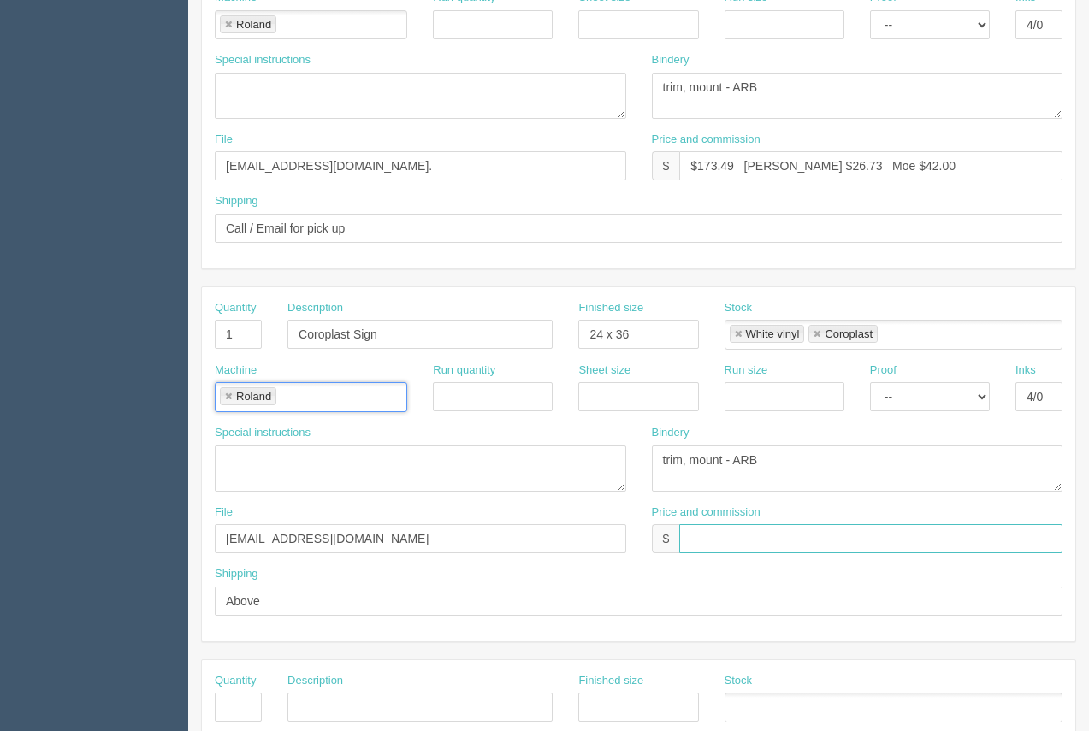
click at [709, 546] on input "text" at bounding box center [870, 538] width 383 height 29
type input "Included Above"
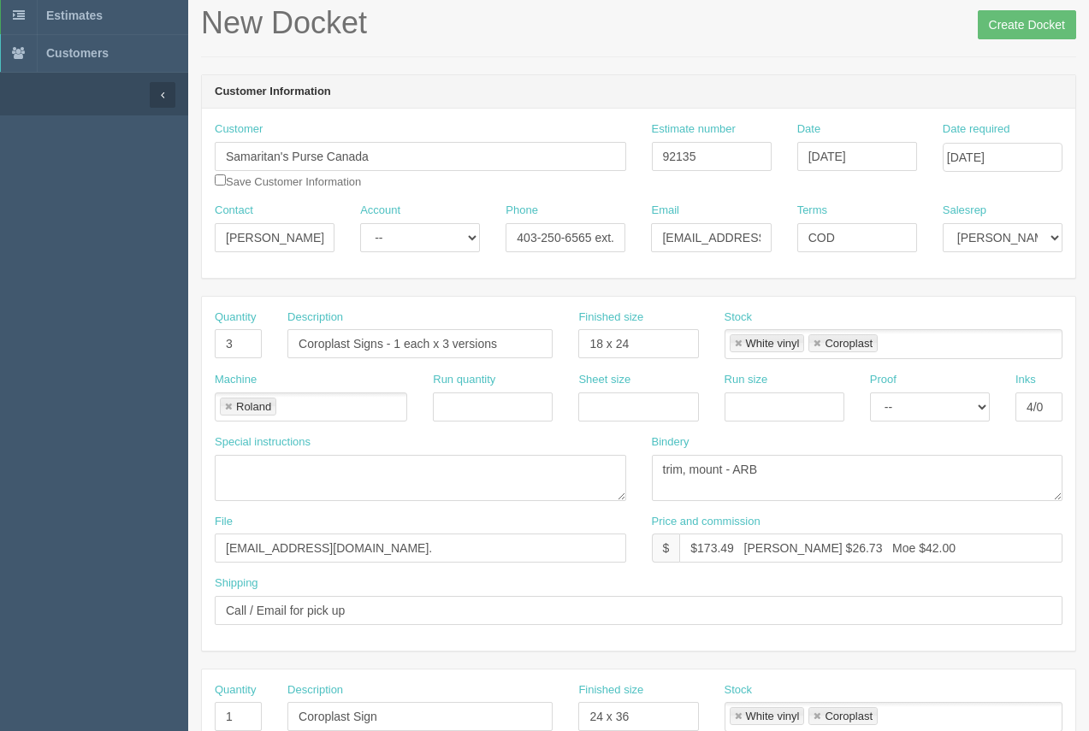
scroll to position [81, 0]
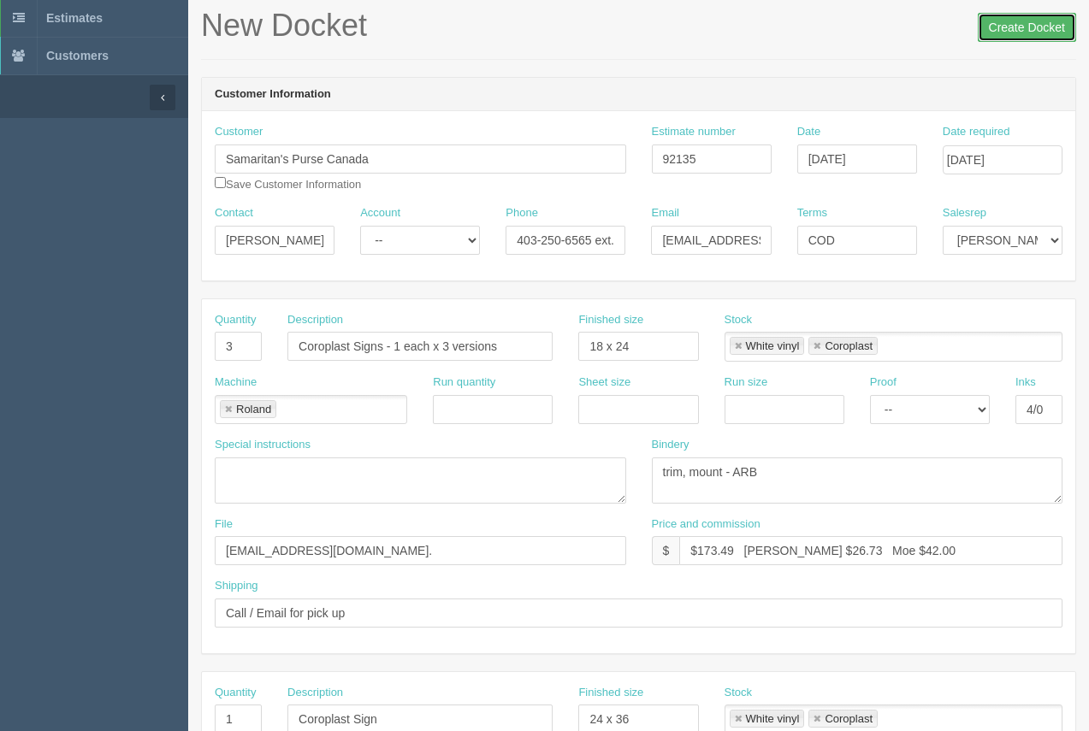
click at [1022, 27] on input "Create Docket" at bounding box center [1027, 27] width 98 height 29
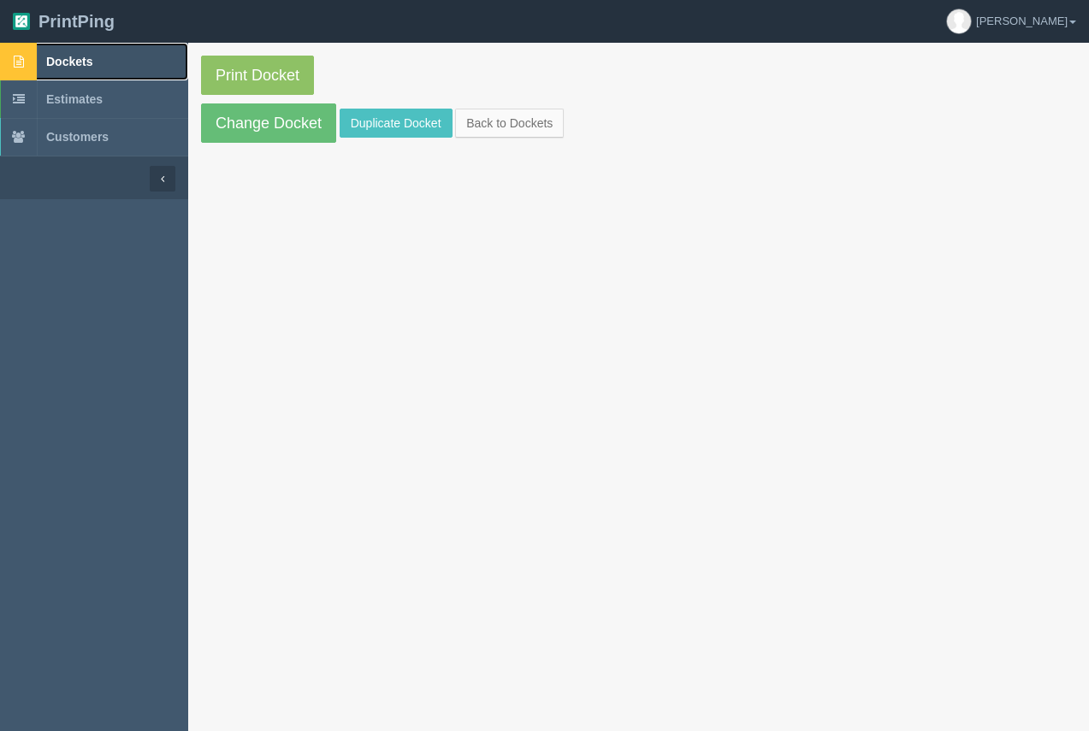
click at [71, 62] on span "Dockets" at bounding box center [69, 62] width 46 height 14
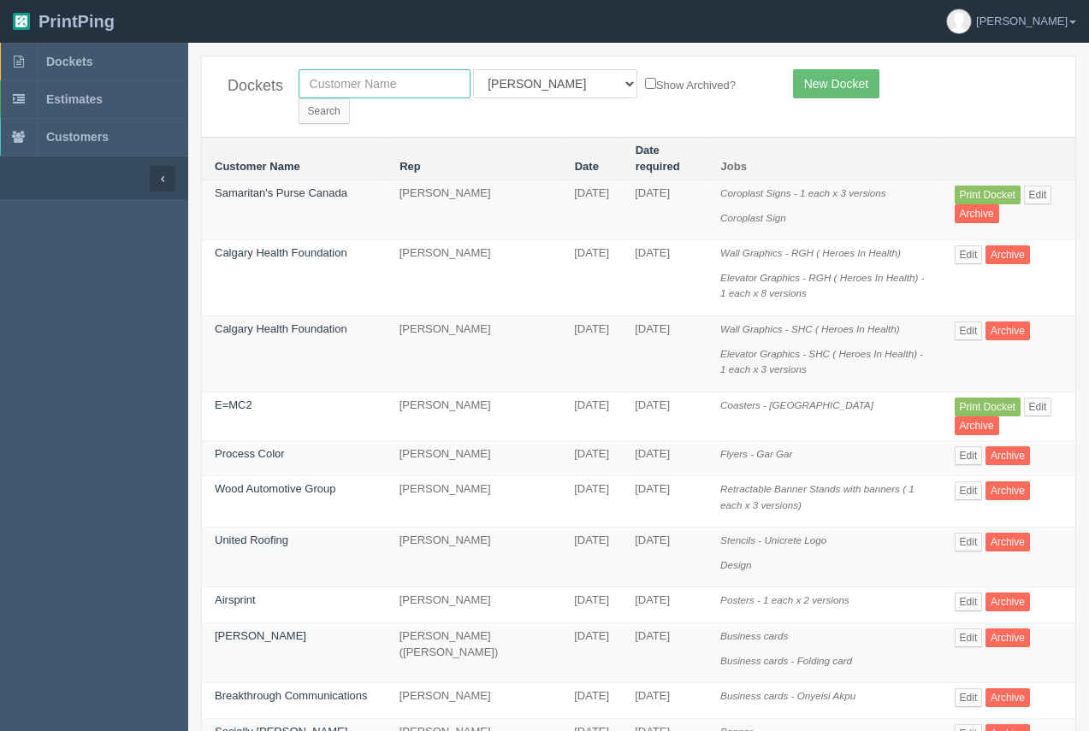
click at [370, 85] on input "text" at bounding box center [385, 83] width 172 height 29
type input "kind"
click at [350, 98] on input "Search" at bounding box center [324, 111] width 51 height 26
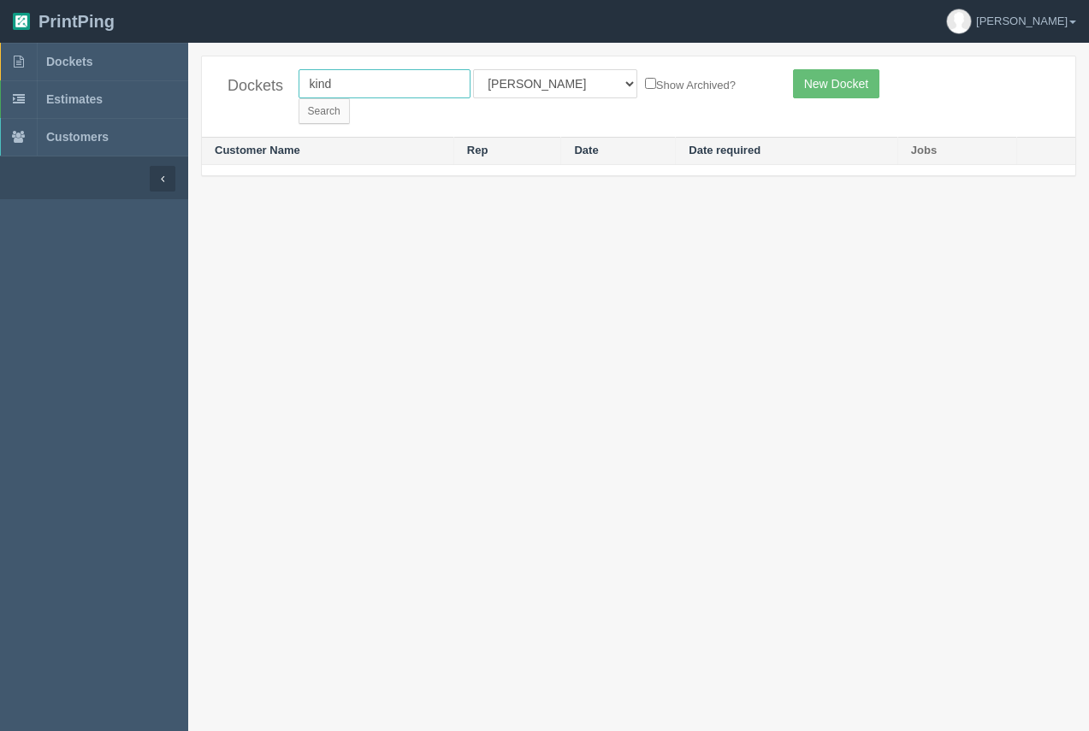
click at [352, 91] on input "kind" at bounding box center [385, 83] width 172 height 29
type input "kin"
click at [350, 98] on input "Search" at bounding box center [324, 111] width 51 height 26
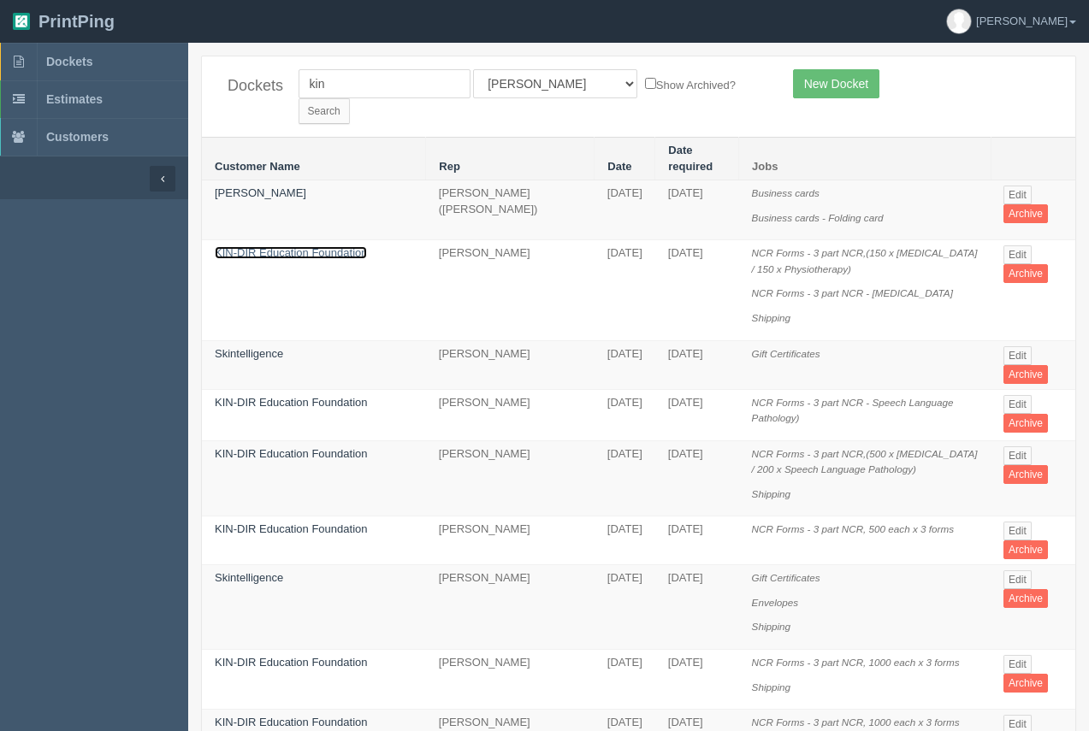
click at [344, 246] on link "KIN-DIR Education Foundation" at bounding box center [291, 252] width 152 height 13
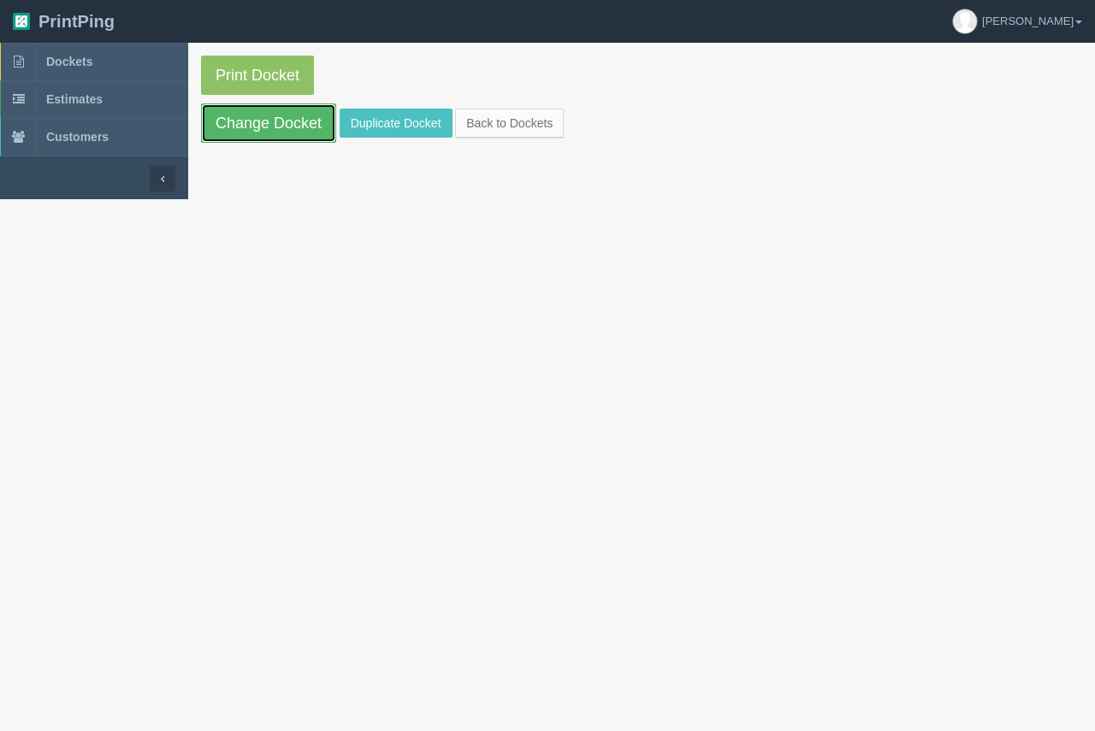
click at [277, 132] on link "Change Docket" at bounding box center [268, 123] width 135 height 39
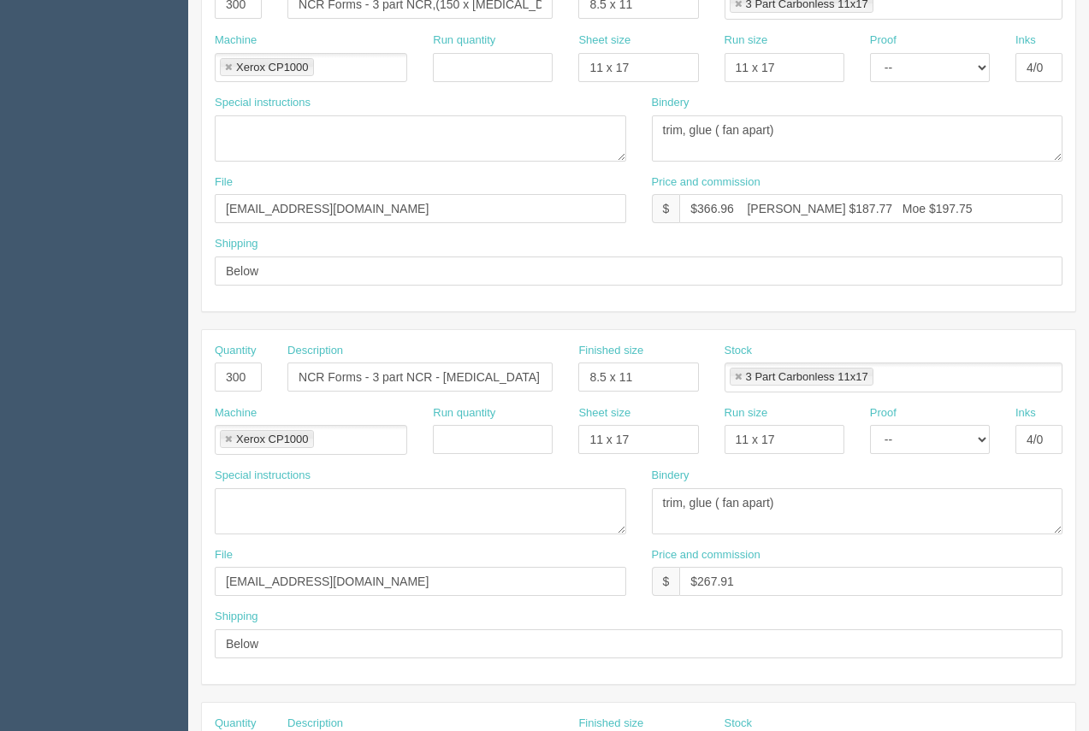
scroll to position [410, 0]
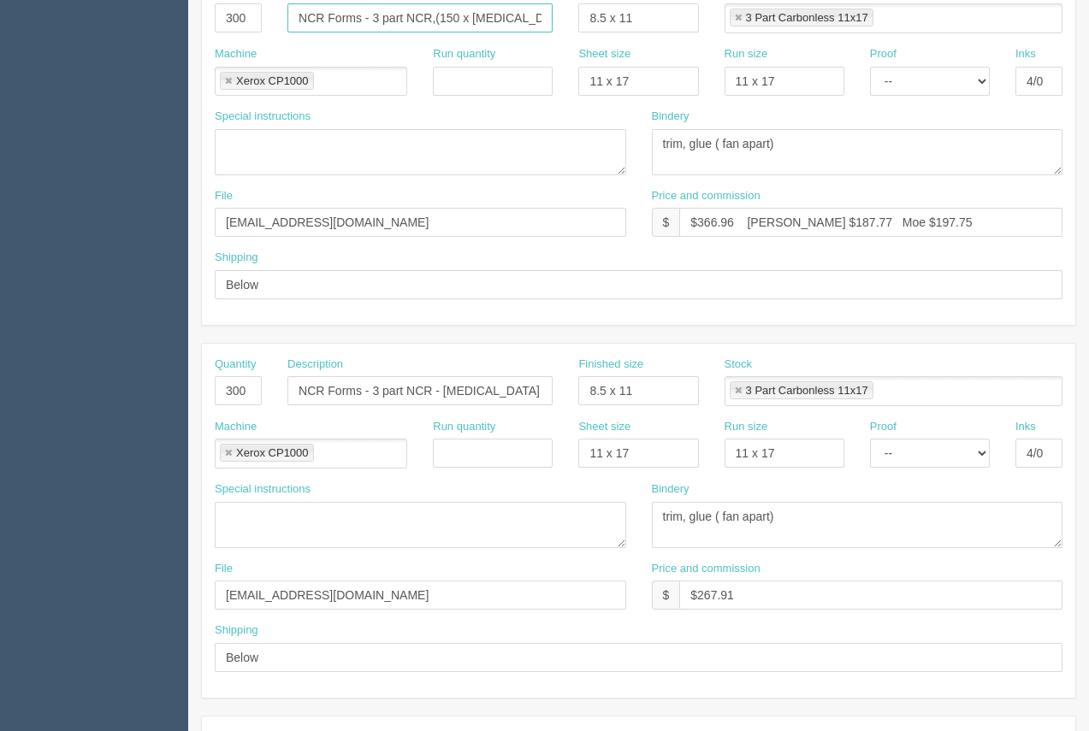
click at [472, 26] on input "NCR Forms - 3 part NCR,(150 x occupational Therapy / 150 x Physiotherapy)" at bounding box center [419, 17] width 265 height 29
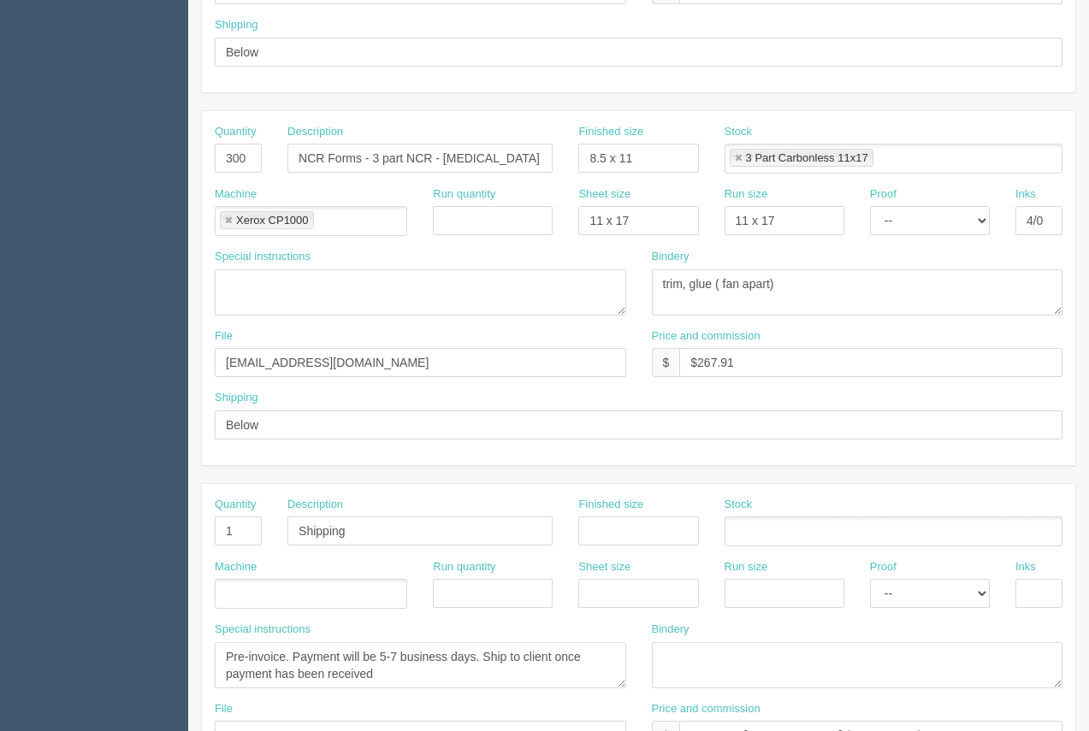
scroll to position [822, 0]
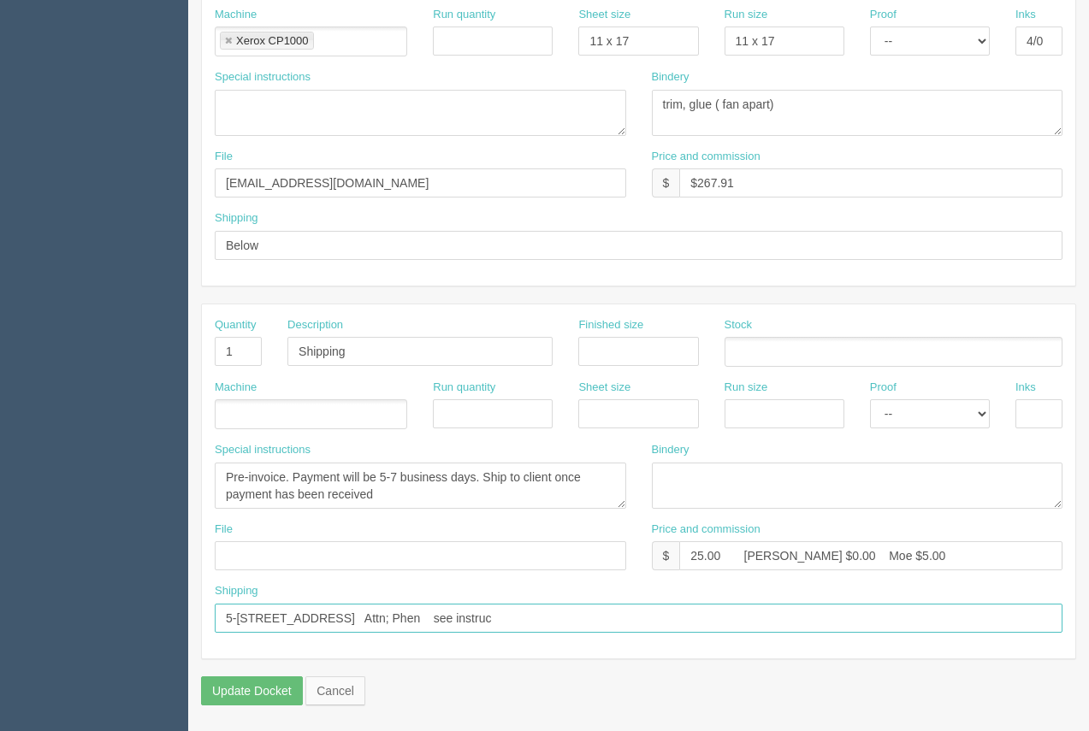
drag, startPoint x: 430, startPoint y: 616, endPoint x: 219, endPoint y: 614, distance: 211.3
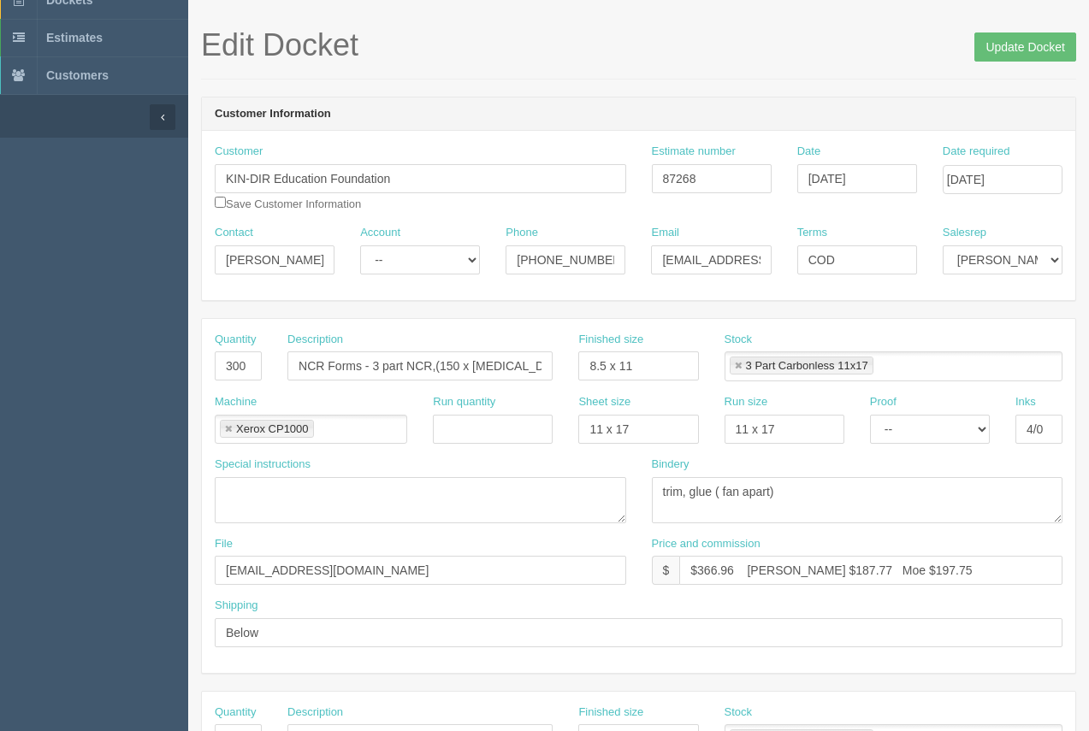
scroll to position [0, 0]
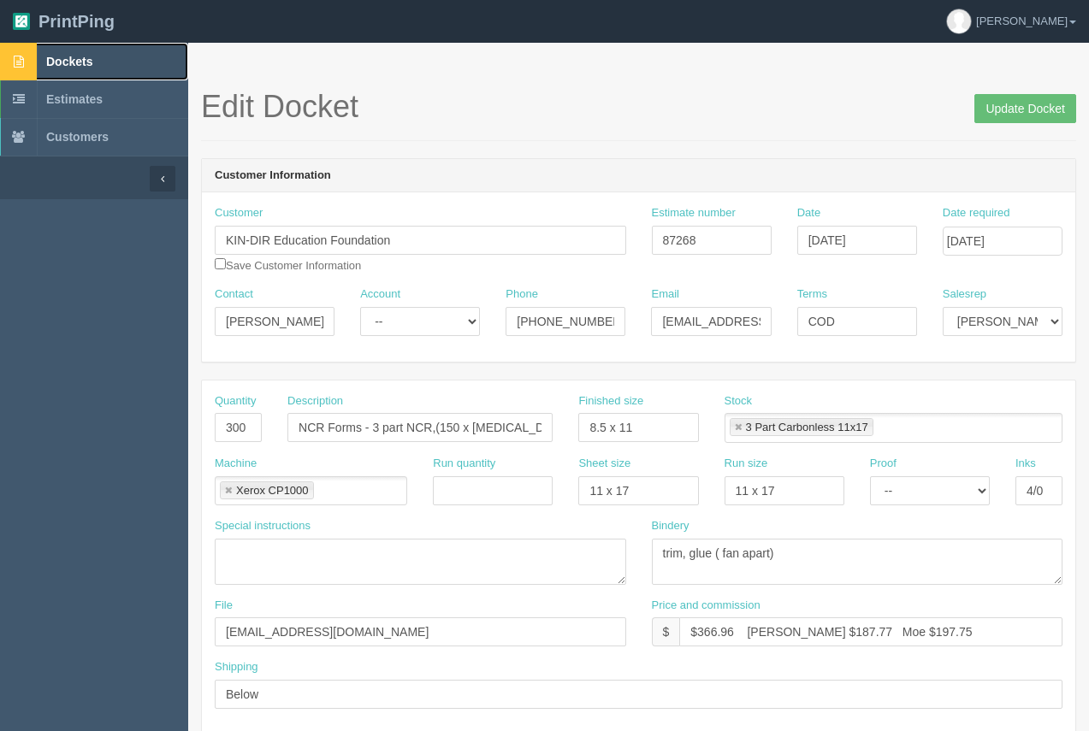
click at [72, 57] on span "Dockets" at bounding box center [69, 62] width 46 height 14
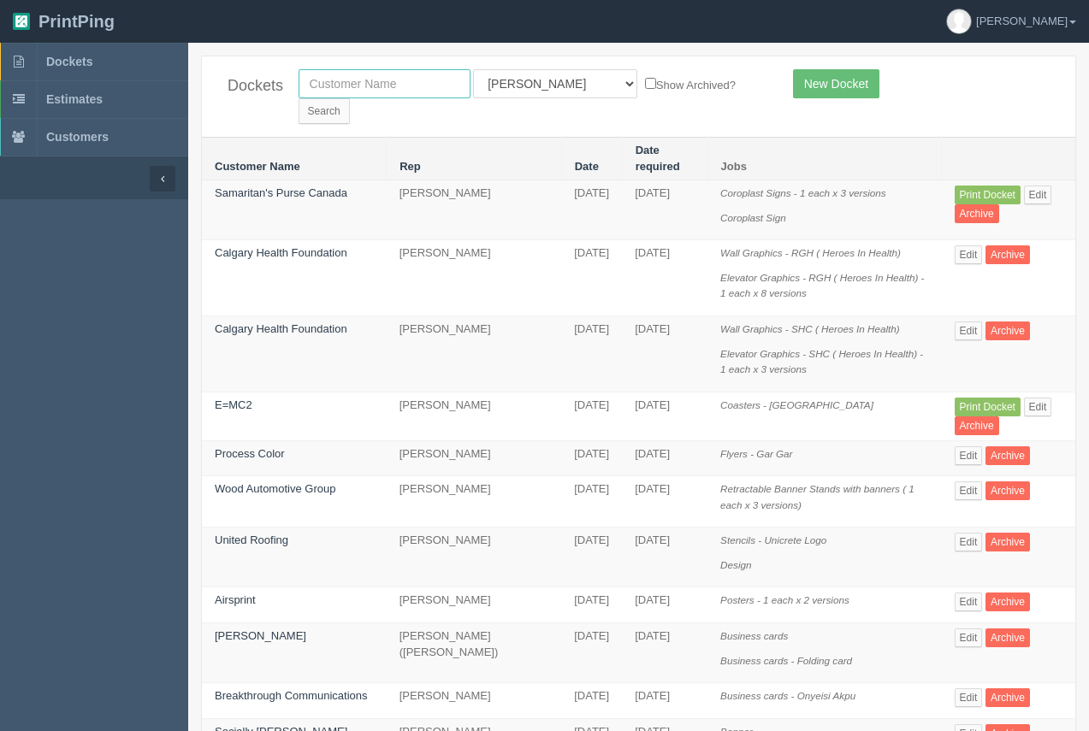
click at [333, 90] on input "text" at bounding box center [385, 83] width 172 height 29
type input "kin"
click at [350, 98] on input "Search" at bounding box center [324, 111] width 51 height 26
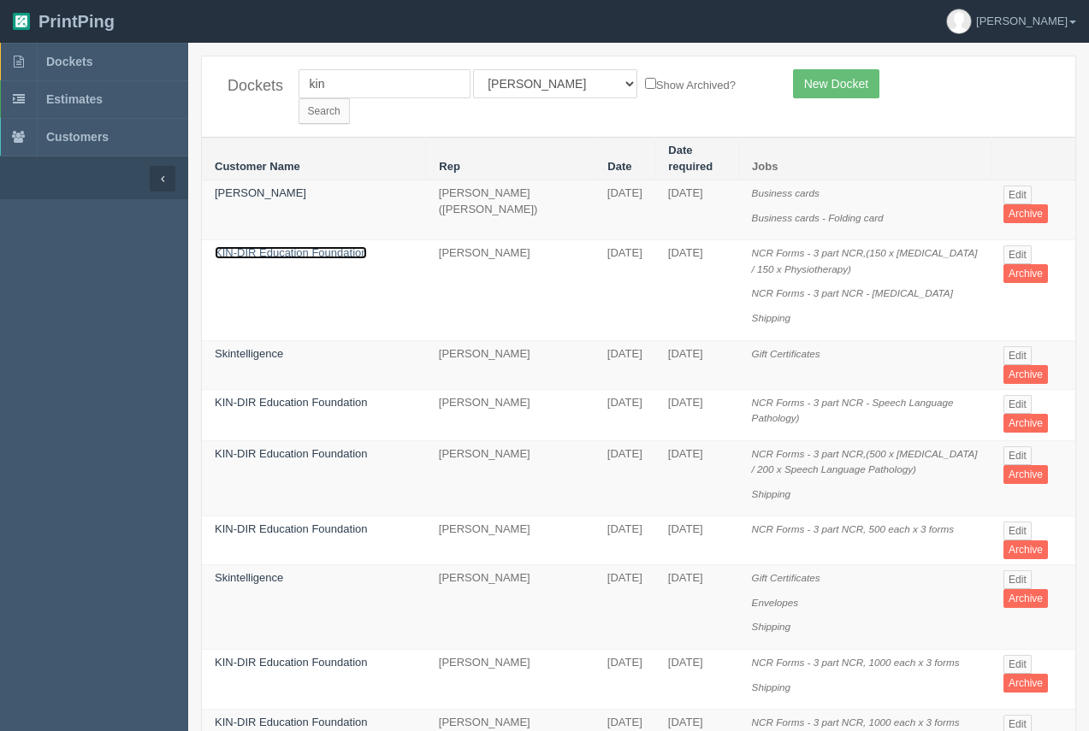
click at [300, 246] on link "KIN-DIR Education Foundation" at bounding box center [291, 252] width 152 height 13
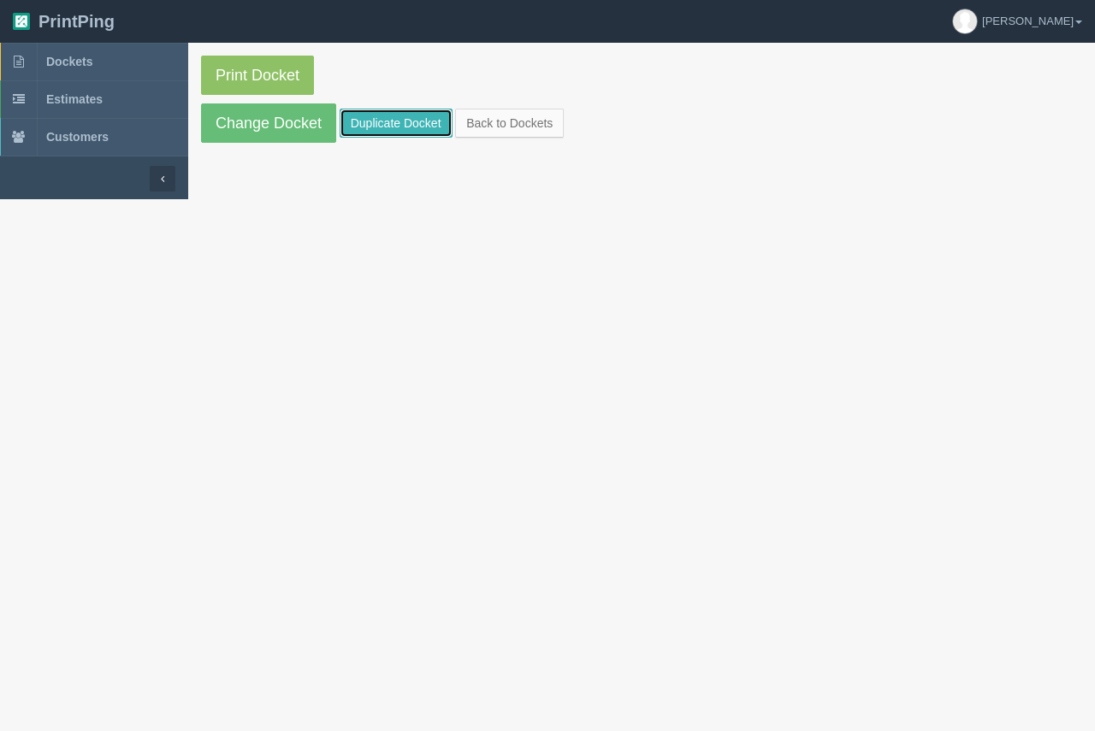
click at [382, 127] on link "Duplicate Docket" at bounding box center [396, 123] width 113 height 29
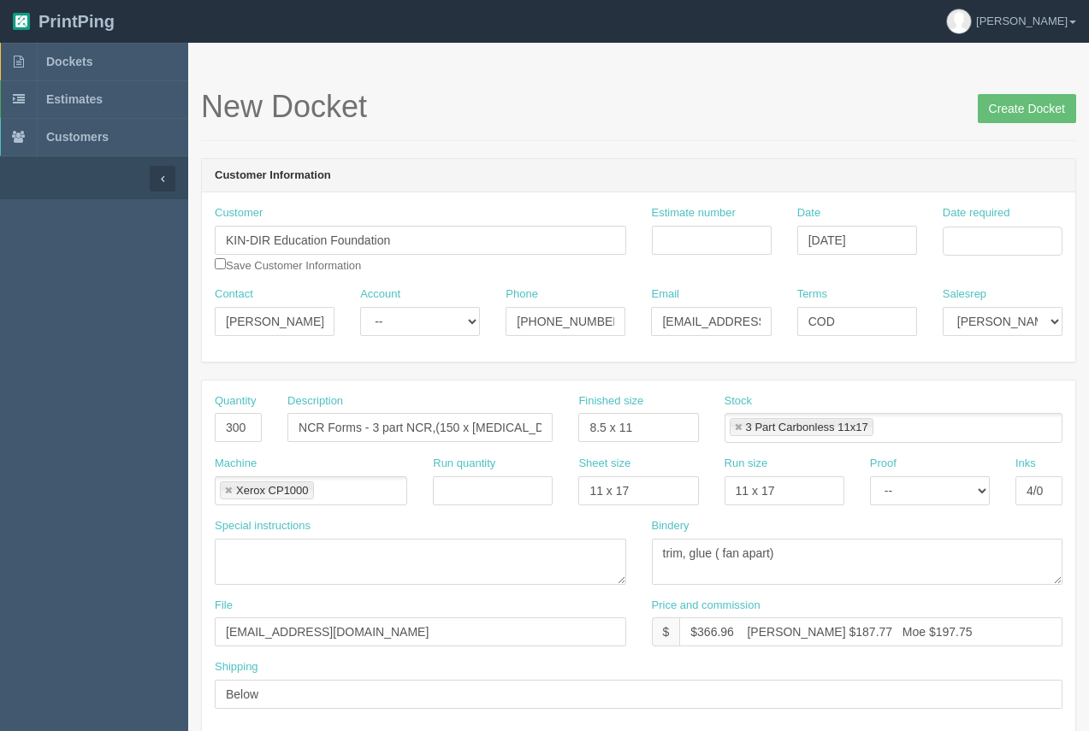
click at [1016, 255] on div "Date required" at bounding box center [1002, 236] width 145 height 63
drag, startPoint x: 1014, startPoint y: 243, endPoint x: 1013, endPoint y: 252, distance: 9.4
click at [1014, 243] on input "Date required" at bounding box center [1003, 241] width 120 height 29
click at [922, 421] on td "25" at bounding box center [933, 430] width 25 height 25
click at [1024, 409] on td "22" at bounding box center [1025, 405] width 21 height 25
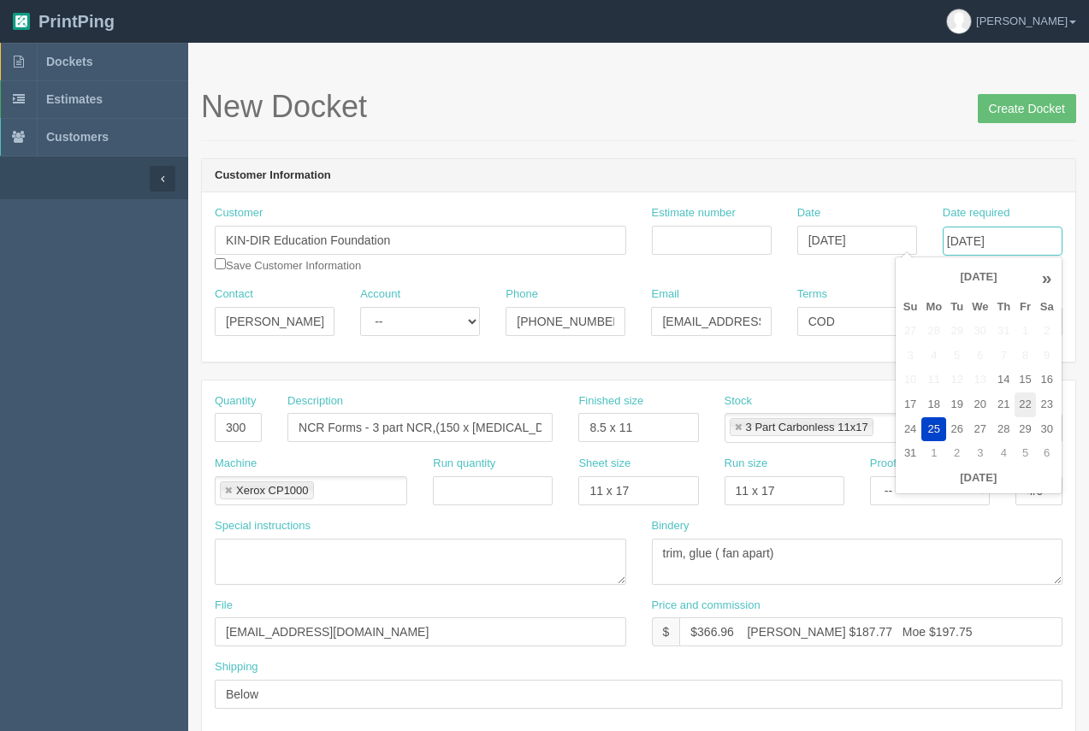
type input "[DATE]"
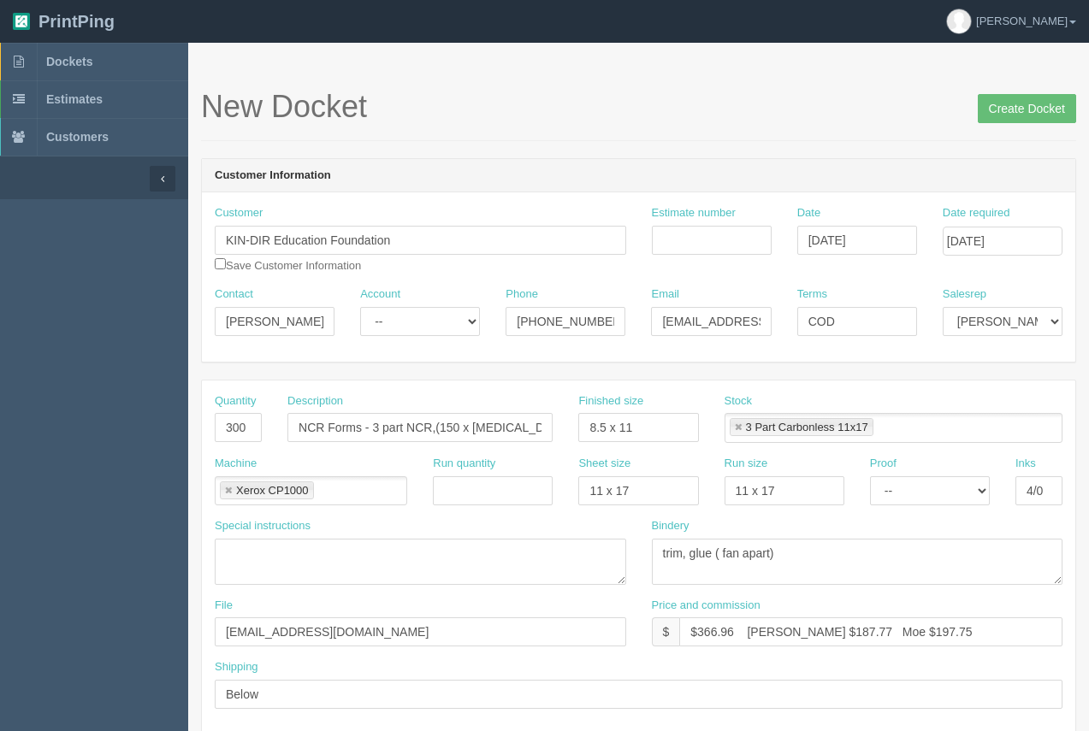
click at [829, 101] on h1 "New Docket Create Docket" at bounding box center [638, 107] width 875 height 34
drag, startPoint x: 225, startPoint y: 427, endPoint x: 252, endPoint y: 429, distance: 27.5
click at [252, 429] on input "300" at bounding box center [238, 427] width 47 height 29
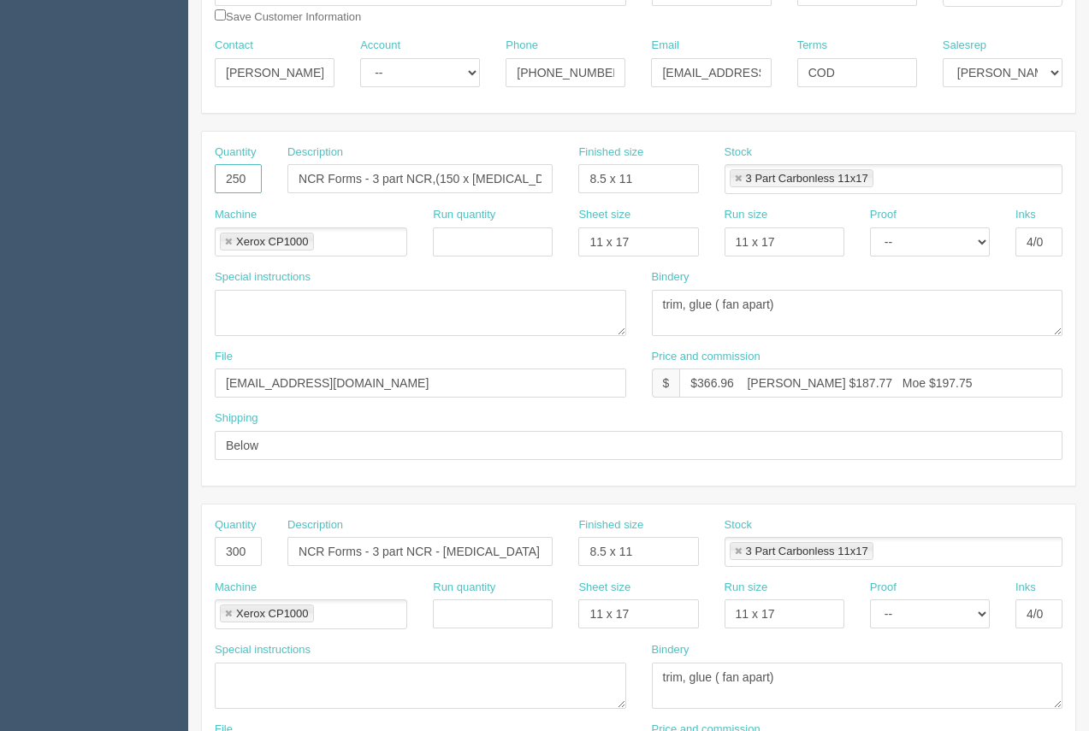
scroll to position [246, 0]
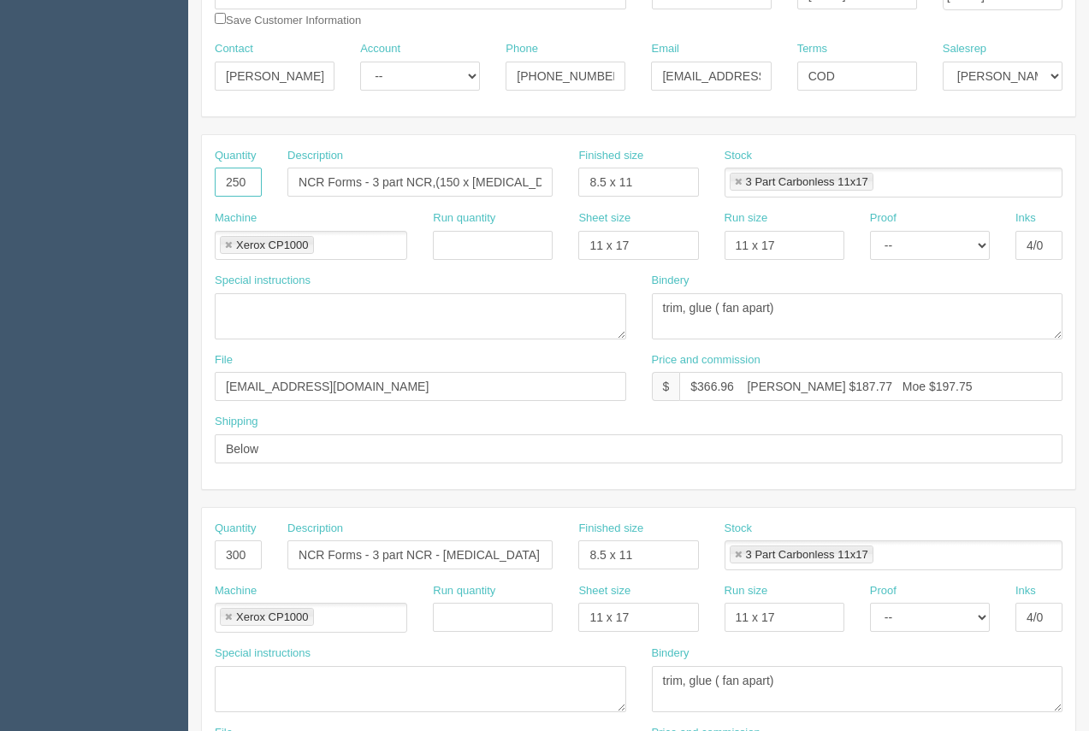
type input "250"
drag, startPoint x: 246, startPoint y: 555, endPoint x: 192, endPoint y: 556, distance: 53.9
click at [192, 556] on section "New Docket Create Docket Customer Information Customer KIN-DIR Education Founda…" at bounding box center [638, 552] width 901 height 1511
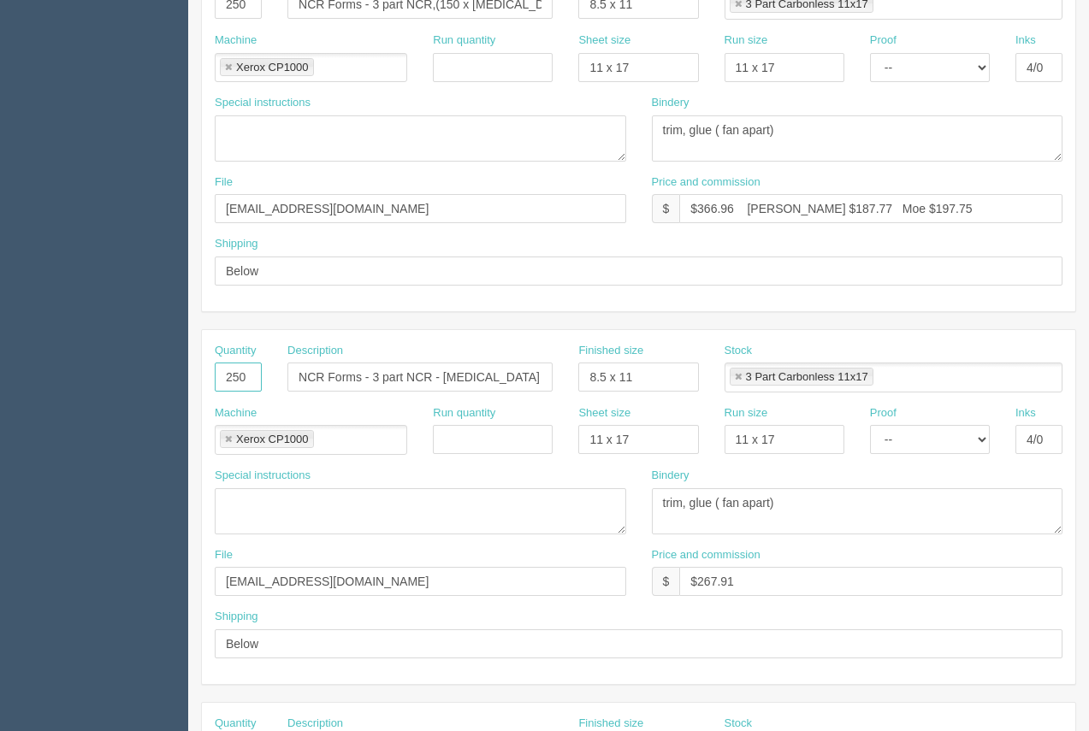
scroll to position [455, 0]
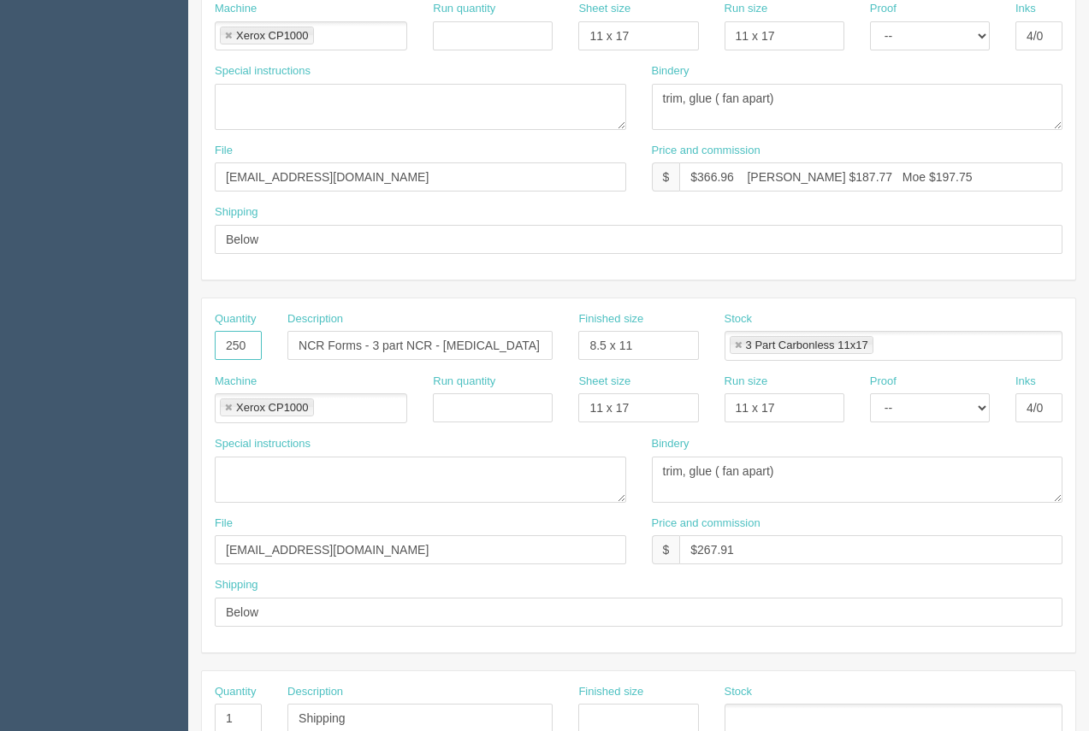
type input "250"
drag, startPoint x: 692, startPoint y: 543, endPoint x: 644, endPoint y: 542, distance: 47.9
click at [644, 542] on div "Price and commission $ $267.91" at bounding box center [857, 547] width 437 height 62
type input "Included Above"
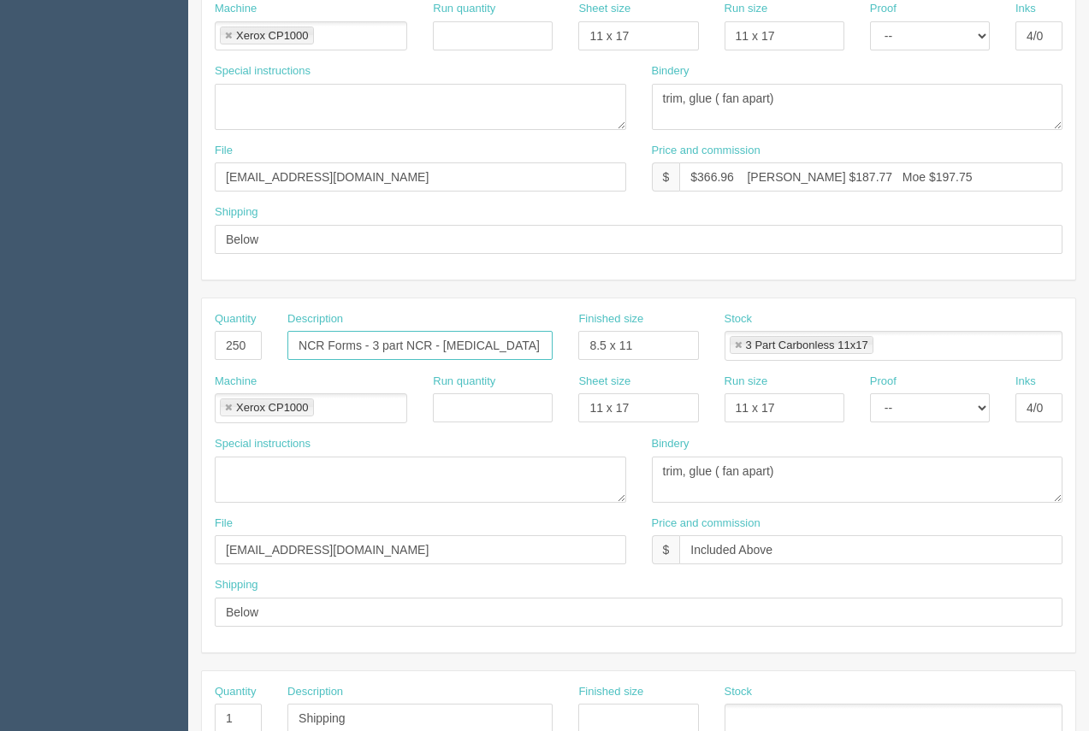
drag, startPoint x: 444, startPoint y: 341, endPoint x: 616, endPoint y: 336, distance: 172.0
click at [616, 336] on div "Quantity 250 Description NCR Forms - 3 part NCR - Speech Language Therapy Finis…" at bounding box center [639, 342] width 874 height 62
click at [486, 350] on input "NCR Forms - 3 part NCR - Physio Therapy" at bounding box center [419, 345] width 265 height 29
type input "NCR Forms - 3 part NCR - Physiotherapy"
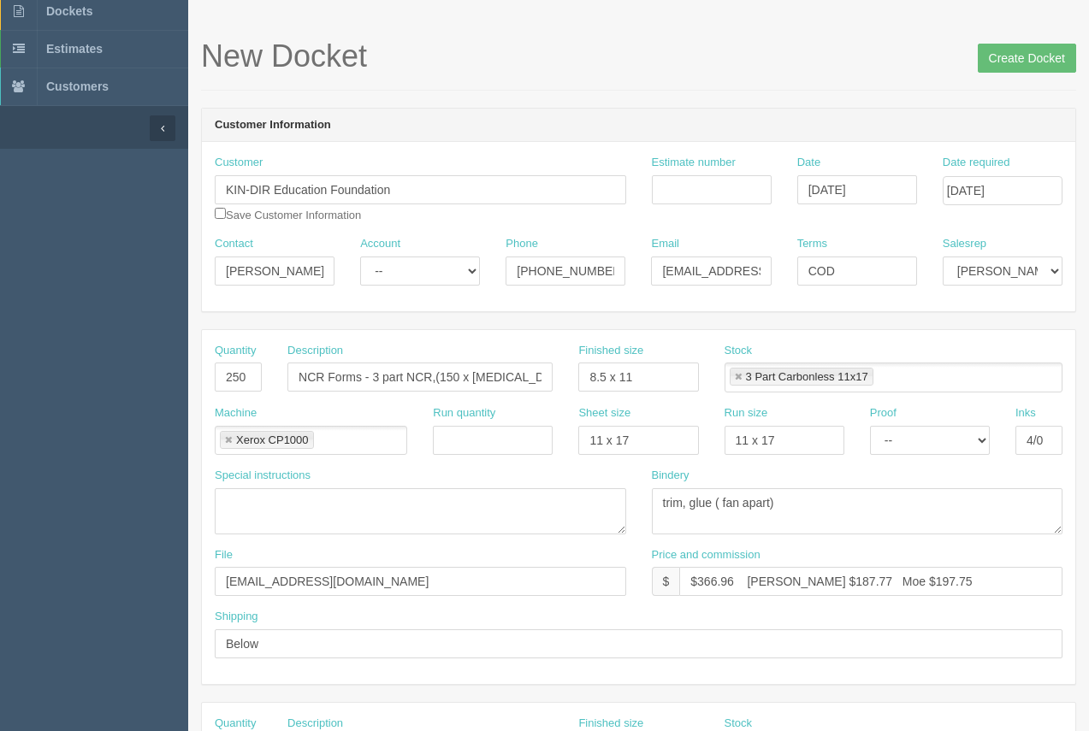
scroll to position [56, 0]
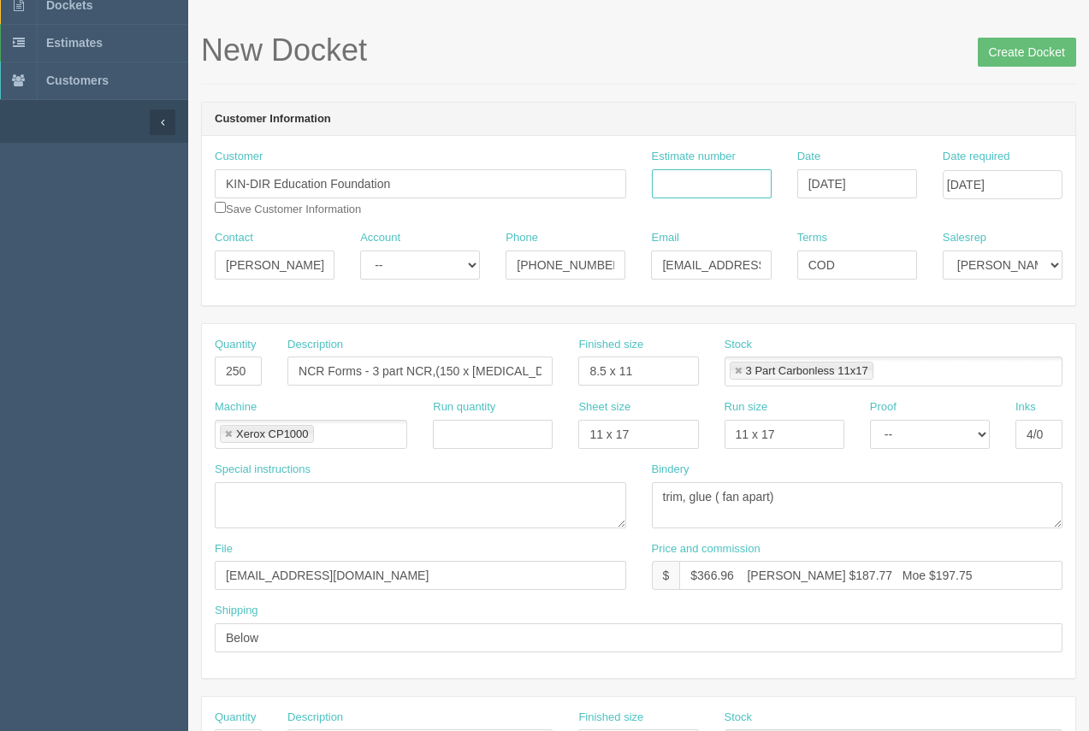
click at [686, 181] on input "Estimate number" at bounding box center [712, 183] width 120 height 29
type input "92136"
drag, startPoint x: 734, startPoint y: 579, endPoint x: 697, endPoint y: 558, distance: 42.6
click at [697, 558] on div "Price and commission $ $366.96 Arif $187.77 Moe $197.75" at bounding box center [858, 567] width 412 height 50
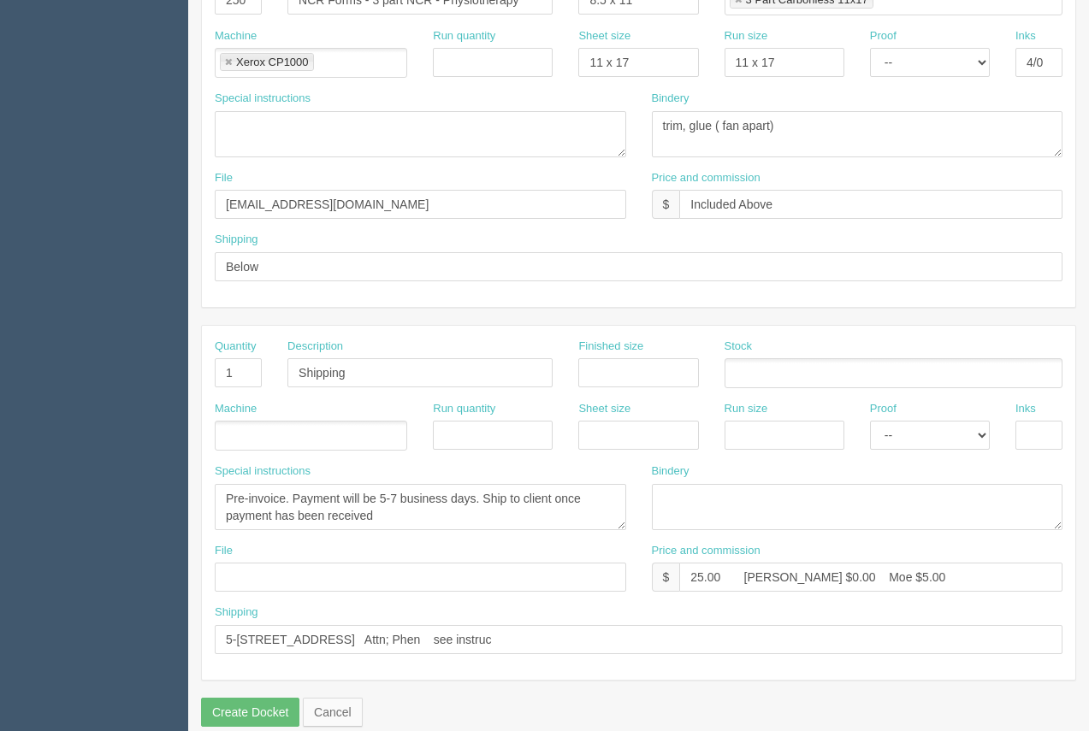
scroll to position [822, 0]
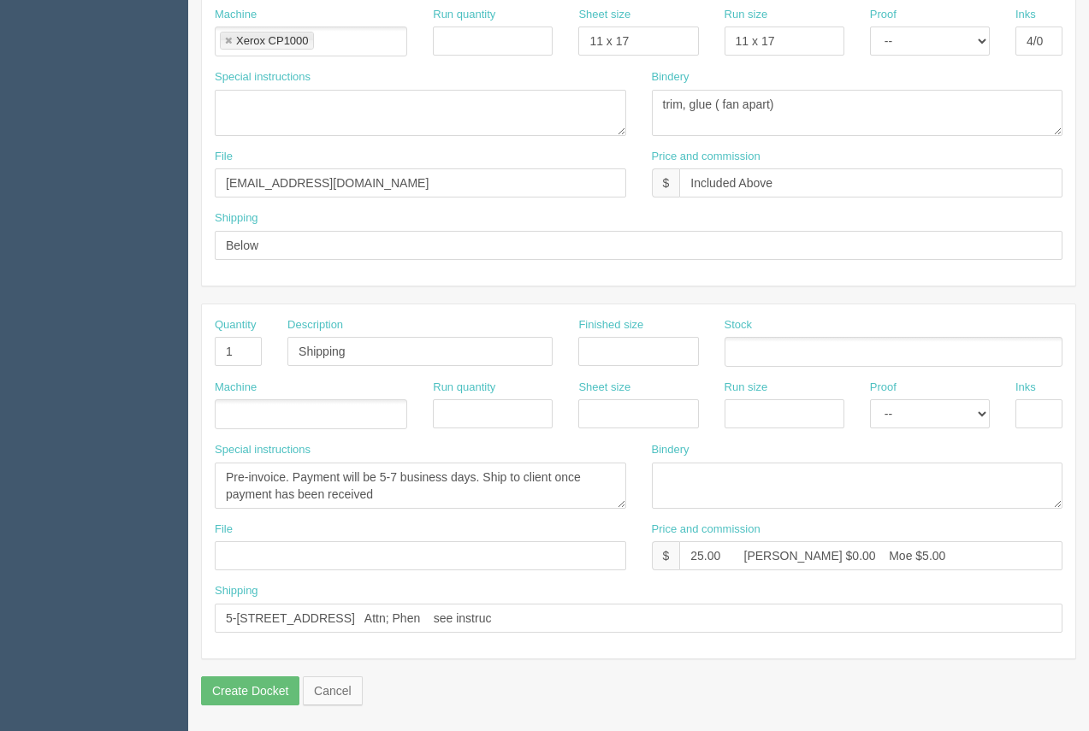
type input "$553.23 Arif $187.77 Moe $197.75"
drag, startPoint x: 834, startPoint y: 560, endPoint x: 566, endPoint y: 422, distance: 302.3
click at [628, 530] on div "File Price and commission $ 25.00 Arif $0.00 Moe $5.00" at bounding box center [639, 553] width 874 height 62
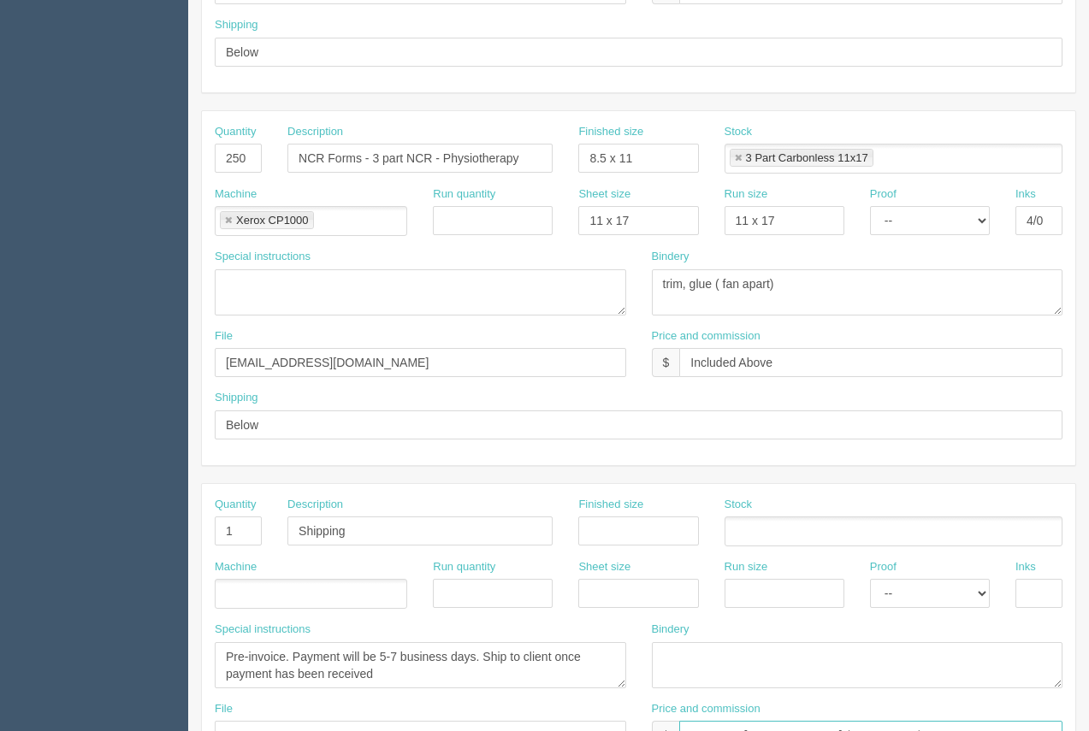
scroll to position [643, 0]
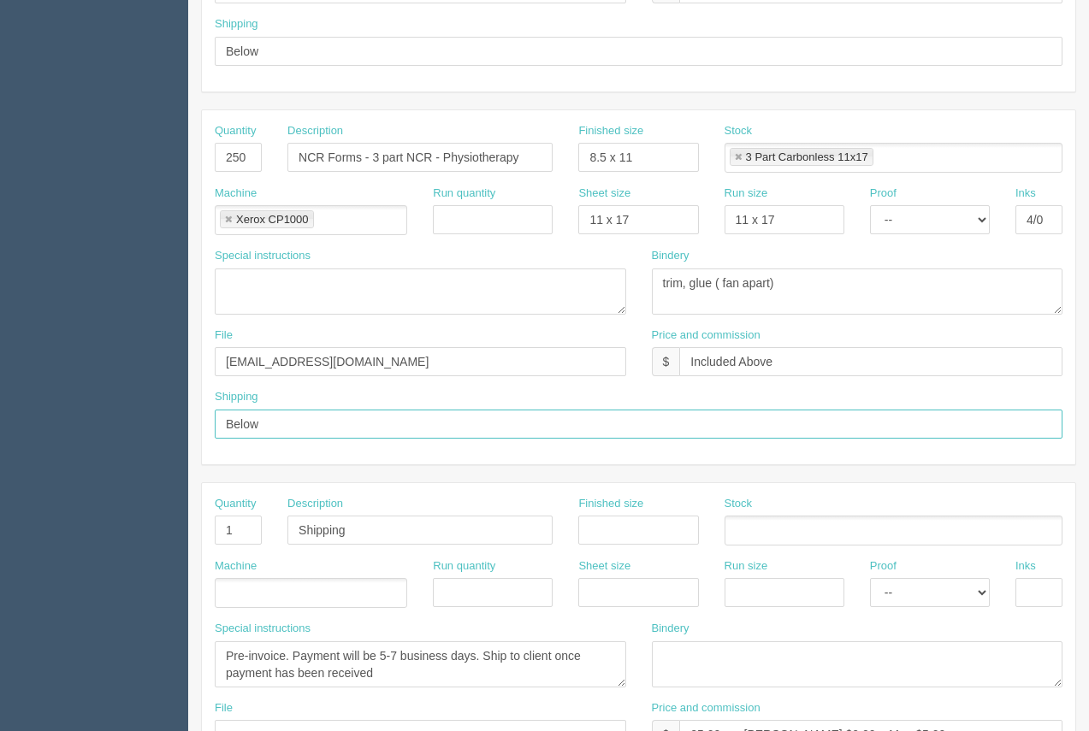
drag, startPoint x: 288, startPoint y: 428, endPoint x: 210, endPoint y: 420, distance: 78.2
click at [210, 420] on div "Shipping Below" at bounding box center [639, 420] width 874 height 62
type input "Above"
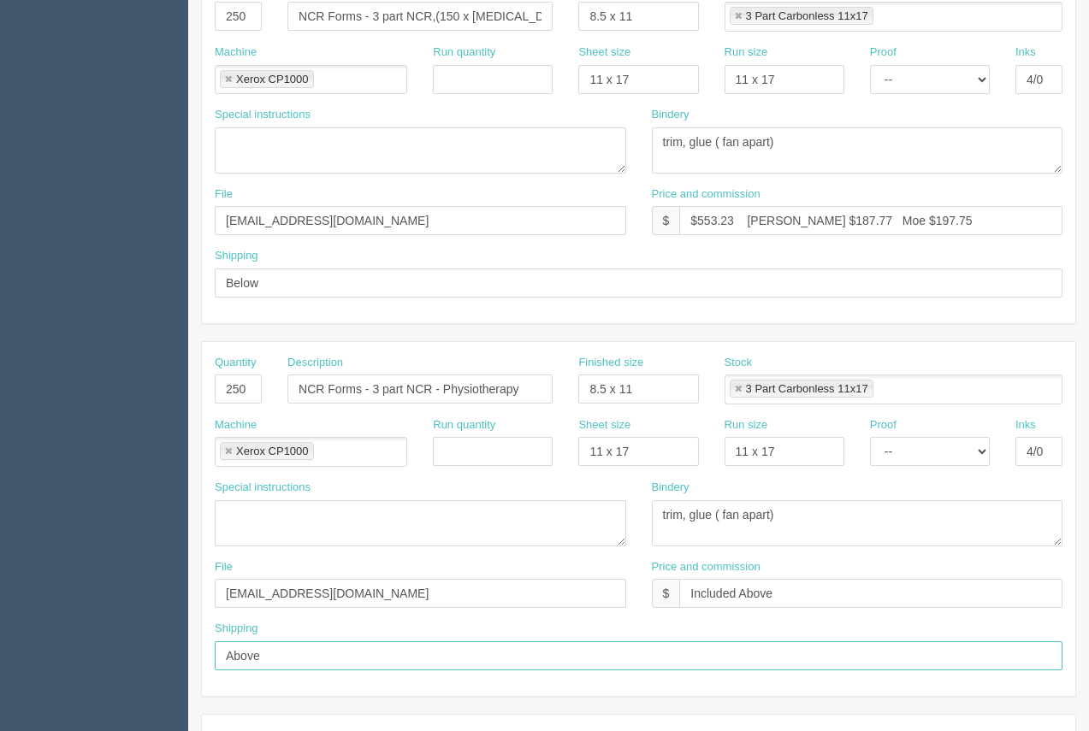
scroll to position [365, 0]
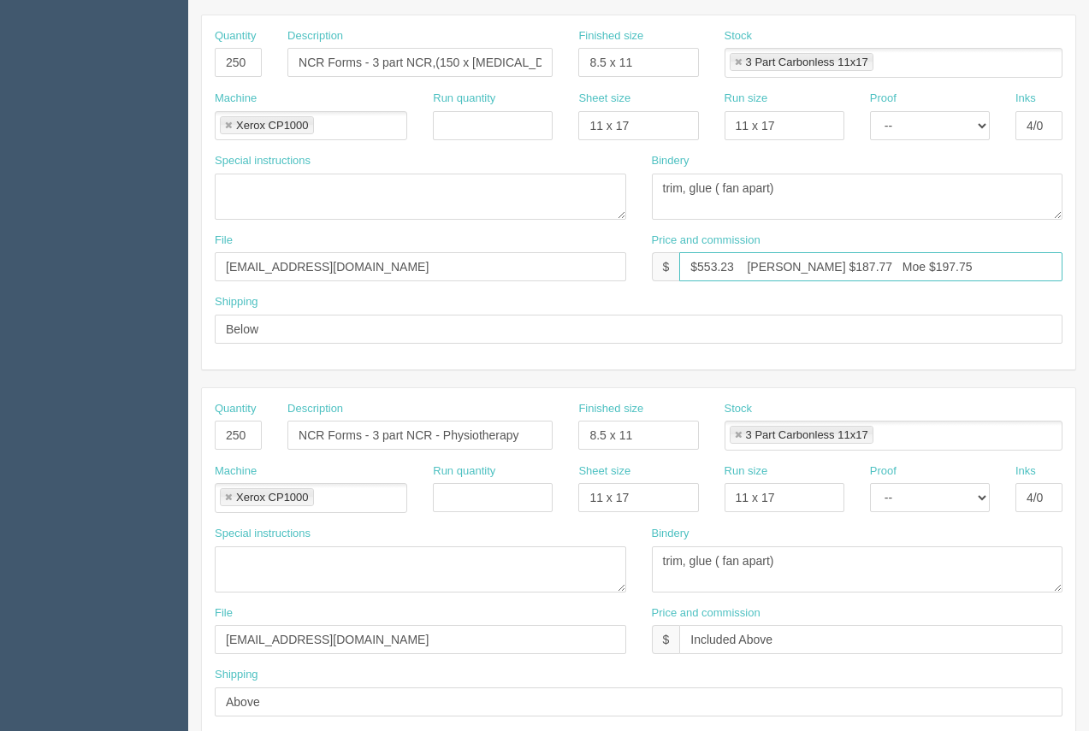
drag, startPoint x: 813, startPoint y: 266, endPoint x: 788, endPoint y: 258, distance: 26.0
click at [785, 258] on input "$553.23 Arif $187.77 Moe $197.75" at bounding box center [870, 266] width 383 height 29
click at [779, 269] on input "$553.23 Arif $170.92 Moe $197.75" at bounding box center [870, 266] width 383 height 29
click at [916, 264] on input "$553.23 Arif $70.92 Moe $197.75" at bounding box center [870, 266] width 383 height 29
drag, startPoint x: 906, startPoint y: 266, endPoint x: 856, endPoint y: 262, distance: 50.7
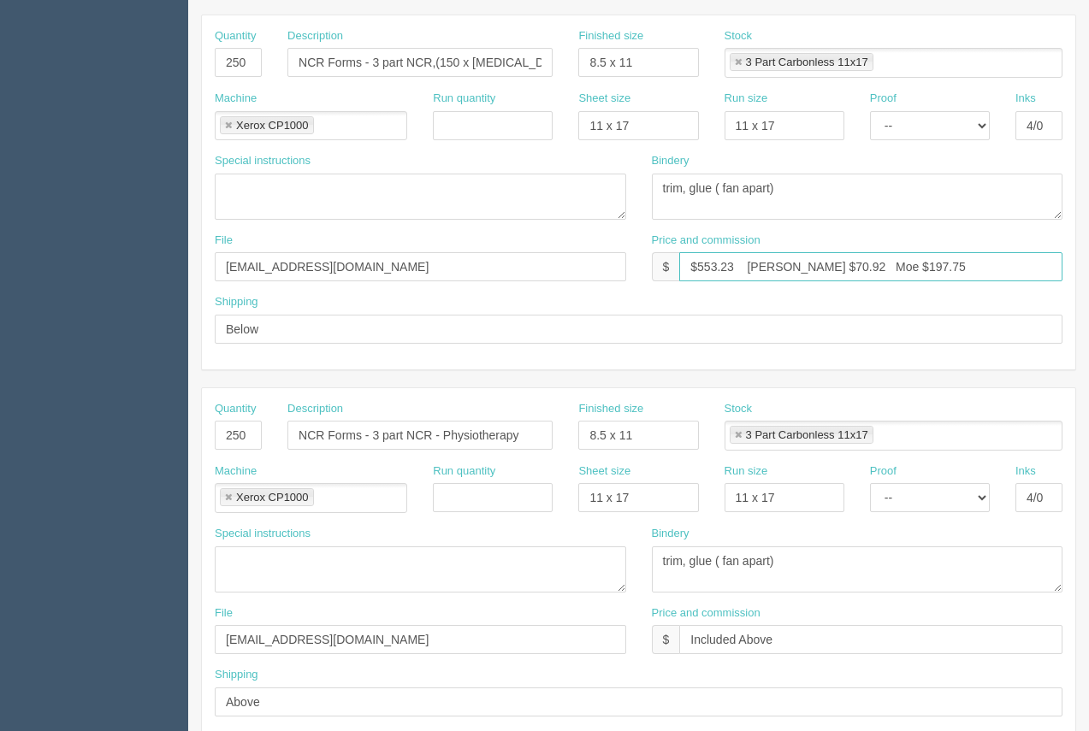
click at [856, 262] on input "$553.23 Arif $70.92 Moe $197.75" at bounding box center [870, 266] width 383 height 29
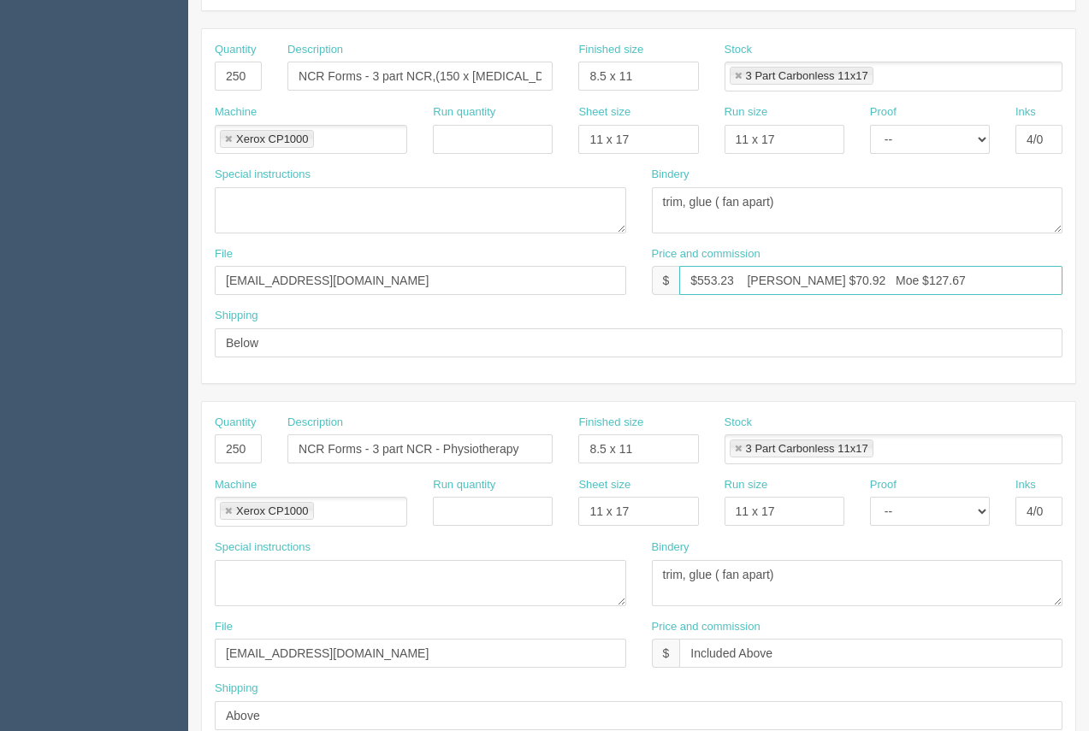
scroll to position [357, 0]
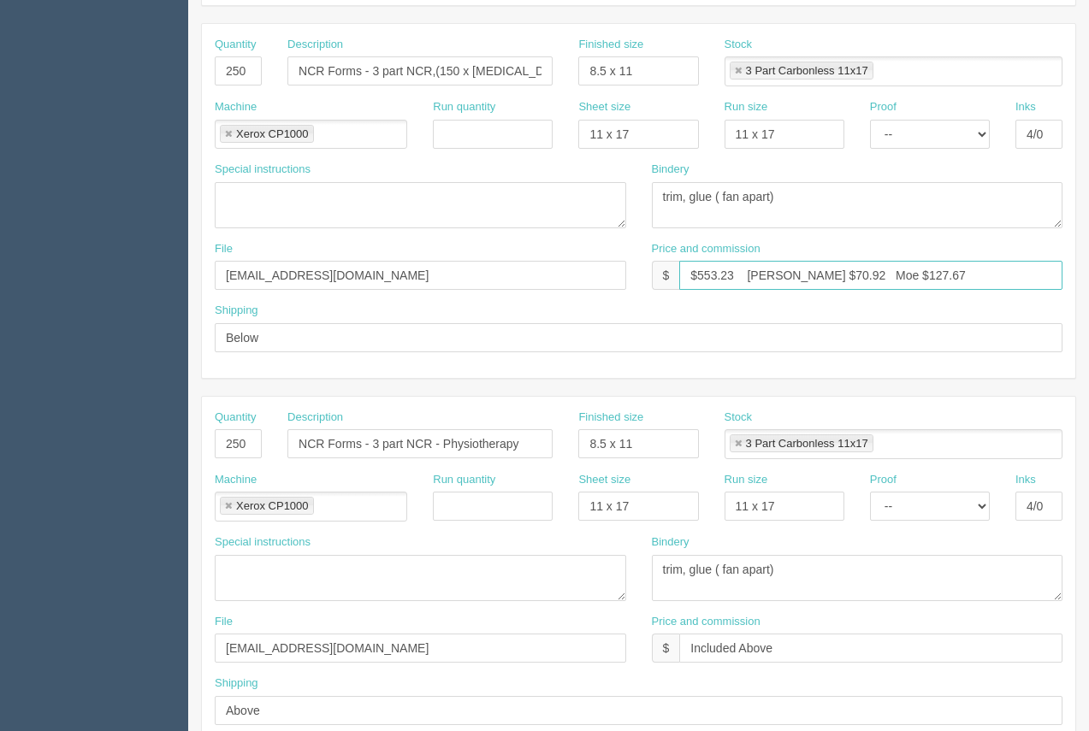
type input "$553.23 Arif $70.92 Moe $127.67"
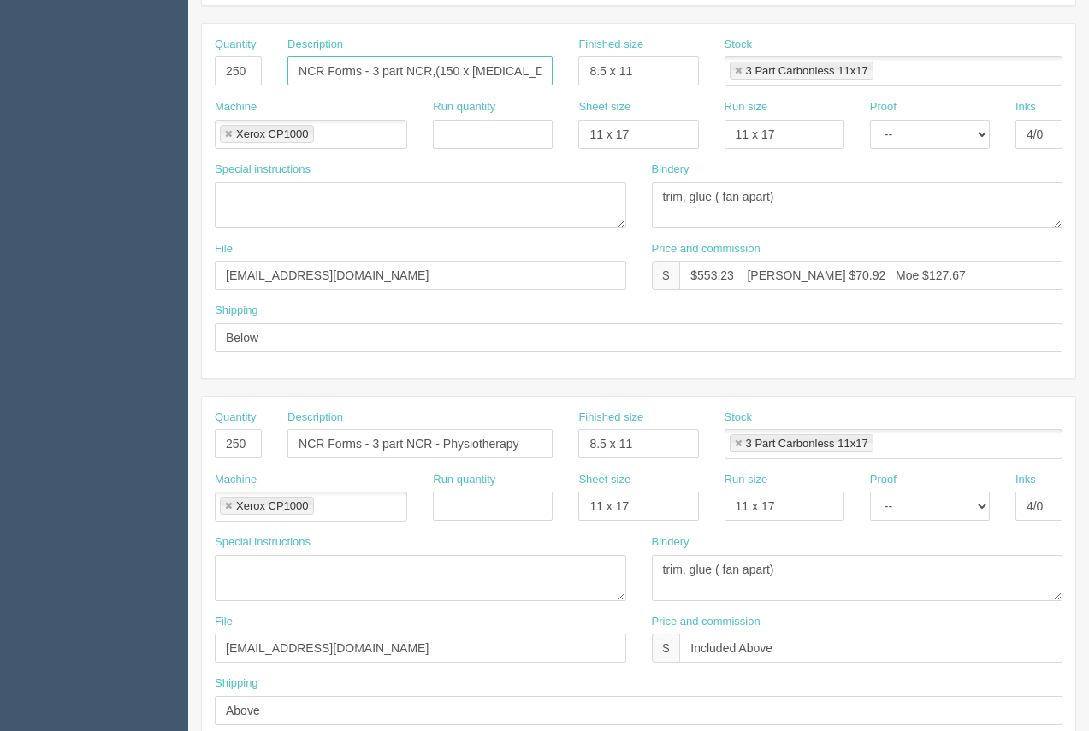
scroll to position [0, 168]
drag, startPoint x: 435, startPoint y: 73, endPoint x: 584, endPoint y: 75, distance: 148.9
click at [584, 75] on div "Quantity 250 Description NCR Forms - 3 part NCR,(150 x occupational Therapy / 1…" at bounding box center [639, 68] width 874 height 62
click at [460, 69] on input "NCR Forms - 3 part NCR," at bounding box center [419, 70] width 265 height 29
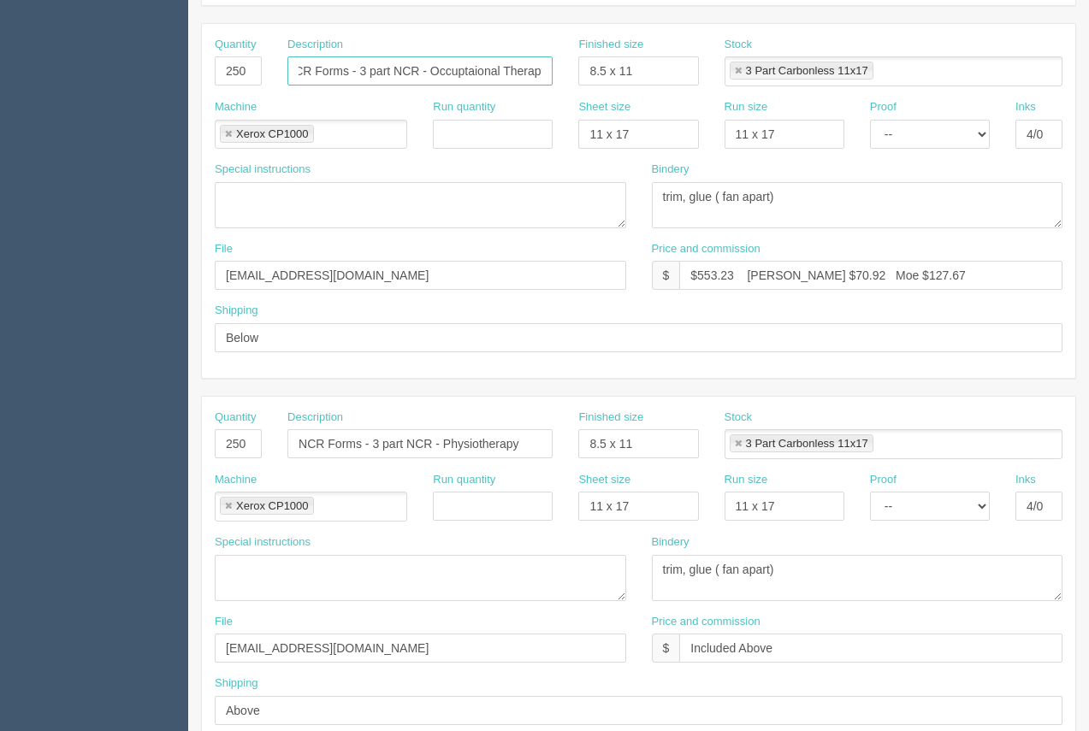
scroll to position [0, 19]
click at [466, 78] on input "NCR Forms - 3 part NCR - Occuptaional Therapy" at bounding box center [419, 70] width 265 height 29
type input "NCR Forms - 3 part NCR - Occupational Therapy"
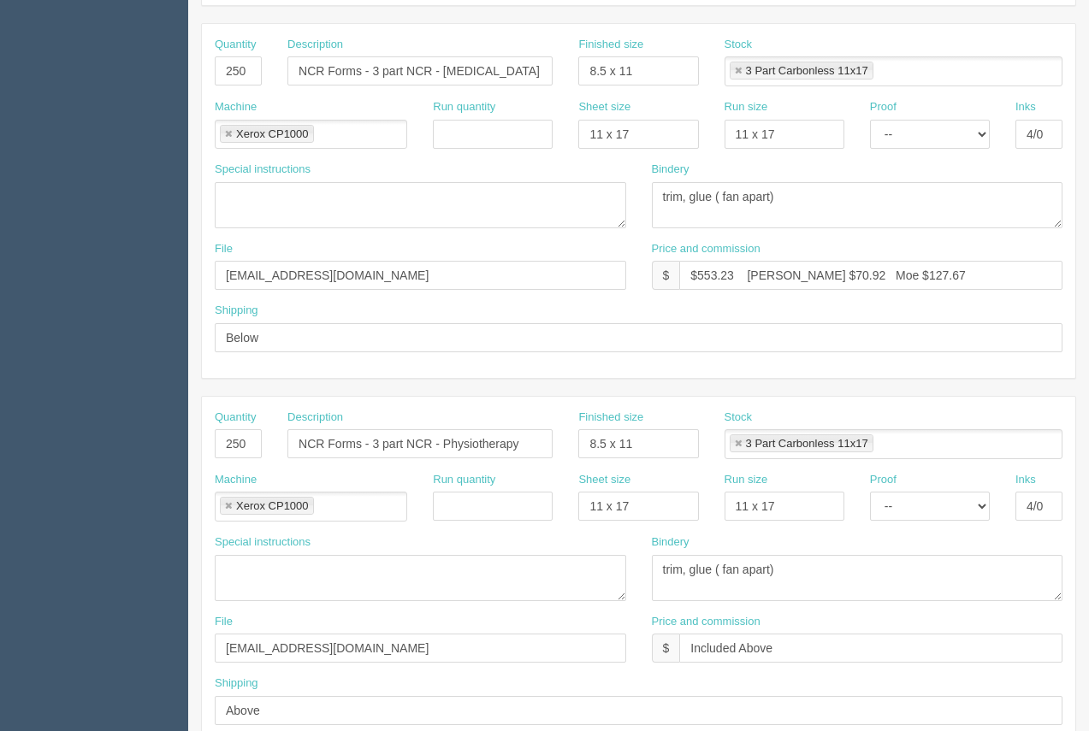
click at [310, 86] on div "Description NCR Forms - 3 part NCR - Occupational Therapy" at bounding box center [420, 68] width 291 height 62
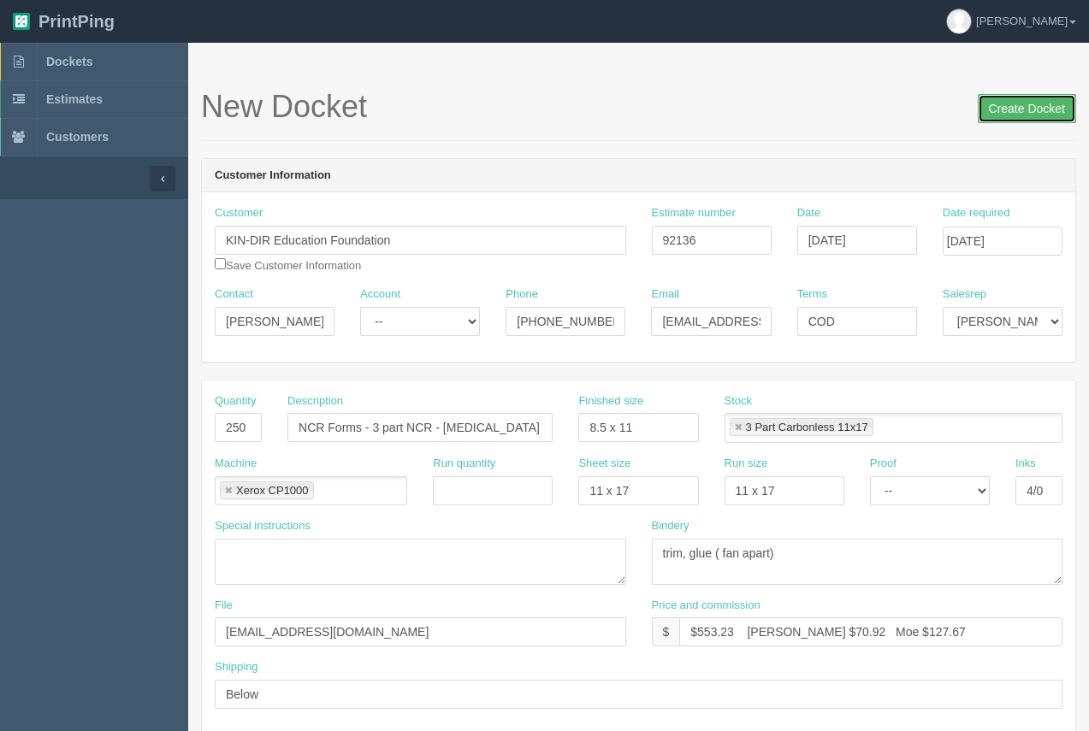
click at [1024, 120] on input "Create Docket" at bounding box center [1027, 108] width 98 height 29
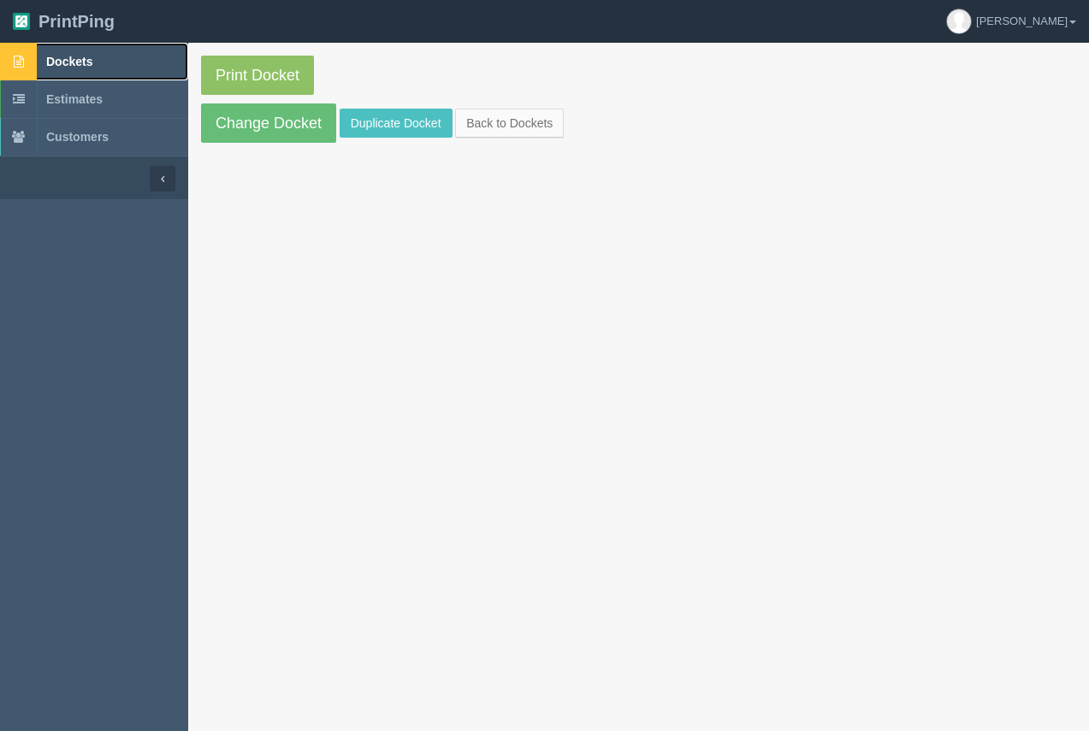
click at [82, 62] on span "Dockets" at bounding box center [69, 62] width 46 height 14
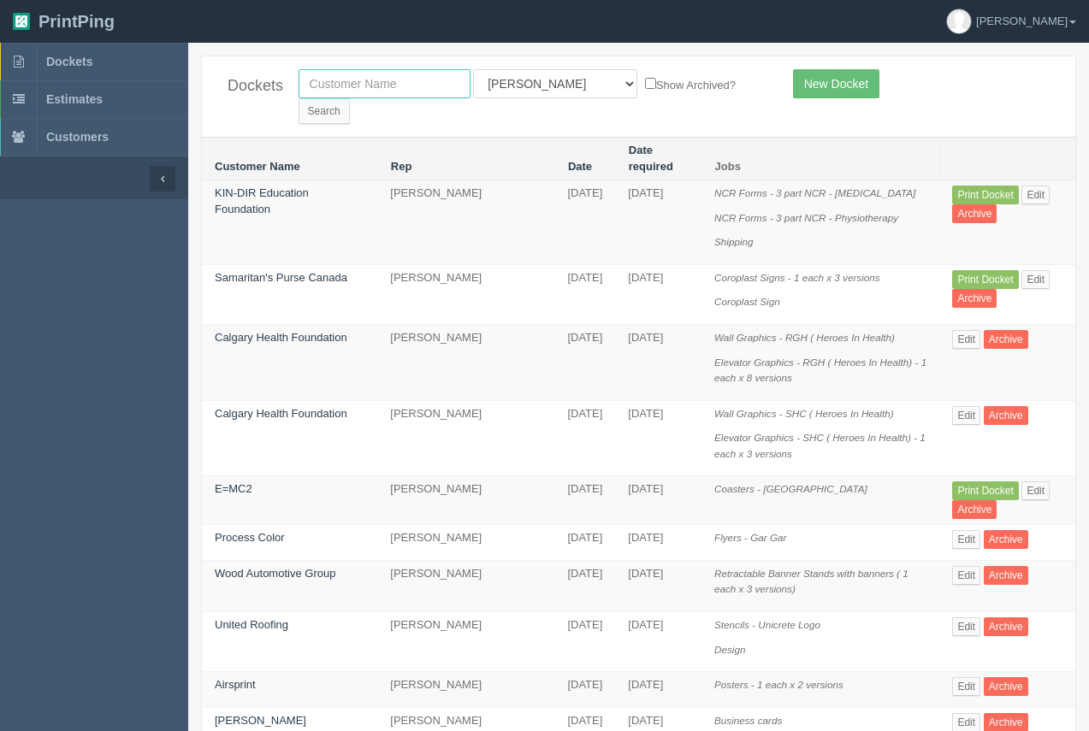
click at [393, 85] on input "text" at bounding box center [385, 83] width 172 height 29
type input "kiewet"
click at [350, 98] on input "Search" at bounding box center [324, 111] width 51 height 26
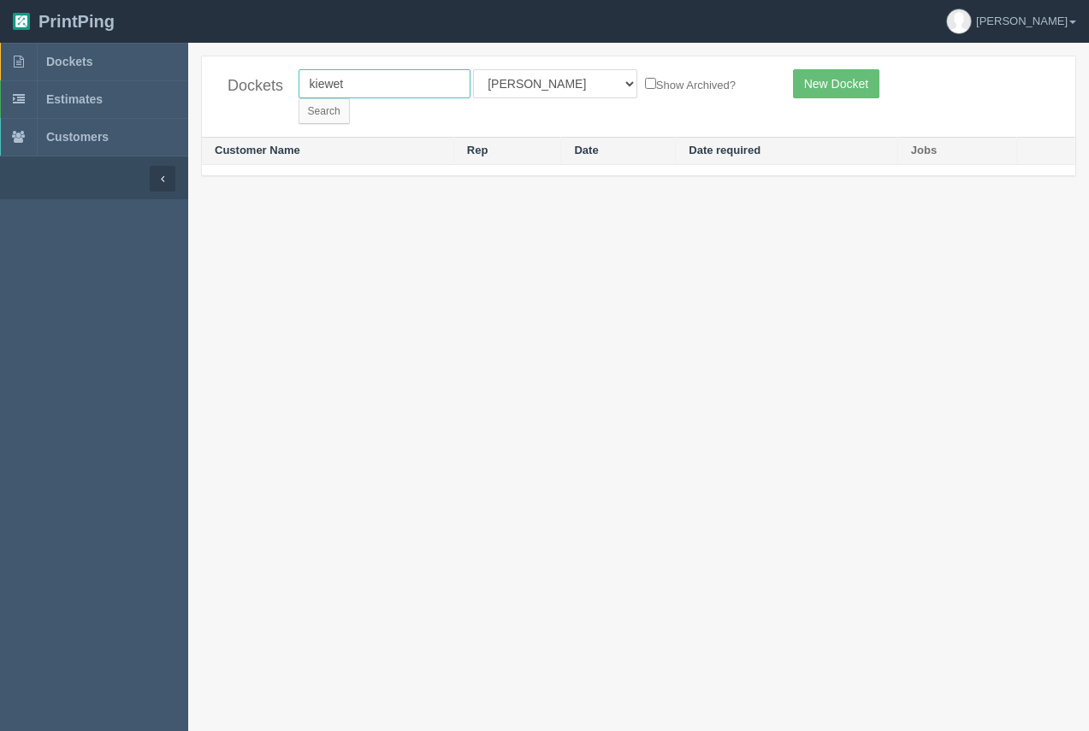
click at [337, 84] on input "kiewet" at bounding box center [385, 83] width 172 height 29
type input "[PERSON_NAME]"
click at [299, 98] on input "Search" at bounding box center [324, 111] width 51 height 26
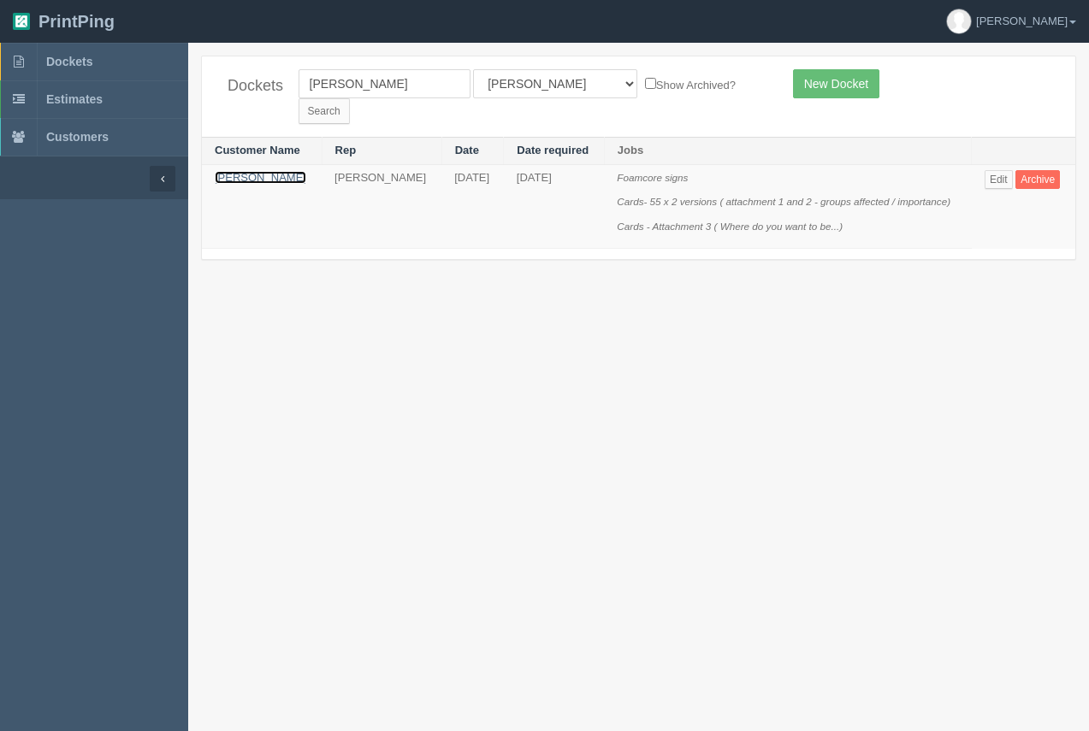
click at [231, 171] on link "[PERSON_NAME]" at bounding box center [261, 177] width 92 height 13
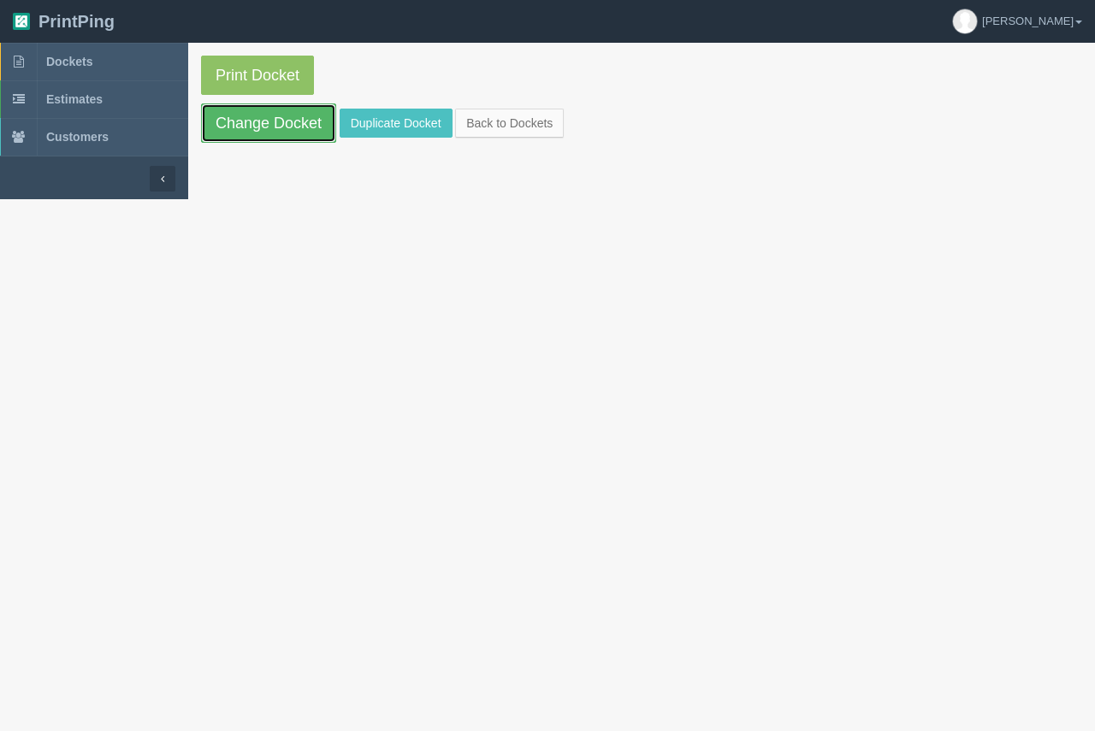
click at [248, 130] on link "Change Docket" at bounding box center [268, 123] width 135 height 39
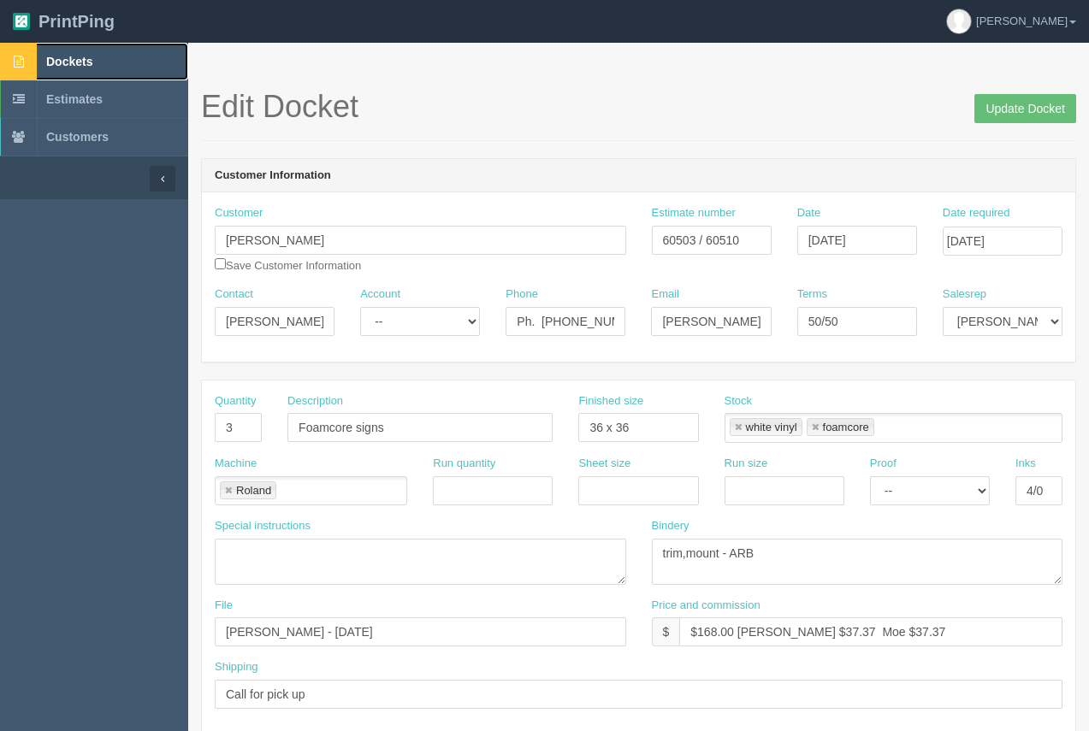
click at [89, 62] on span "Dockets" at bounding box center [69, 62] width 46 height 14
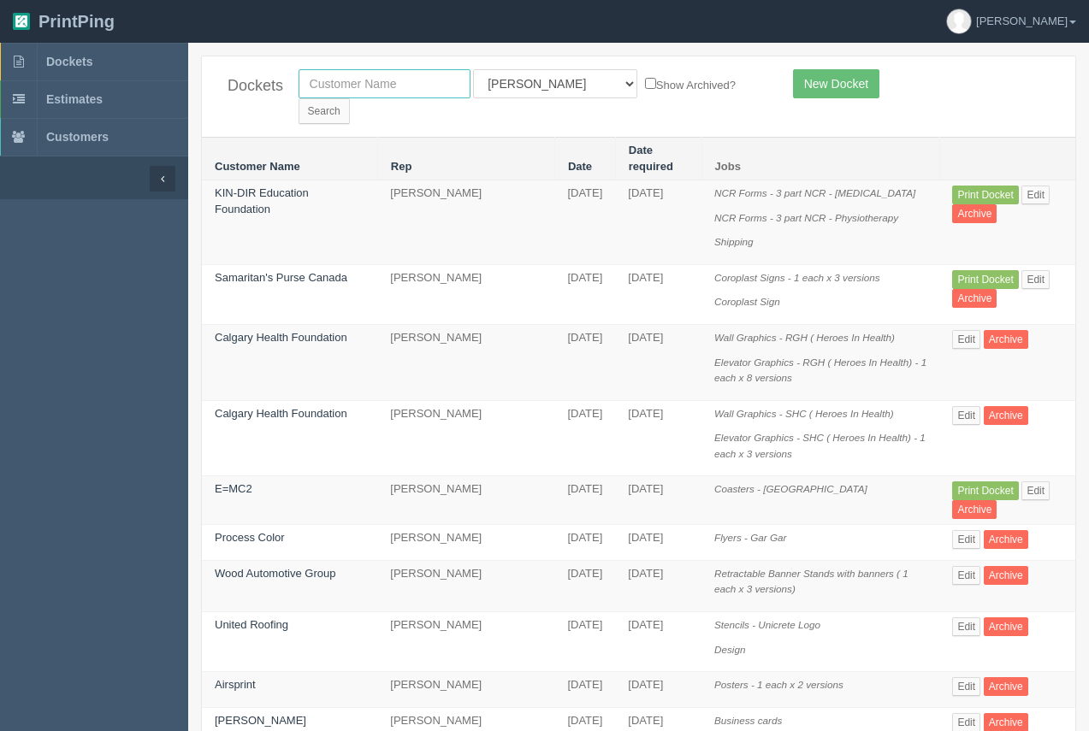
click at [412, 90] on input "text" at bounding box center [385, 83] width 172 height 29
type input "shaganappi"
click at [350, 98] on input "Search" at bounding box center [324, 111] width 51 height 26
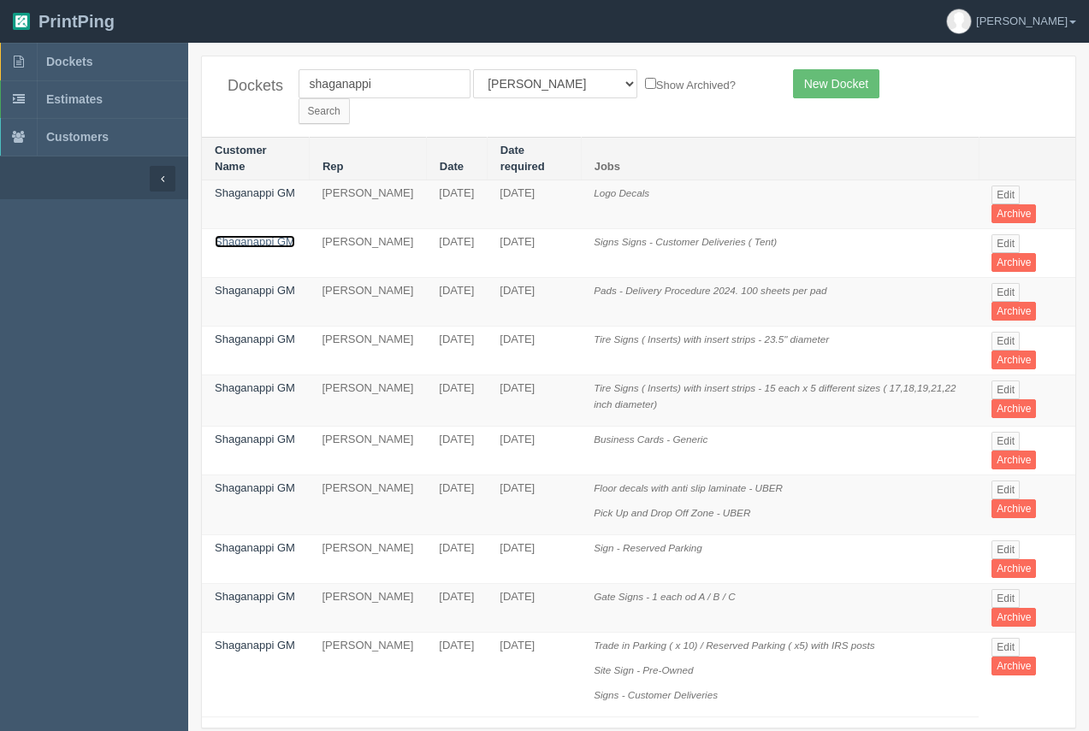
click at [269, 235] on link "Shaganappi GM" at bounding box center [255, 241] width 80 height 13
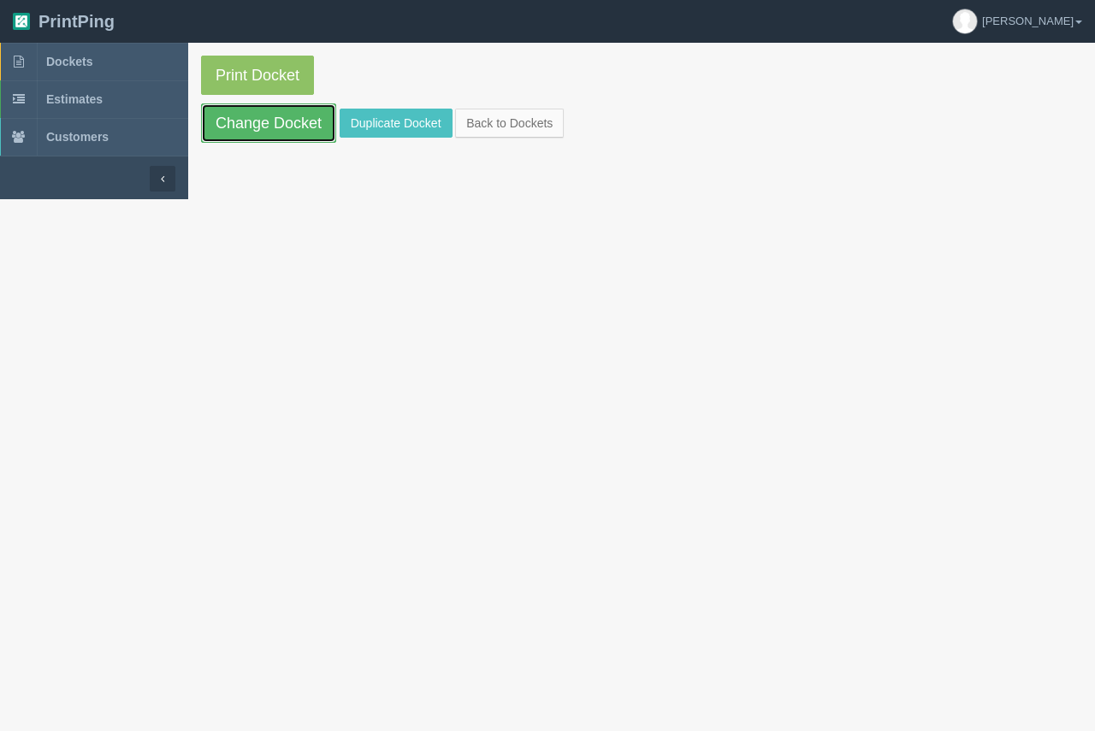
click at [268, 127] on link "Change Docket" at bounding box center [268, 123] width 135 height 39
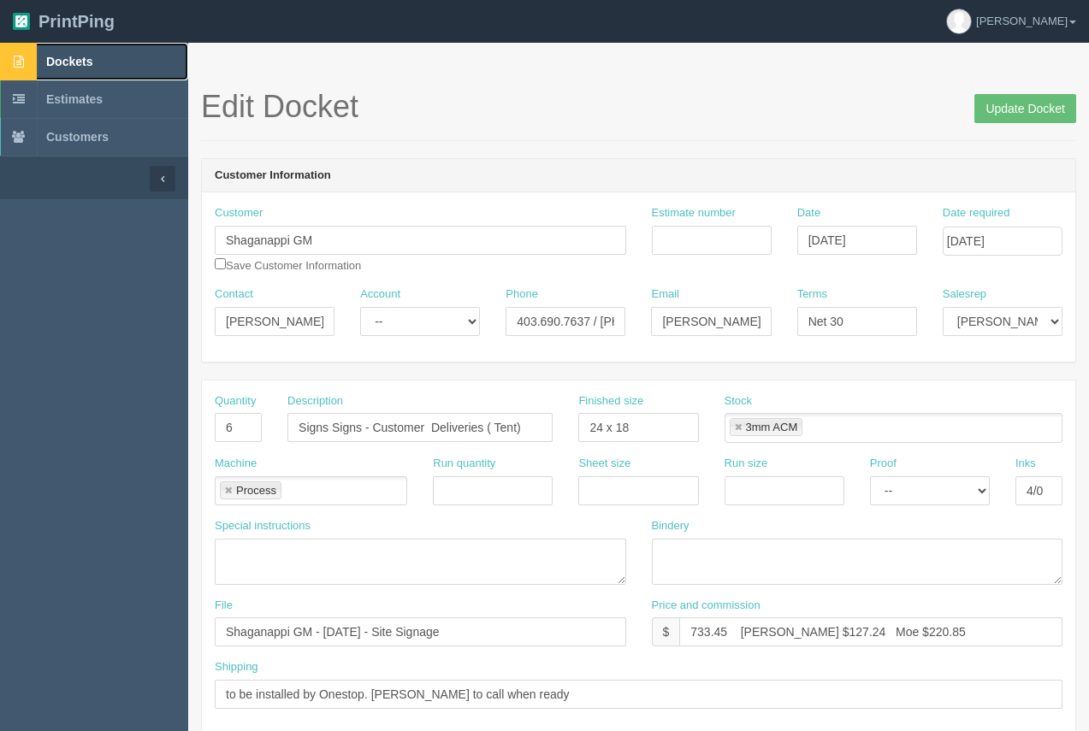
click at [56, 57] on span "Dockets" at bounding box center [69, 62] width 46 height 14
